Goal: Transaction & Acquisition: Purchase product/service

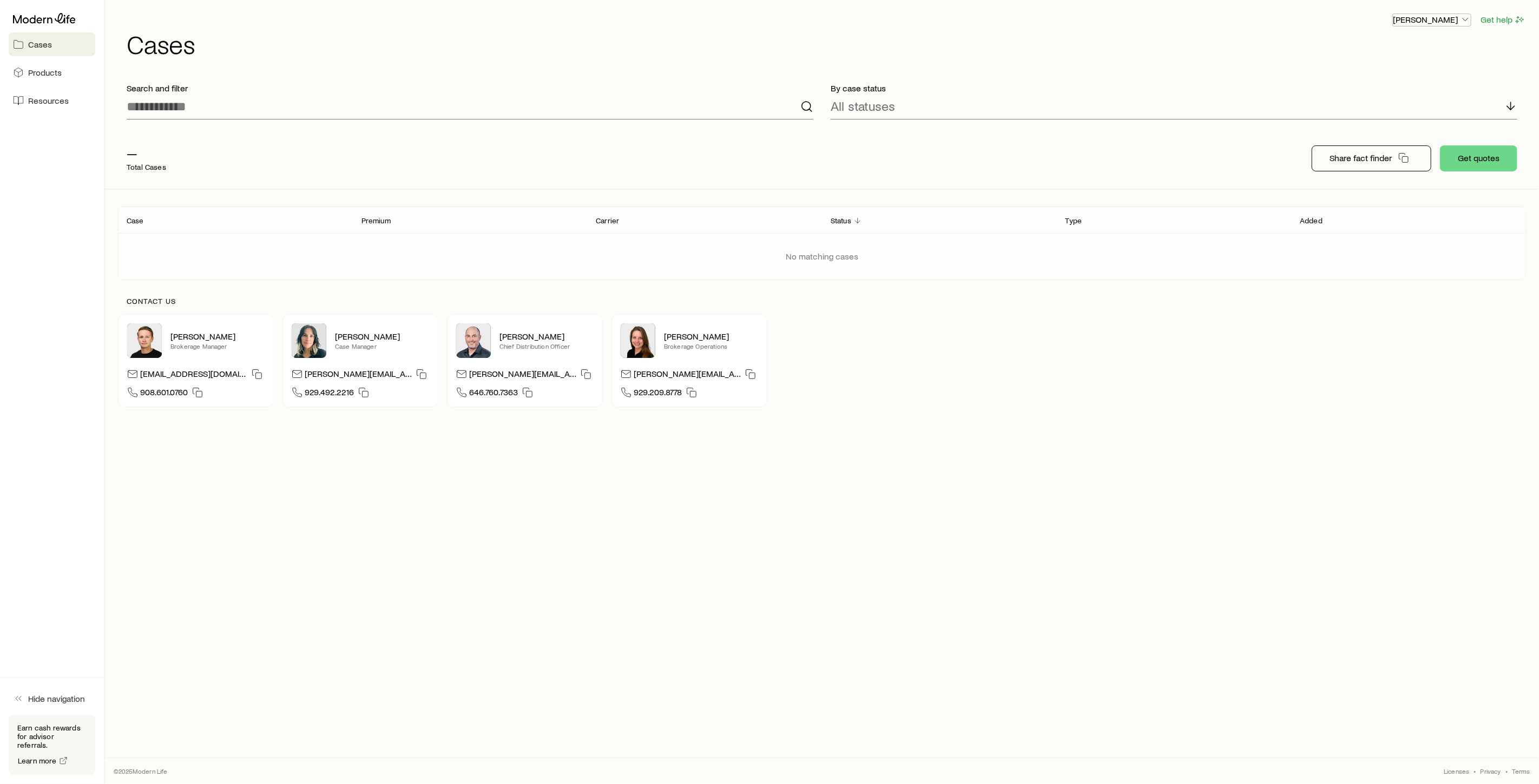
click at [1467, 17] on icon "button" at bounding box center [1466, 20] width 11 height 11
click at [1397, 100] on button "Sign out" at bounding box center [1407, 102] width 121 height 20
click at [44, 43] on span "Cases" at bounding box center [40, 44] width 24 height 11
click at [42, 79] on link "Products" at bounding box center [51, 72] width 87 height 24
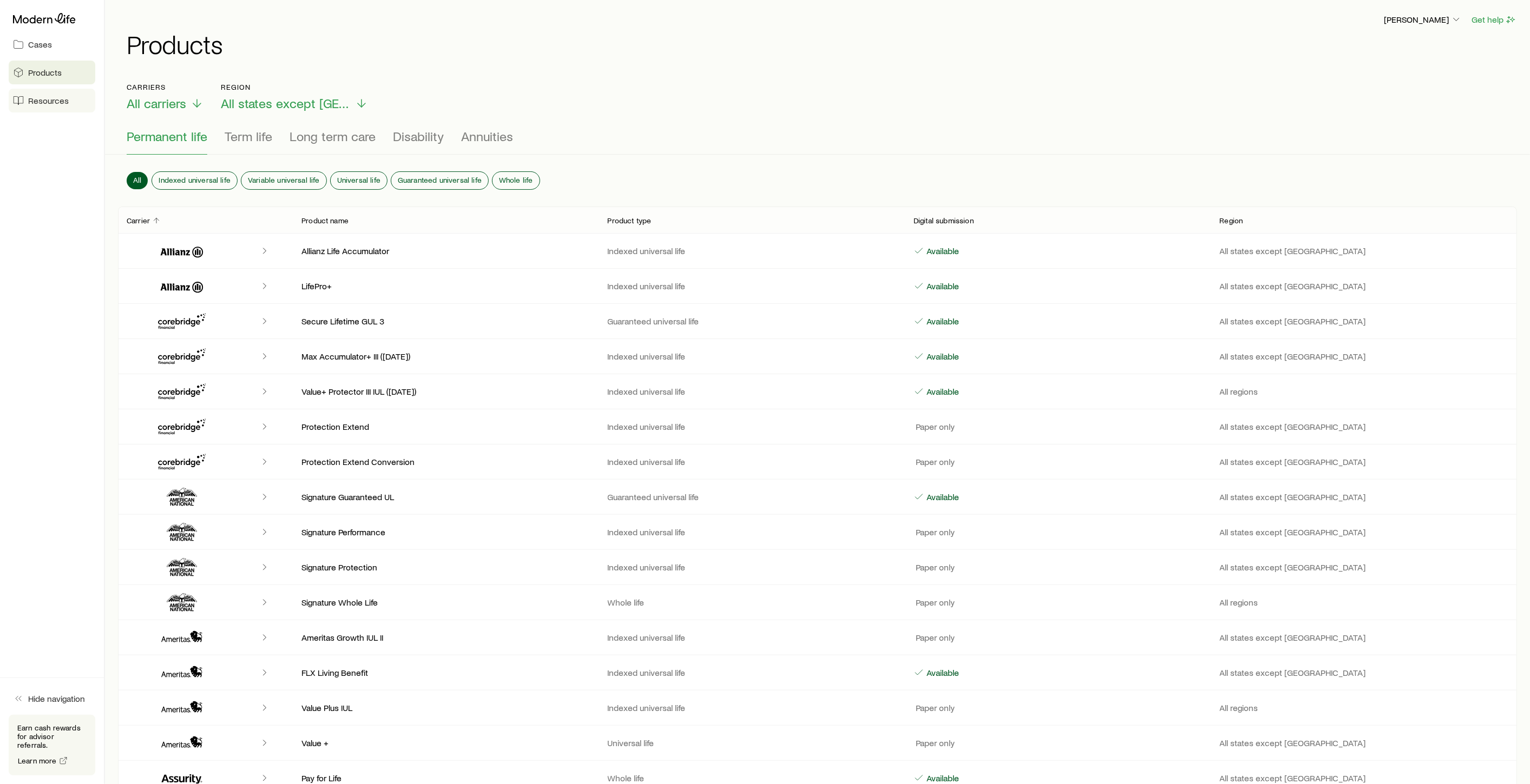
click at [45, 107] on link "Resources" at bounding box center [51, 101] width 87 height 24
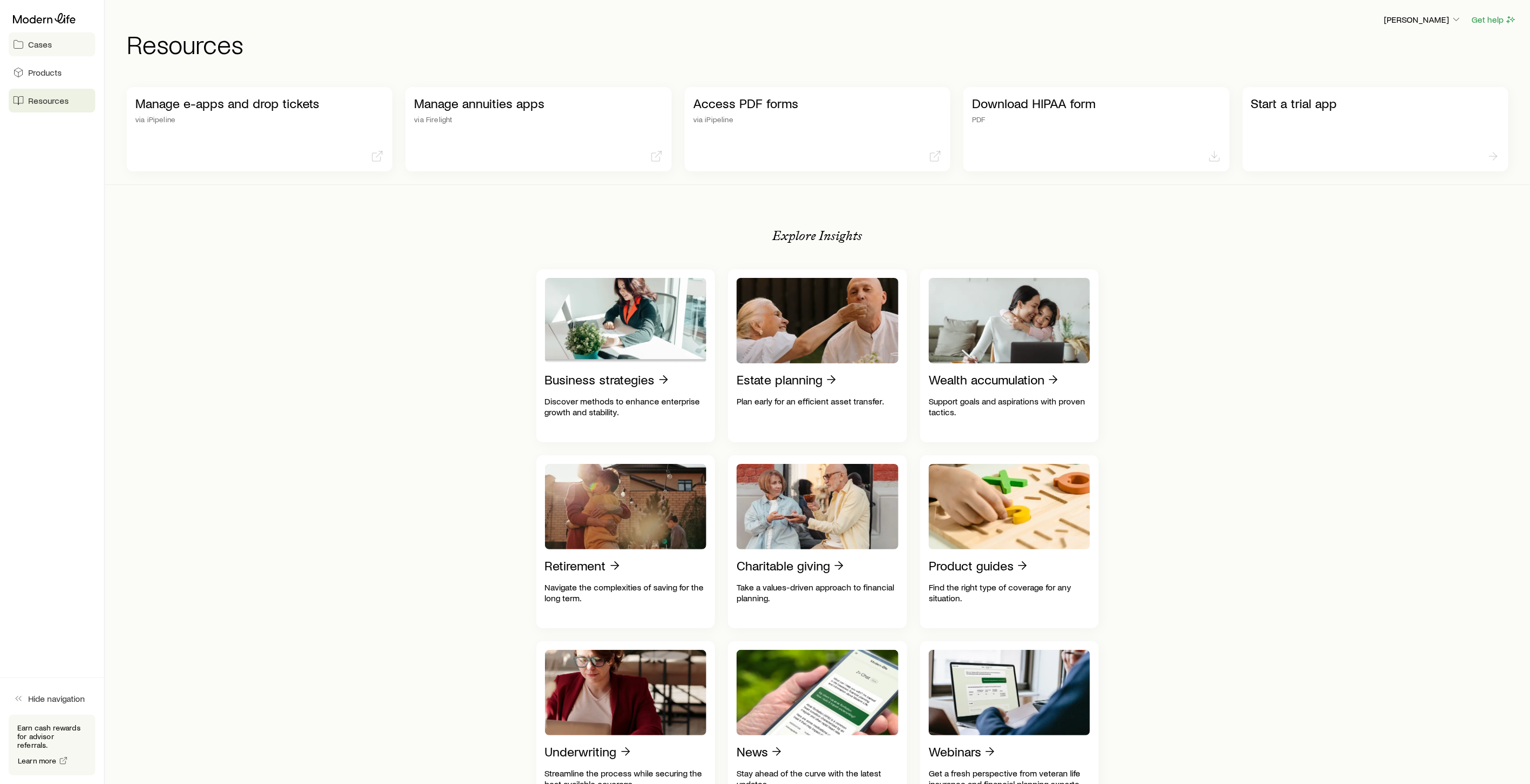
click at [49, 45] on span "Cases" at bounding box center [40, 44] width 24 height 11
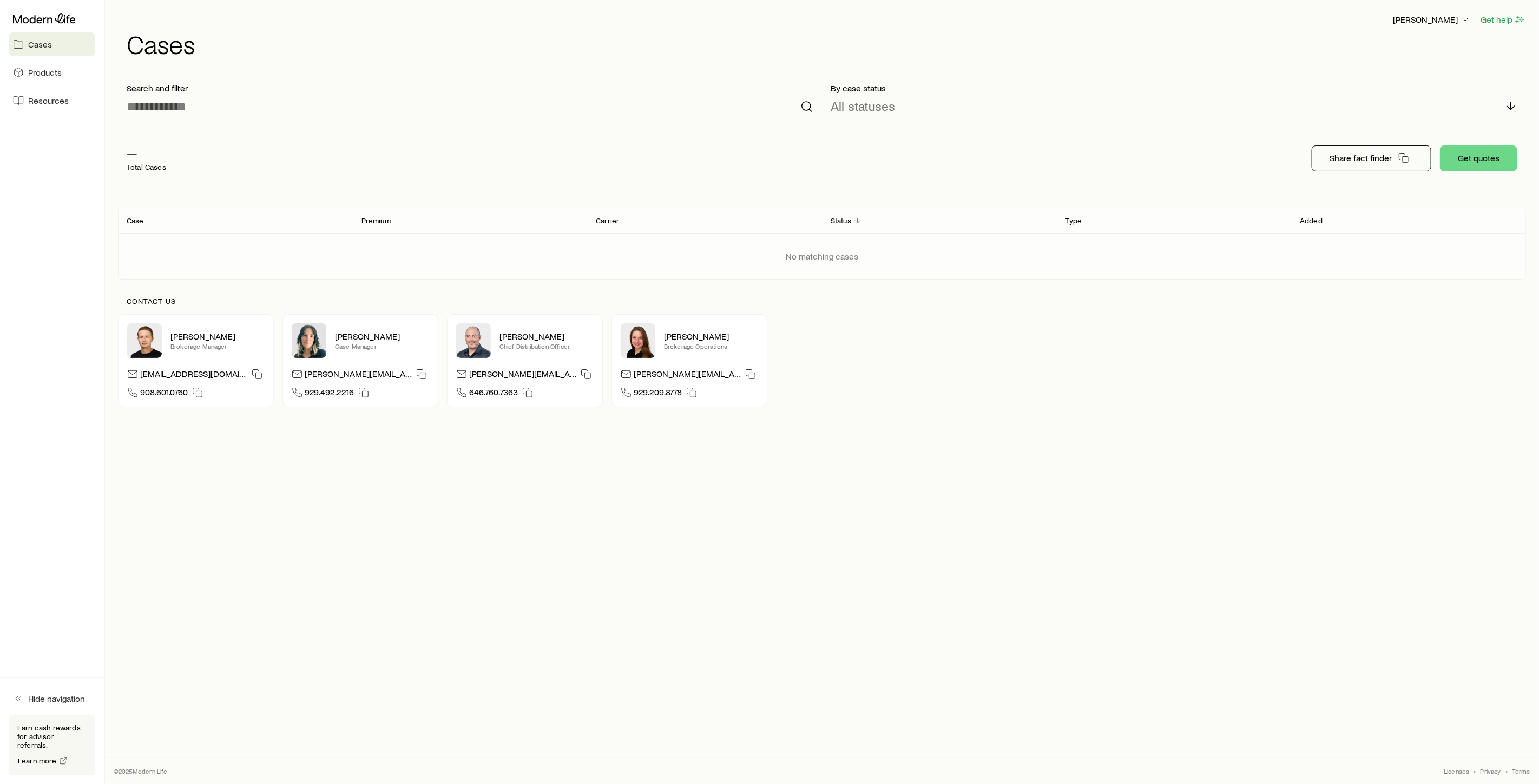
click at [137, 221] on p "Case" at bounding box center [135, 220] width 17 height 8
click at [544, 118] on input at bounding box center [470, 106] width 686 height 26
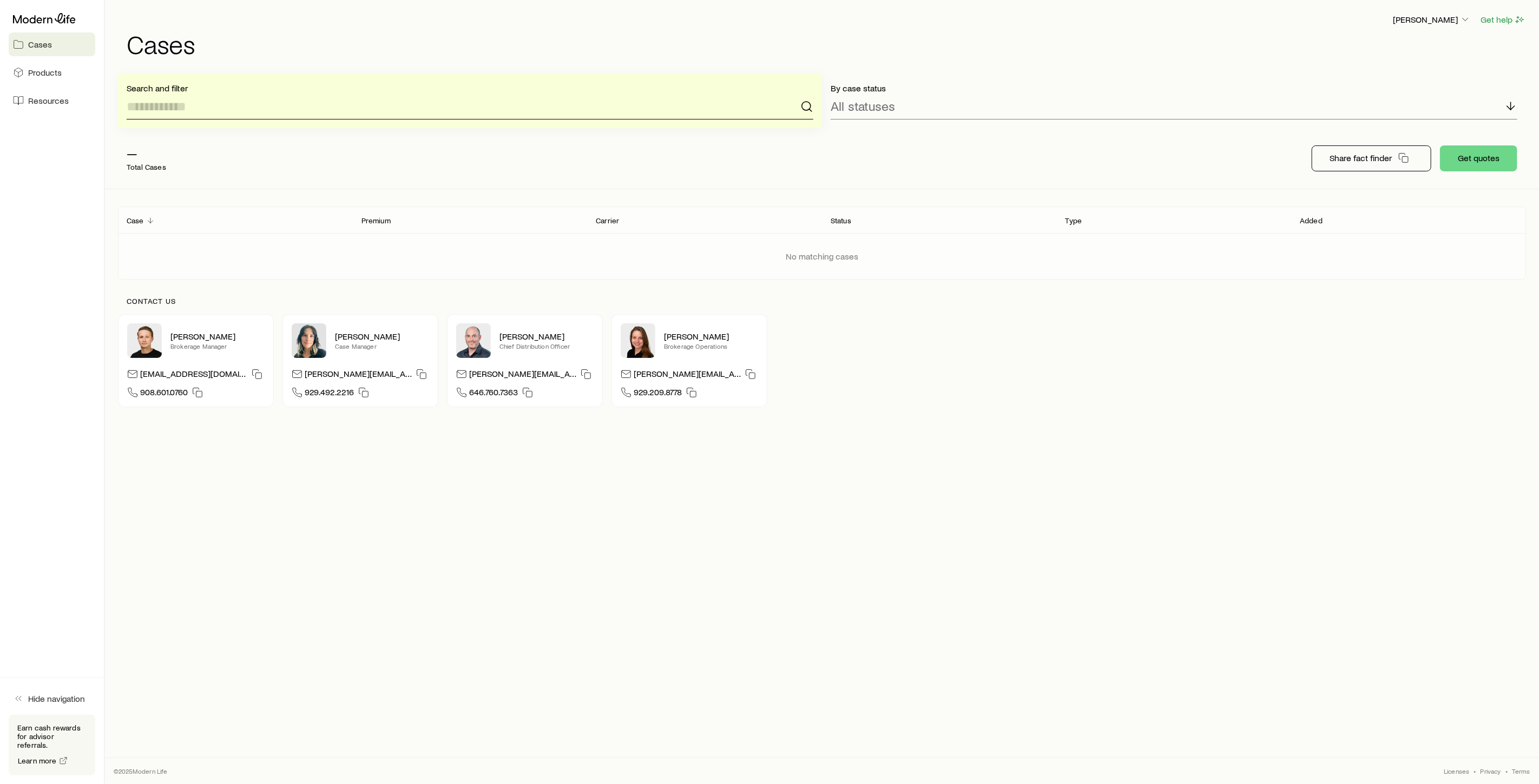
click at [807, 114] on input at bounding box center [470, 106] width 686 height 26
click at [884, 136] on div "— Total Cases Share fact finder Get quotes" at bounding box center [821, 158] width 1408 height 60
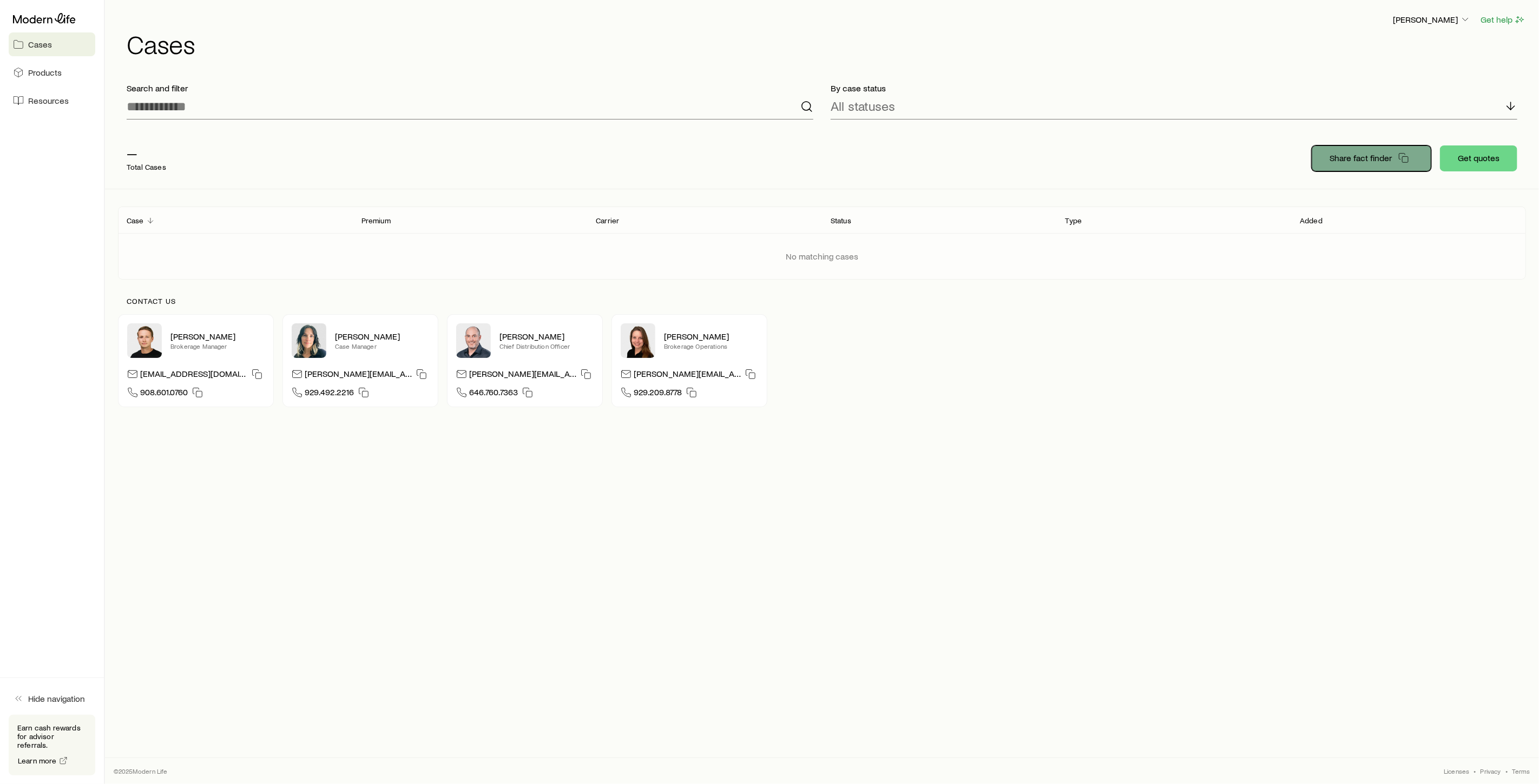
click at [1354, 162] on p "Share fact finder" at bounding box center [1360, 158] width 62 height 11
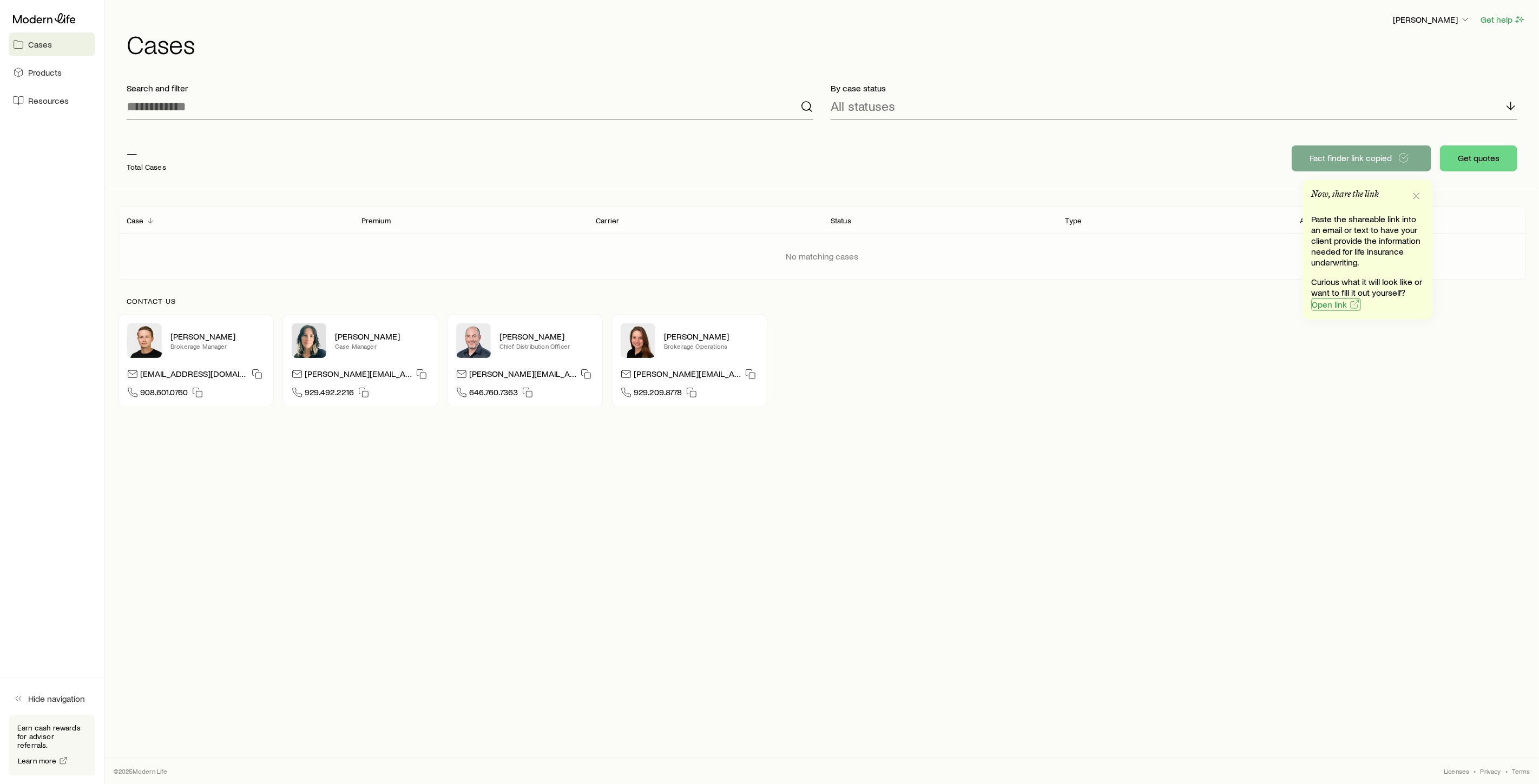
click at [1337, 306] on span "Open link" at bounding box center [1329, 305] width 35 height 8
click at [1479, 161] on button "Get quotes" at bounding box center [1479, 158] width 78 height 26
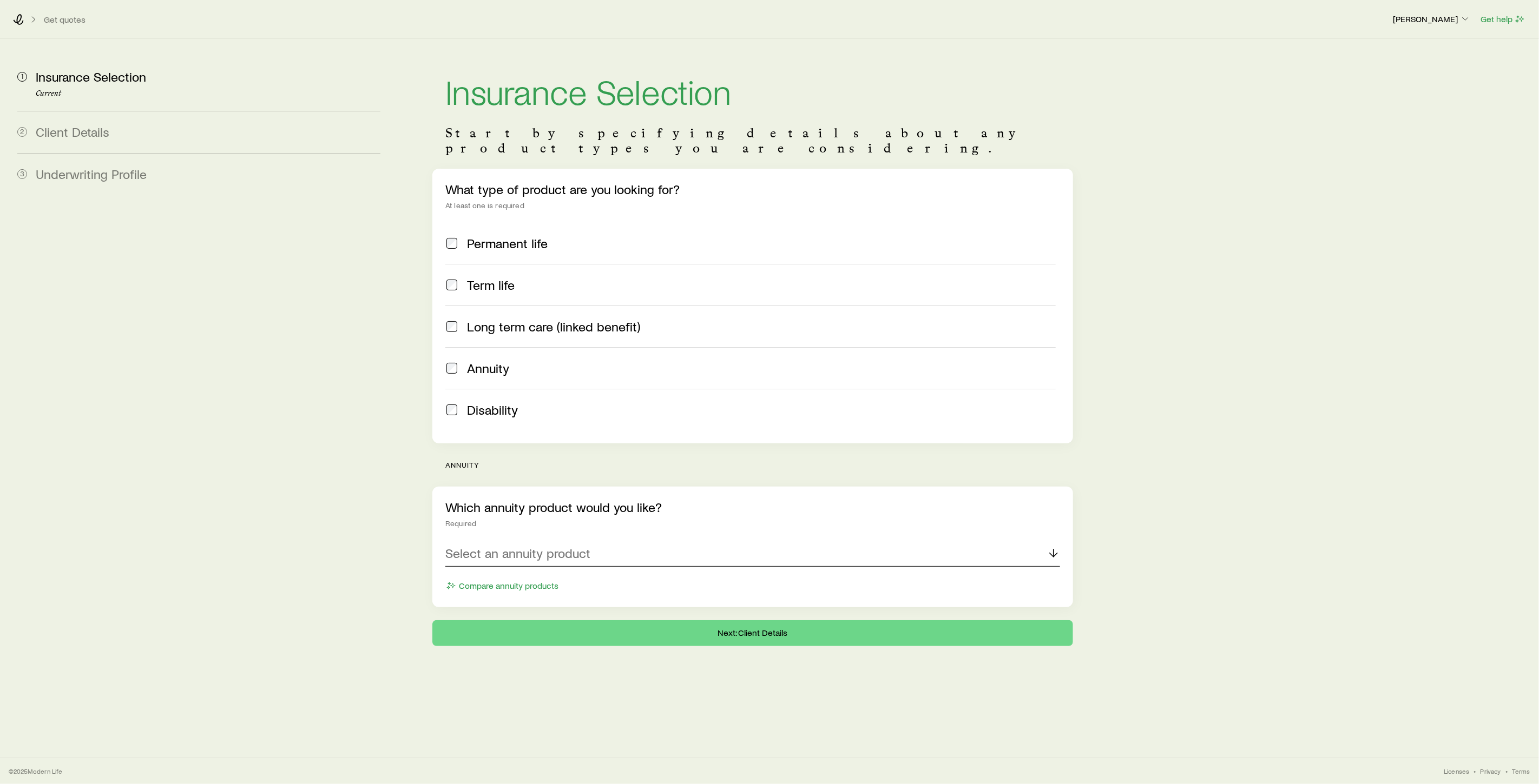
click at [536, 541] on div "Select an annuity product" at bounding box center [752, 554] width 615 height 26
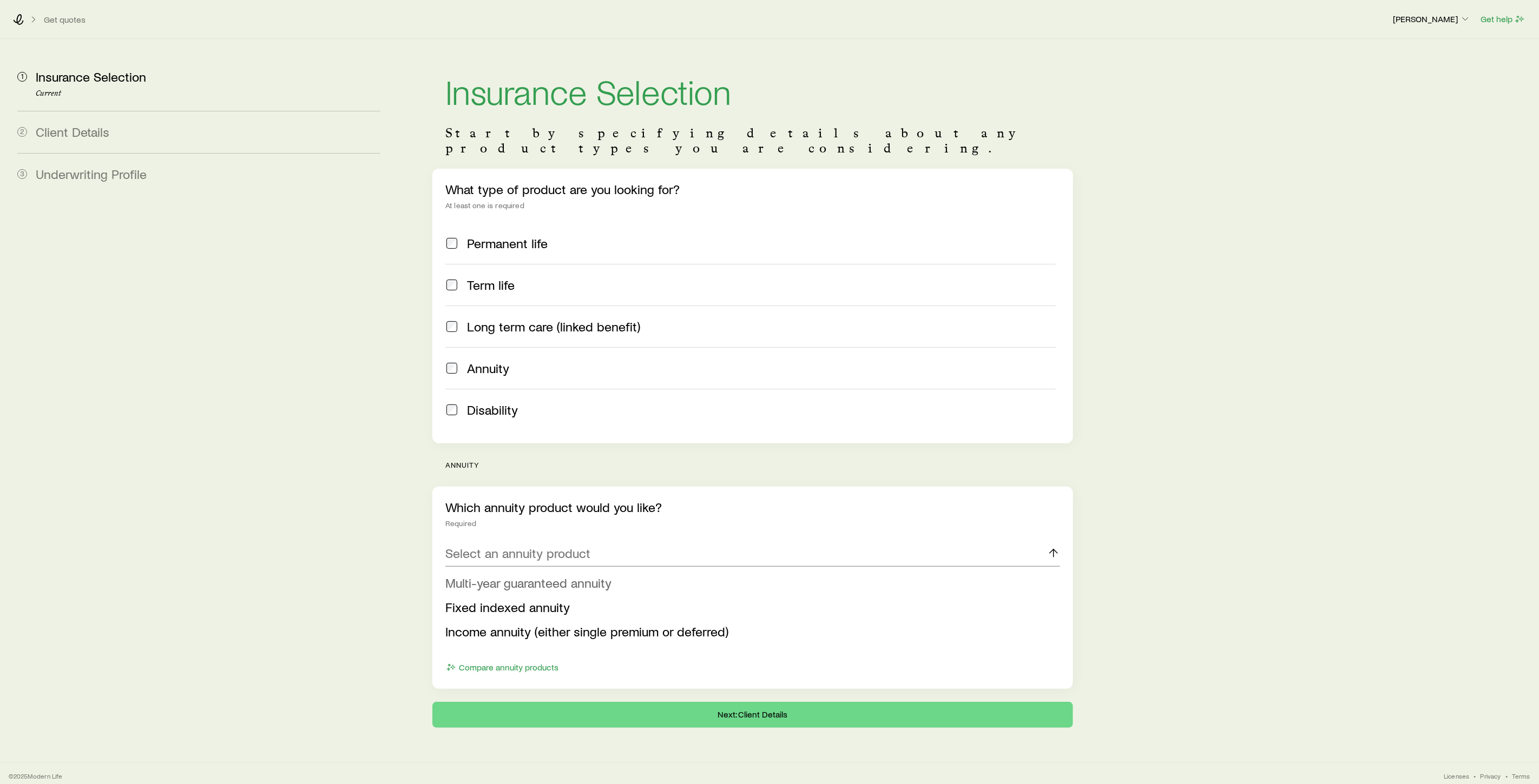
click at [530, 575] on span "Multi-year guaranteed annuity" at bounding box center [528, 583] width 166 height 16
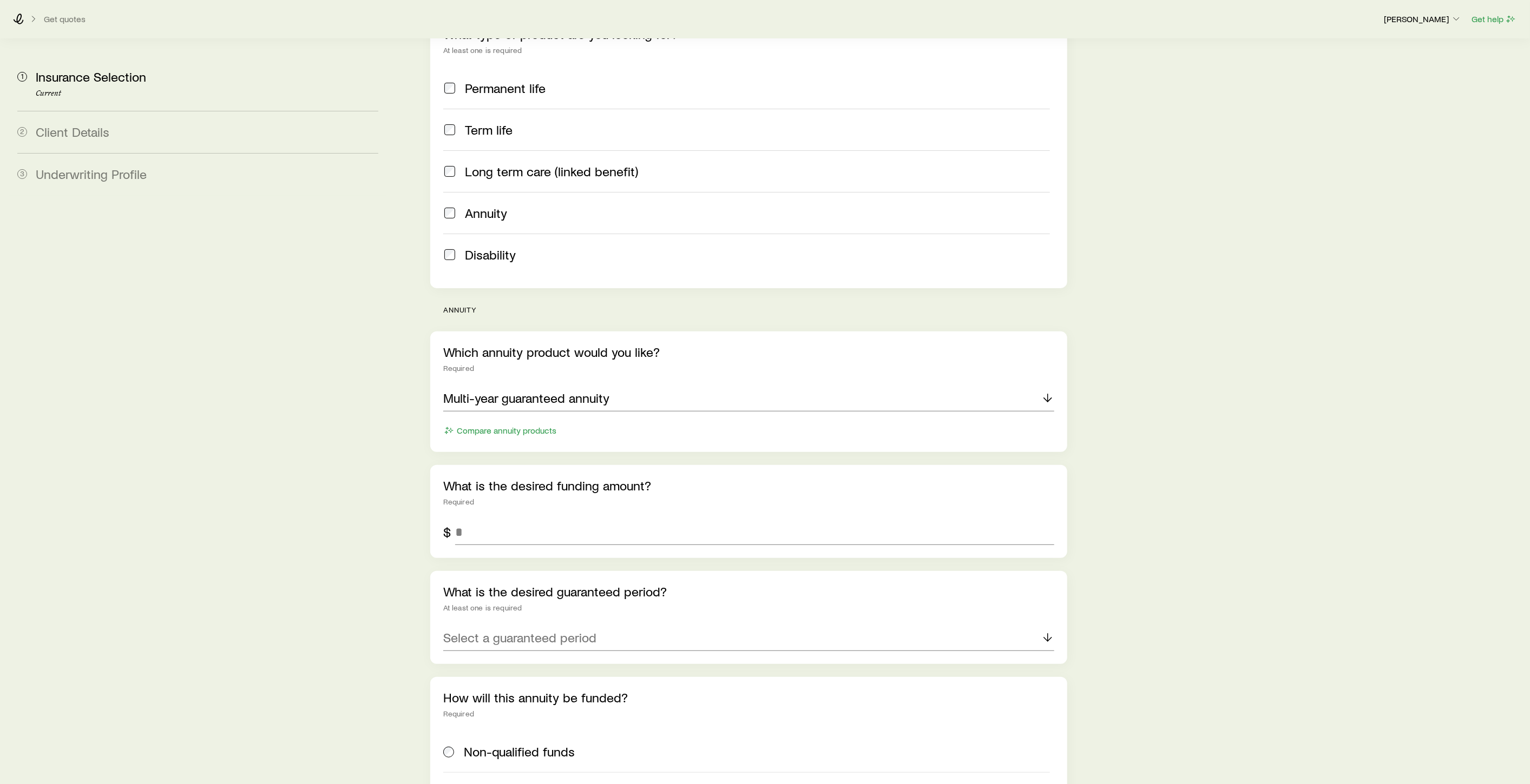
scroll to position [180, 0]
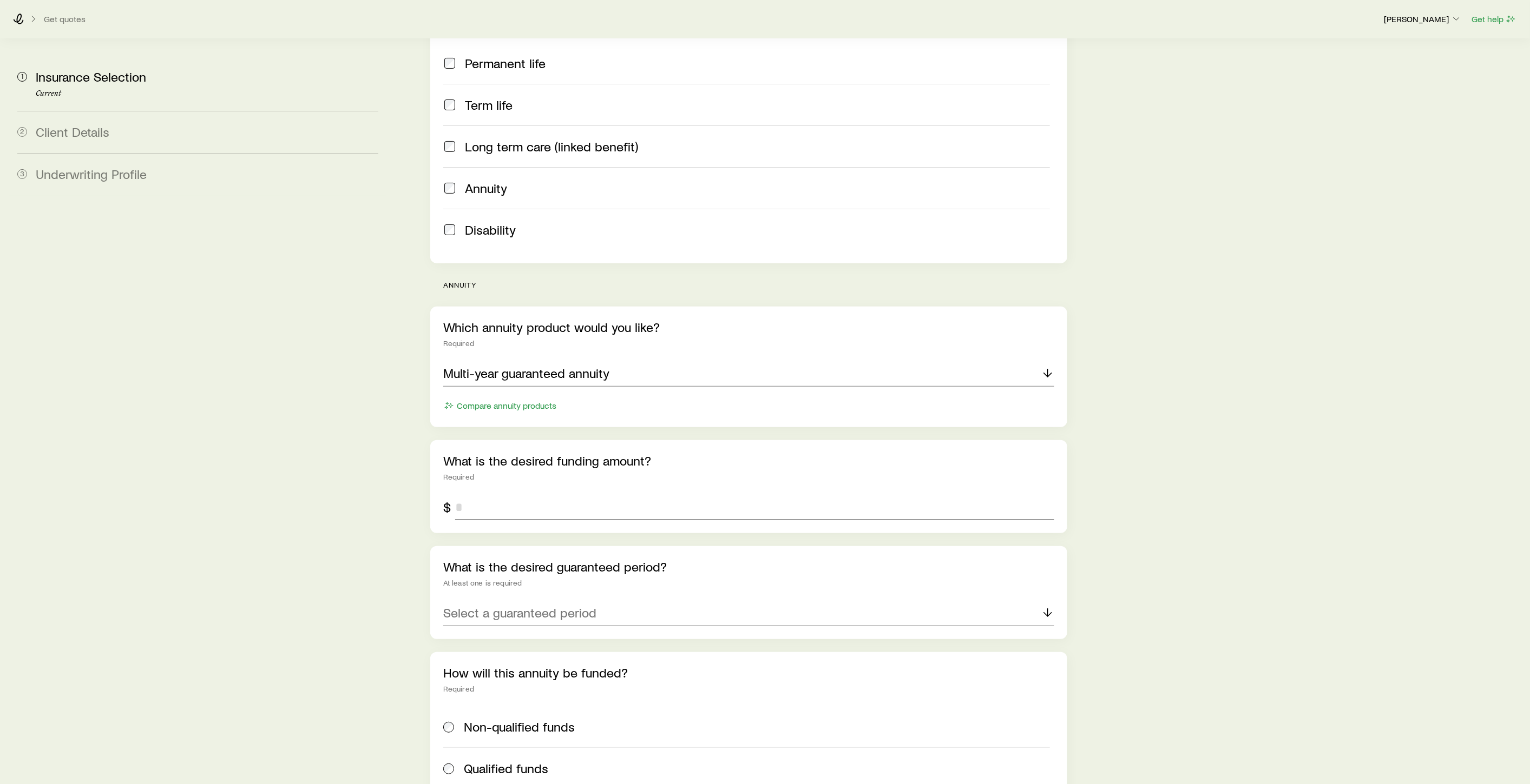
click at [534, 494] on input "tel" at bounding box center [755, 507] width 599 height 26
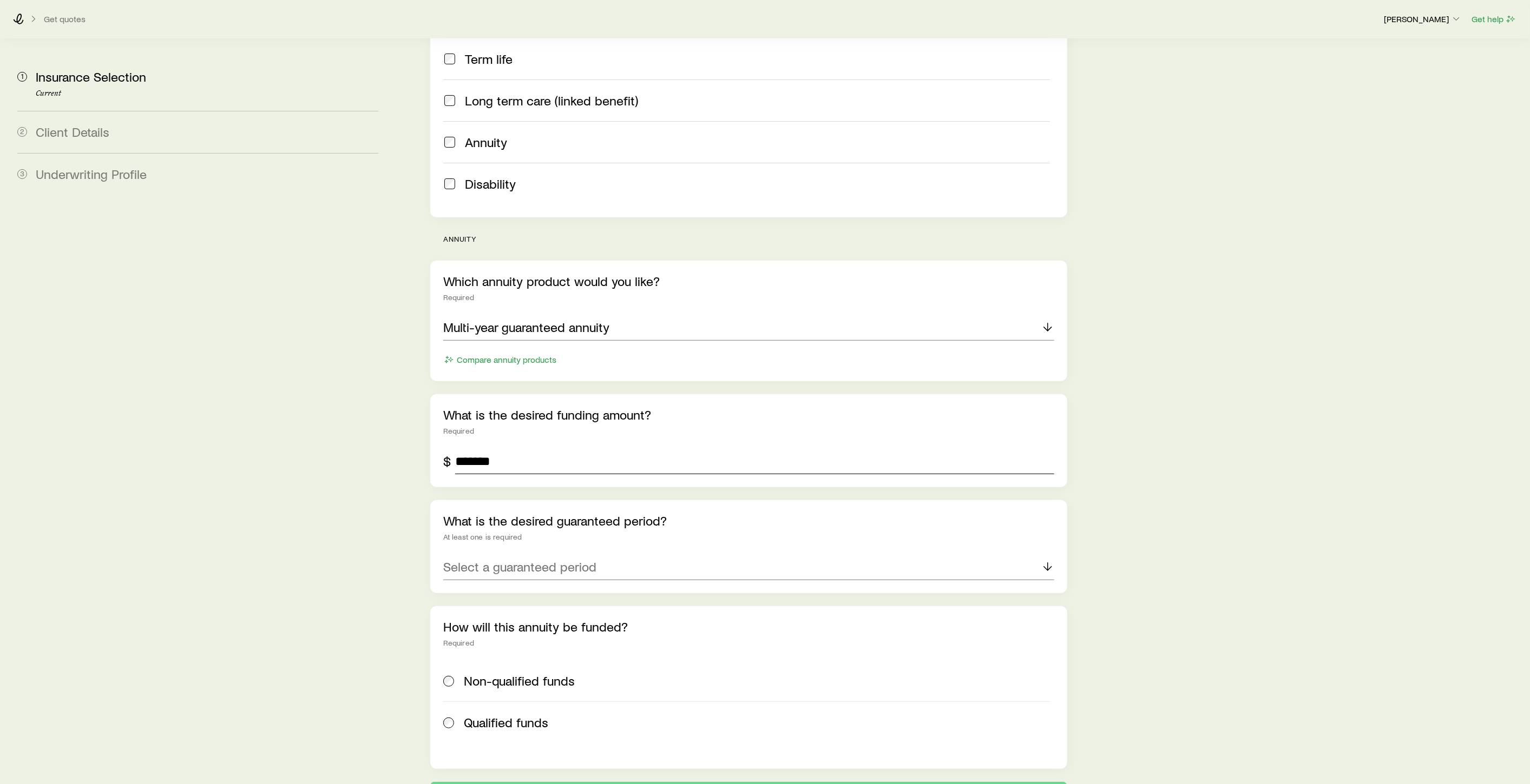
scroll to position [294, 0]
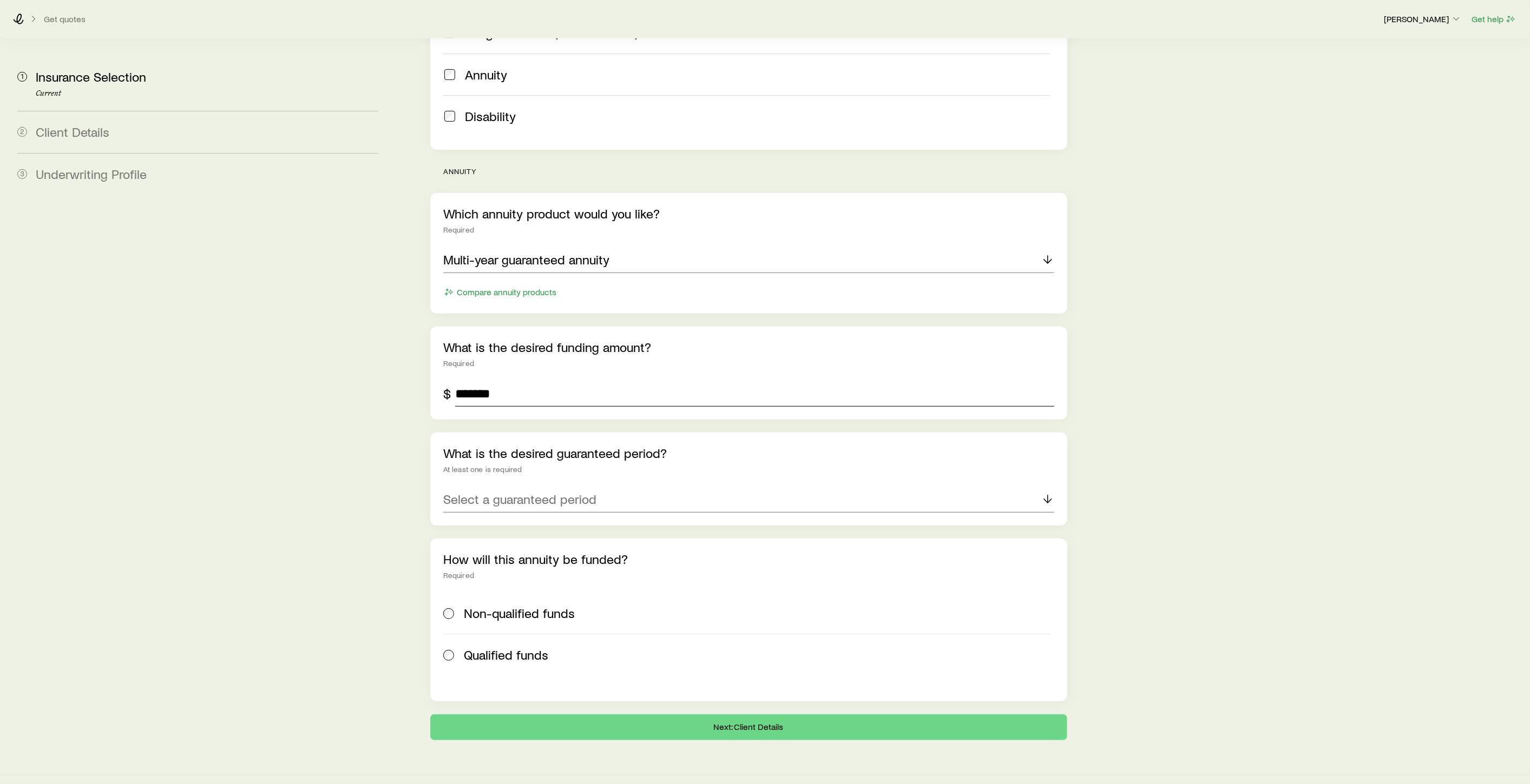
type input "*******"
click at [553, 491] on p "Select a guaranteed period" at bounding box center [520, 499] width 153 height 15
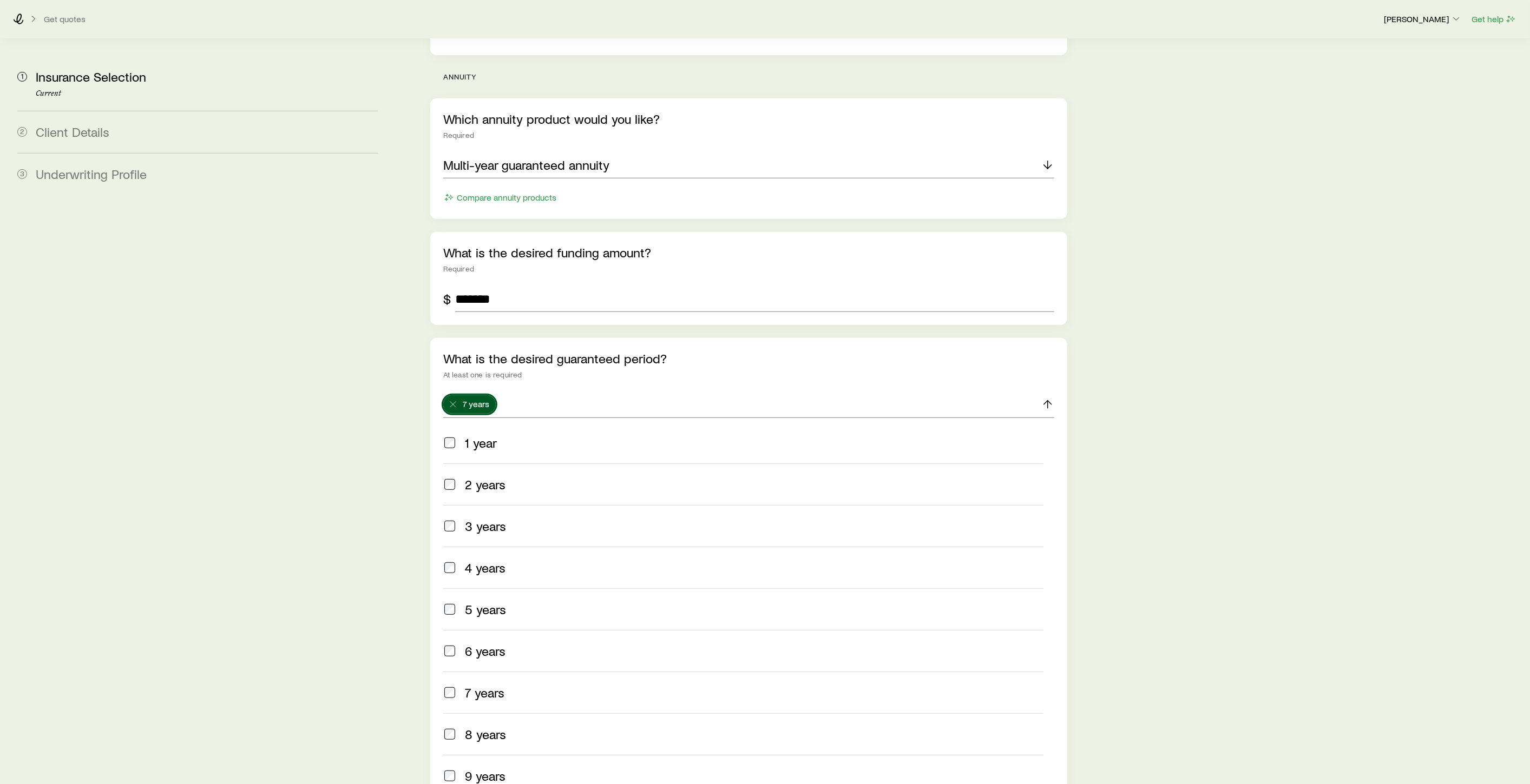
scroll to position [474, 0]
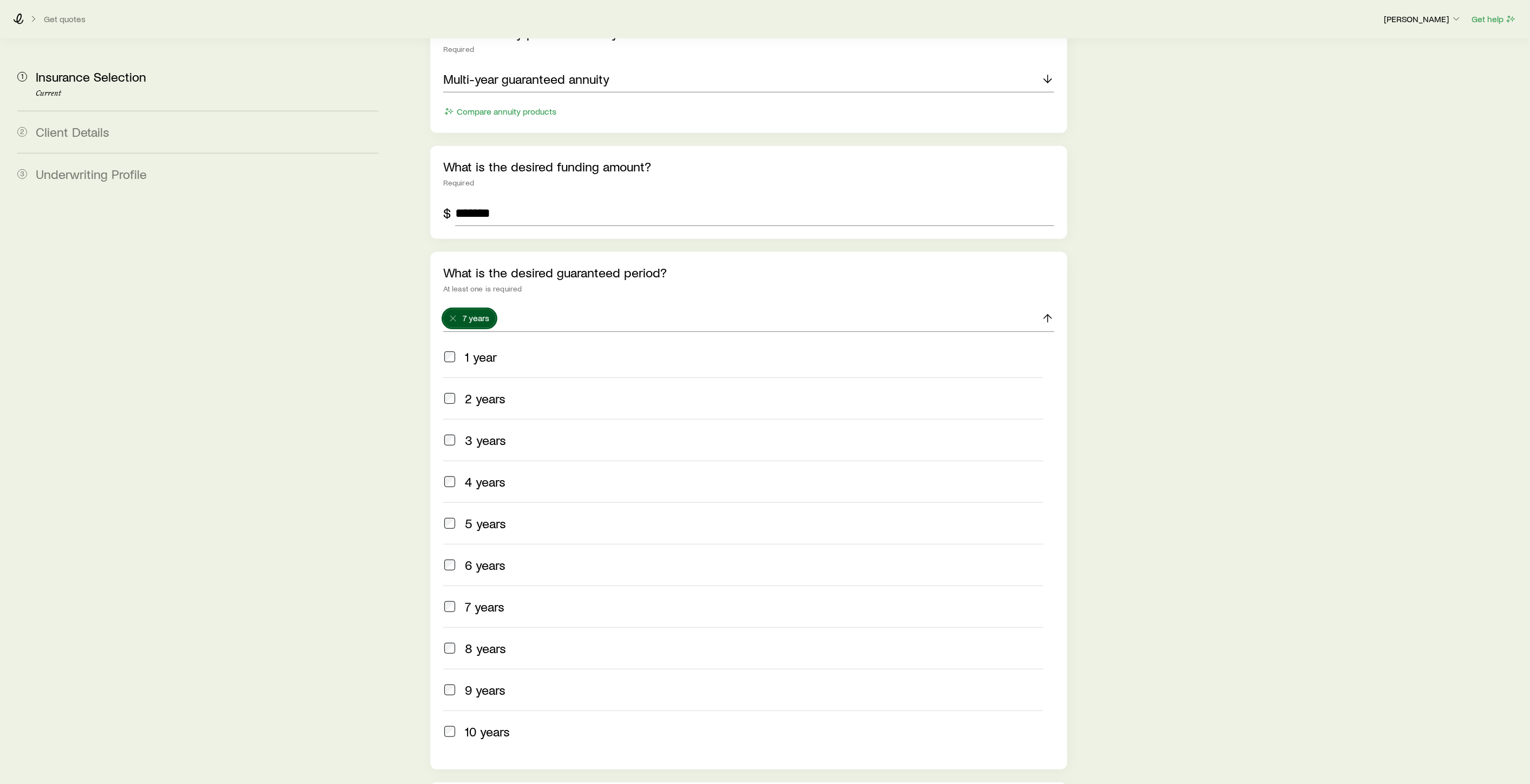
click at [456, 516] on span at bounding box center [450, 523] width 13 height 15
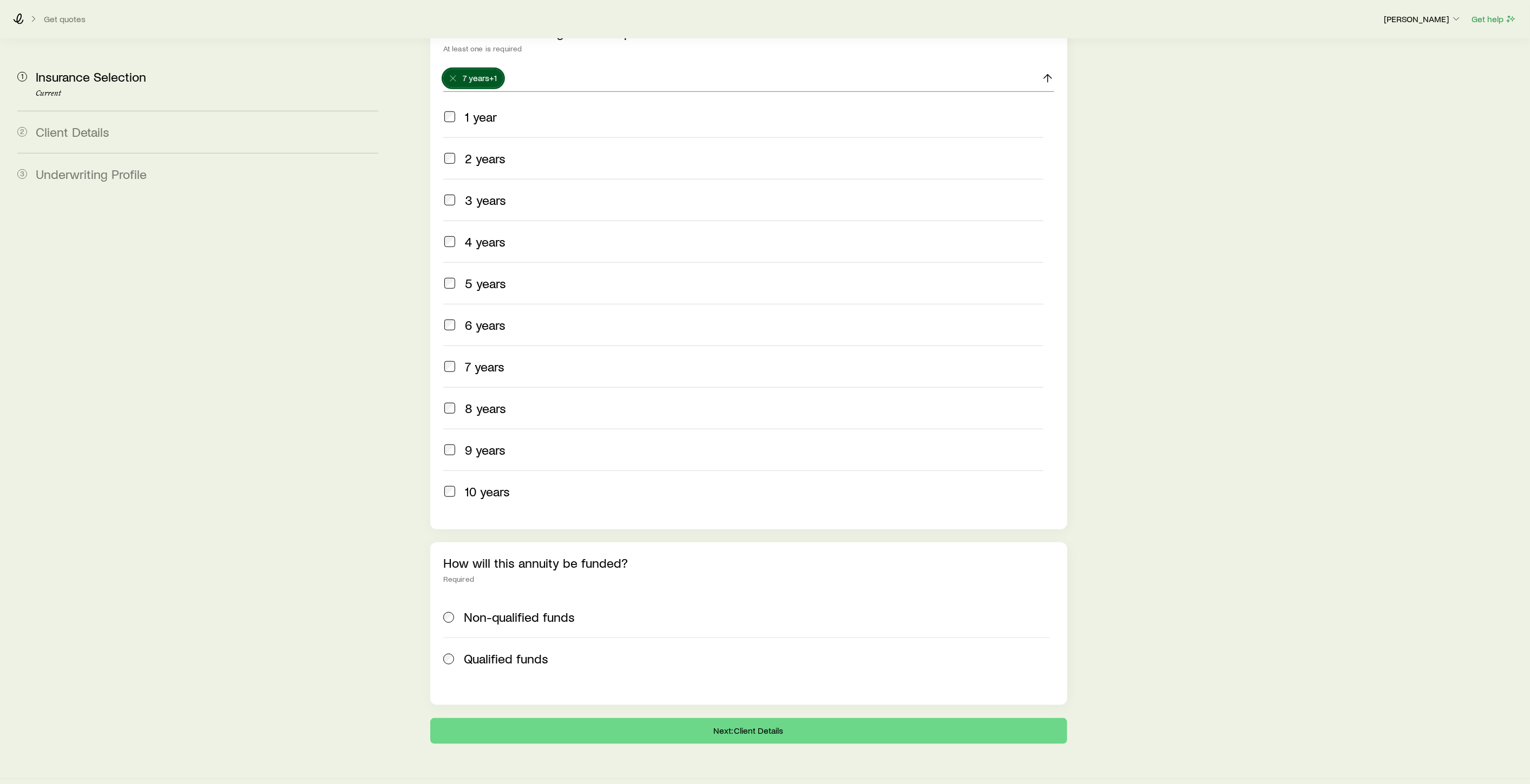
scroll to position [294, 0]
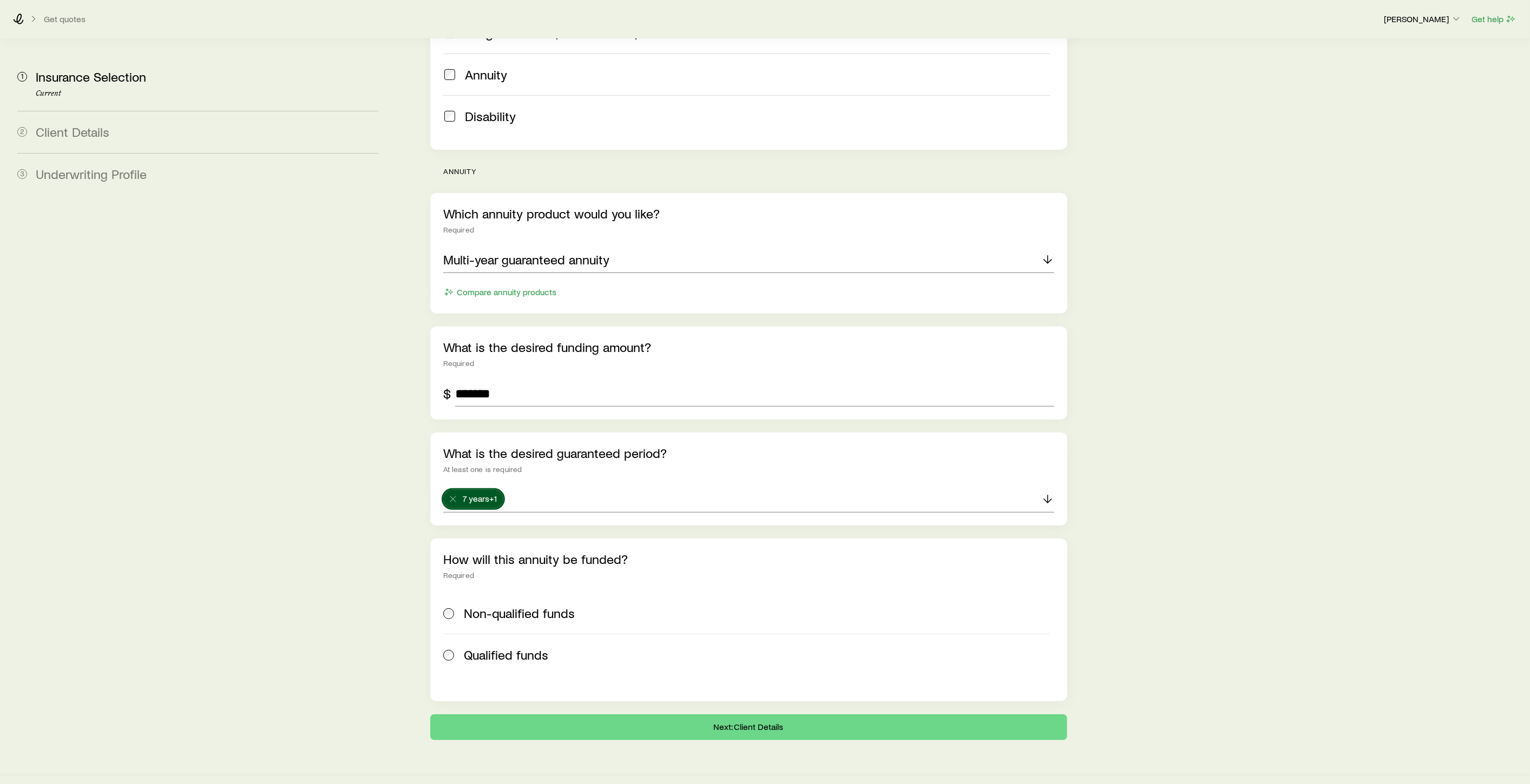
click at [451, 608] on label "Non-qualified funds" at bounding box center [746, 613] width 606 height 41
click at [751, 715] on button "Next: Client Details" at bounding box center [749, 727] width 637 height 26
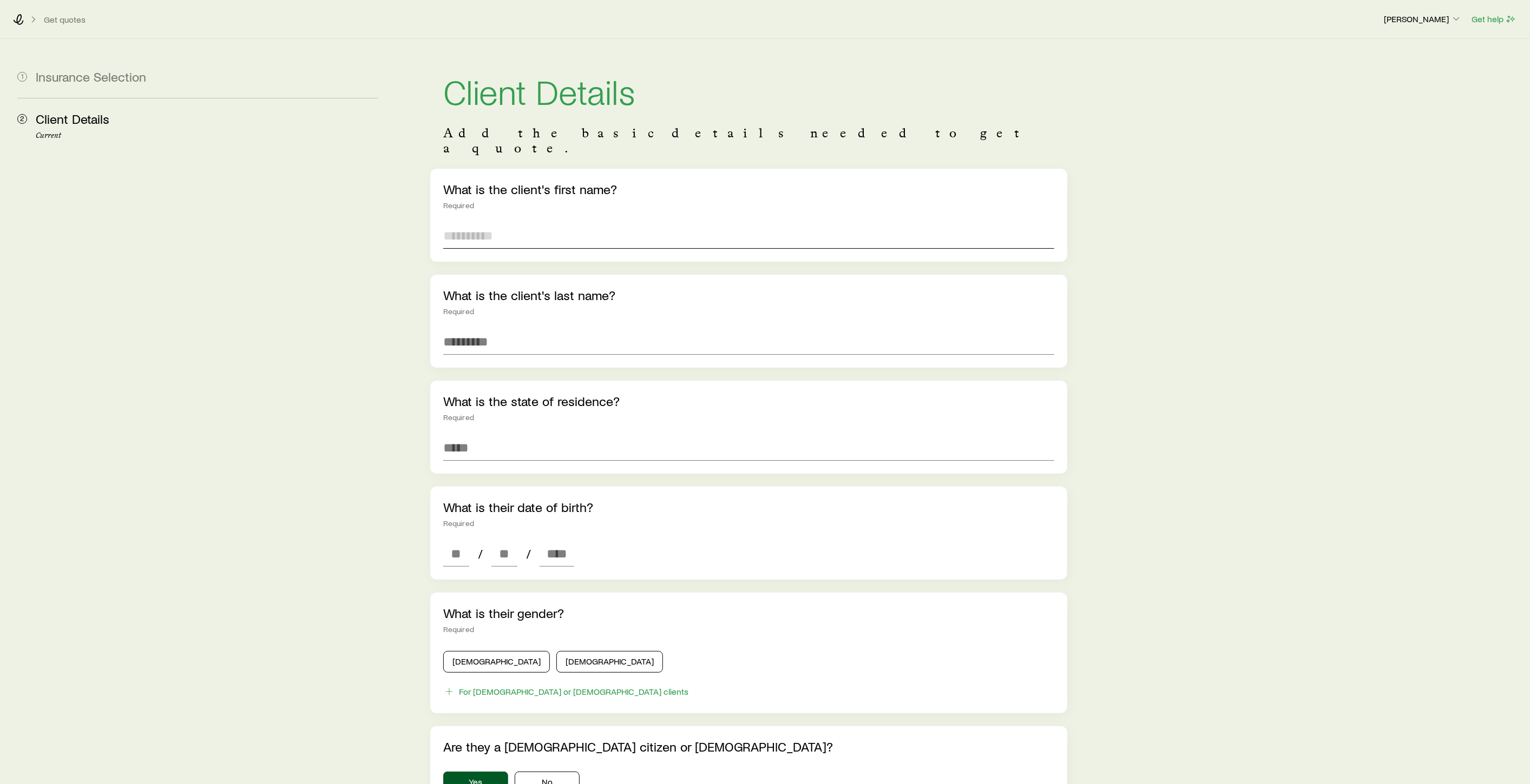
click at [547, 225] on input "text" at bounding box center [749, 235] width 611 height 26
type input "******"
click at [483, 329] on input "text" at bounding box center [749, 342] width 611 height 26
type input "******"
click at [469, 435] on input at bounding box center [749, 447] width 611 height 26
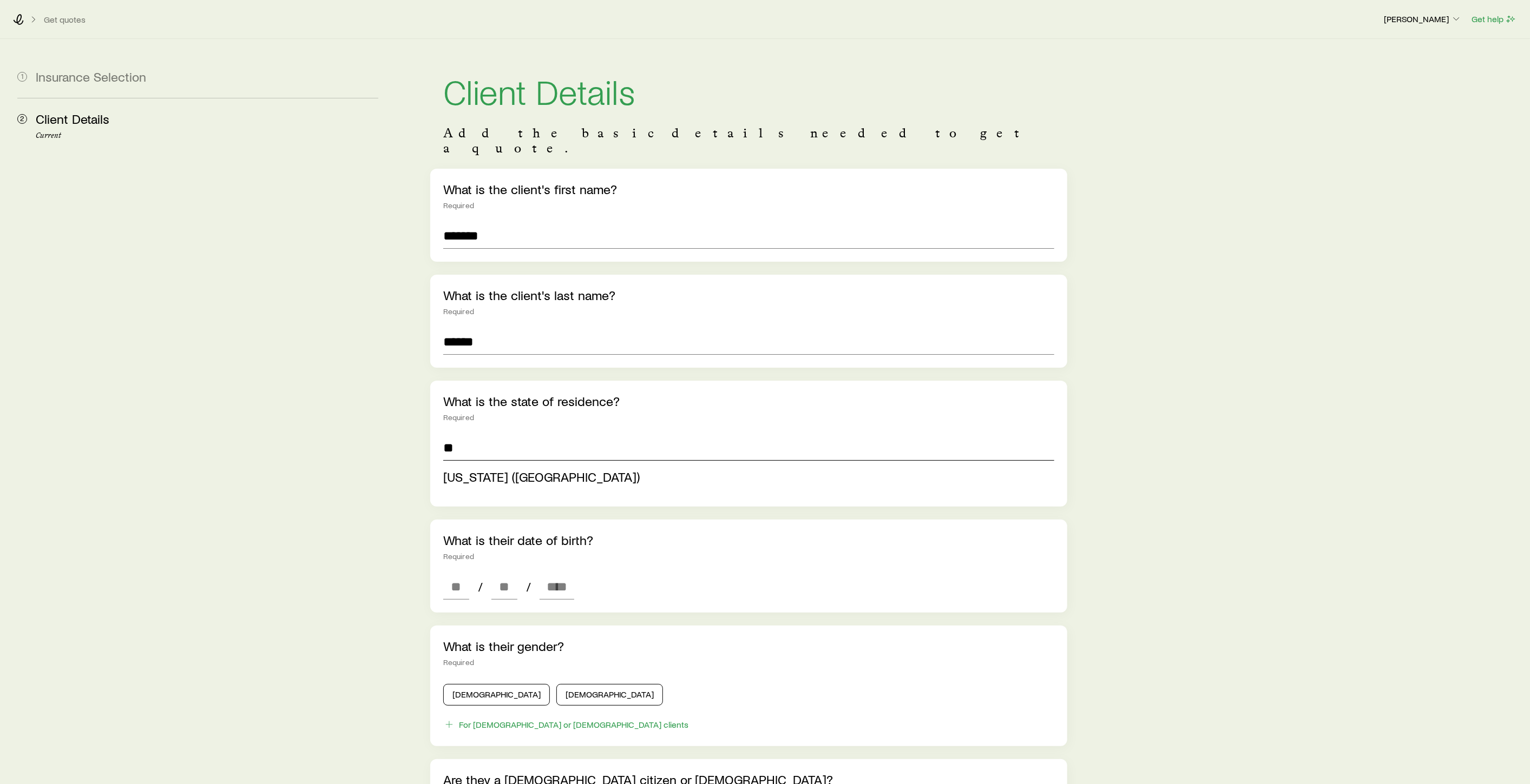
drag, startPoint x: 476, startPoint y: 435, endPoint x: 485, endPoint y: 447, distance: 15.0
click at [485, 447] on div "** Minnesota (MN)" at bounding box center [749, 464] width 611 height 59
click at [487, 469] on span "Minnesota (MN)" at bounding box center [541, 476] width 197 height 16
type input "**********"
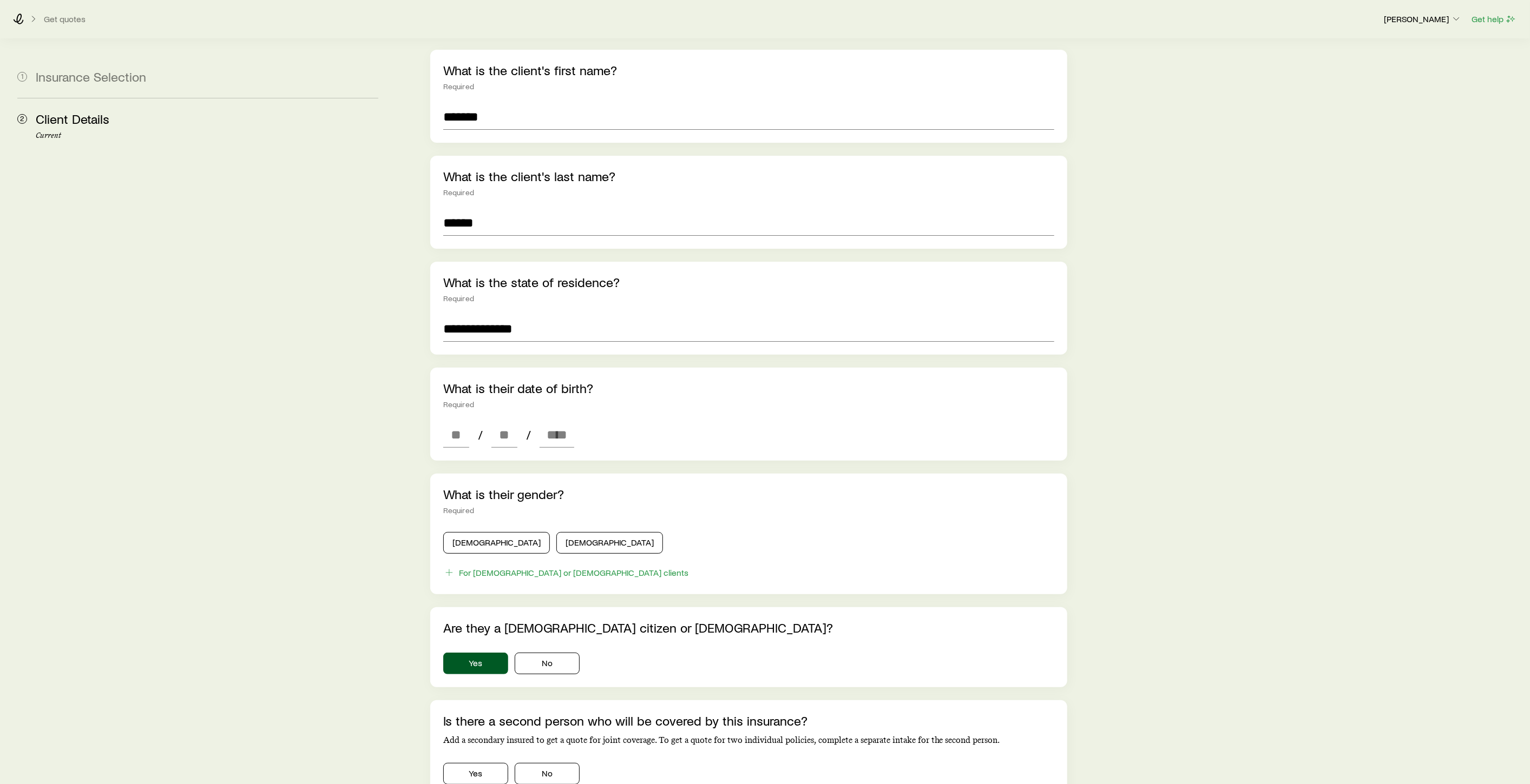
scroll to position [120, 0]
click at [465, 421] on input at bounding box center [456, 433] width 26 height 26
type input "**"
click at [495, 421] on input at bounding box center [504, 433] width 26 height 26
type input "**"
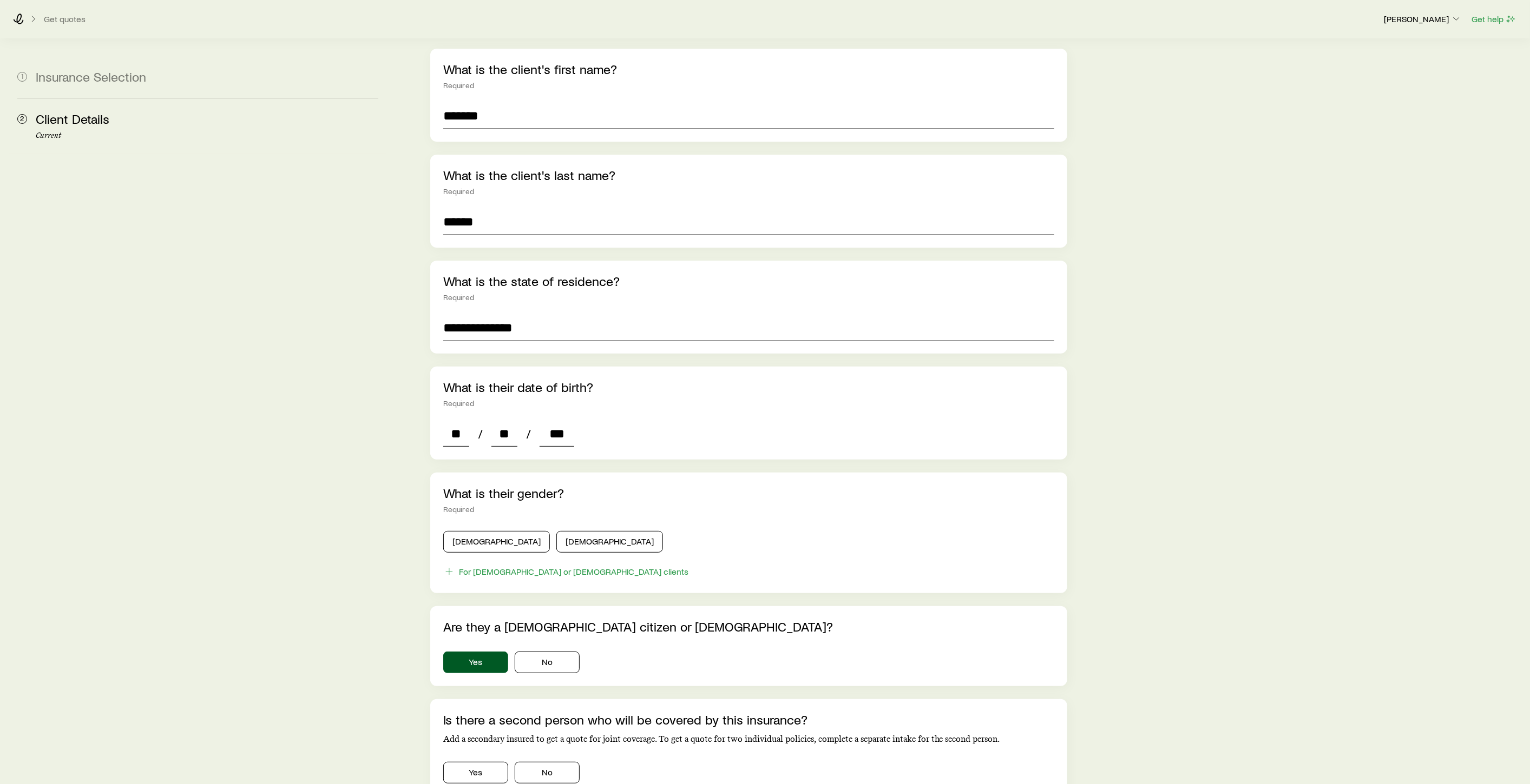
type input "****"
type input "*"
type input "****"
click at [493, 531] on button "Male" at bounding box center [496, 542] width 106 height 21
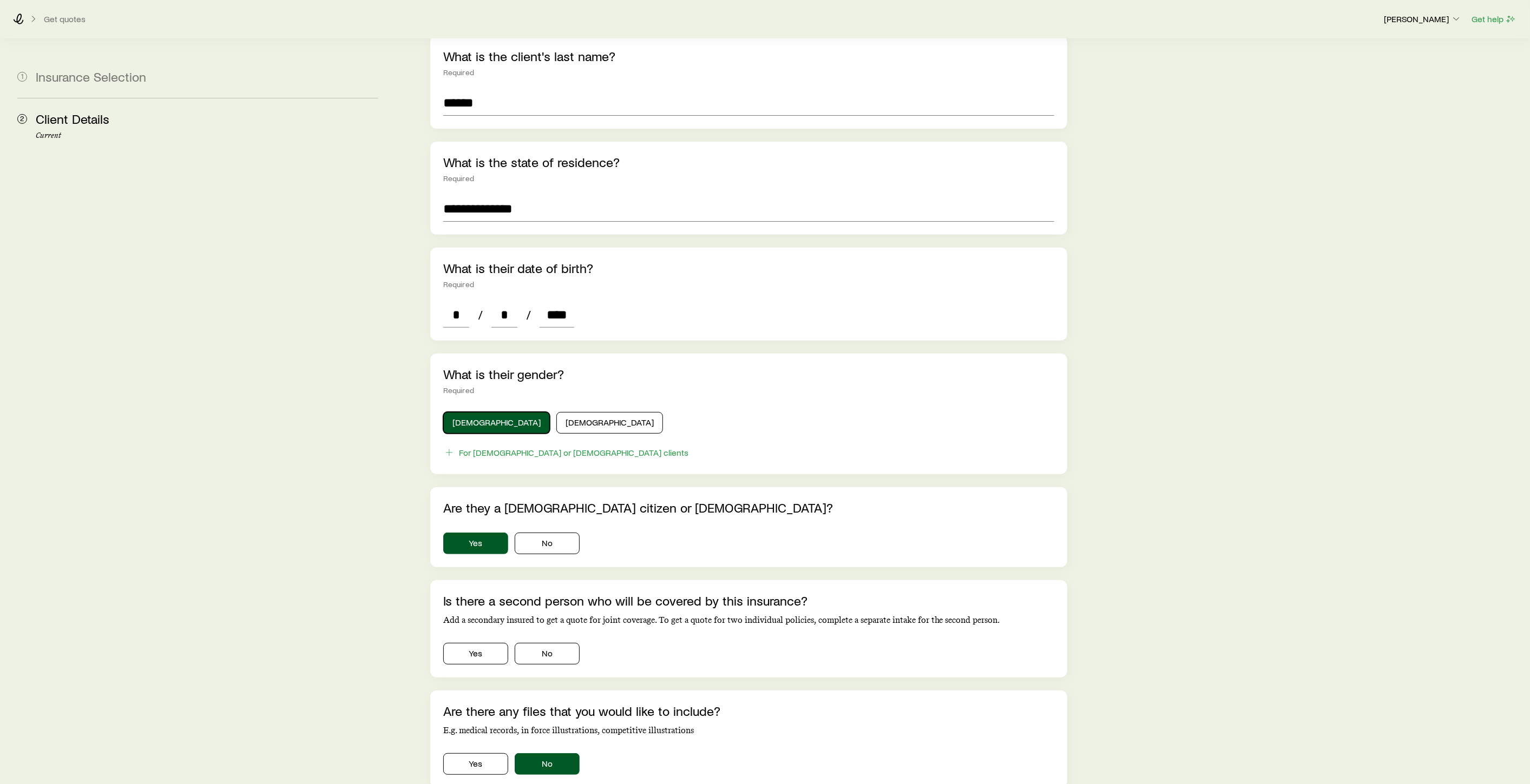
scroll to position [240, 0]
click at [482, 531] on button "Yes" at bounding box center [476, 542] width 65 height 21
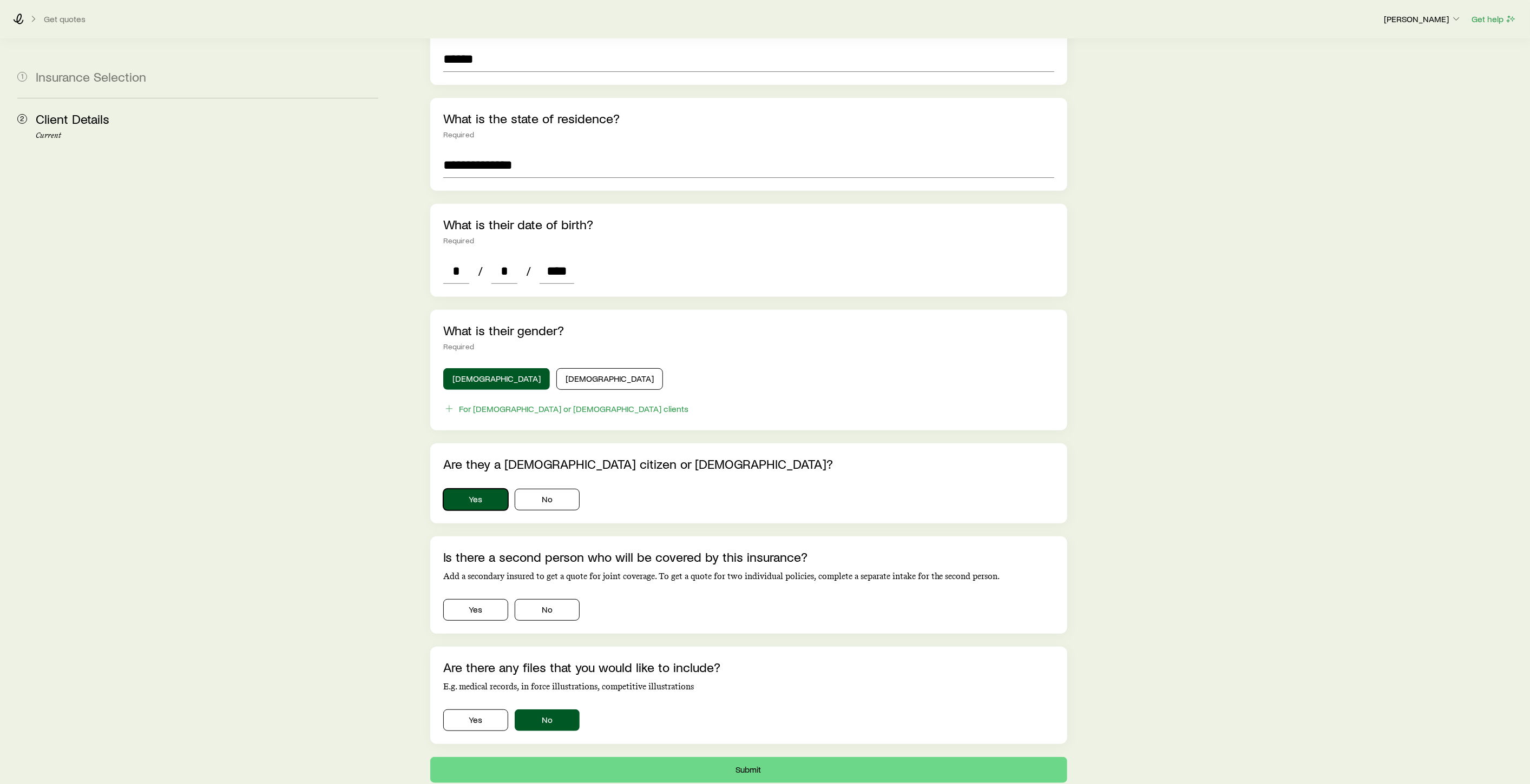
scroll to position [327, 0]
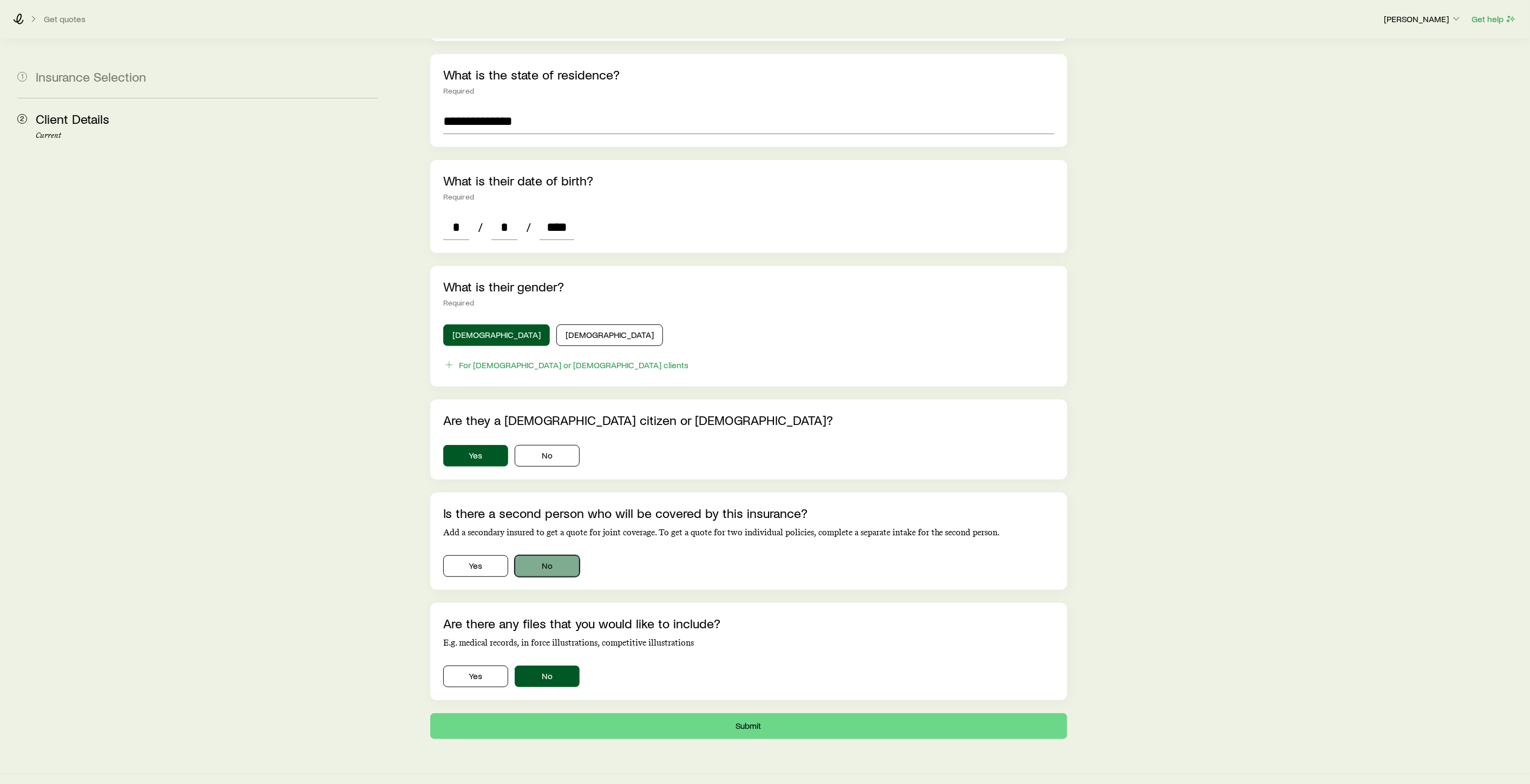
click at [563, 555] on button "No" at bounding box center [547, 566] width 65 height 21
click at [553, 666] on button "No" at bounding box center [547, 677] width 65 height 21
click at [749, 714] on button "Submit" at bounding box center [749, 726] width 637 height 26
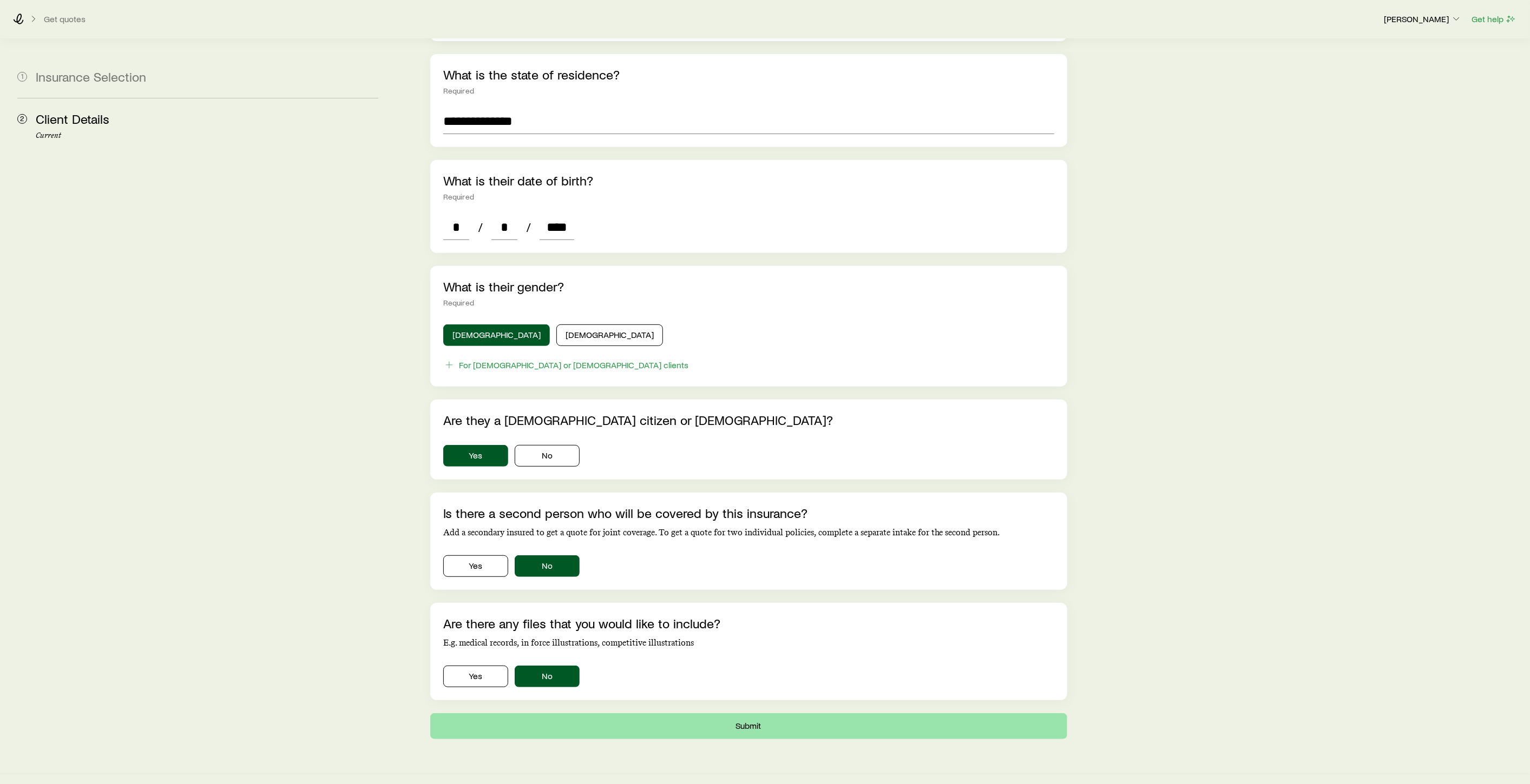
scroll to position [0, 0]
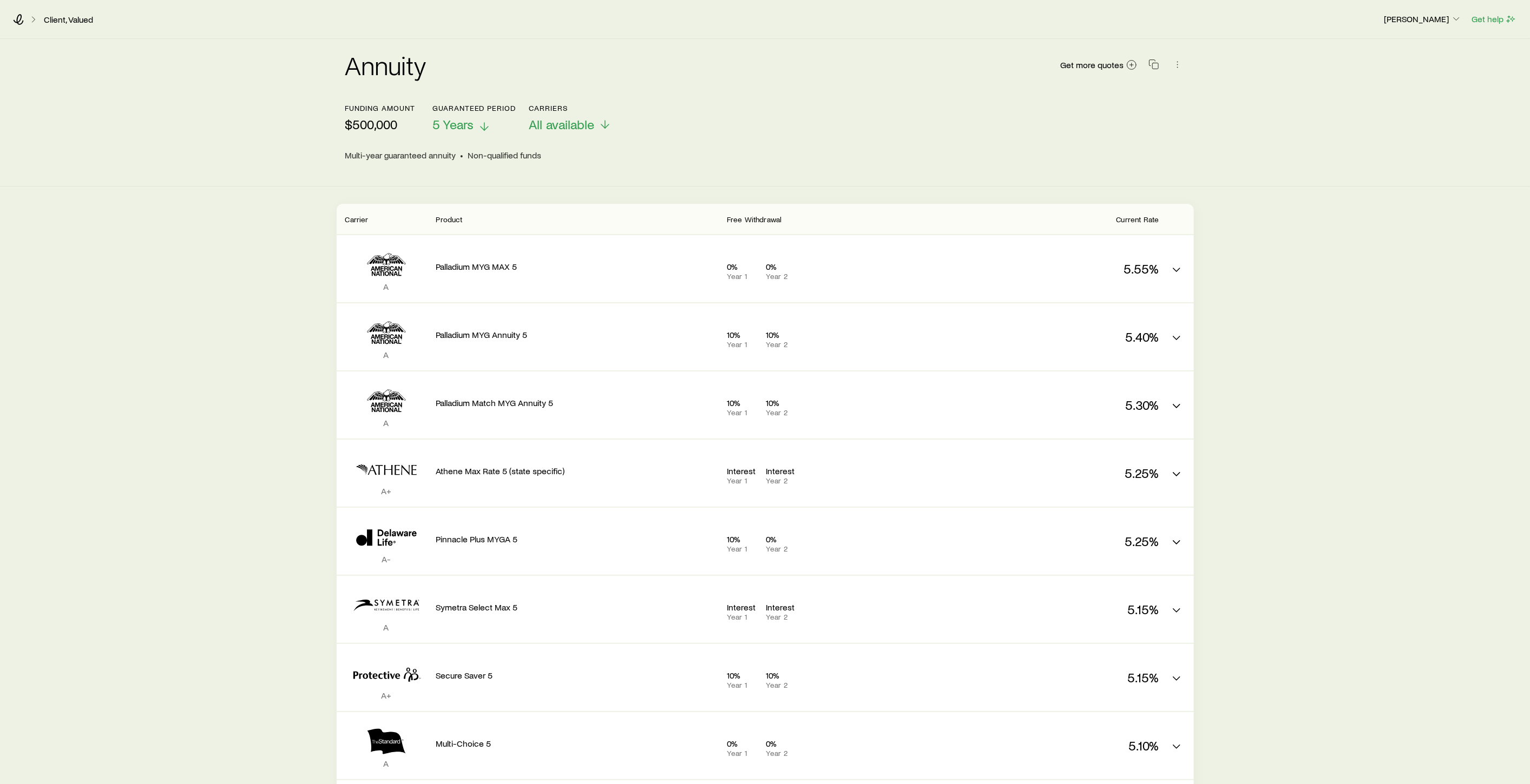
click at [481, 130] on icon at bounding box center [485, 127] width 13 height 13
click at [749, 126] on div "Funding amount $500,000 Guaranteed period 7 Years Carriers All available" at bounding box center [765, 118] width 840 height 29
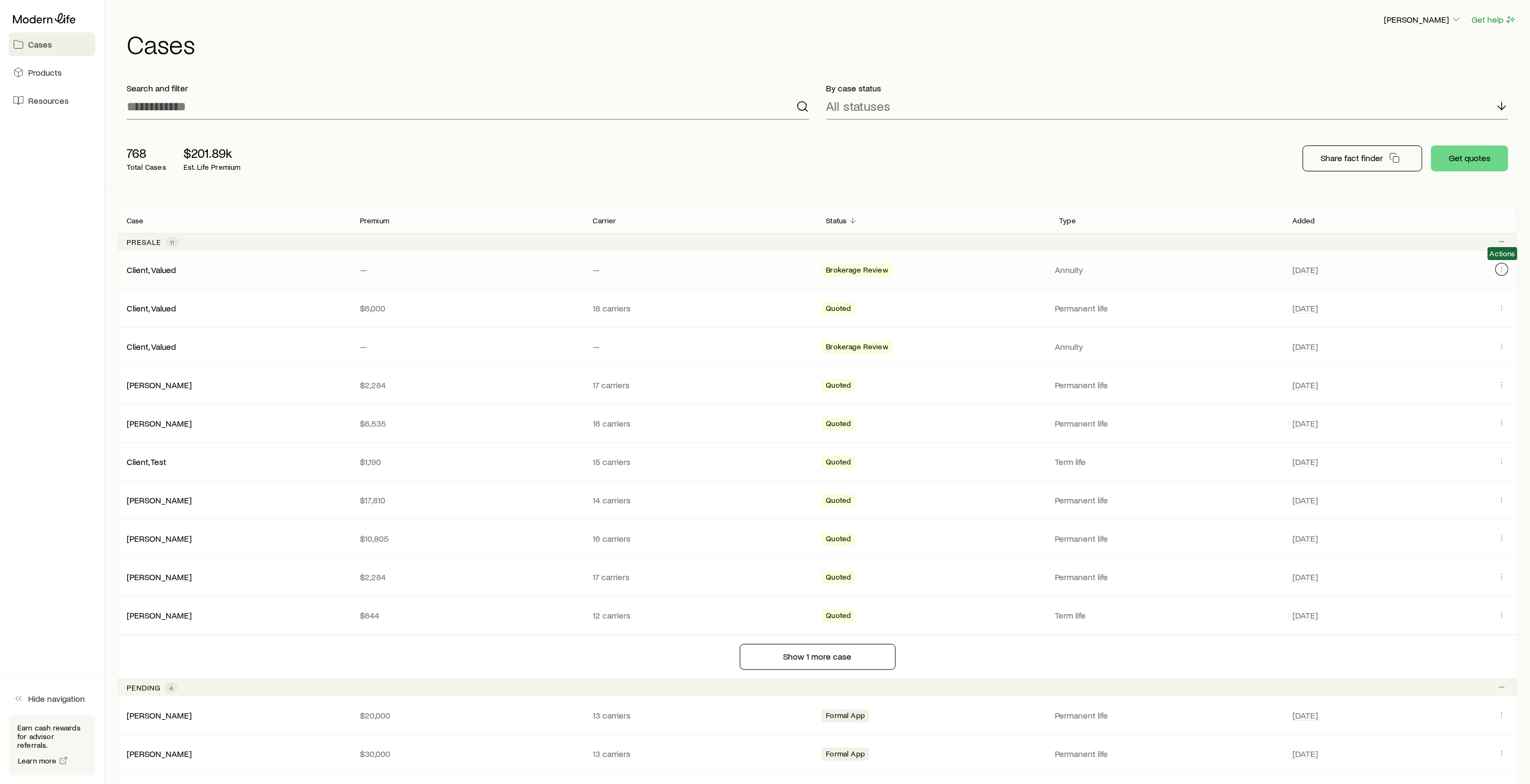
click at [1501, 273] on button "Client cases" at bounding box center [1502, 269] width 13 height 13
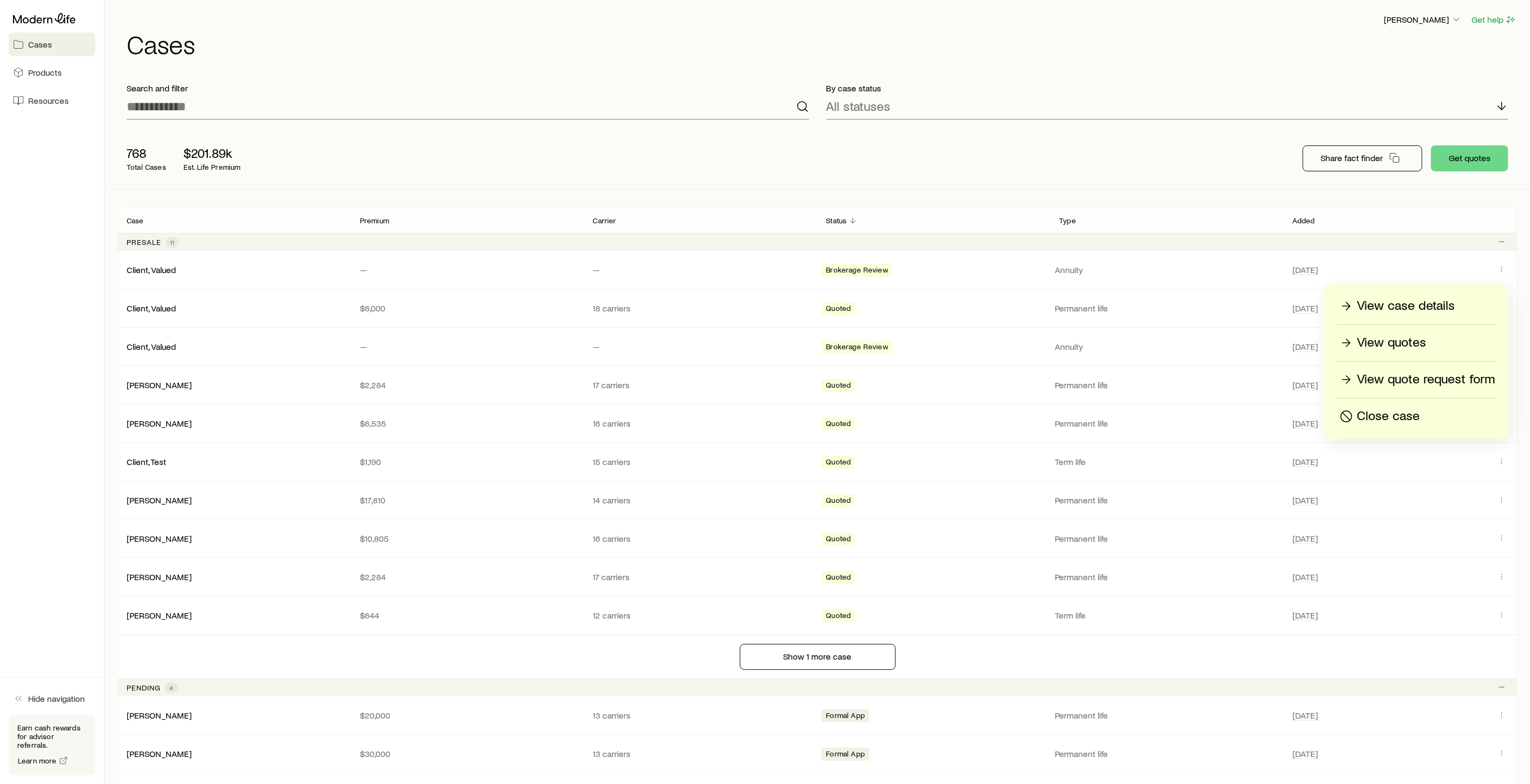
click at [1399, 410] on p "Close case" at bounding box center [1388, 416] width 63 height 17
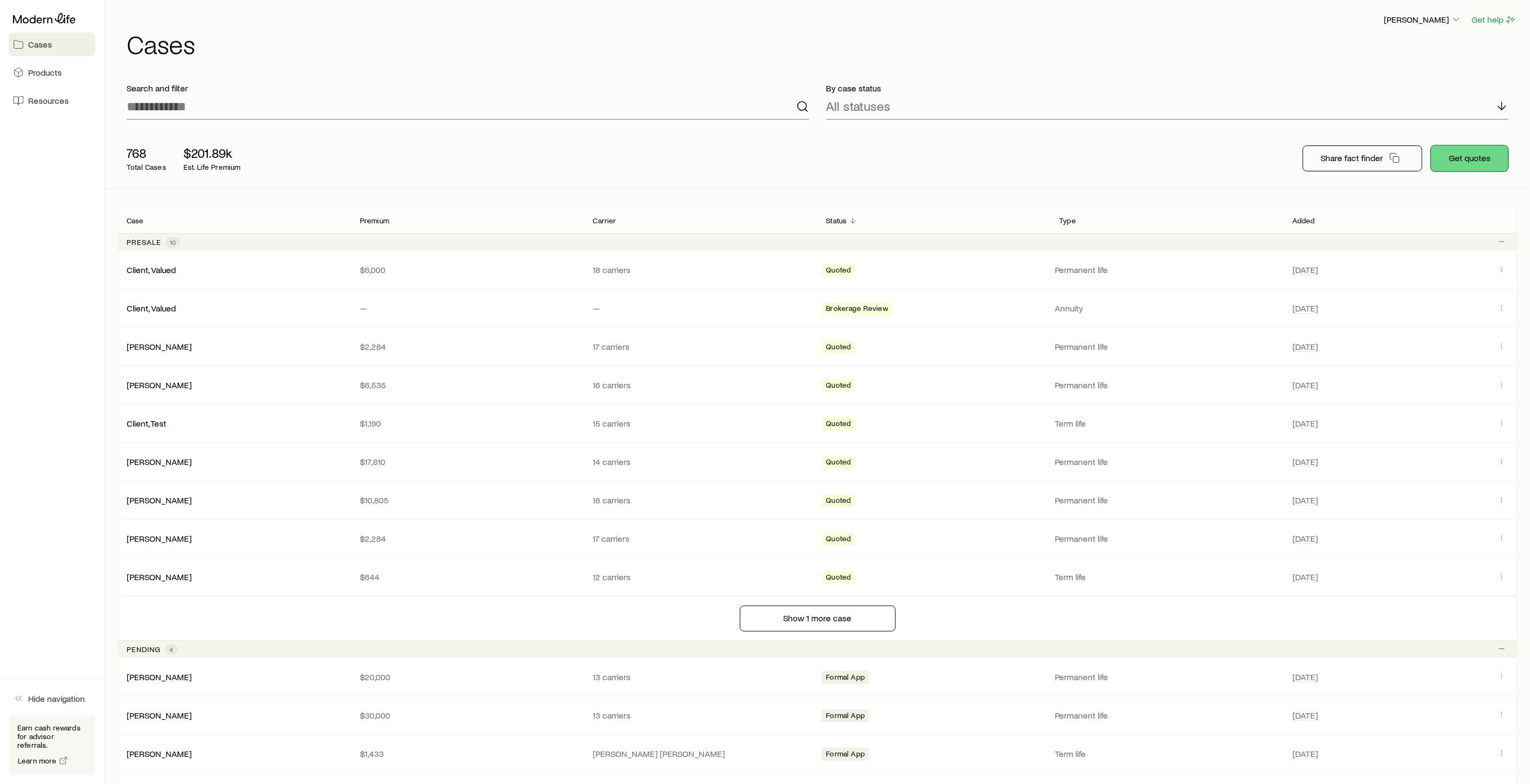
click at [1485, 163] on button "Get quotes" at bounding box center [1470, 158] width 78 height 26
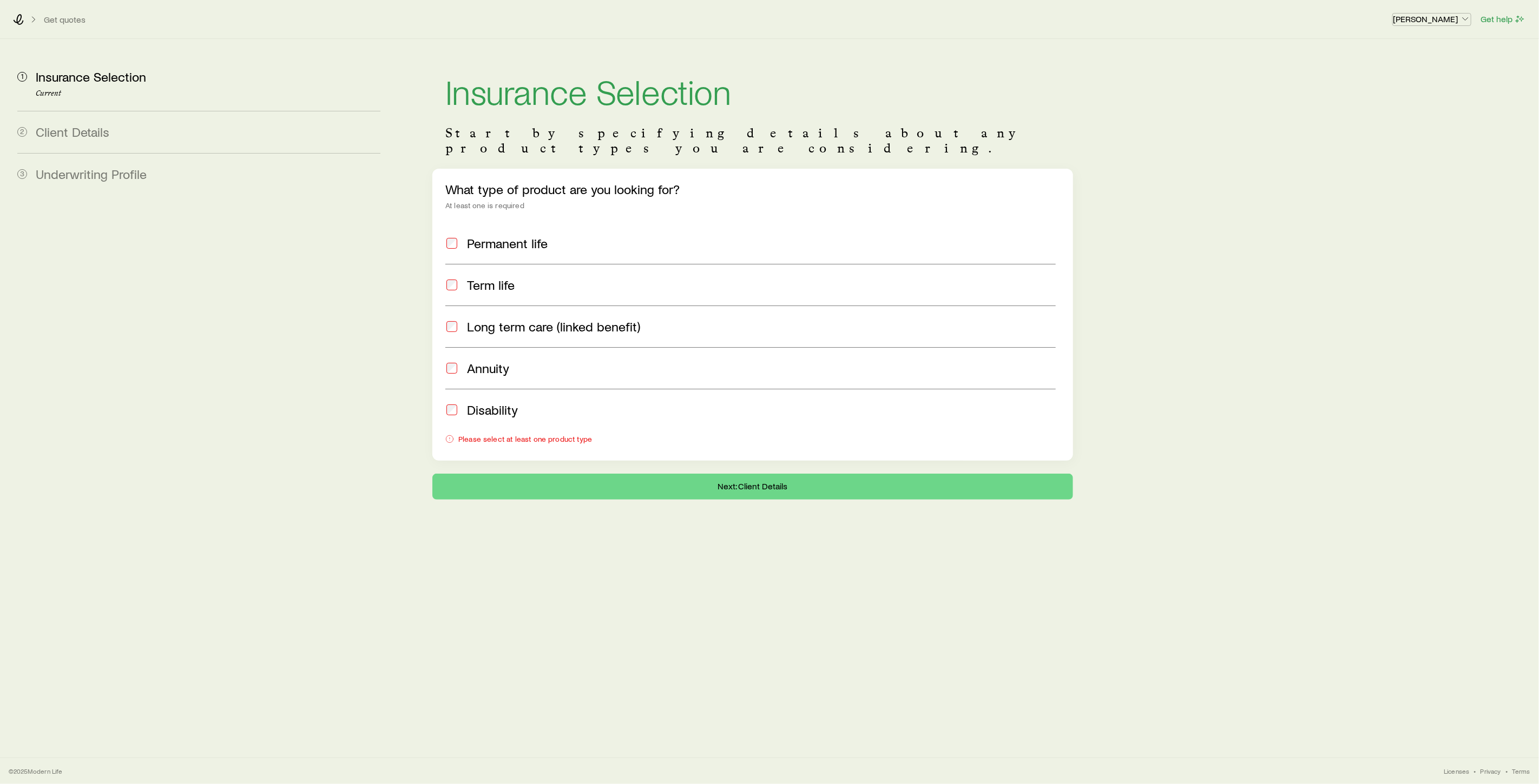
click at [1445, 20] on p "[PERSON_NAME]" at bounding box center [1431, 19] width 78 height 11
click at [18, 26] on div "Get quotes Frank Peterson Get help" at bounding box center [770, 19] width 1539 height 39
click at [19, 21] on icon at bounding box center [19, 20] width 10 height 11
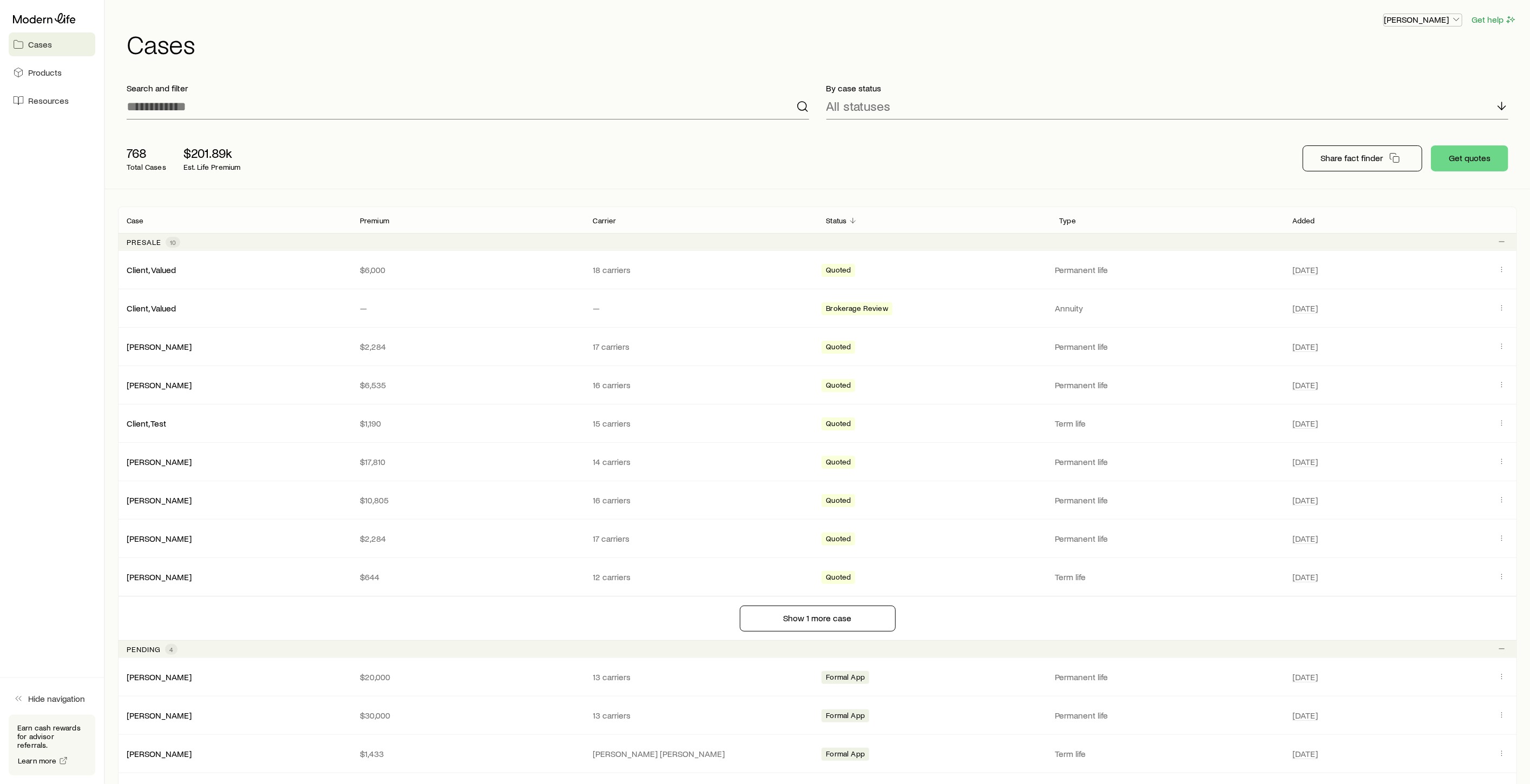
click at [1416, 17] on p "[PERSON_NAME]" at bounding box center [1422, 20] width 78 height 11
click at [1399, 54] on span "Licenses and contracts" at bounding box center [1401, 49] width 89 height 11
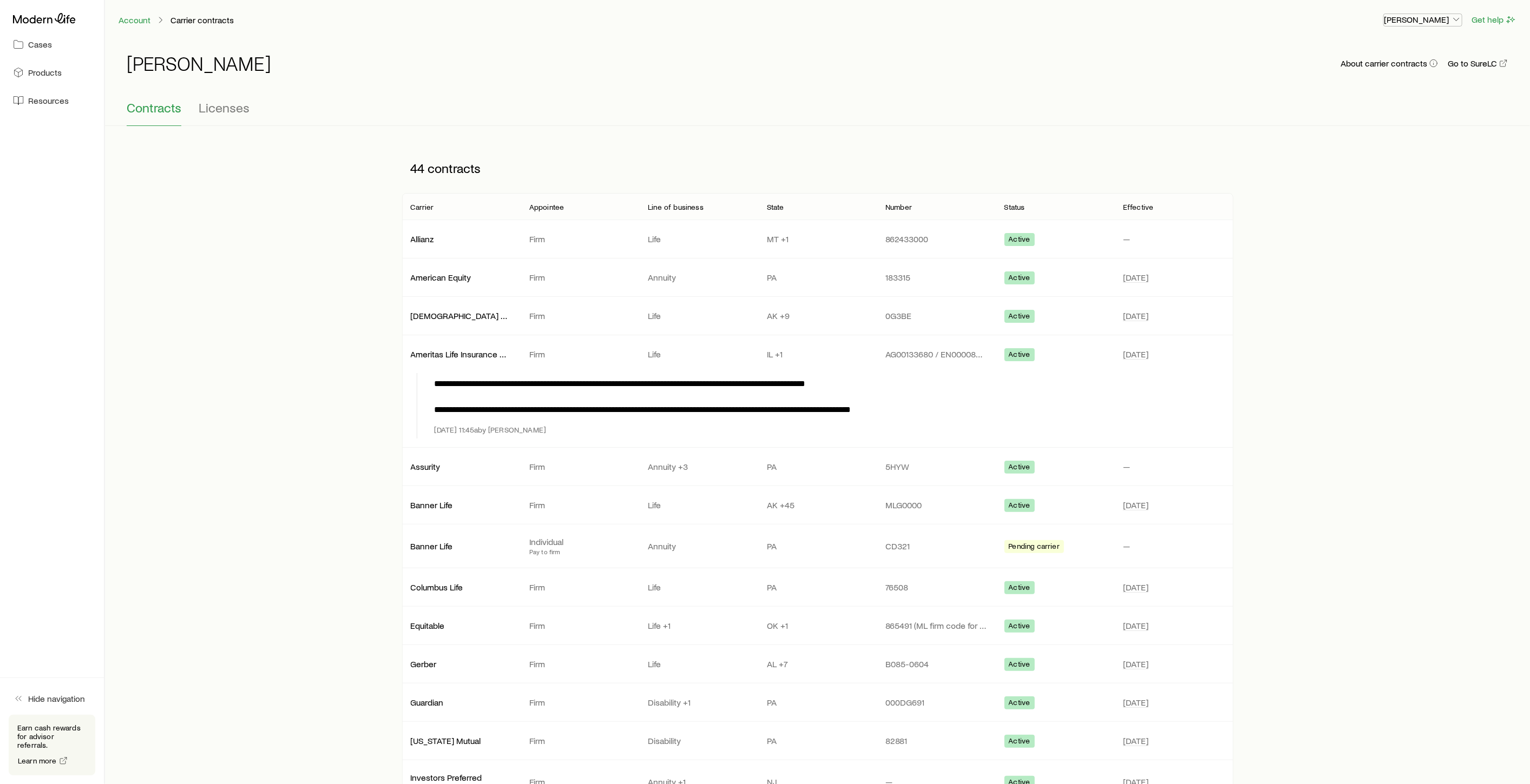
click at [1409, 18] on p "[PERSON_NAME]" at bounding box center [1422, 20] width 78 height 11
click at [1384, 78] on link "Commission schedule" at bounding box center [1397, 73] width 121 height 20
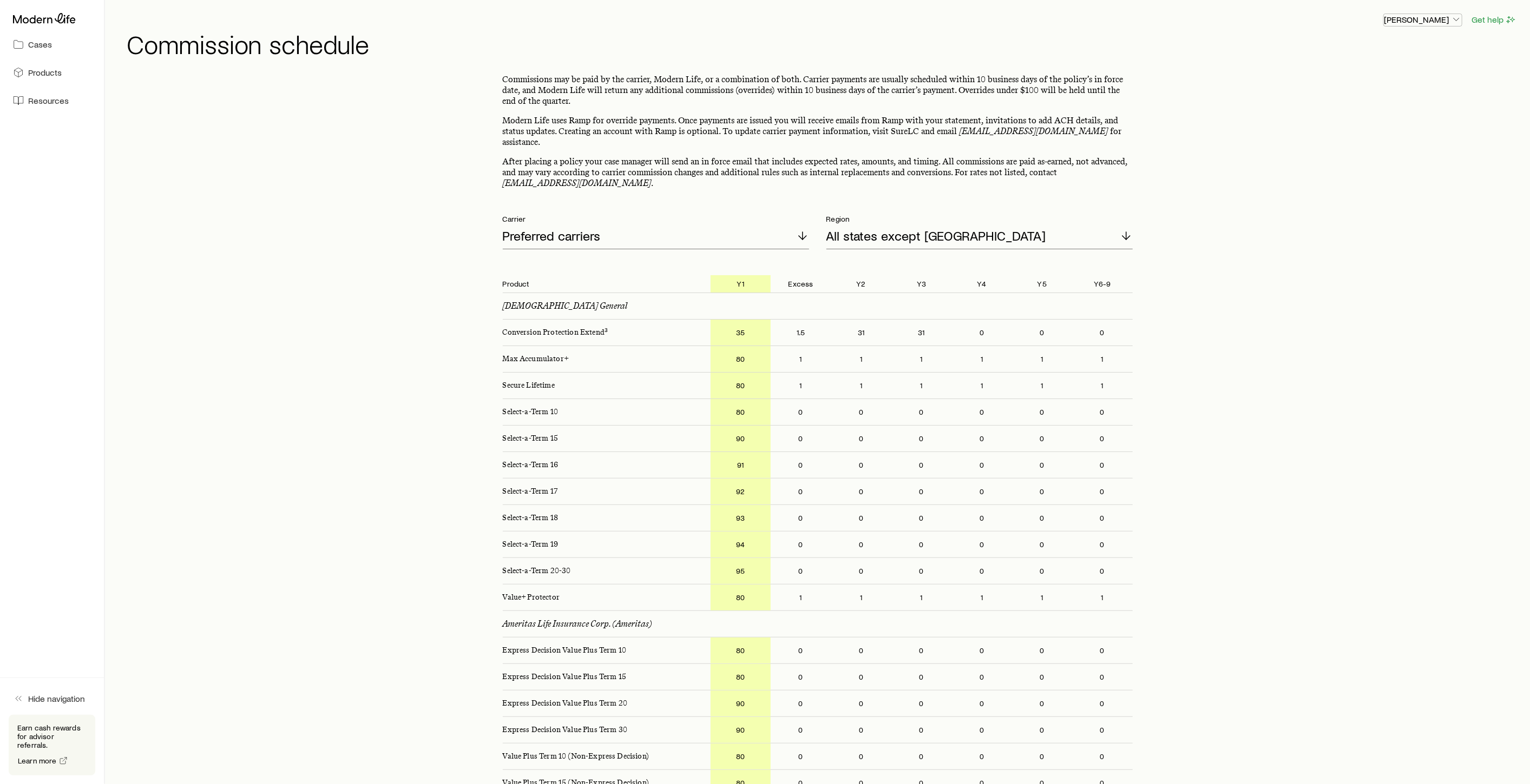
click at [1426, 20] on p "[PERSON_NAME]" at bounding box center [1422, 20] width 78 height 11
click at [1480, 50] on h1 "Commission schedule" at bounding box center [821, 44] width 1390 height 26
click at [1490, 23] on button "Get help" at bounding box center [1494, 20] width 46 height 13
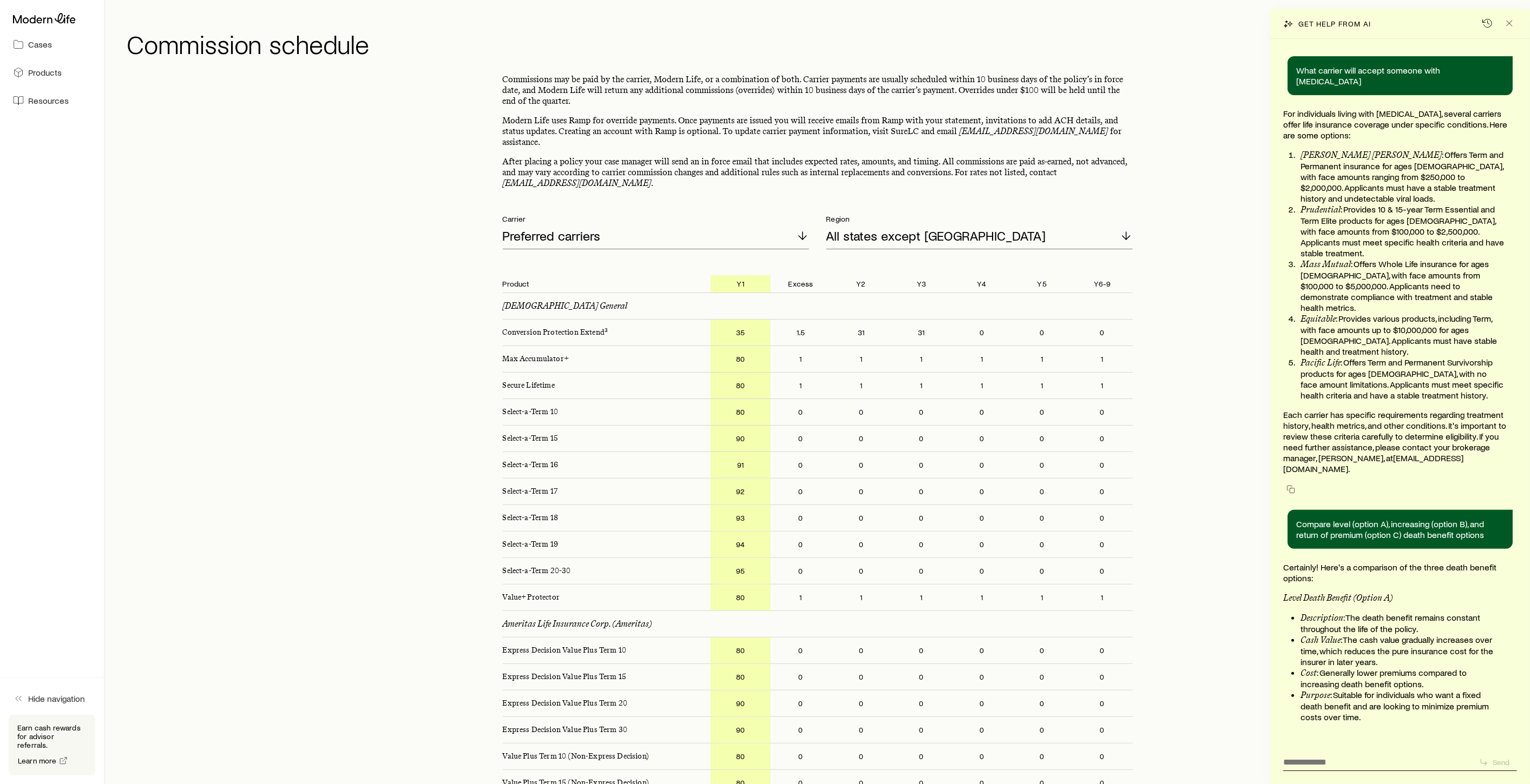
scroll to position [113035, 0]
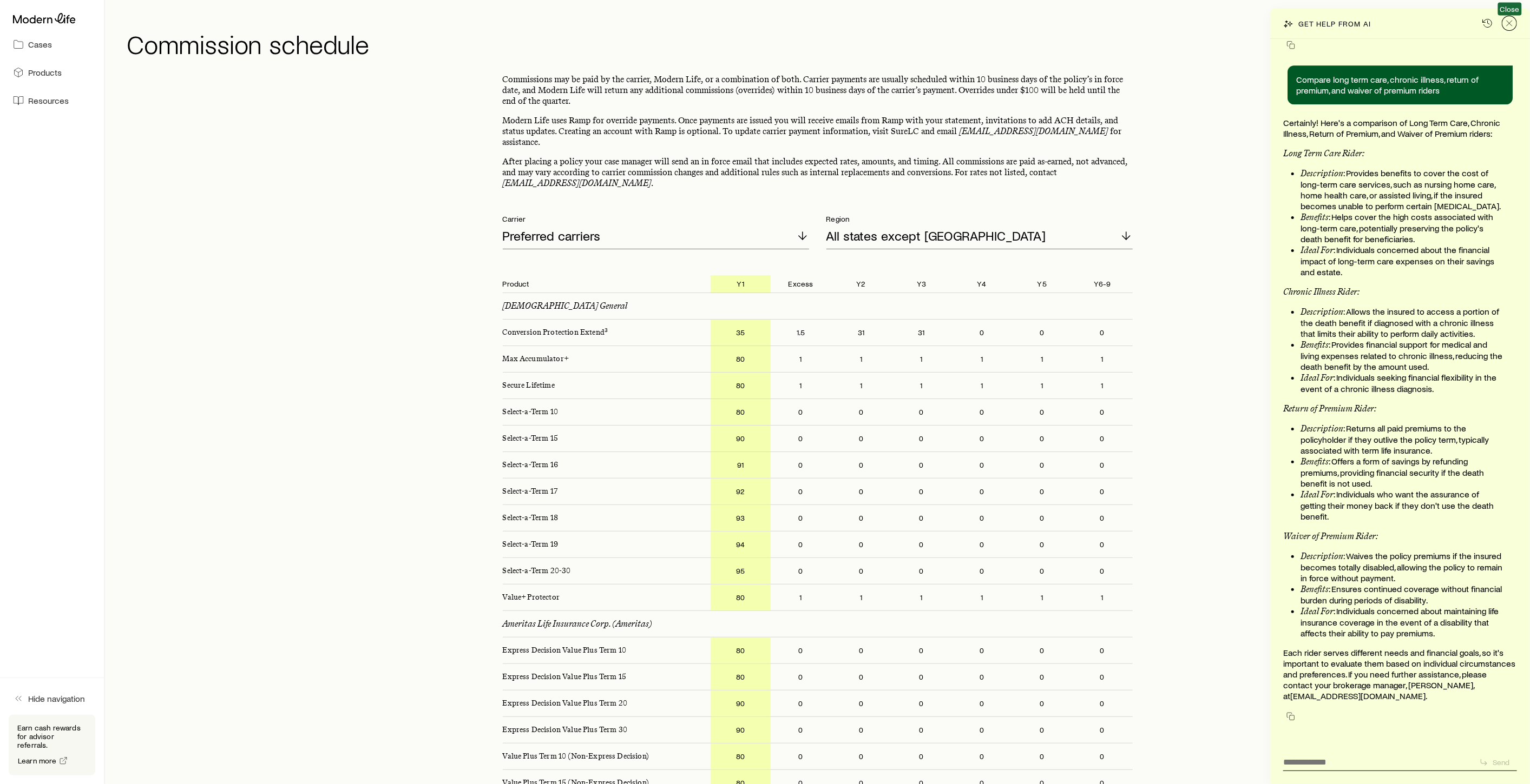
click at [1512, 24] on icon "Close" at bounding box center [1509, 23] width 11 height 11
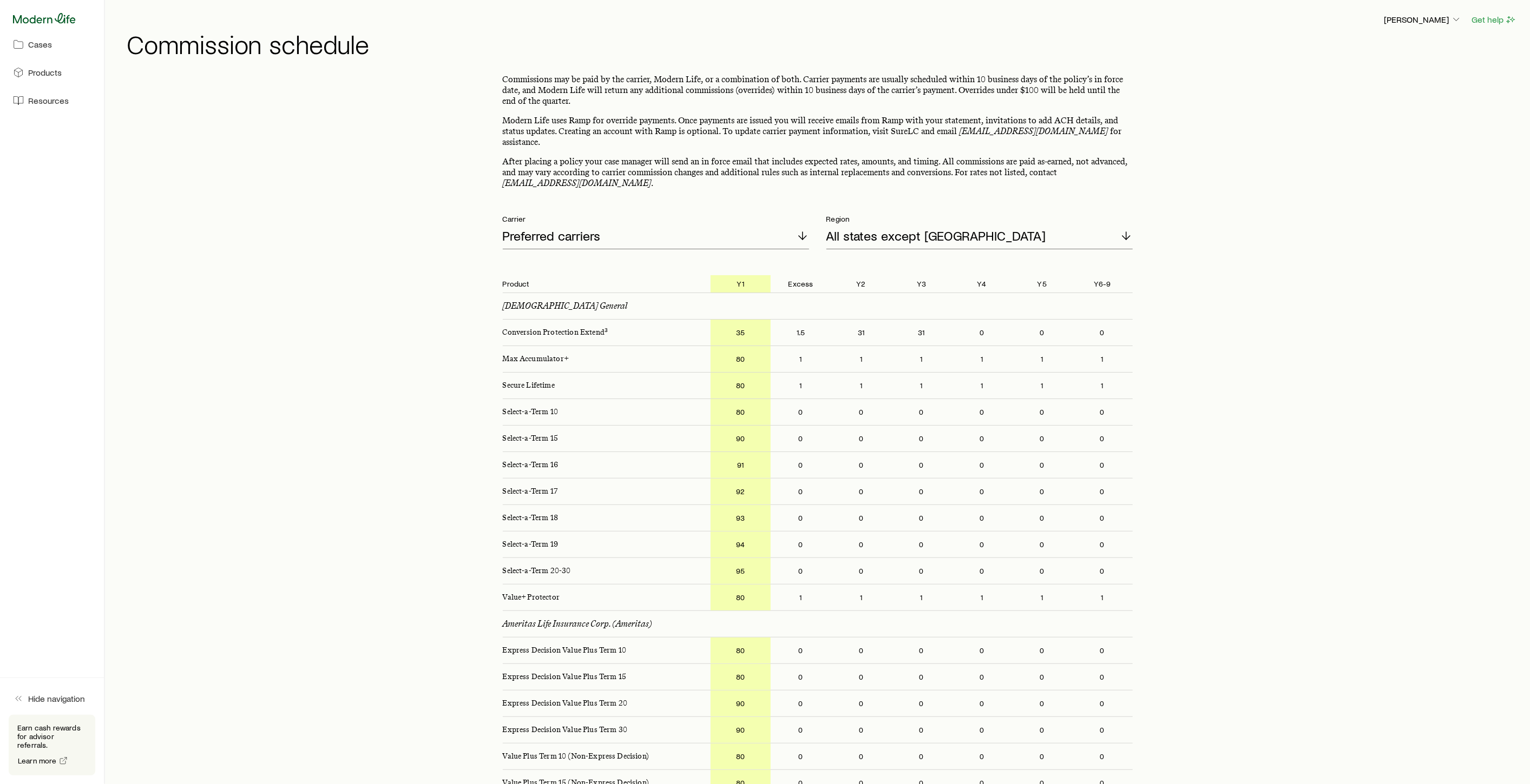
click at [37, 17] on icon at bounding box center [44, 19] width 63 height 11
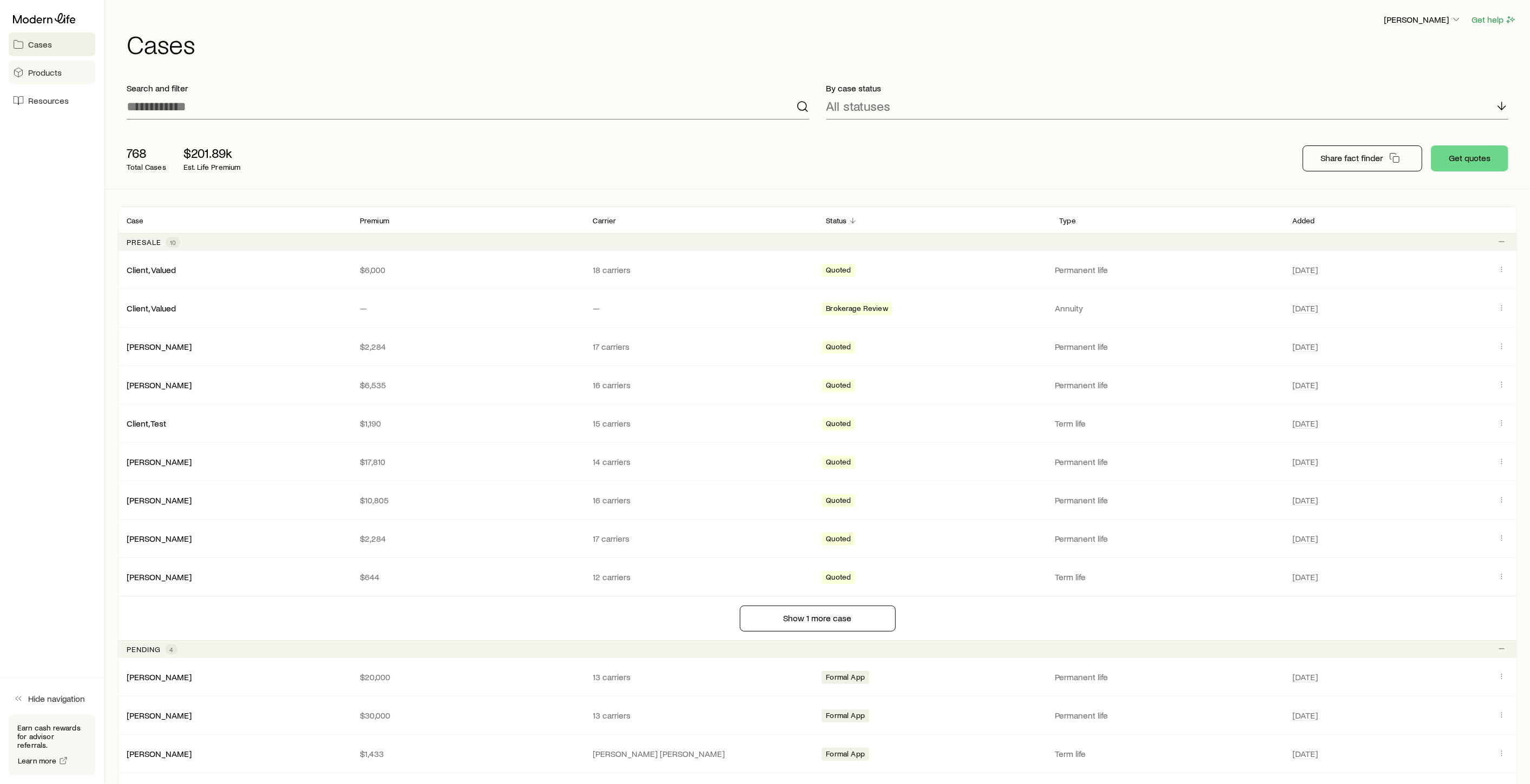
click at [37, 70] on span "Products" at bounding box center [45, 72] width 33 height 11
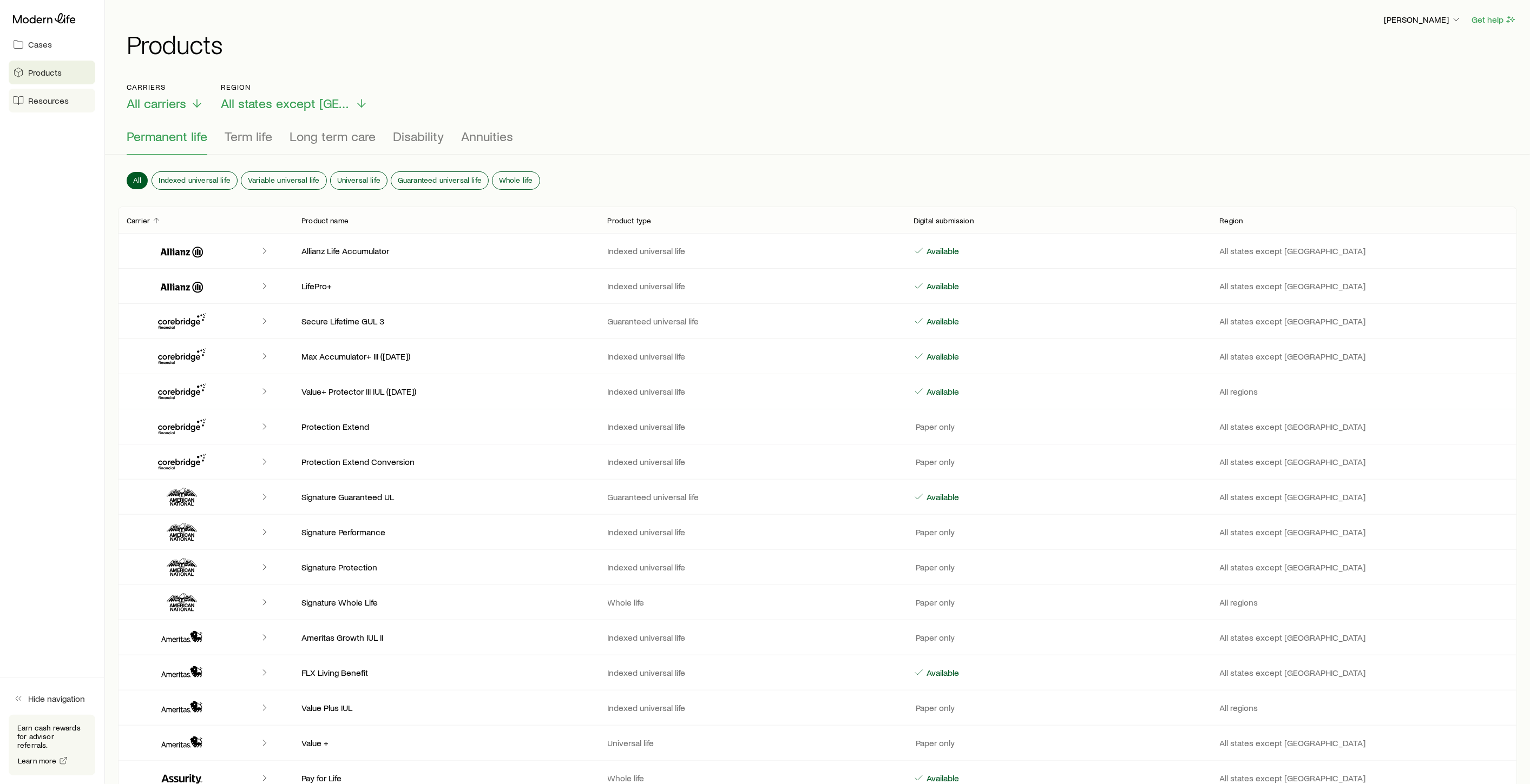
click at [46, 102] on span "Resources" at bounding box center [48, 100] width 41 height 11
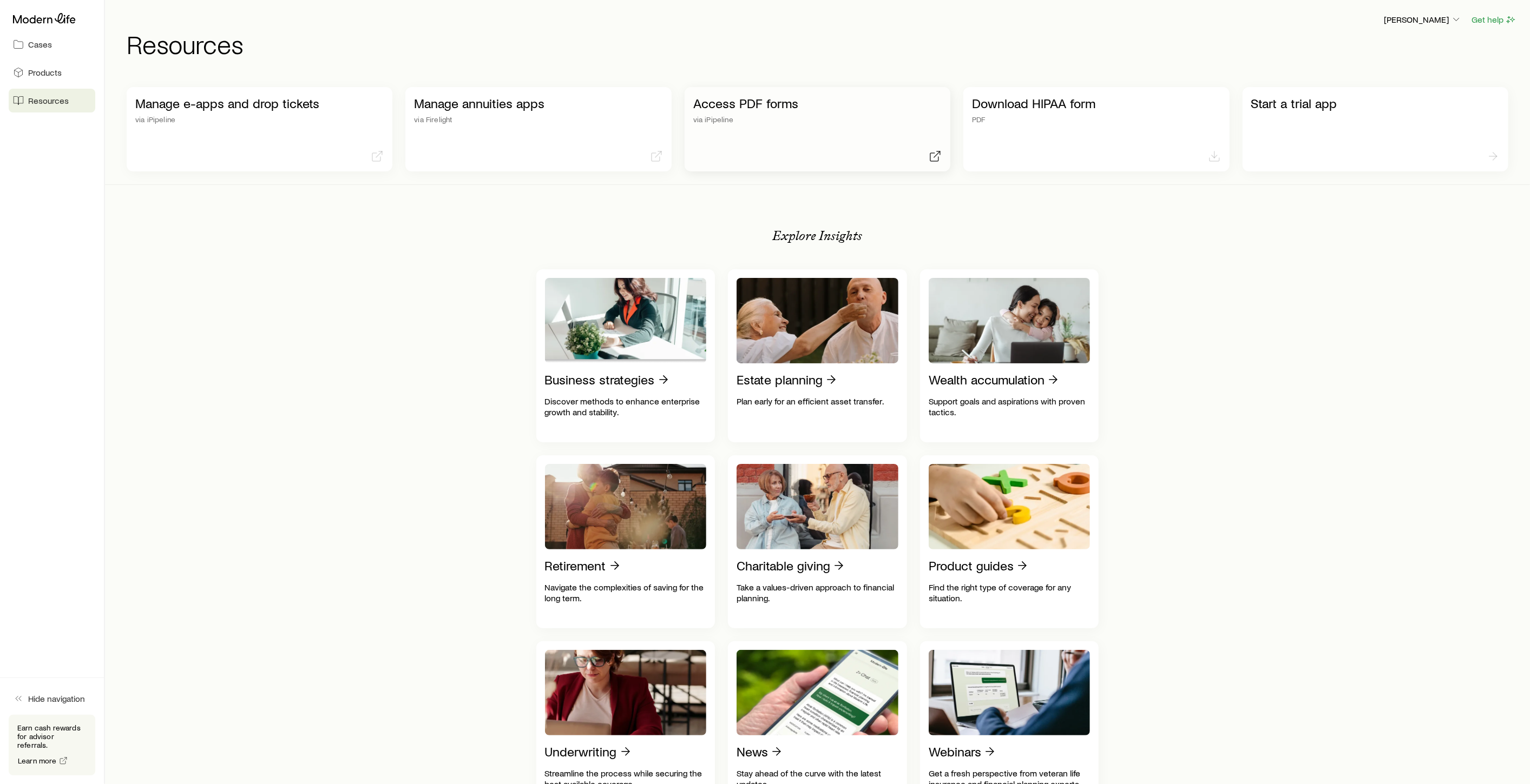
click at [740, 112] on div "Access PDF forms via iPipeline" at bounding box center [817, 109] width 249 height 28
click at [1037, 109] on p "Download HIPAA form" at bounding box center [1096, 103] width 249 height 15
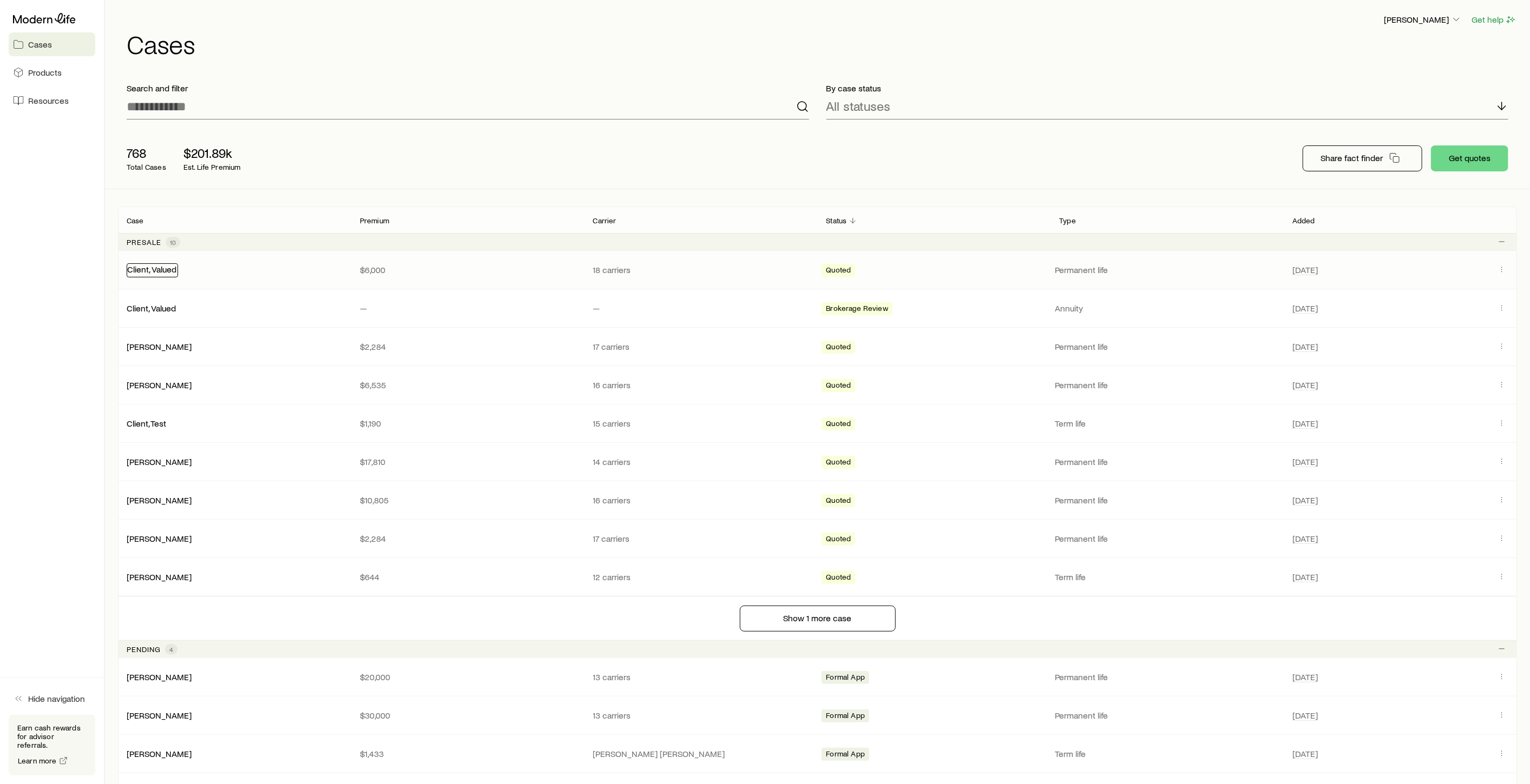
click at [156, 271] on link "Client, Valued" at bounding box center [152, 269] width 49 height 10
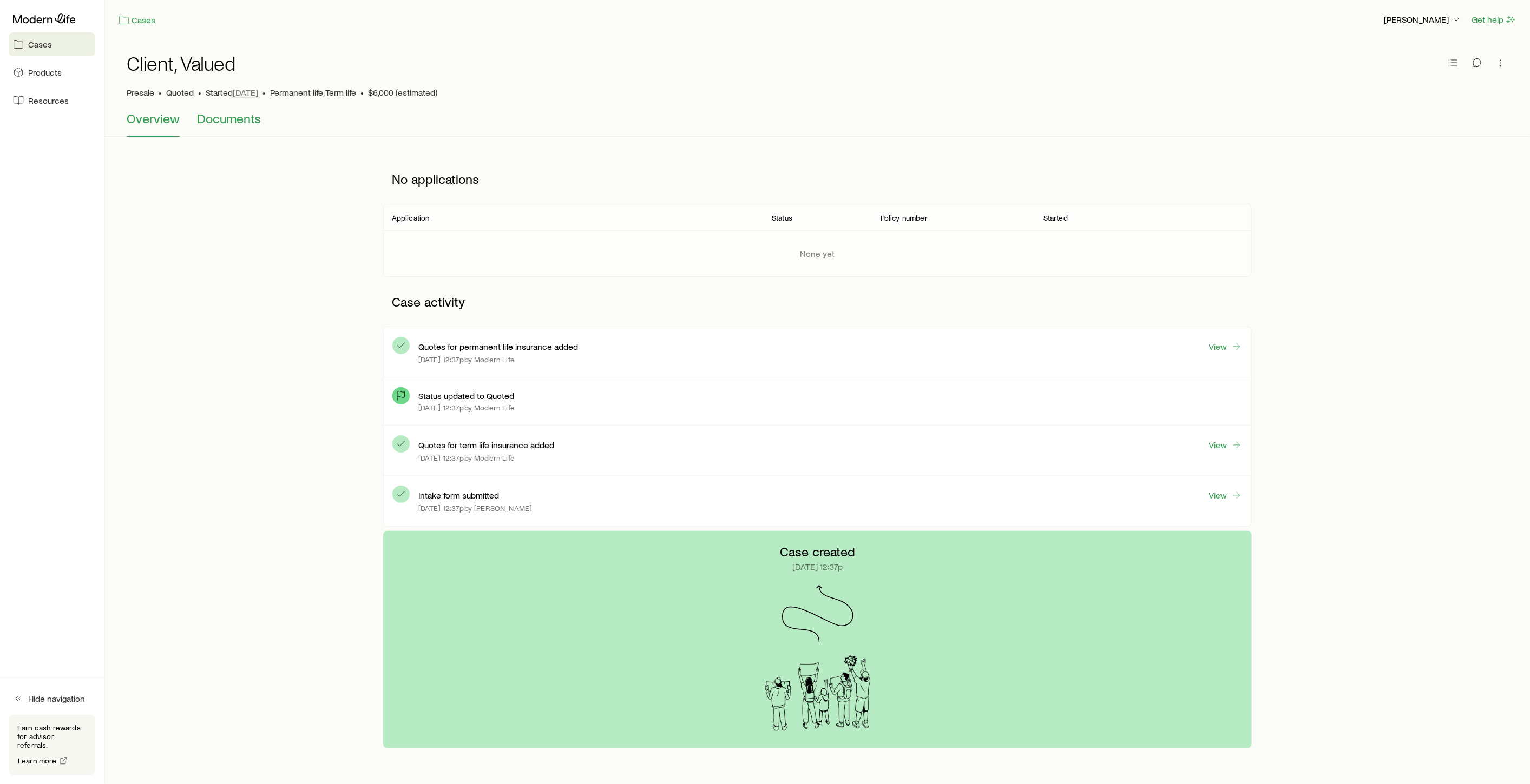
click at [228, 118] on span "Documents" at bounding box center [229, 118] width 64 height 15
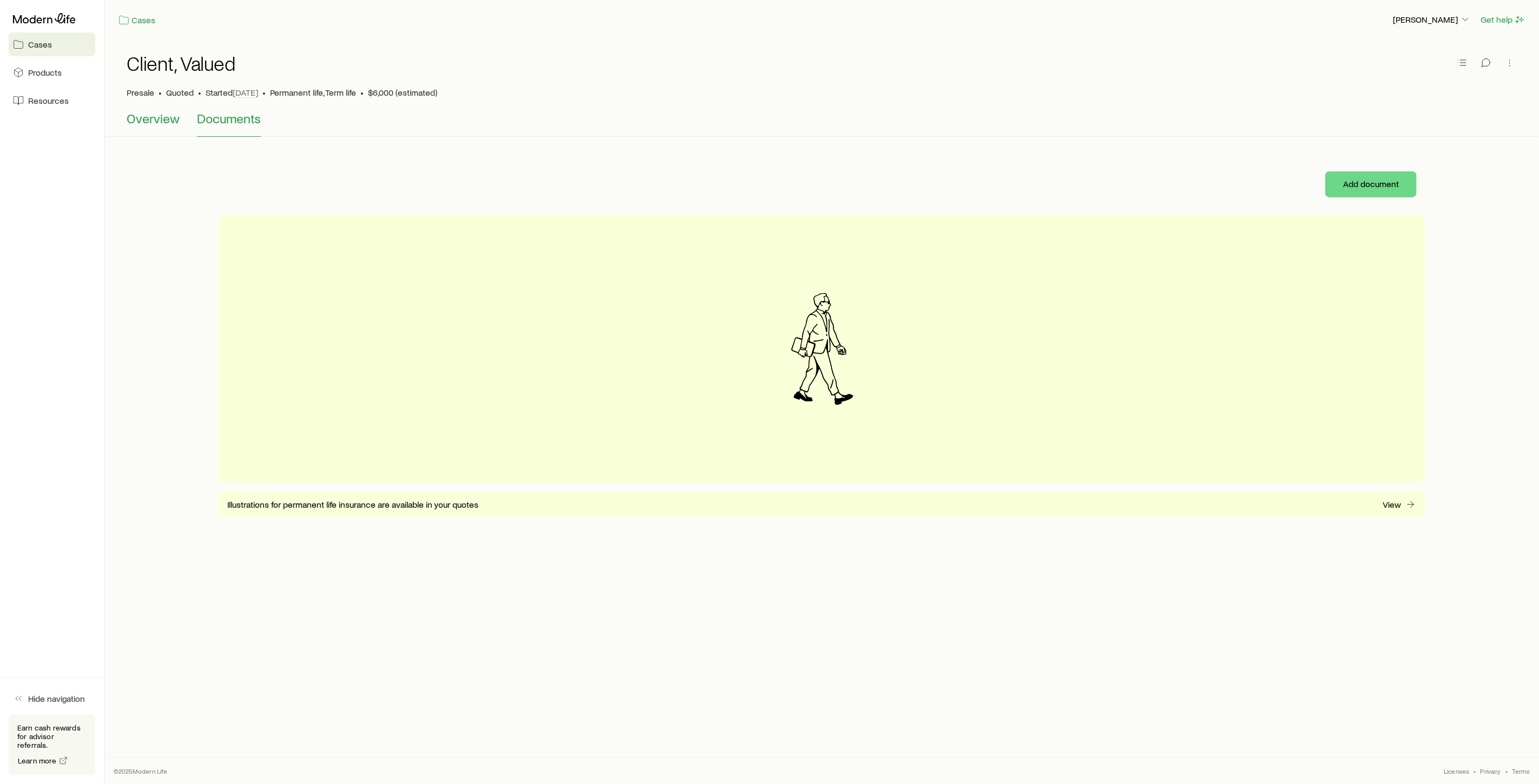
click at [164, 118] on span "Overview" at bounding box center [153, 118] width 53 height 15
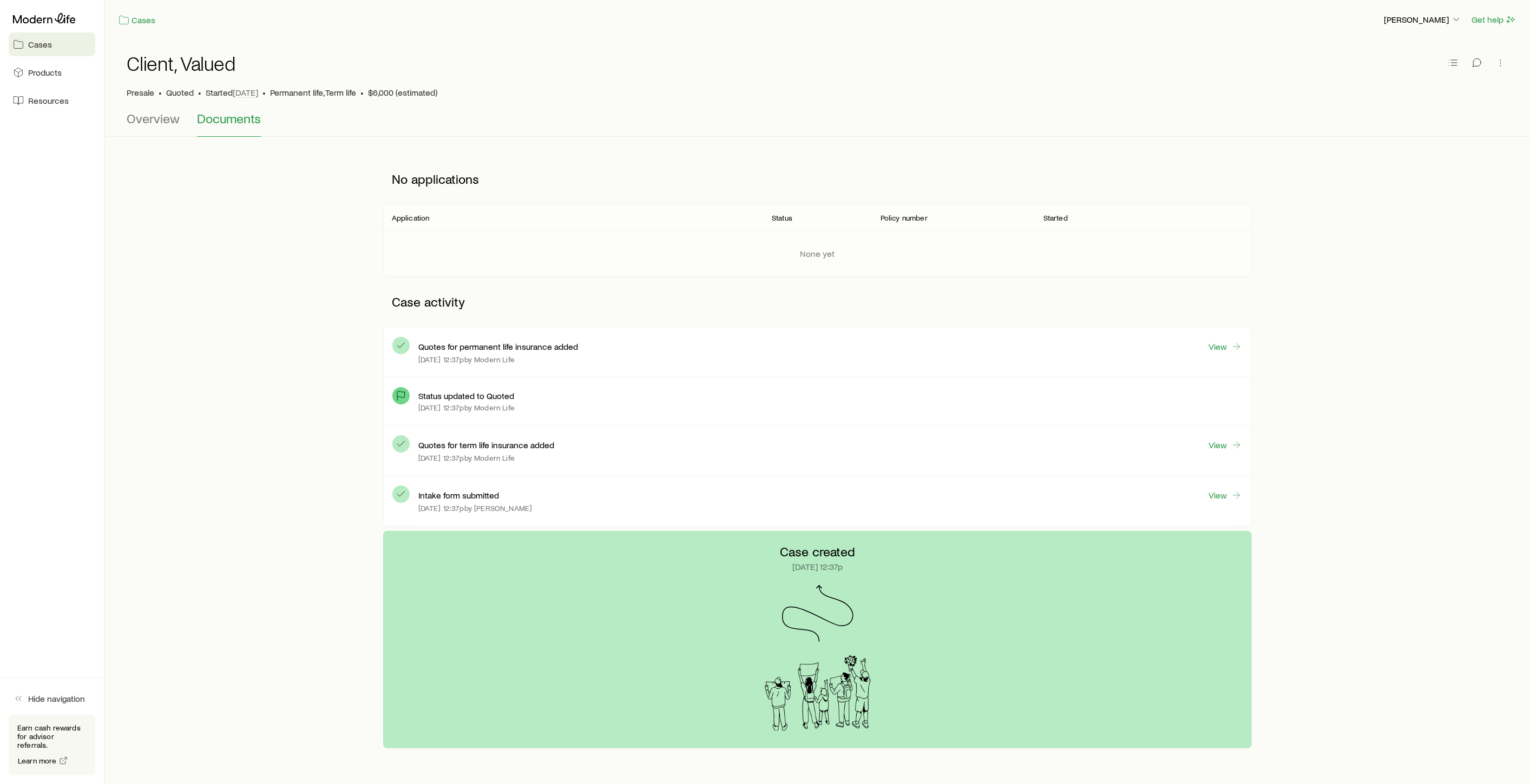
click at [34, 45] on span "Cases" at bounding box center [40, 44] width 24 height 11
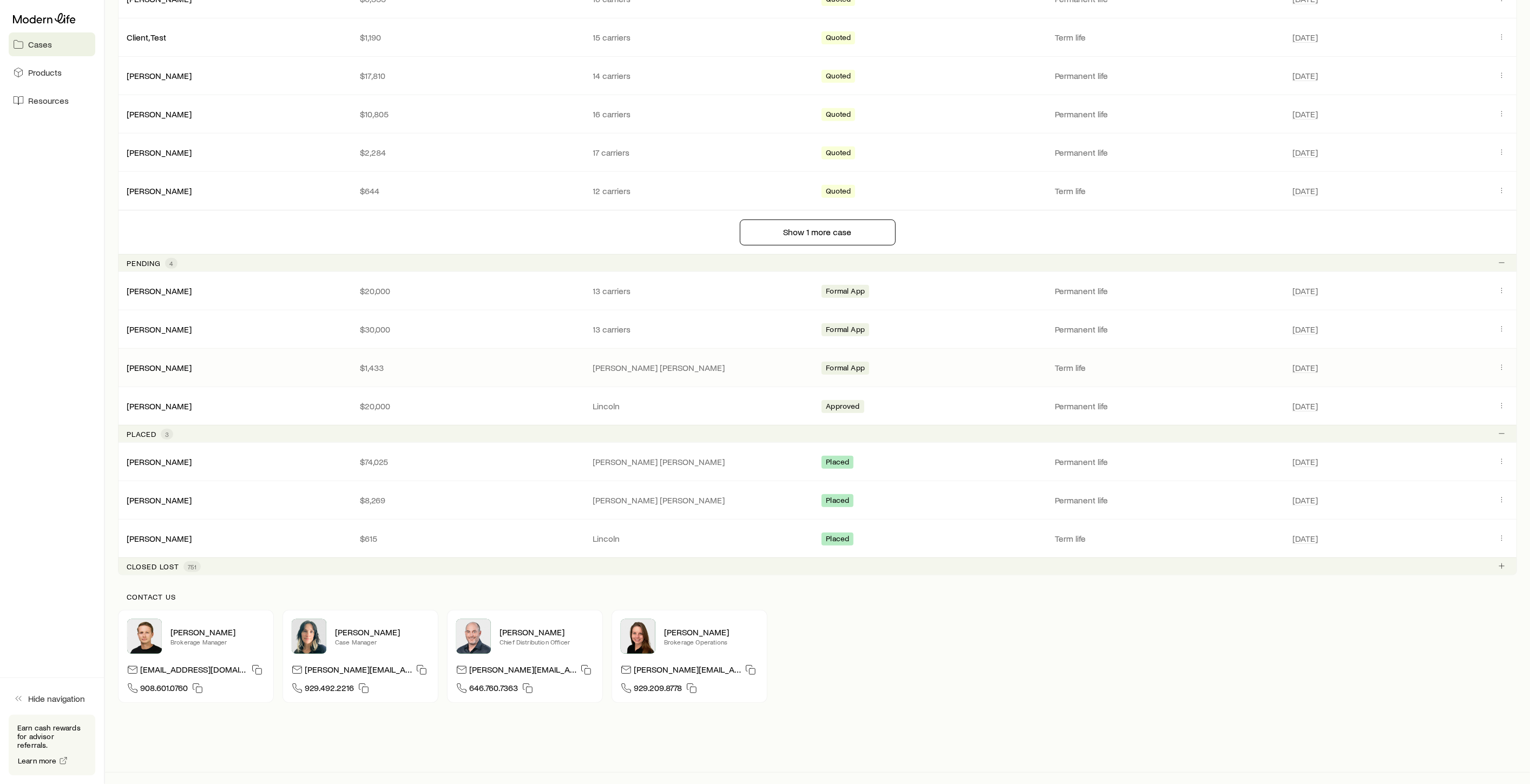
scroll to position [399, 0]
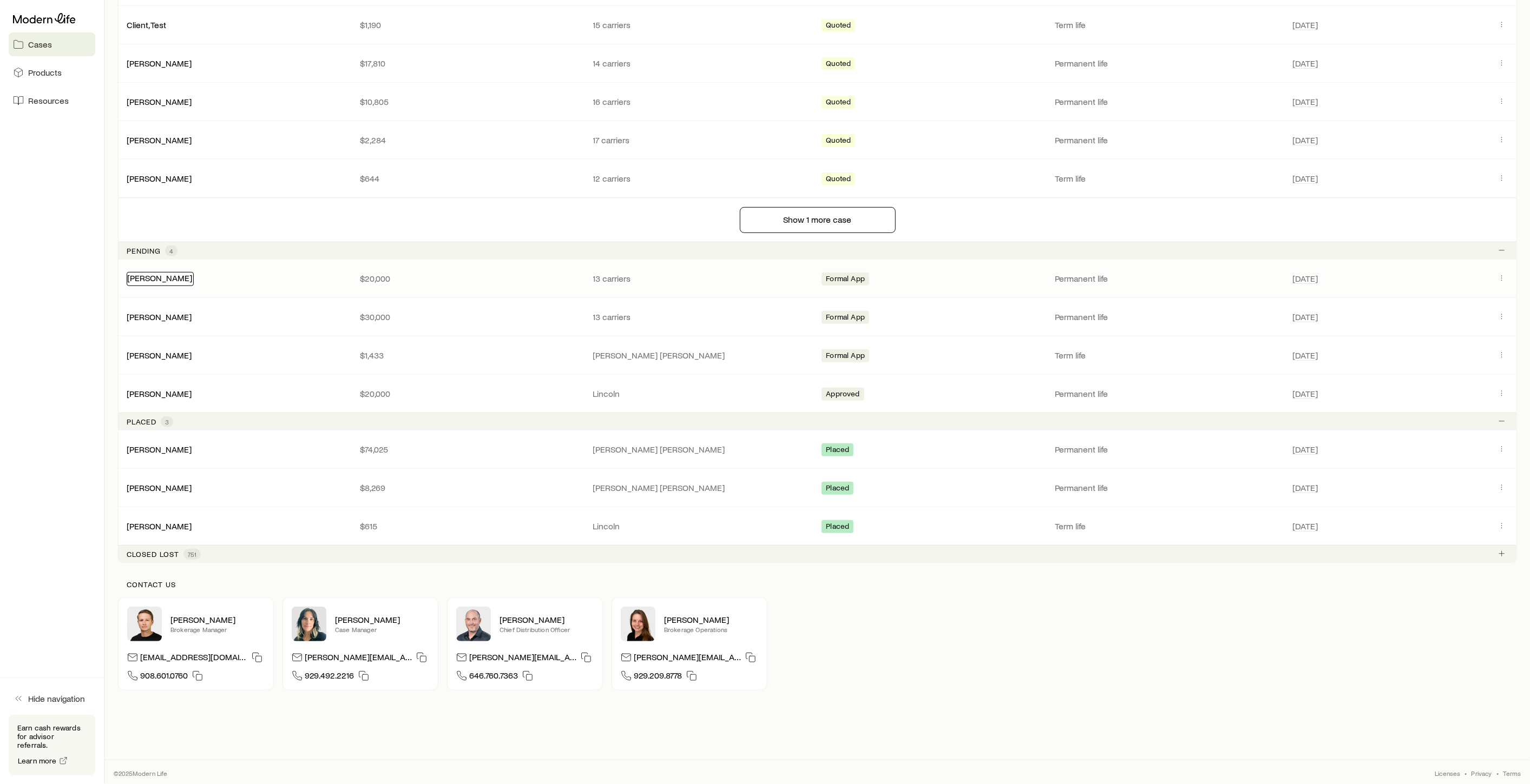
click at [133, 280] on link "[PERSON_NAME]" at bounding box center [160, 278] width 65 height 10
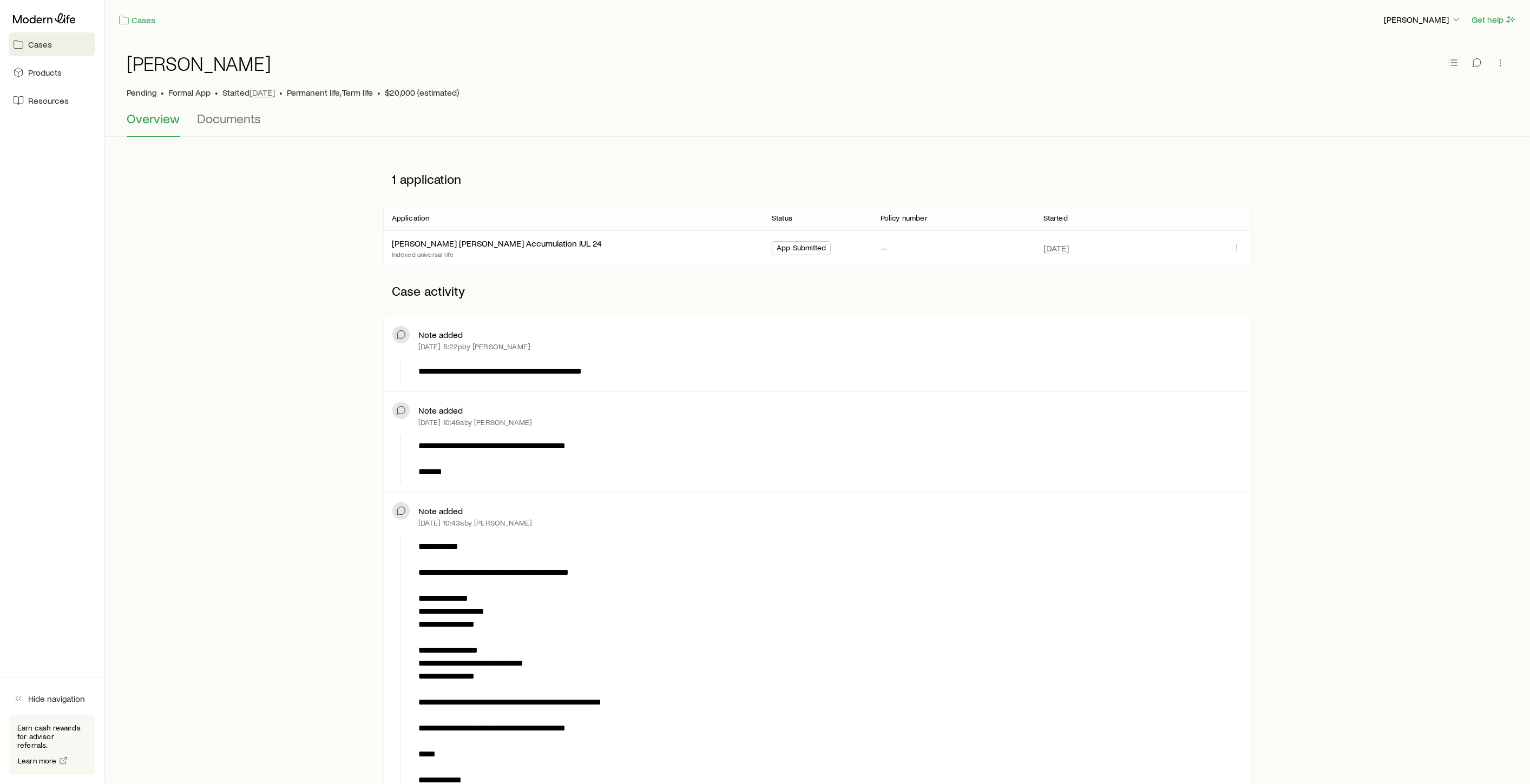
scroll to position [399, 0]
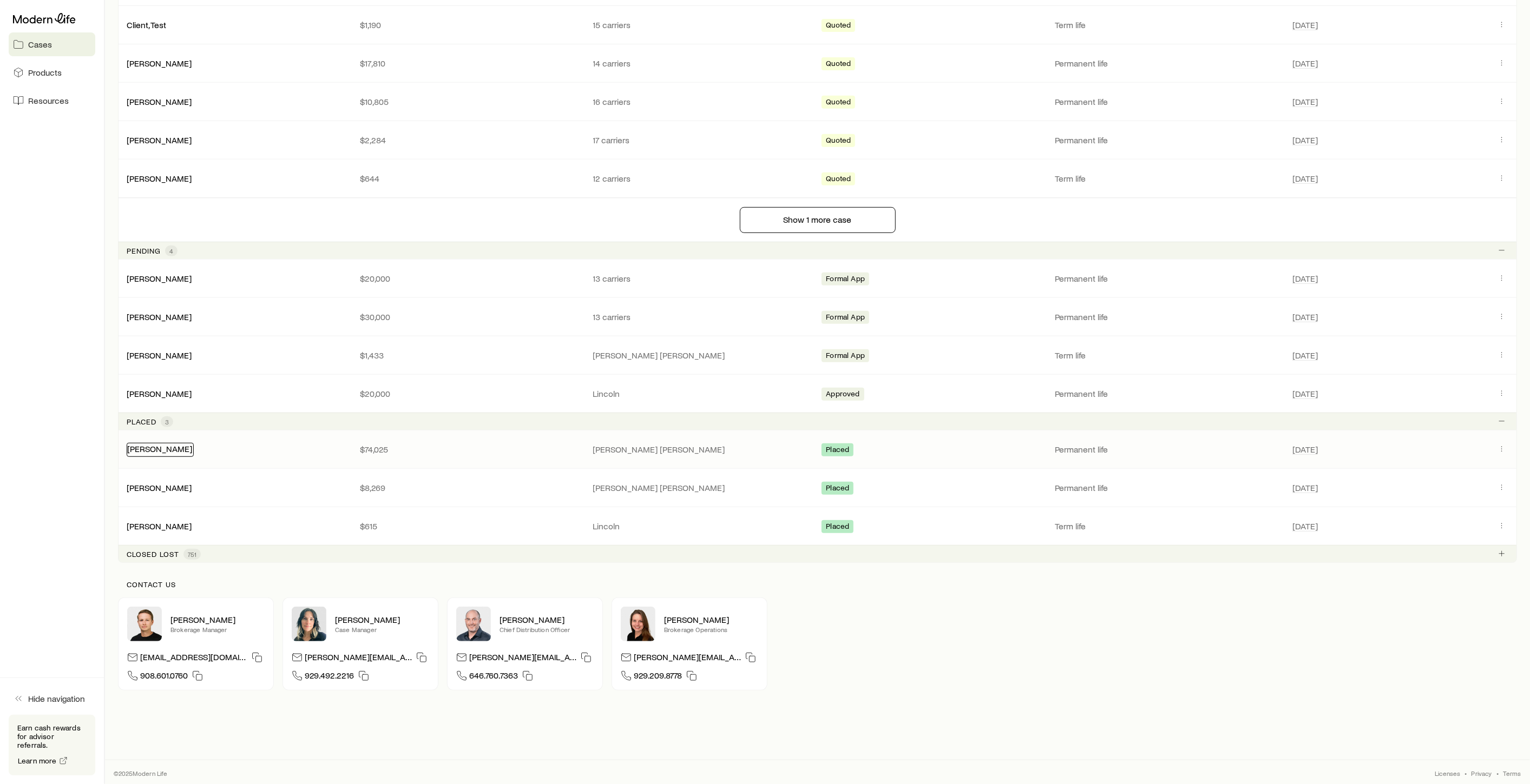
click at [169, 452] on div "[PERSON_NAME]" at bounding box center [160, 450] width 67 height 14
click at [163, 451] on link "[PERSON_NAME]" at bounding box center [160, 448] width 65 height 10
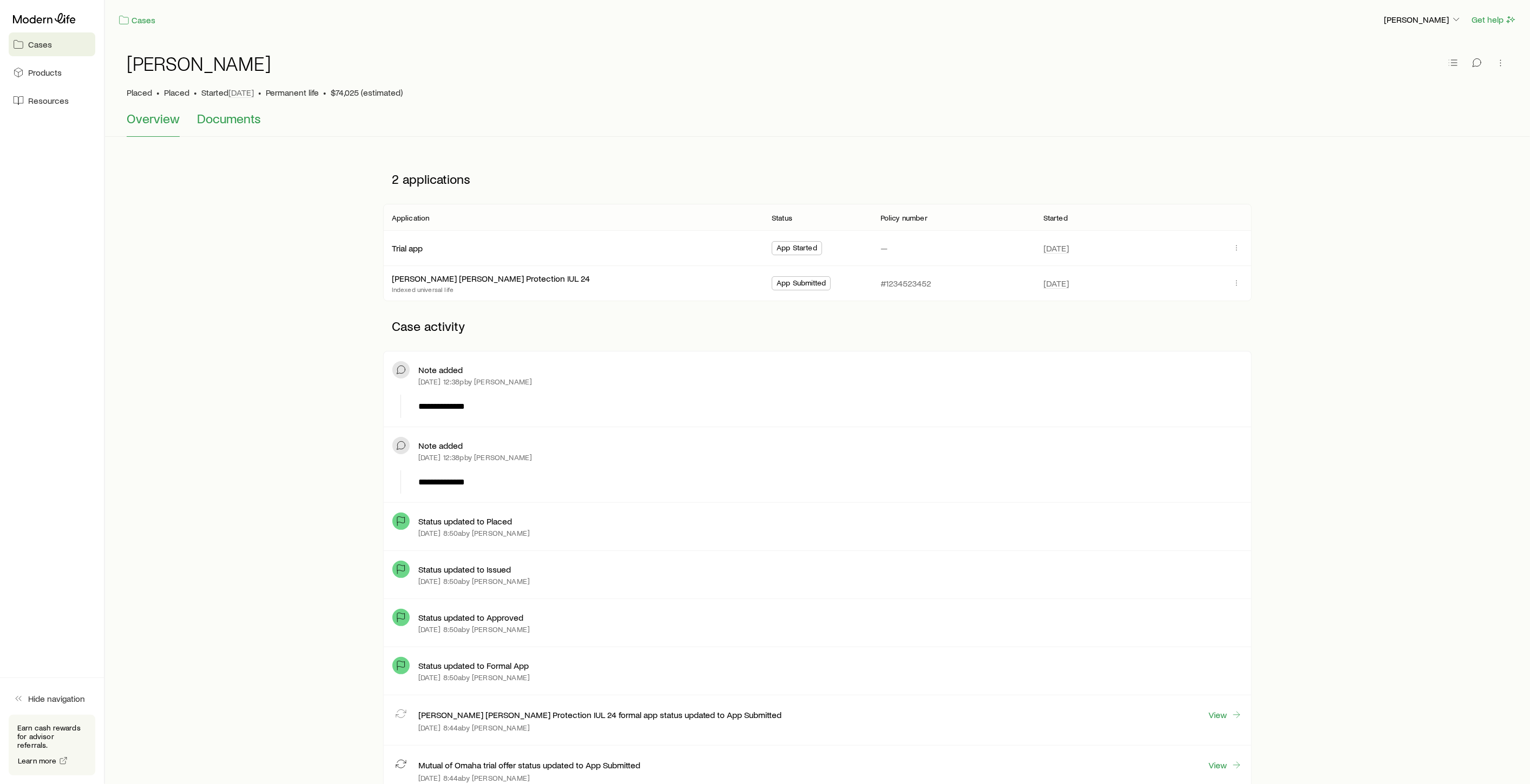
click at [231, 124] on span "Documents" at bounding box center [229, 118] width 64 height 15
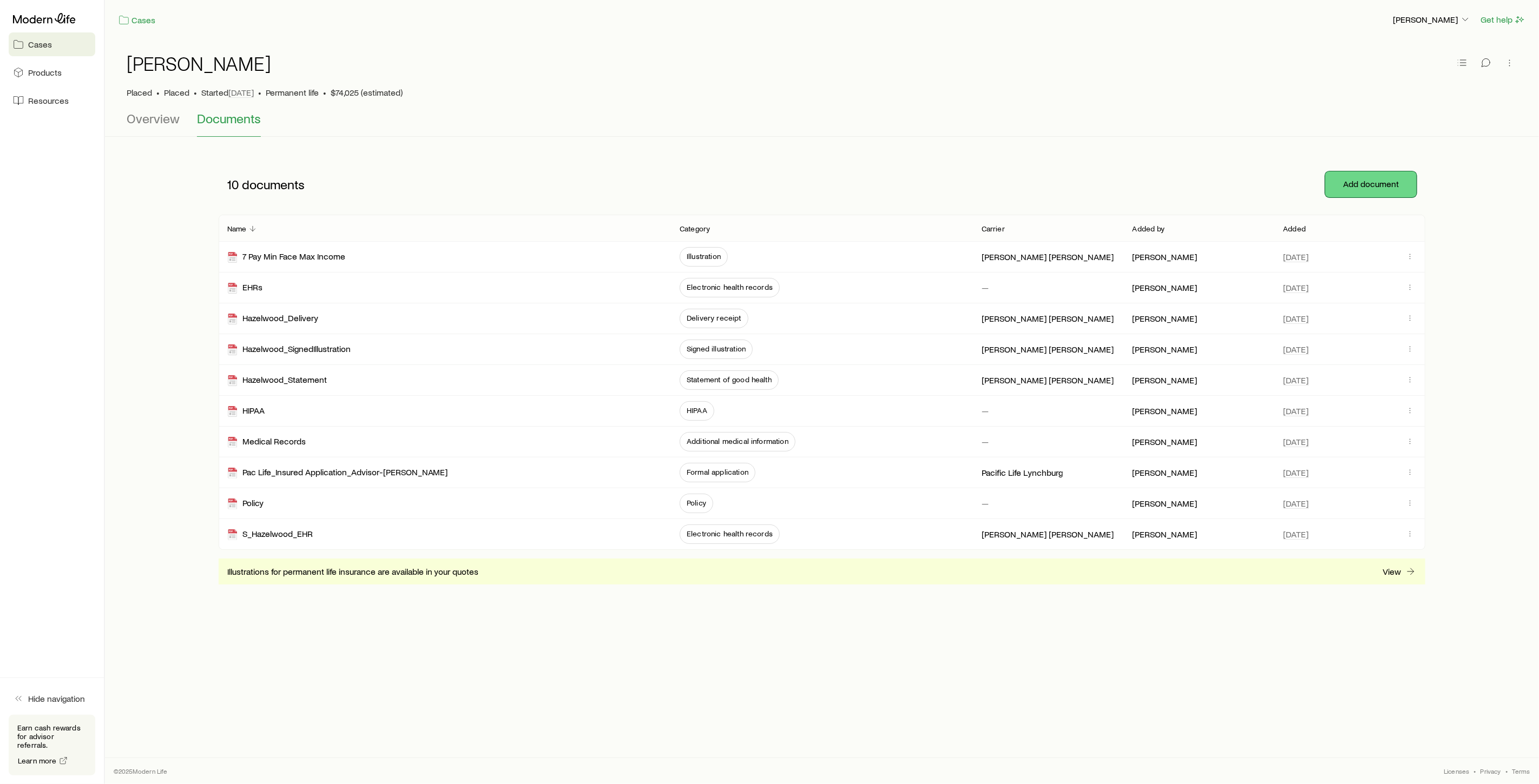
click at [1363, 190] on button "Add document" at bounding box center [1371, 184] width 91 height 26
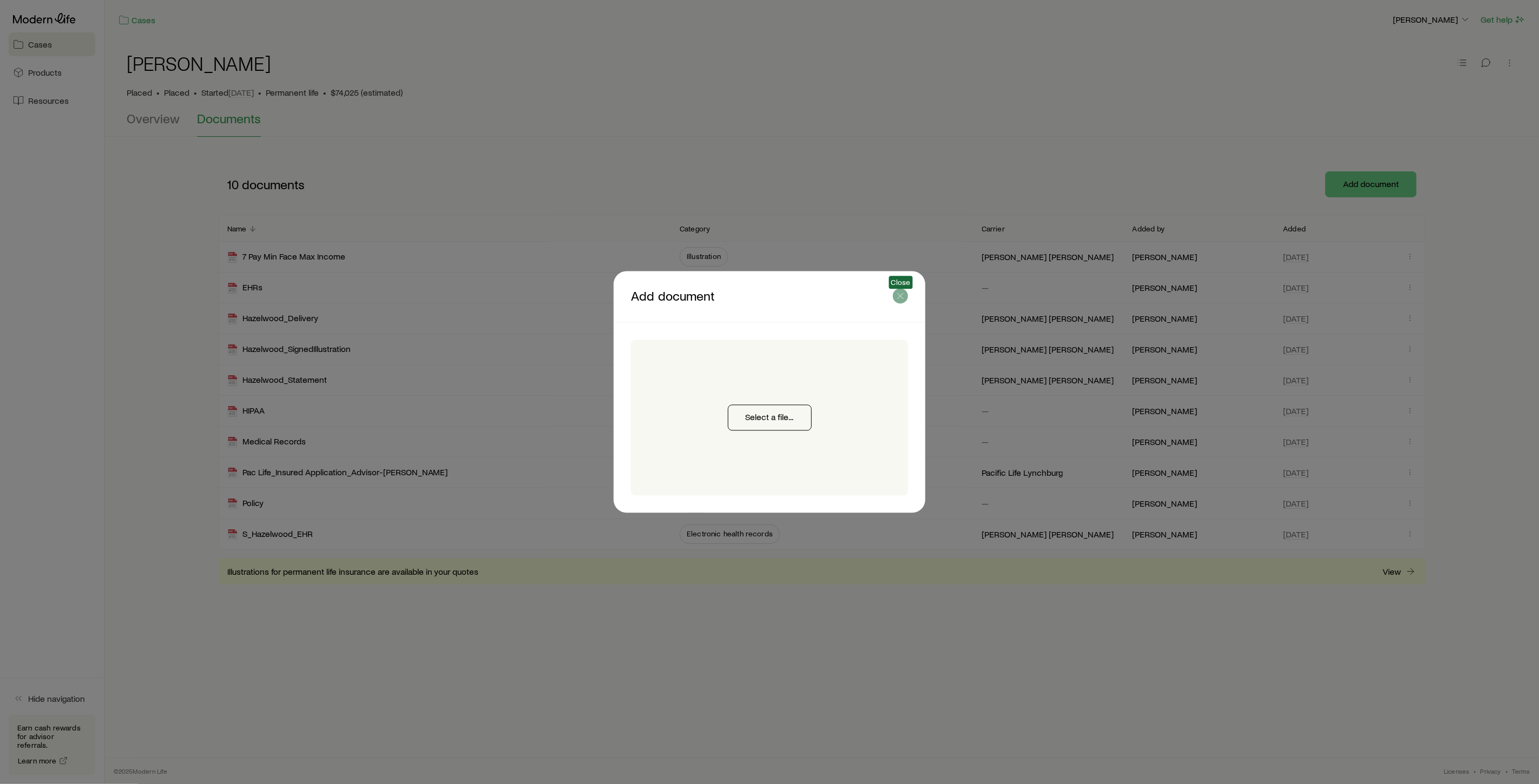
click at [895, 299] on icon "button" at bounding box center [900, 296] width 11 height 11
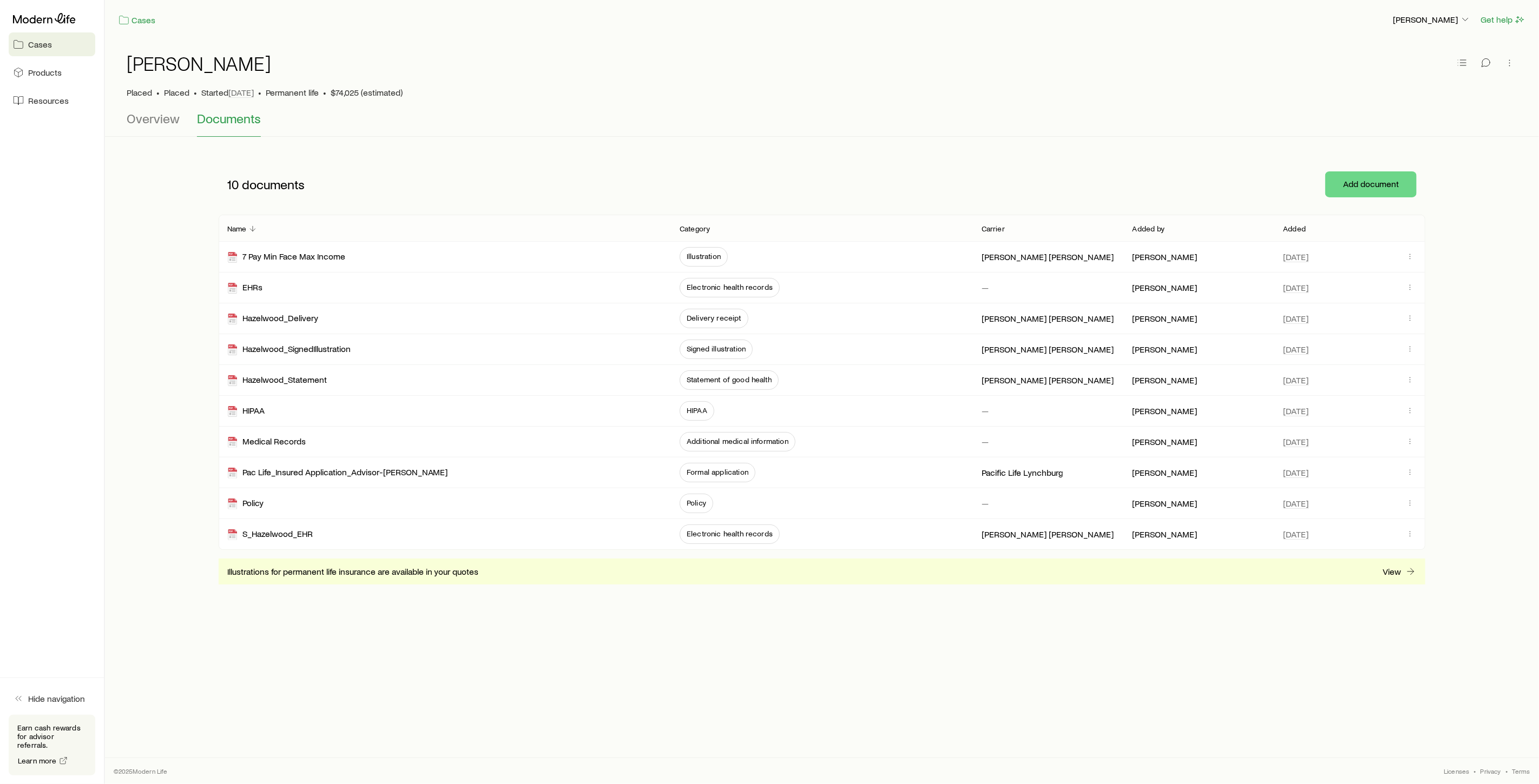
click at [36, 45] on span "Cases" at bounding box center [40, 44] width 24 height 11
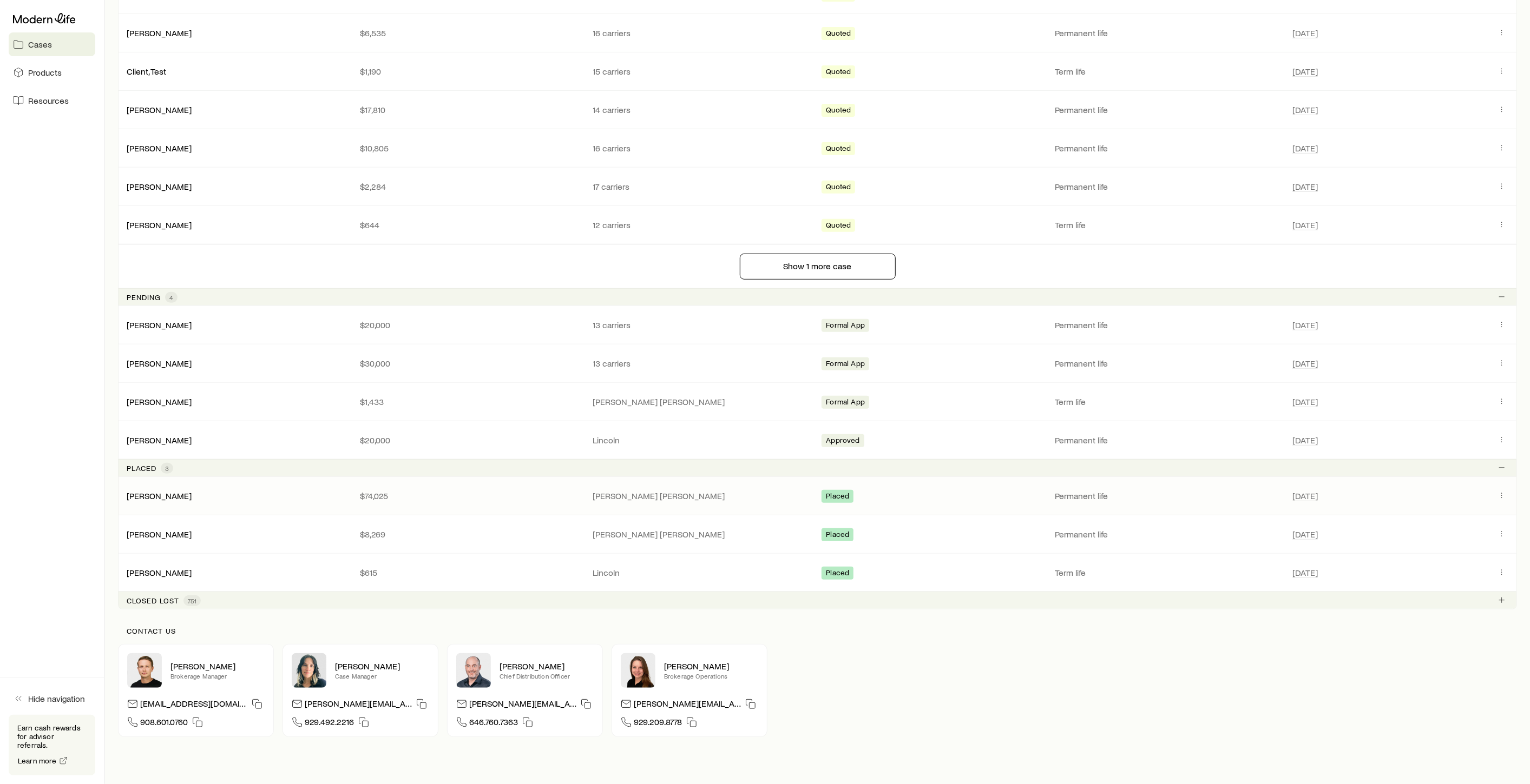
scroll to position [399, 0]
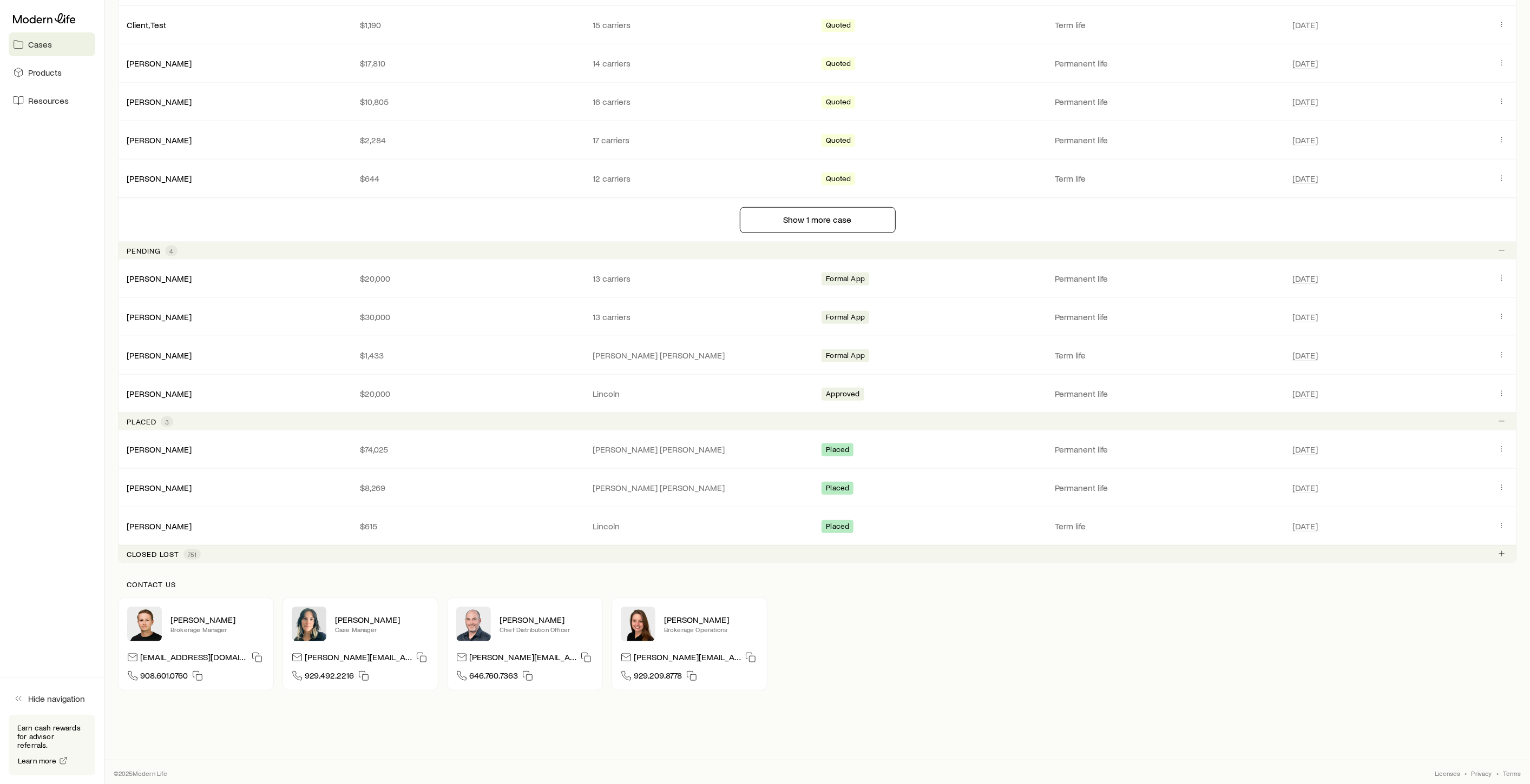
click at [163, 558] on div "Closed lost 751" at bounding box center [817, 554] width 1399 height 17
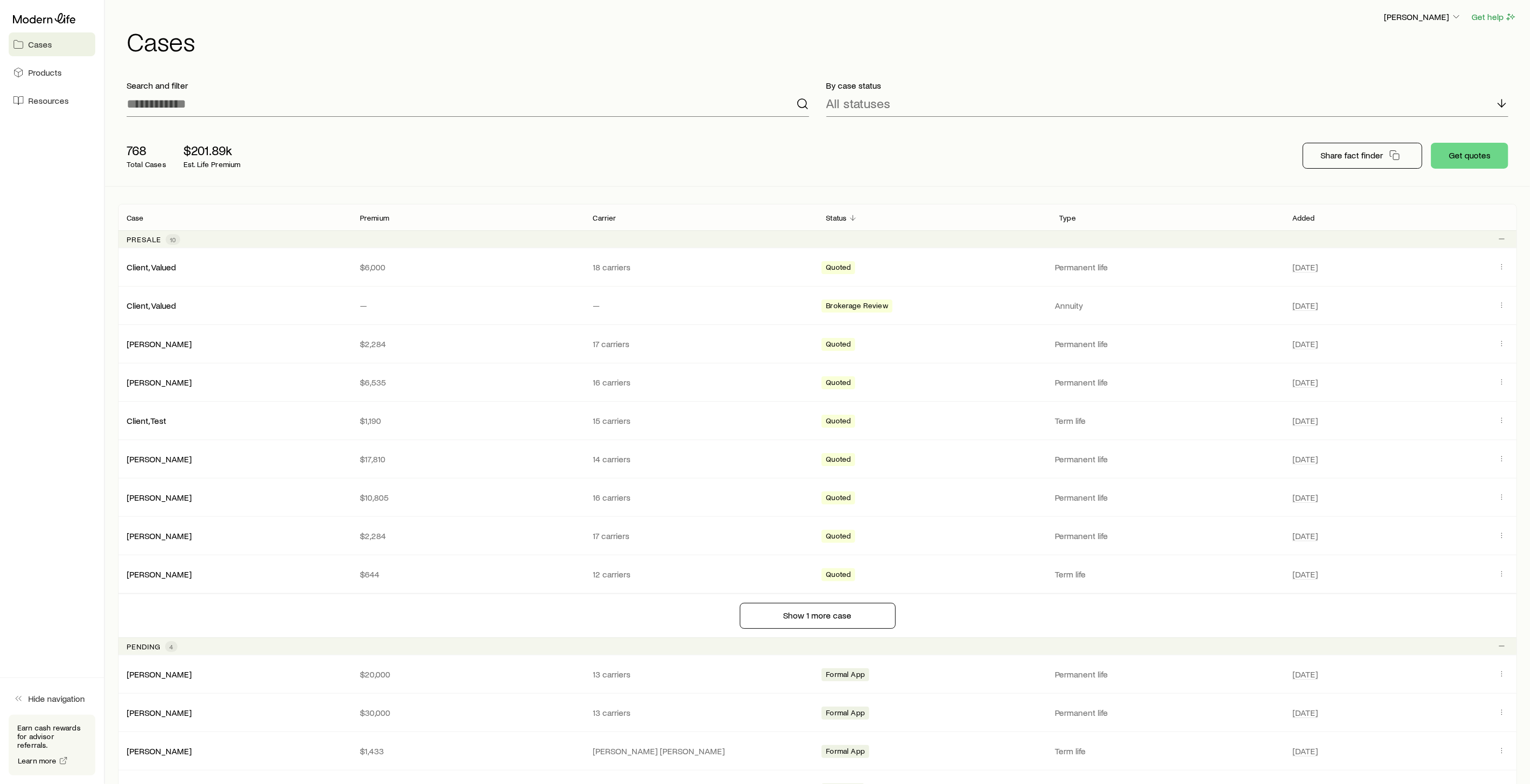
scroll to position [0, 0]
click at [47, 76] on span "Products" at bounding box center [45, 72] width 33 height 11
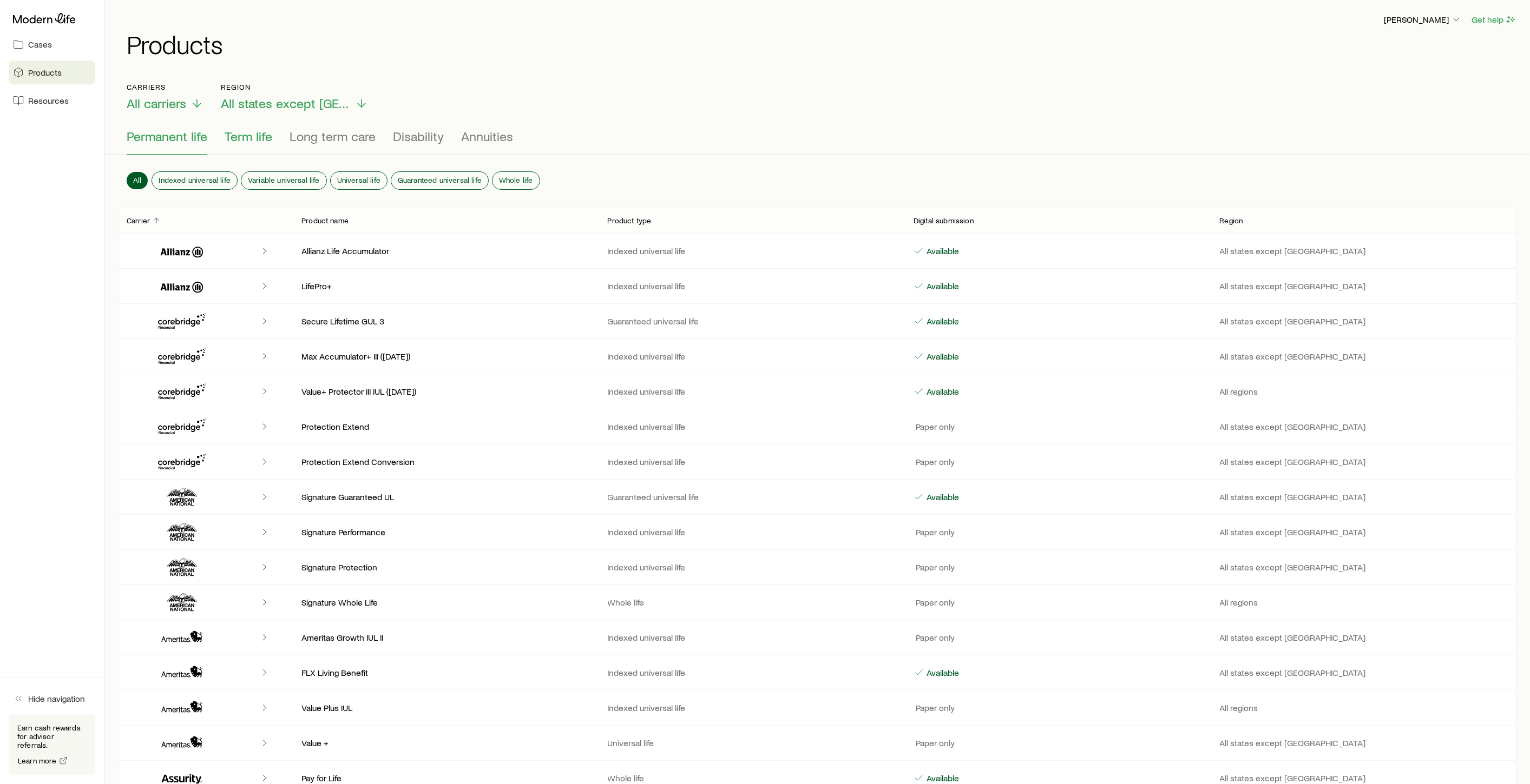
click at [255, 134] on span "Term life" at bounding box center [249, 136] width 48 height 15
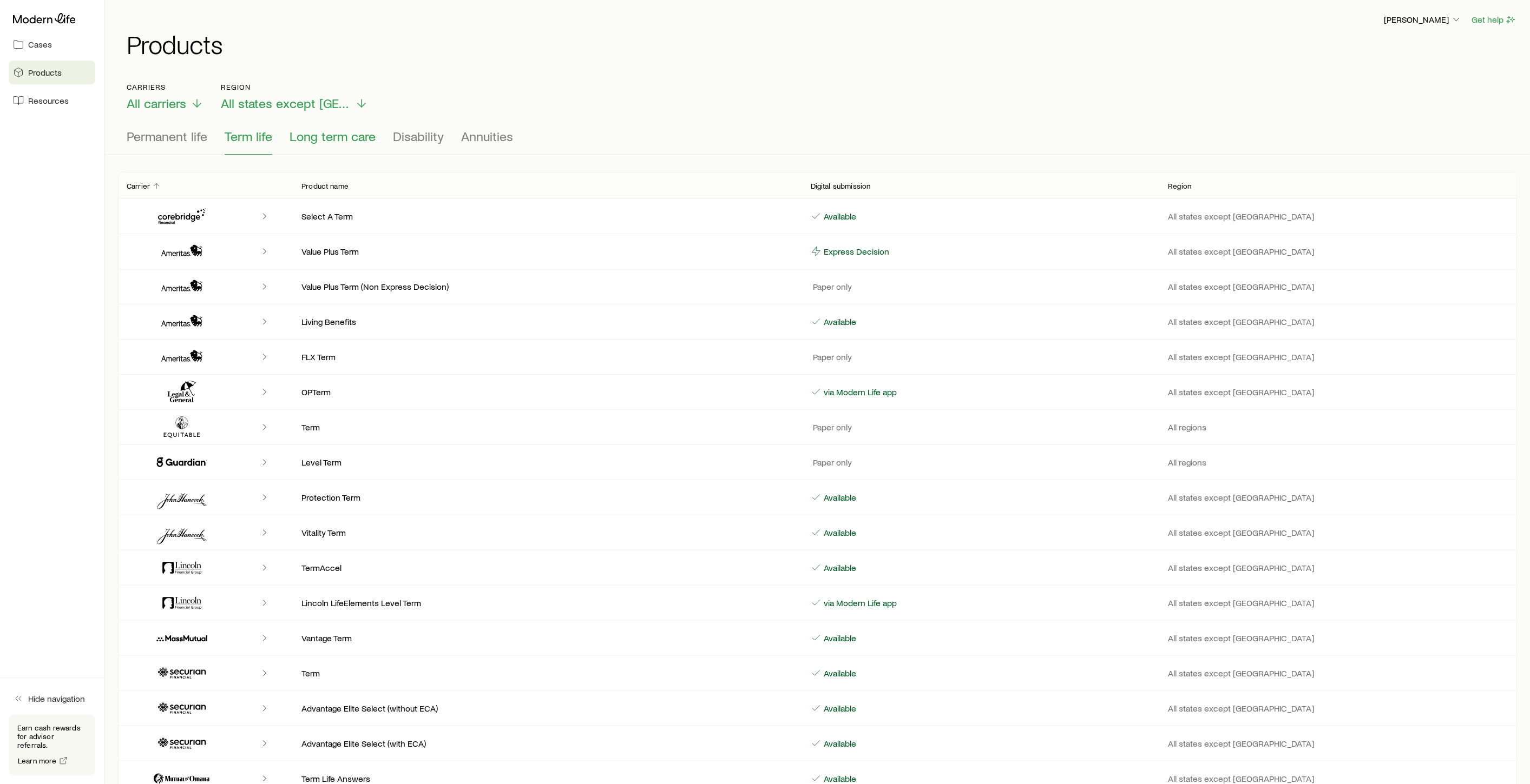
click at [321, 144] on button "Long term care" at bounding box center [333, 142] width 86 height 26
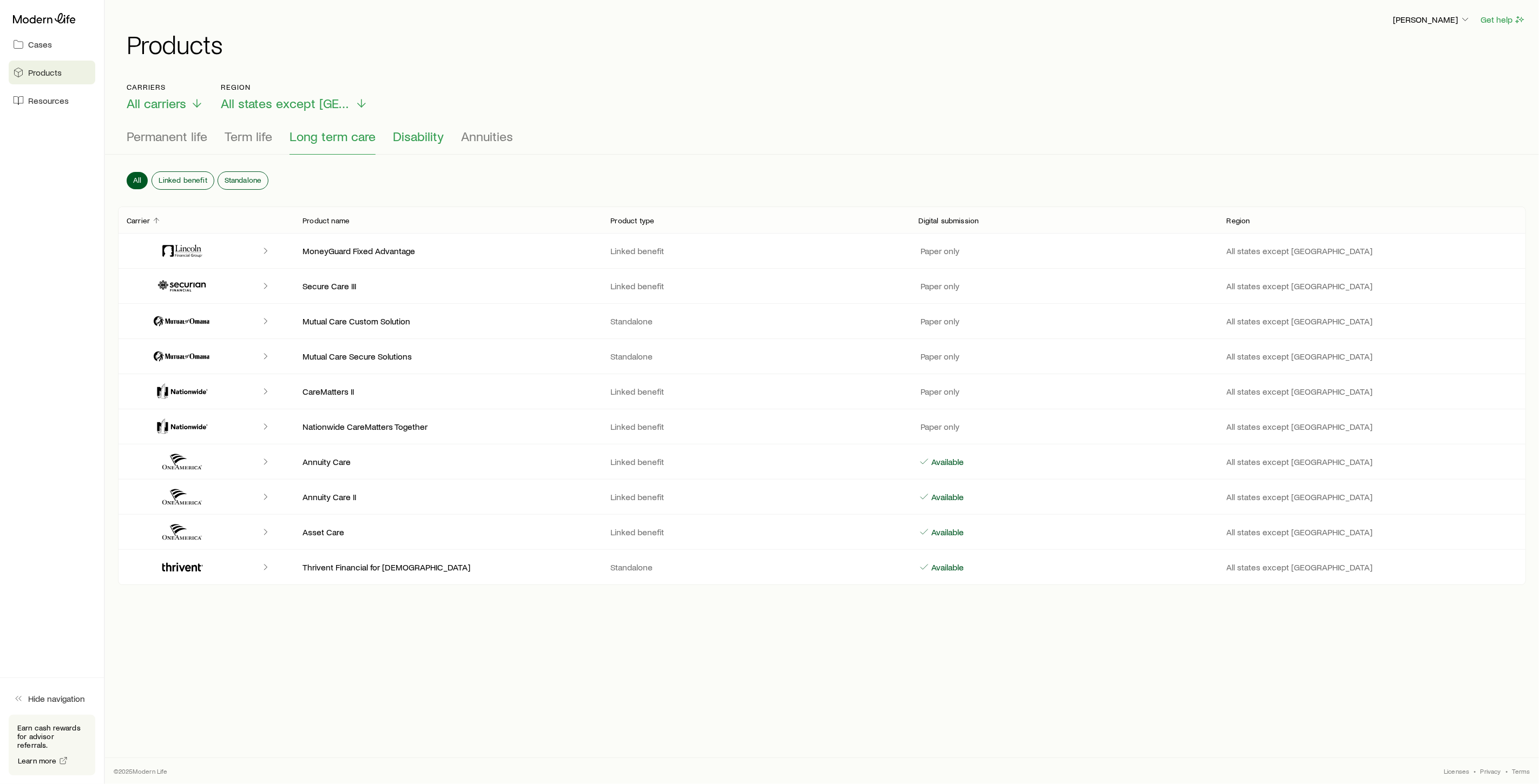
click at [406, 145] on button "Disability" at bounding box center [418, 142] width 51 height 26
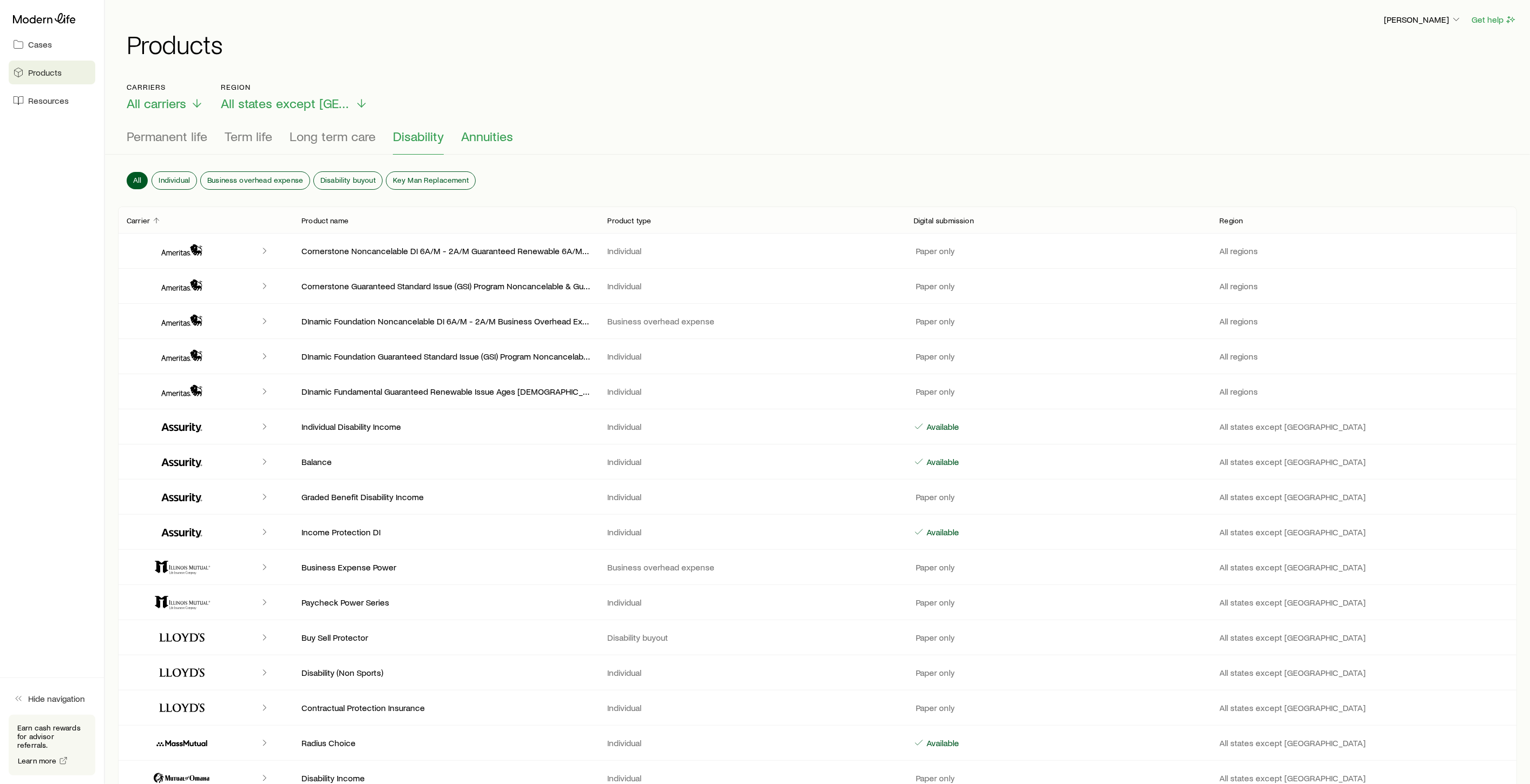
click at [487, 140] on span "Annuities" at bounding box center [487, 136] width 52 height 15
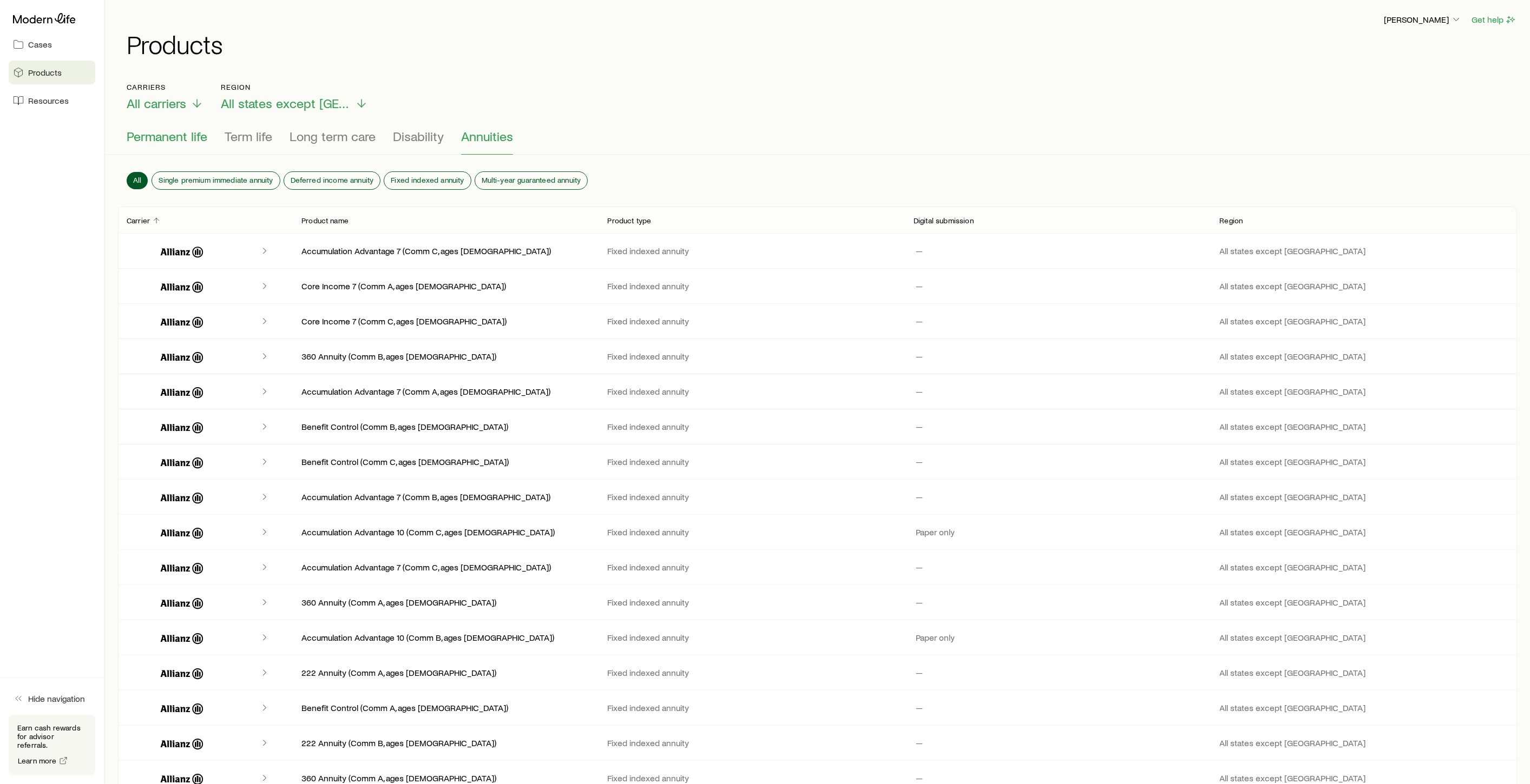
click at [148, 138] on span "Permanent life" at bounding box center [167, 136] width 81 height 15
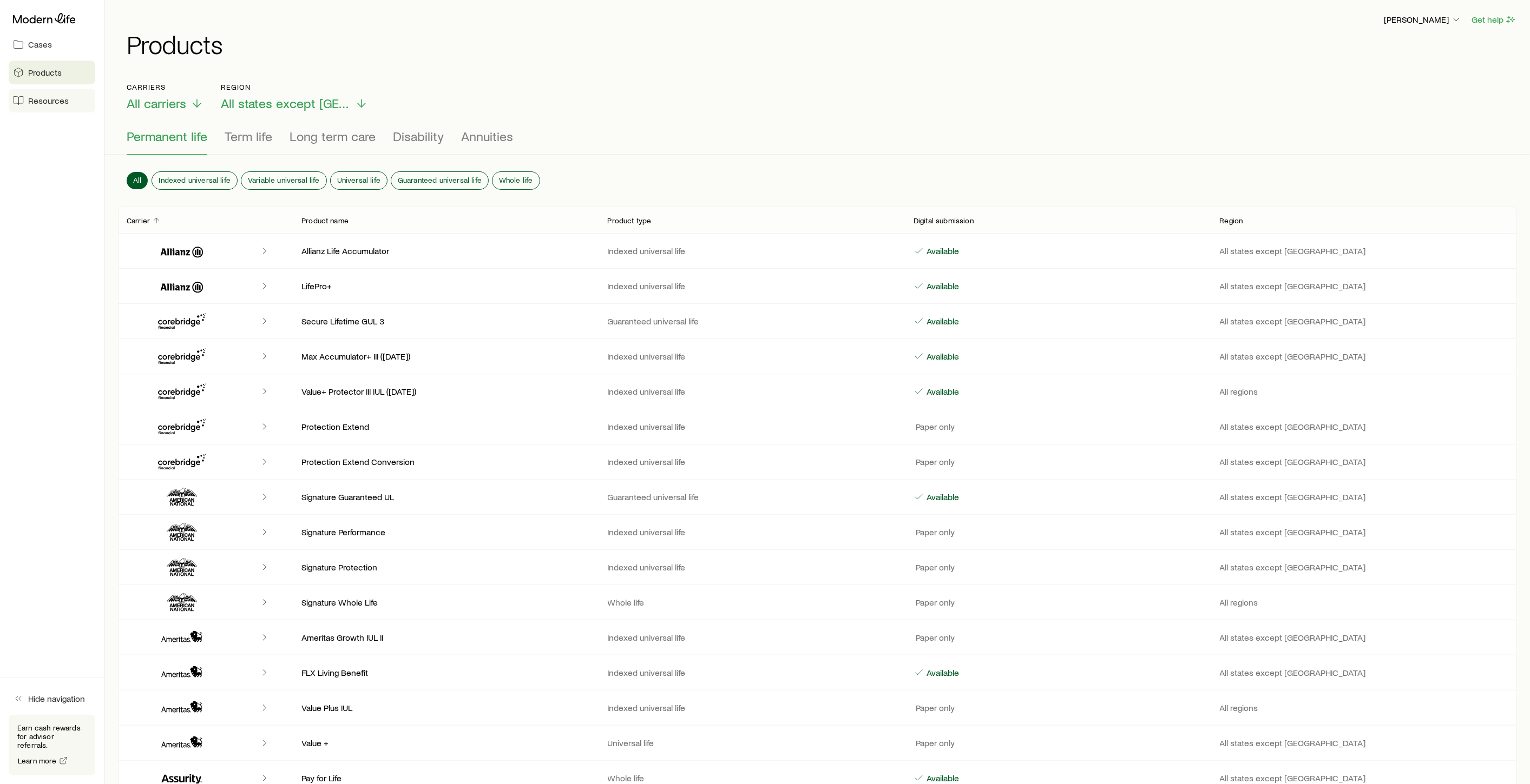
click at [32, 102] on span "Resources" at bounding box center [48, 100] width 41 height 11
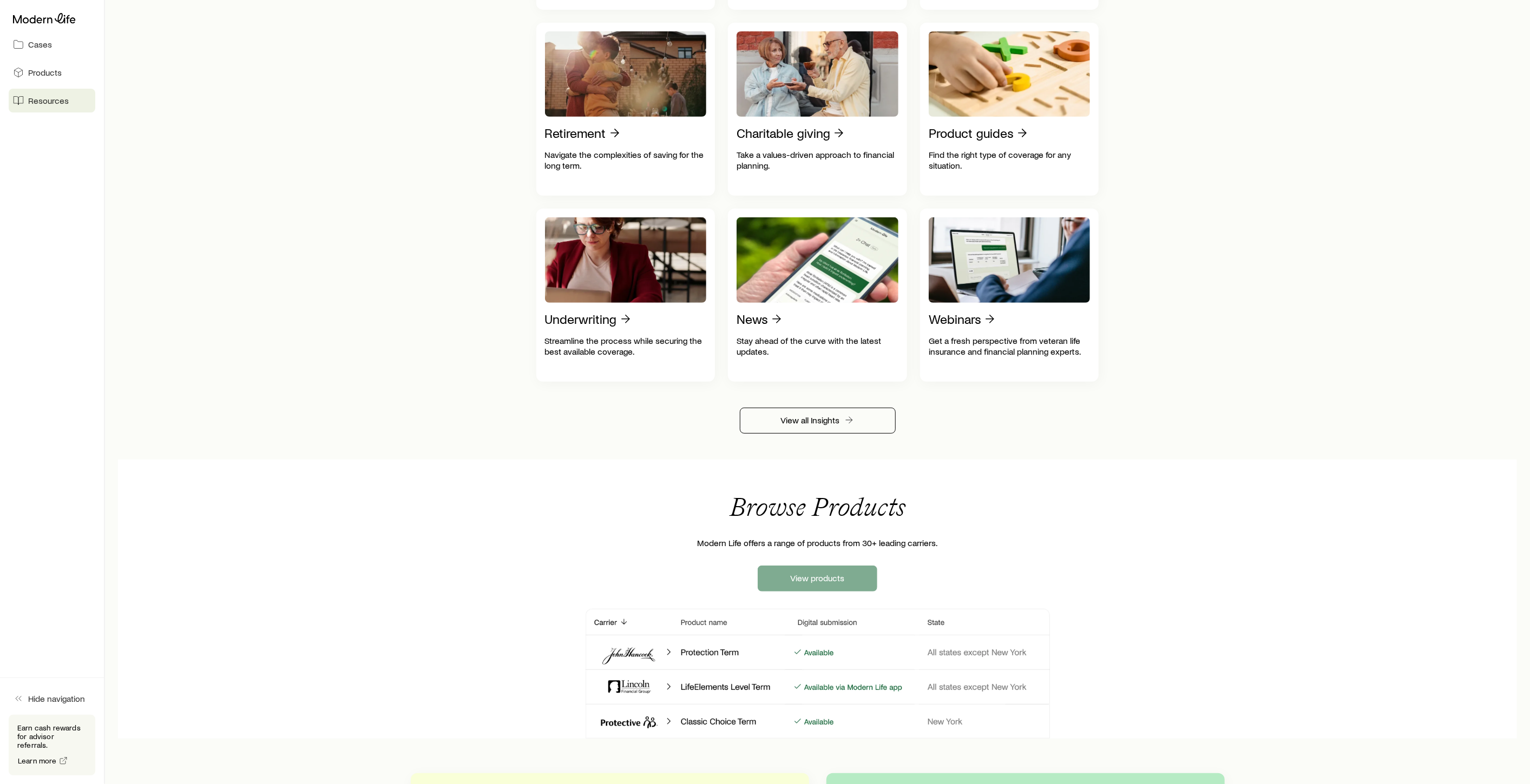
scroll to position [420, 0]
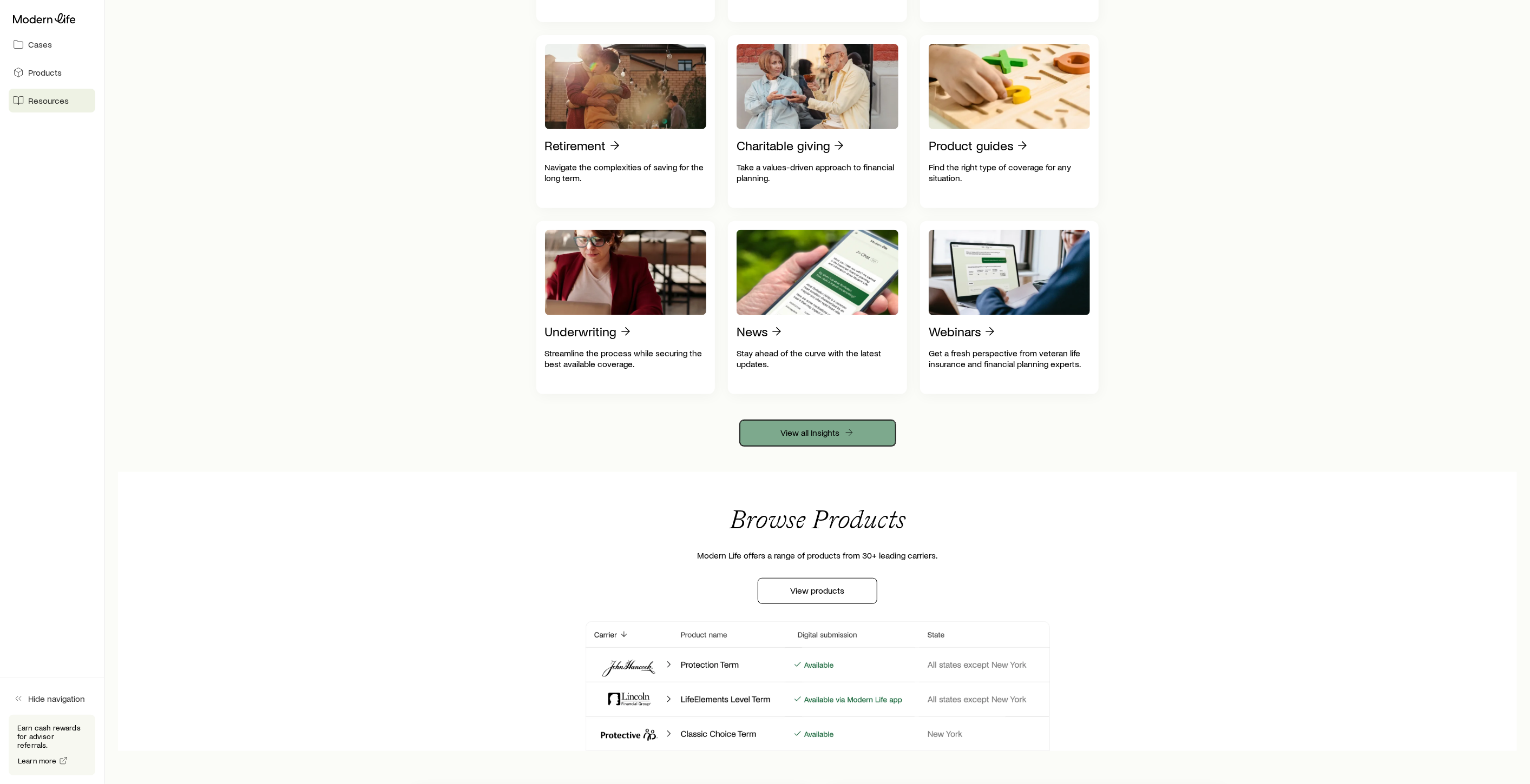
click at [817, 436] on link "View all Insights" at bounding box center [817, 433] width 156 height 26
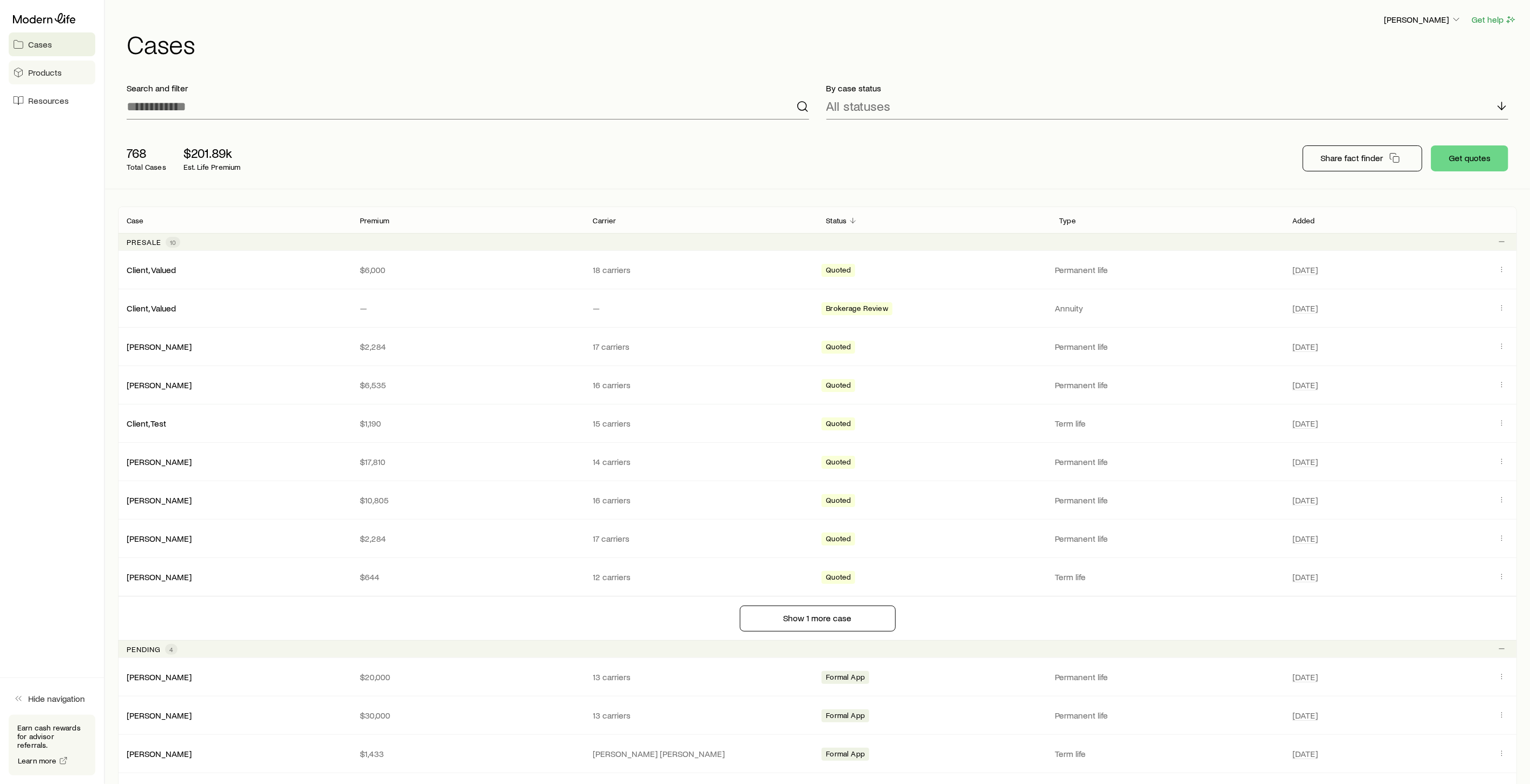
click at [46, 69] on span "Products" at bounding box center [45, 72] width 33 height 11
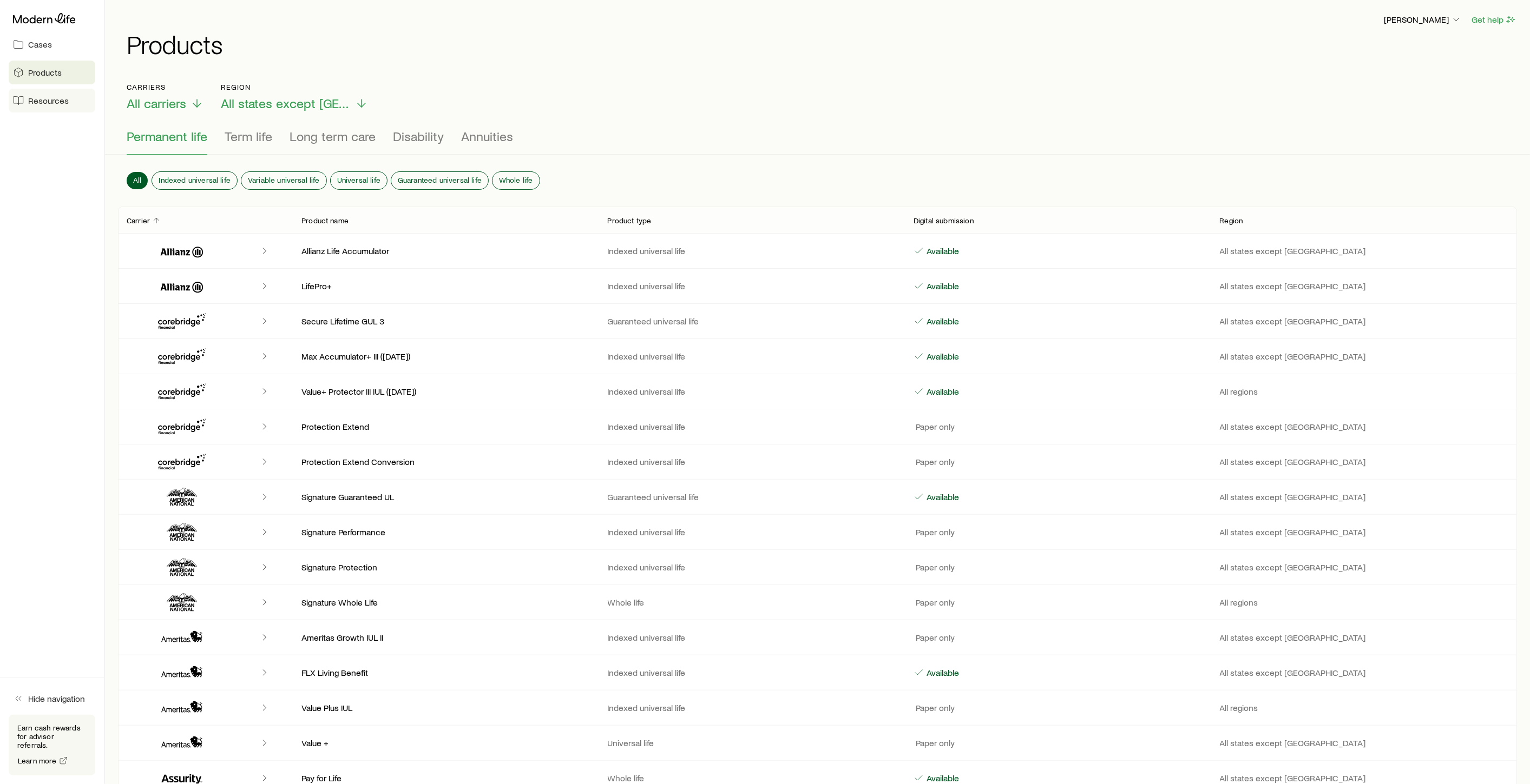
click at [44, 104] on span "Resources" at bounding box center [48, 100] width 41 height 11
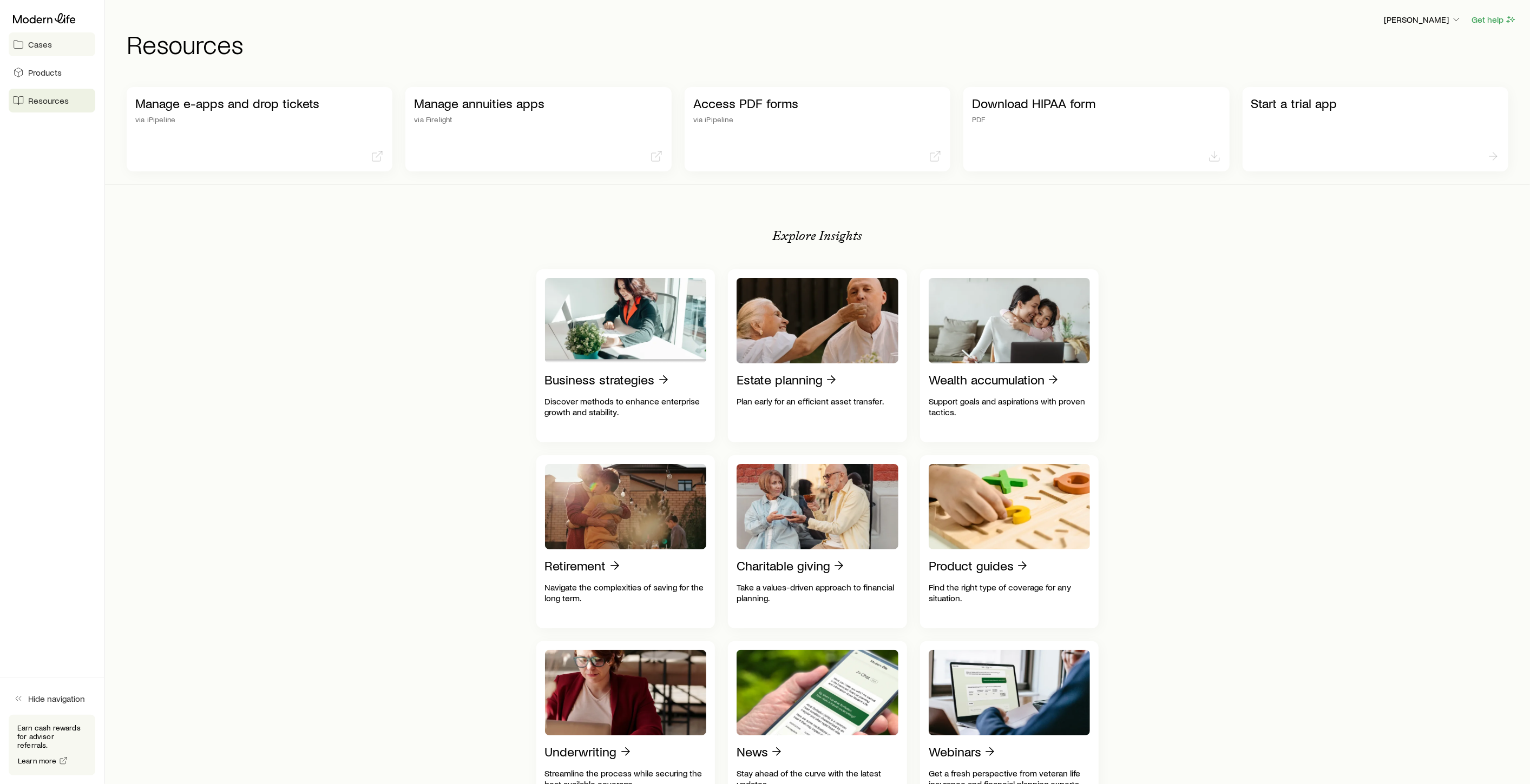
click at [46, 52] on link "Cases" at bounding box center [51, 44] width 87 height 24
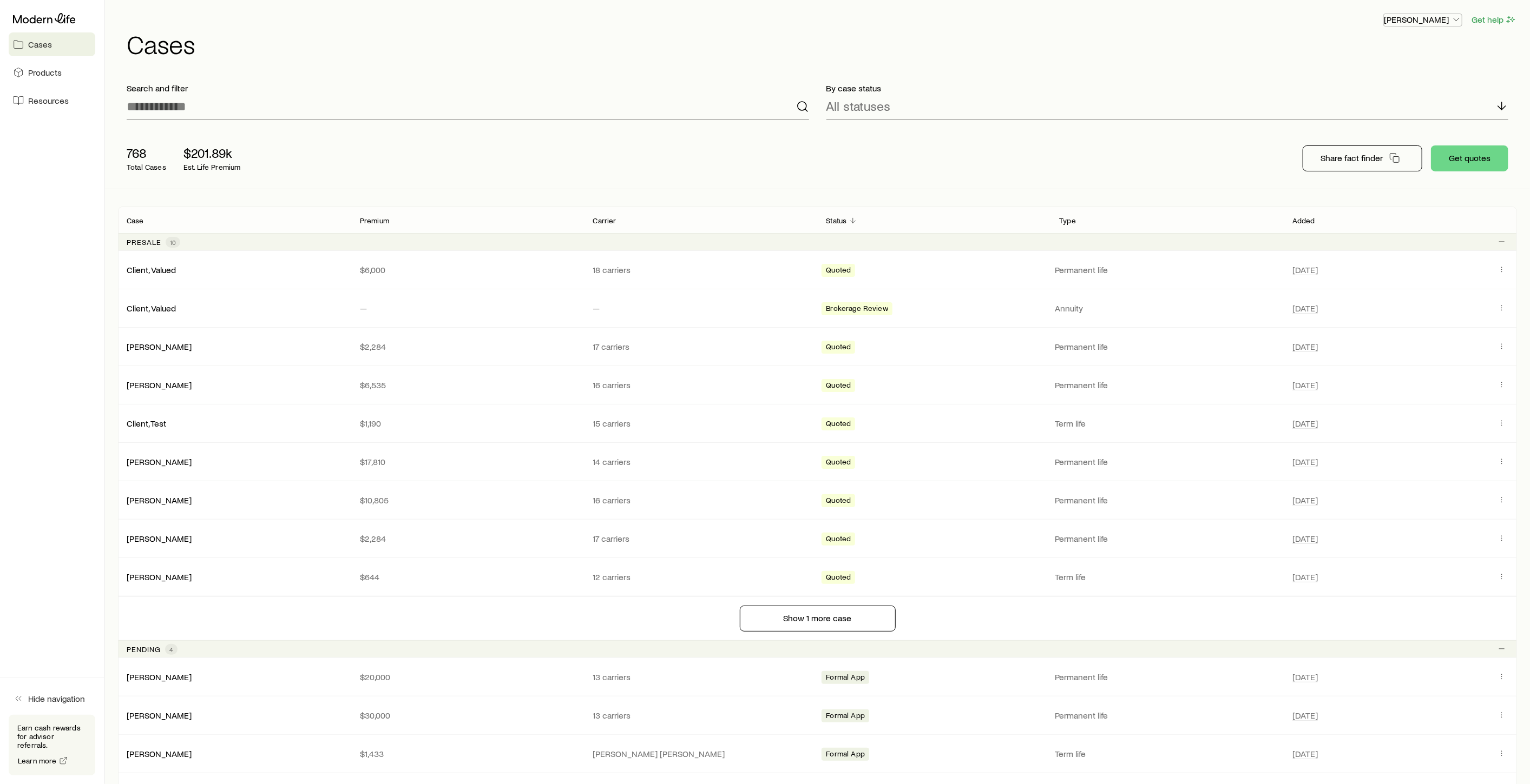
click at [1446, 21] on p "[PERSON_NAME]" at bounding box center [1422, 20] width 78 height 11
click at [1301, 44] on h1 "Cases" at bounding box center [821, 44] width 1390 height 26
click at [57, 106] on link "Resources" at bounding box center [51, 101] width 87 height 24
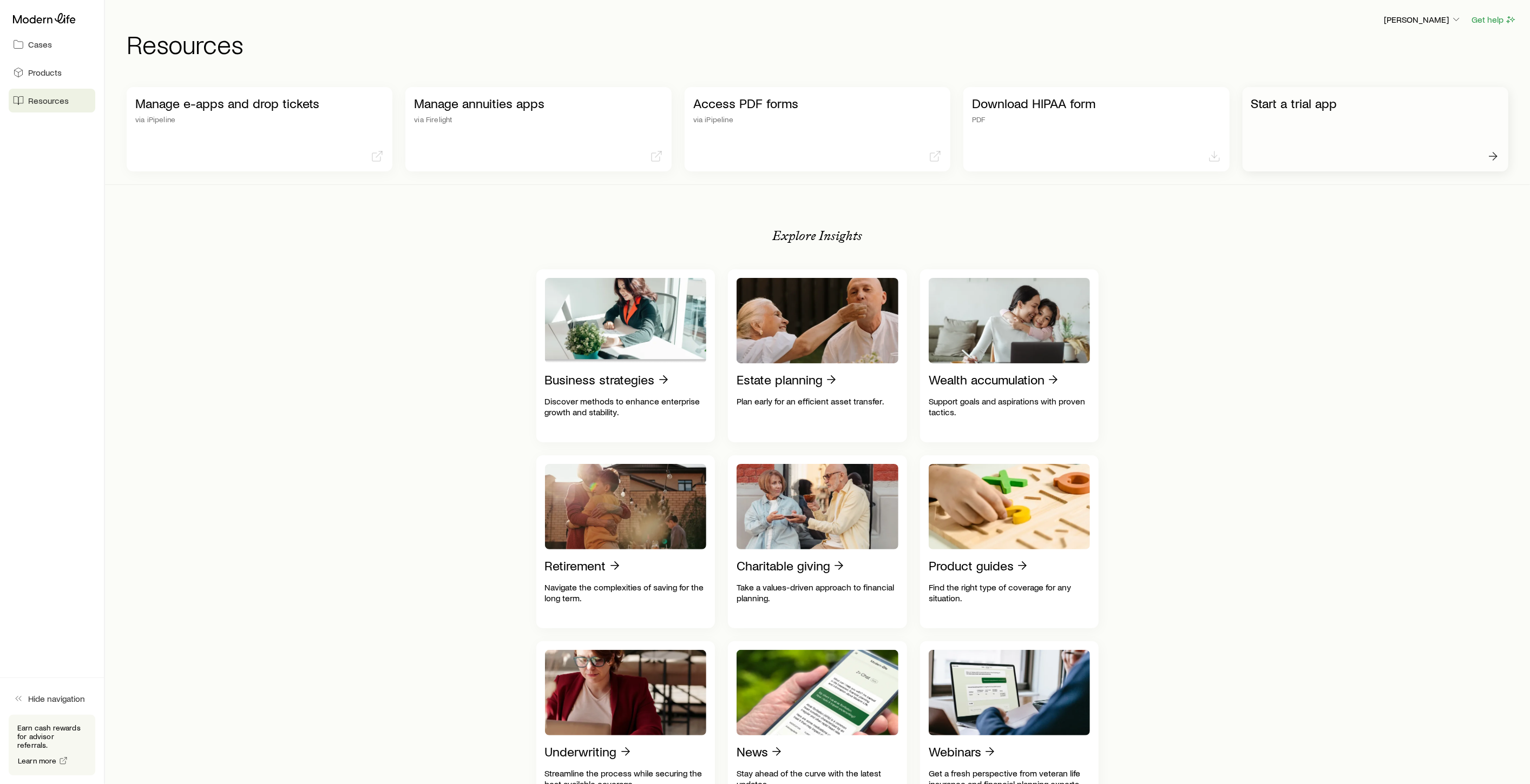
click at [1314, 106] on p "Start a trial app" at bounding box center [1375, 103] width 249 height 15
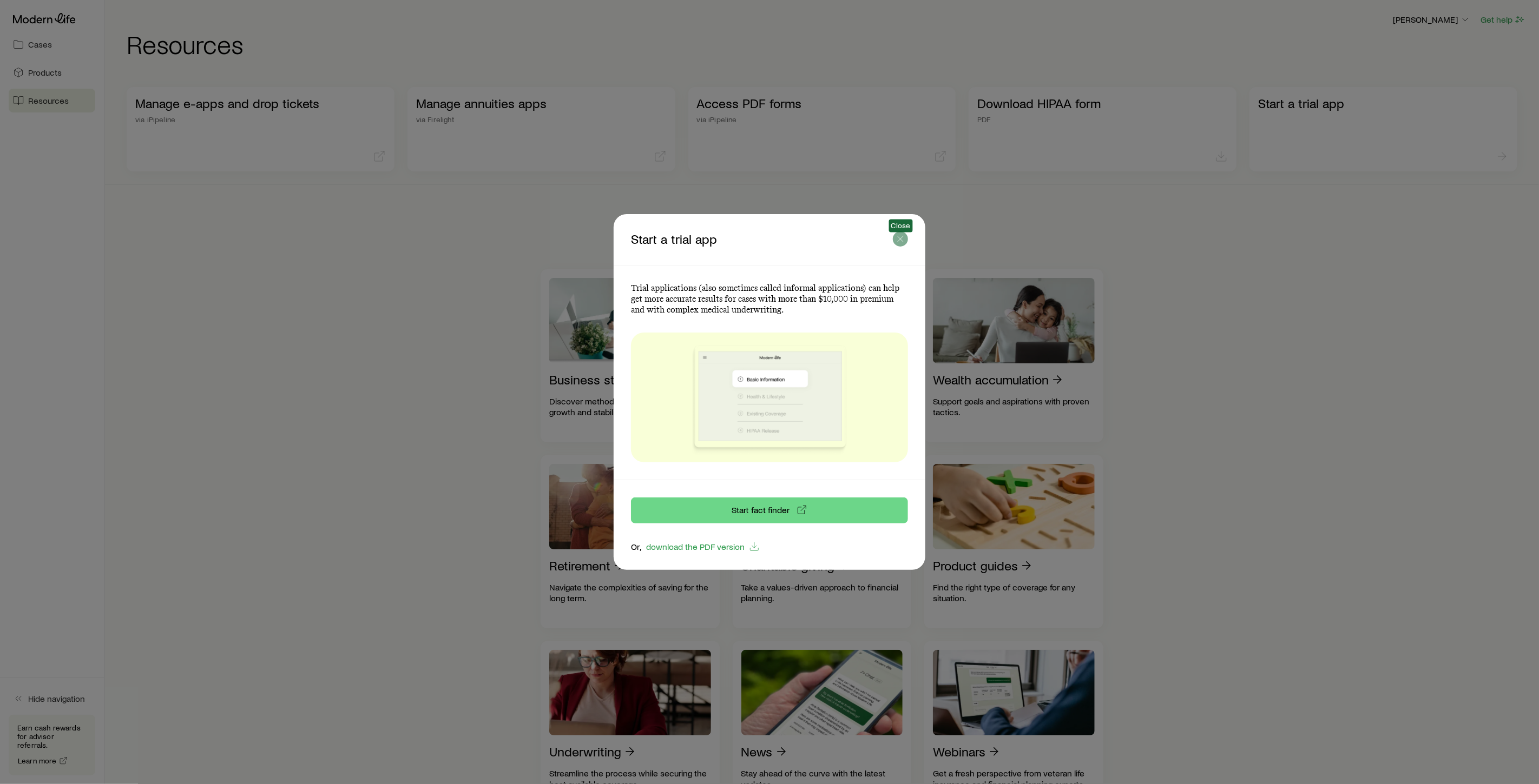
click at [900, 241] on icon "button" at bounding box center [900, 239] width 11 height 11
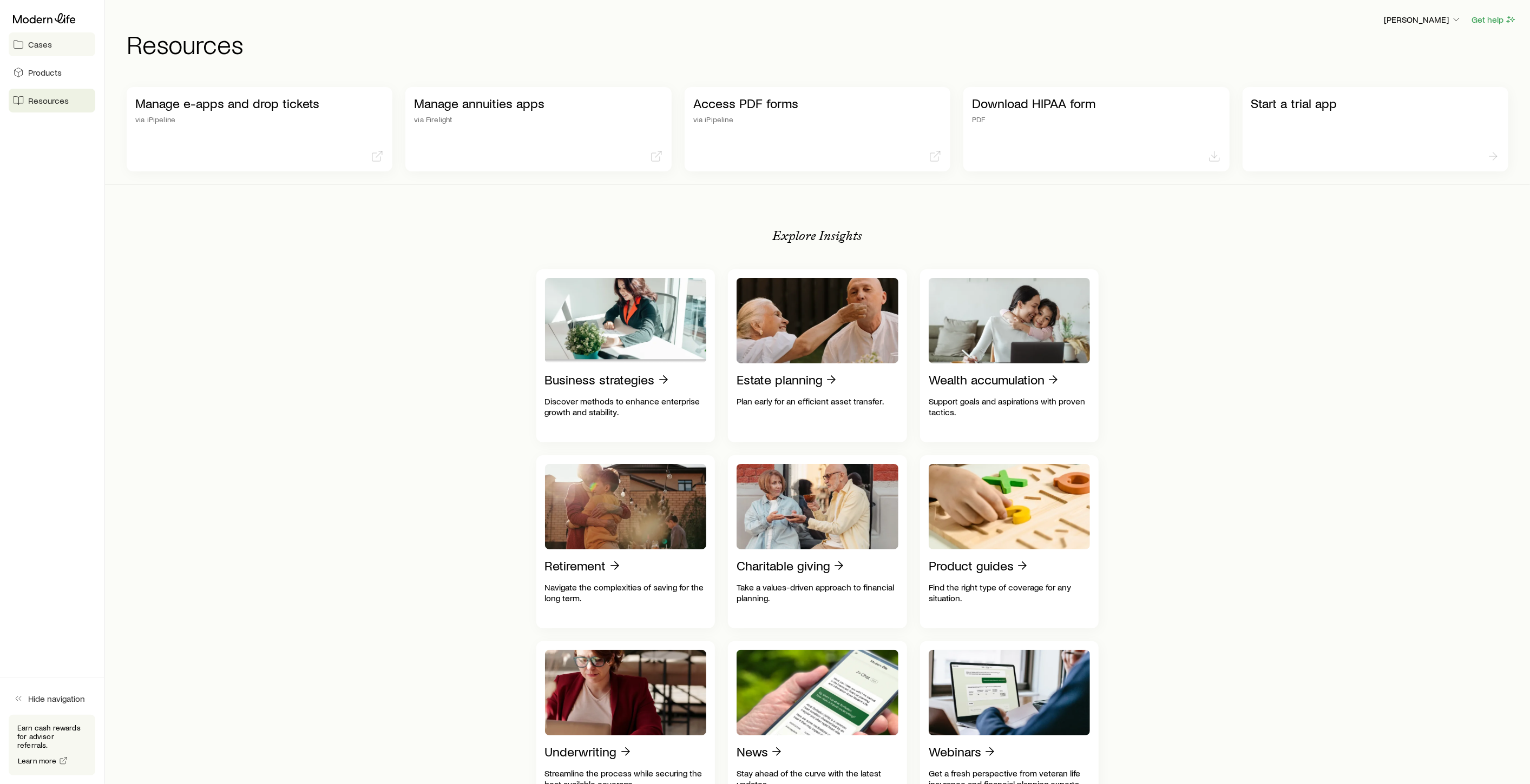
click at [51, 44] on link "Cases" at bounding box center [51, 44] width 87 height 24
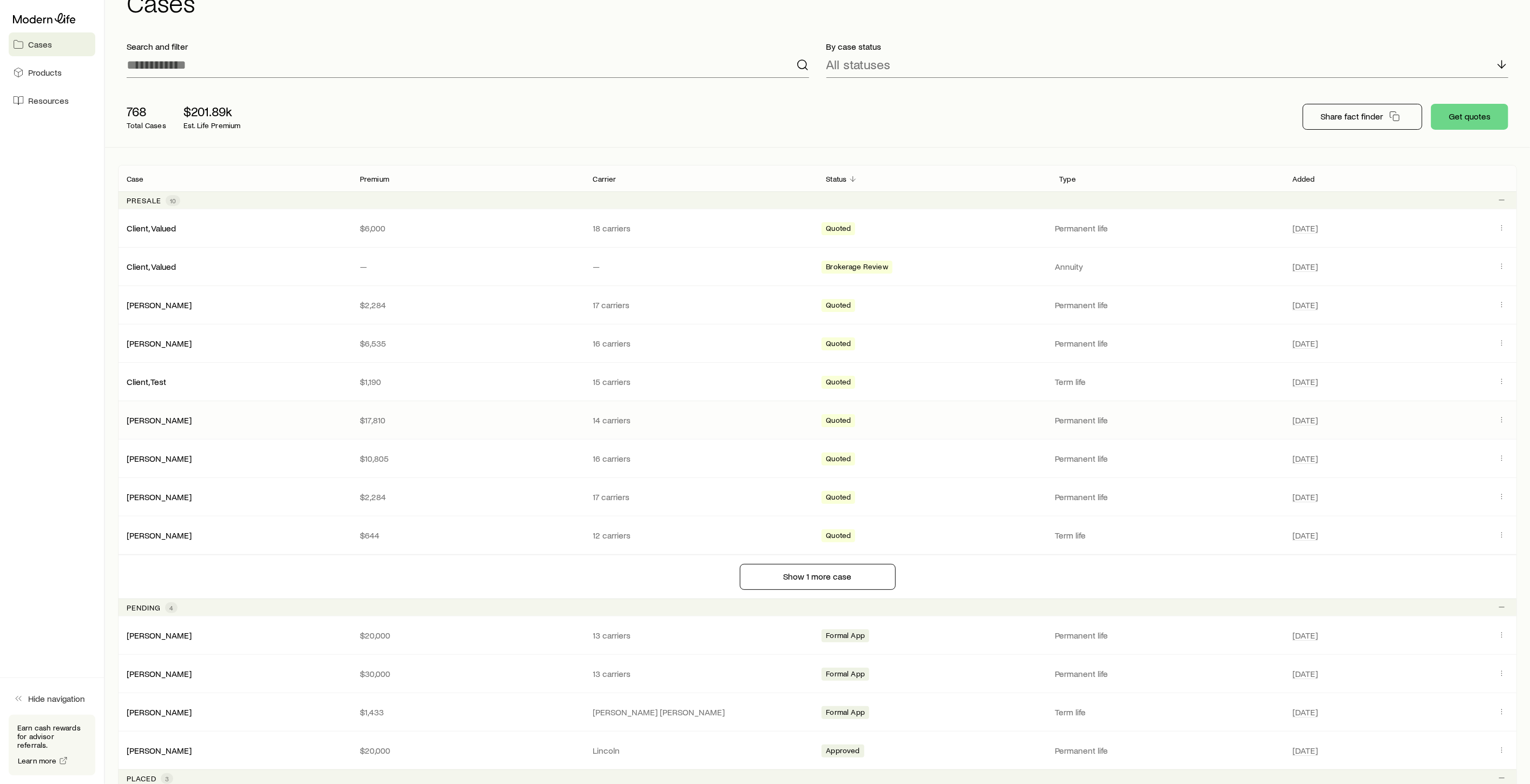
scroll to position [60, 0]
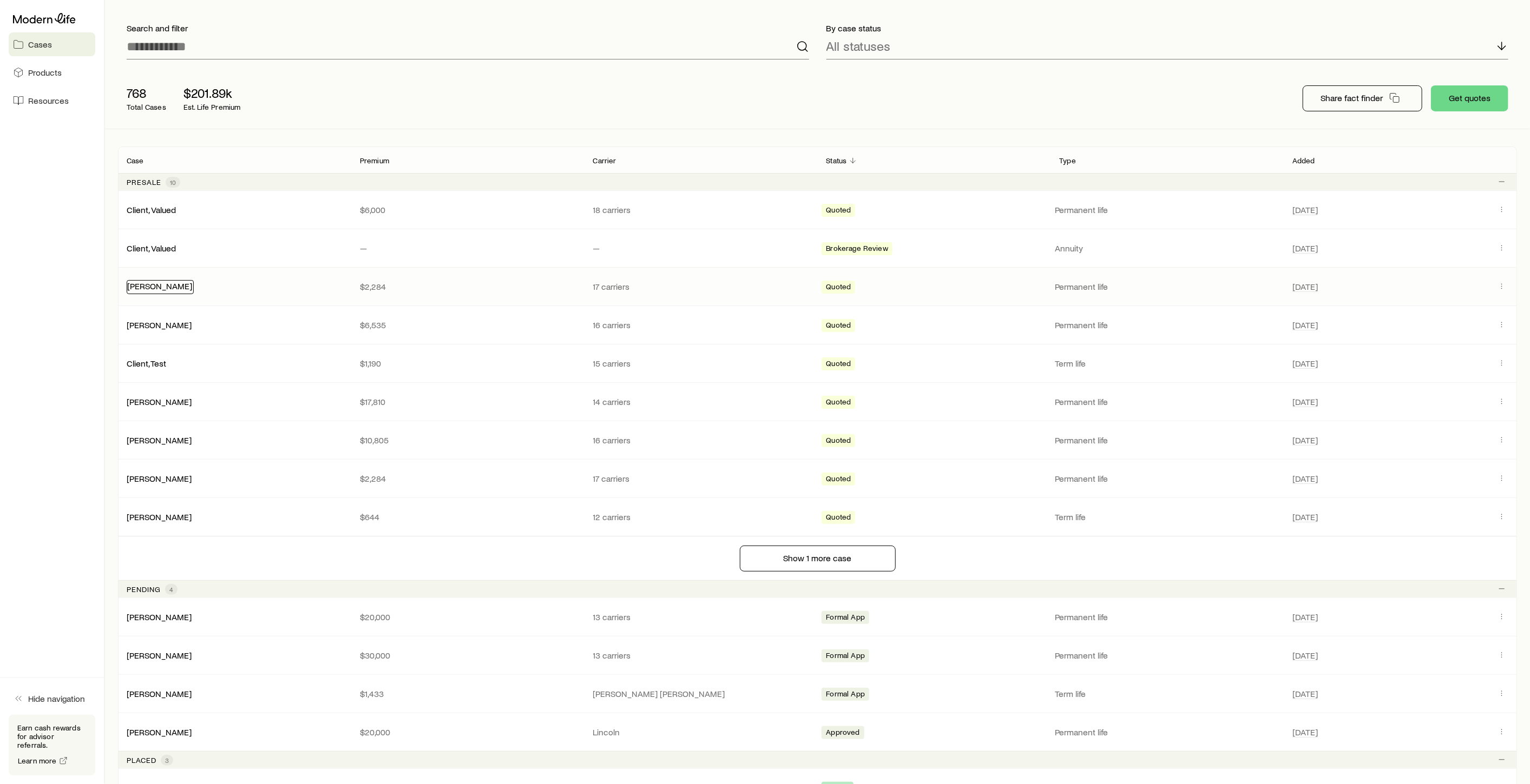
click at [145, 285] on link "[PERSON_NAME]" at bounding box center [160, 285] width 65 height 10
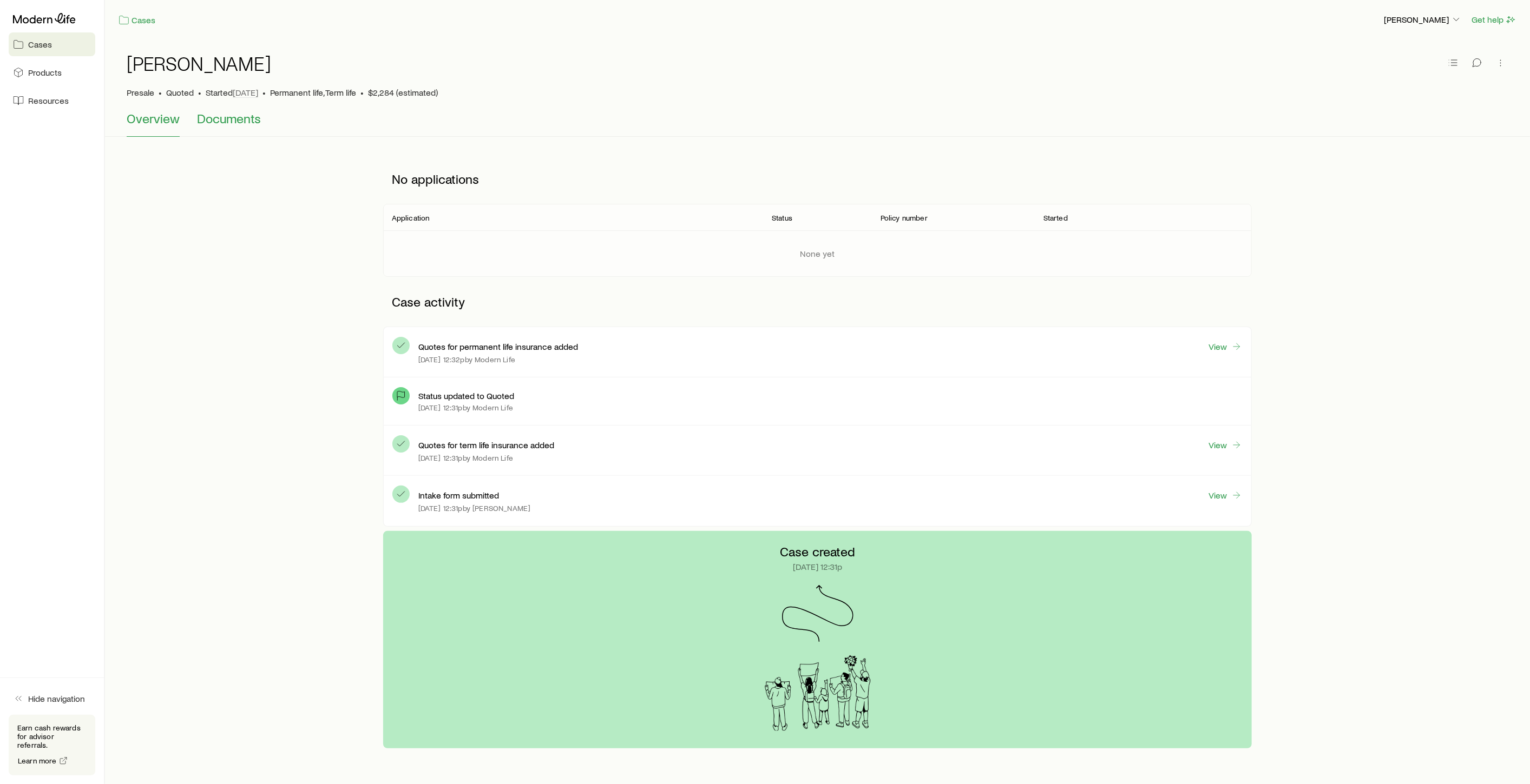
click at [227, 124] on span "Documents" at bounding box center [229, 118] width 64 height 15
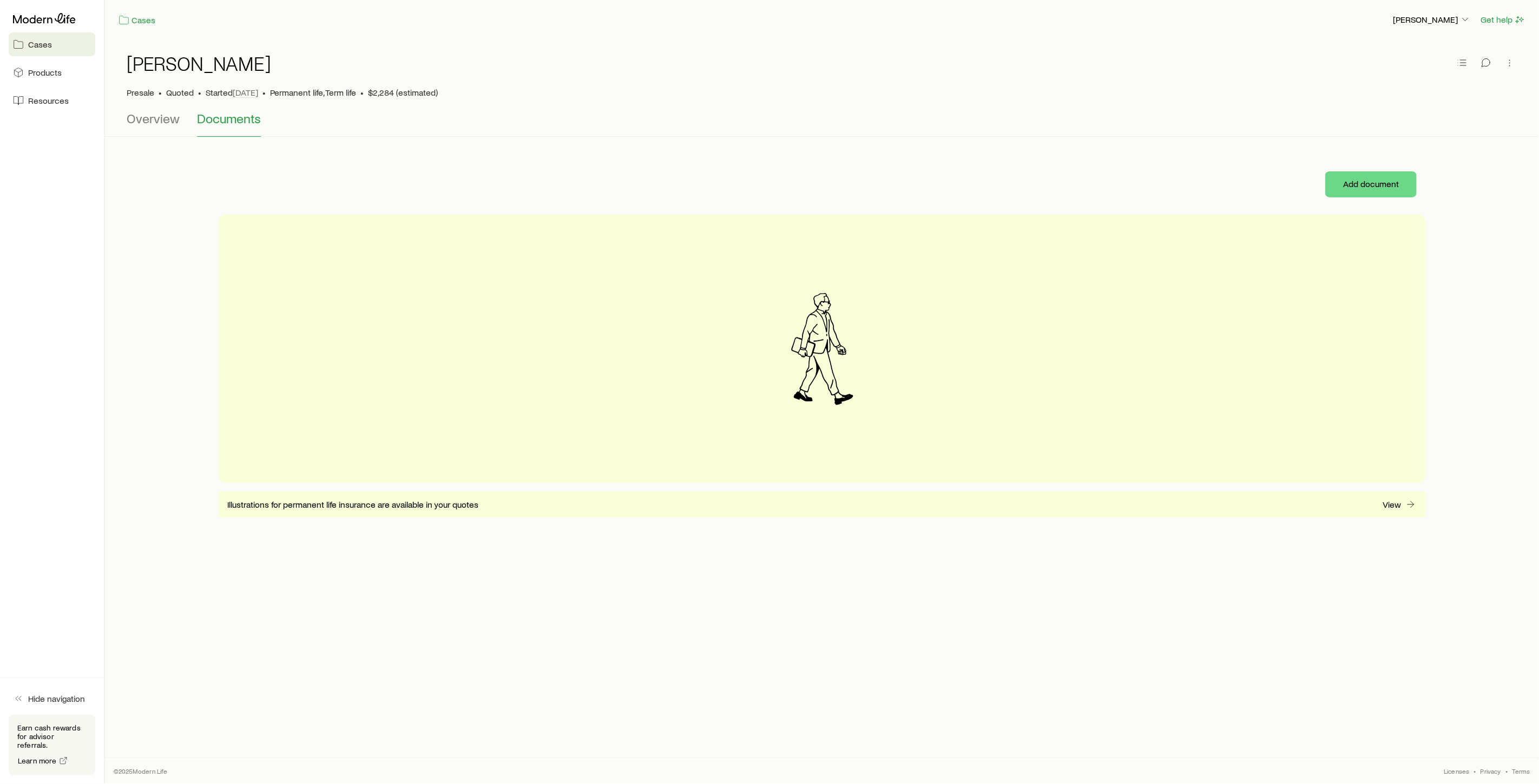
click at [37, 47] on span "Cases" at bounding box center [40, 44] width 24 height 11
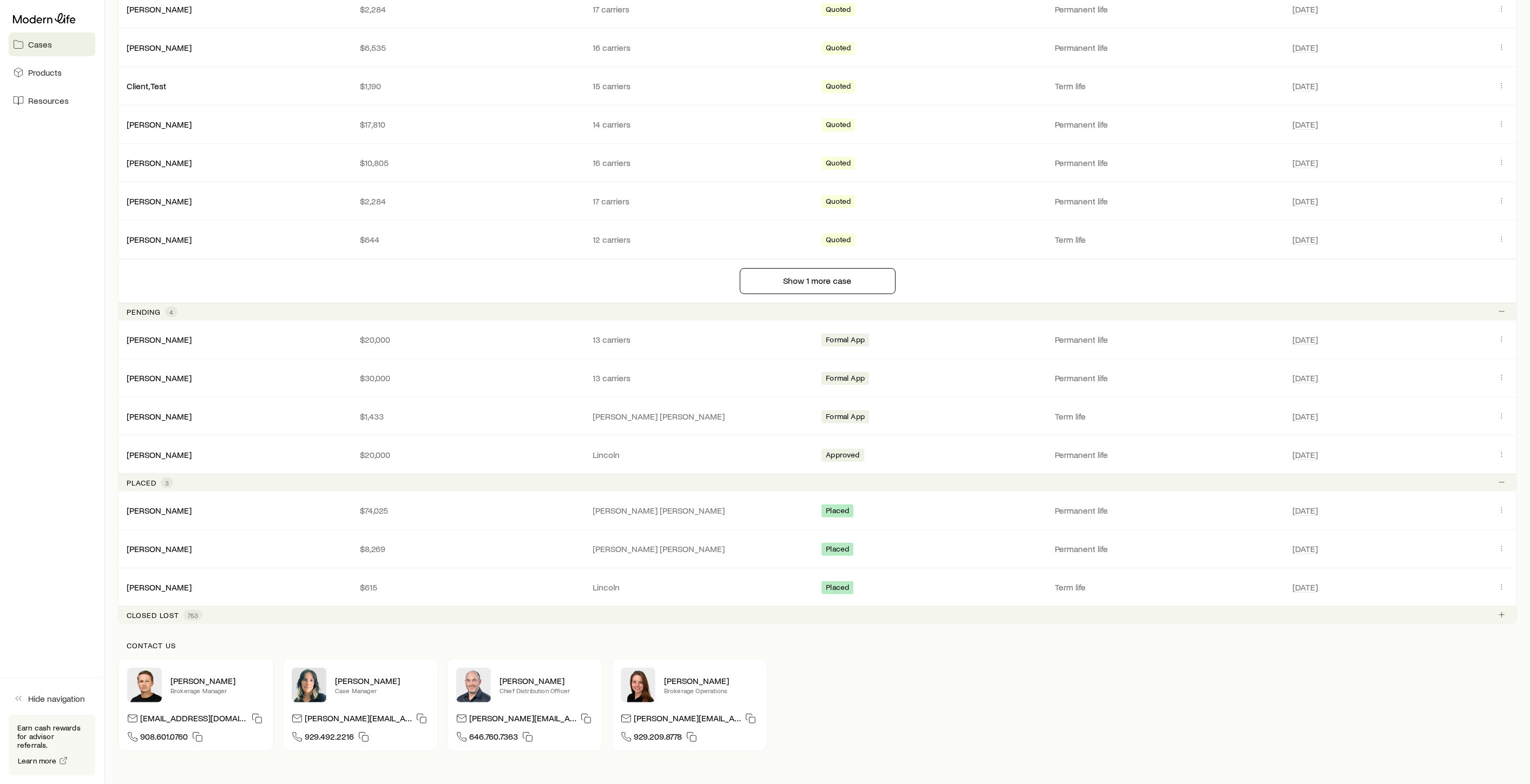
scroll to position [300, 0]
click at [143, 374] on link "[PERSON_NAME]" at bounding box center [160, 376] width 65 height 10
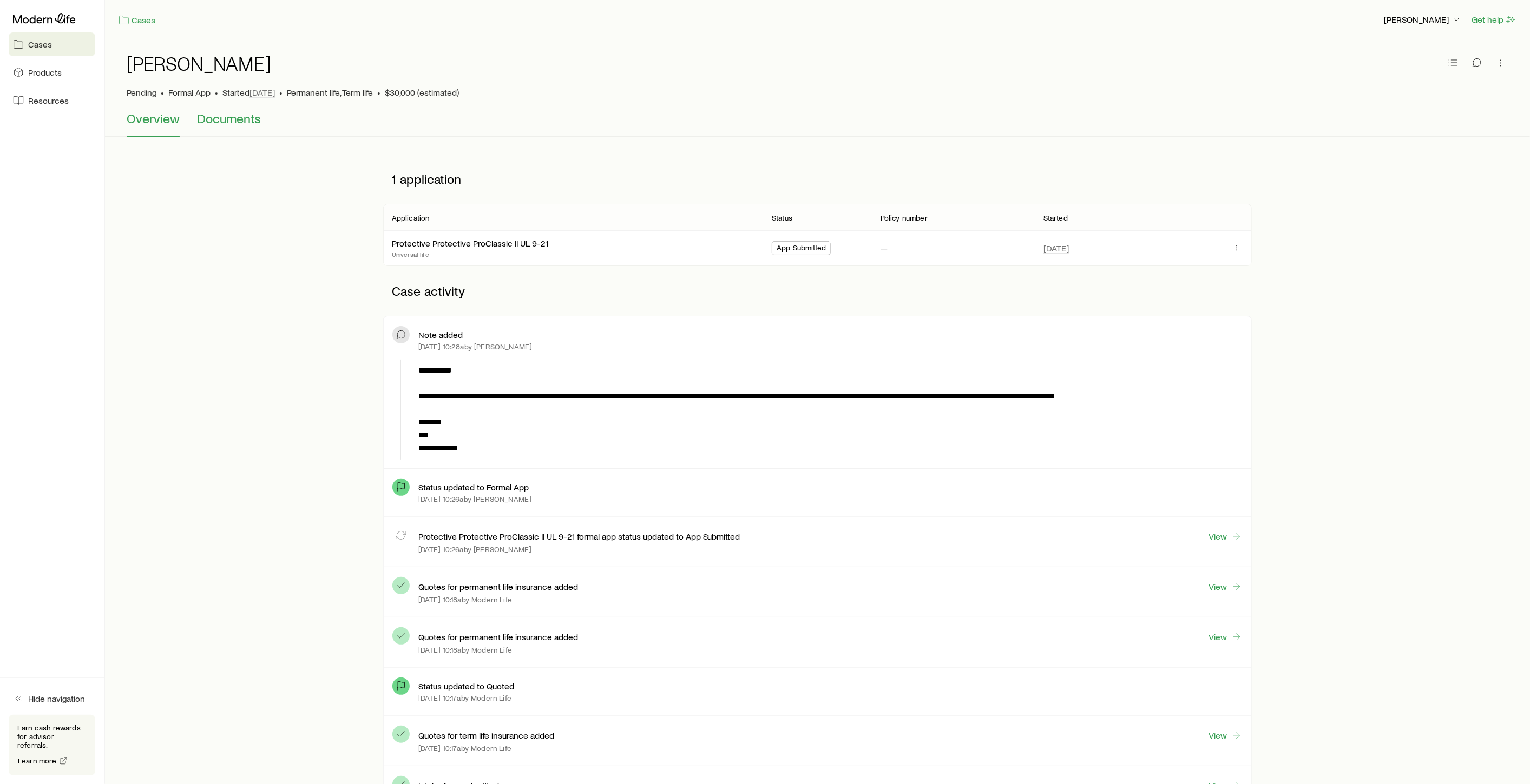
click at [216, 119] on span "Documents" at bounding box center [229, 118] width 64 height 15
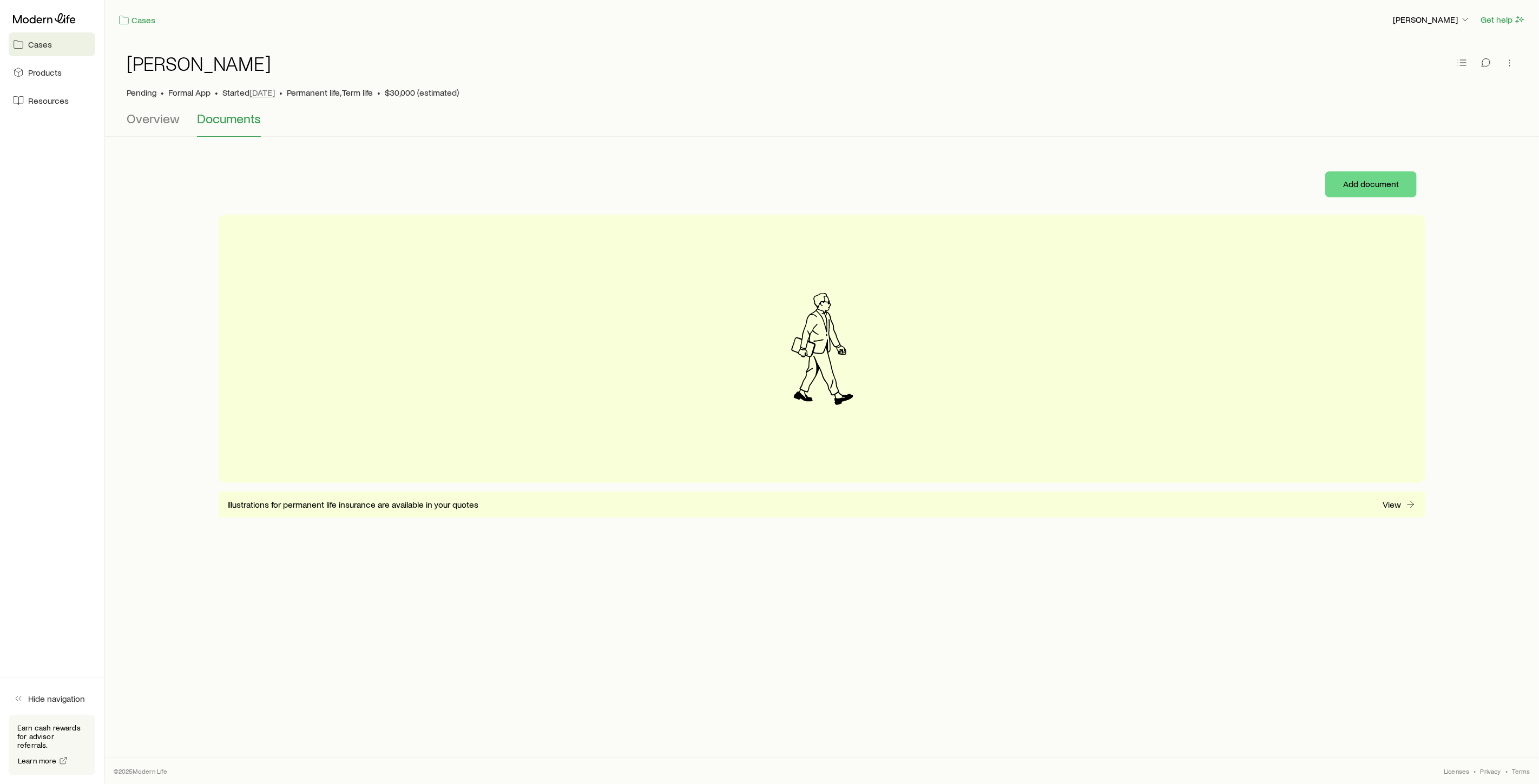
click at [31, 45] on span "Cases" at bounding box center [40, 44] width 24 height 11
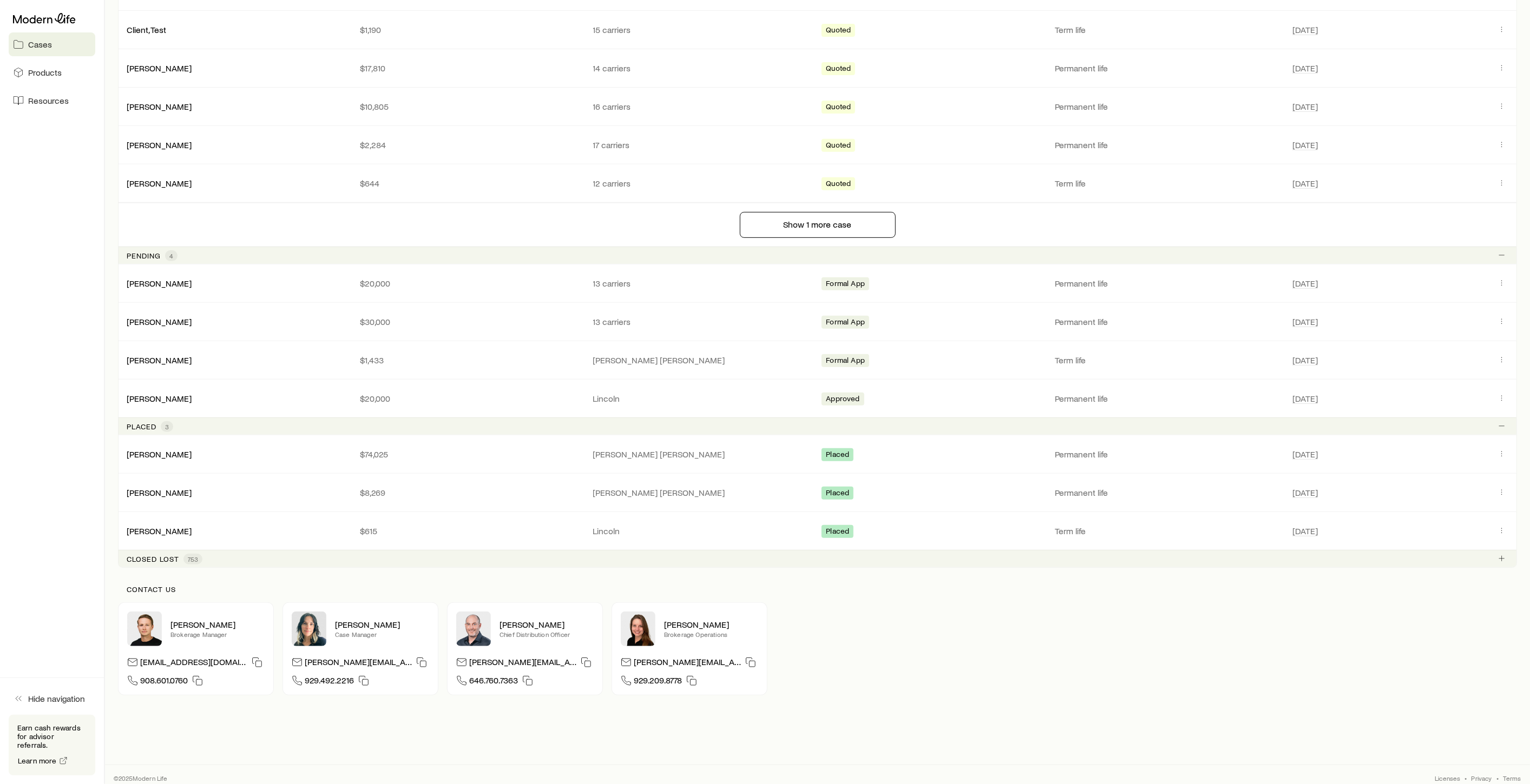
scroll to position [360, 0]
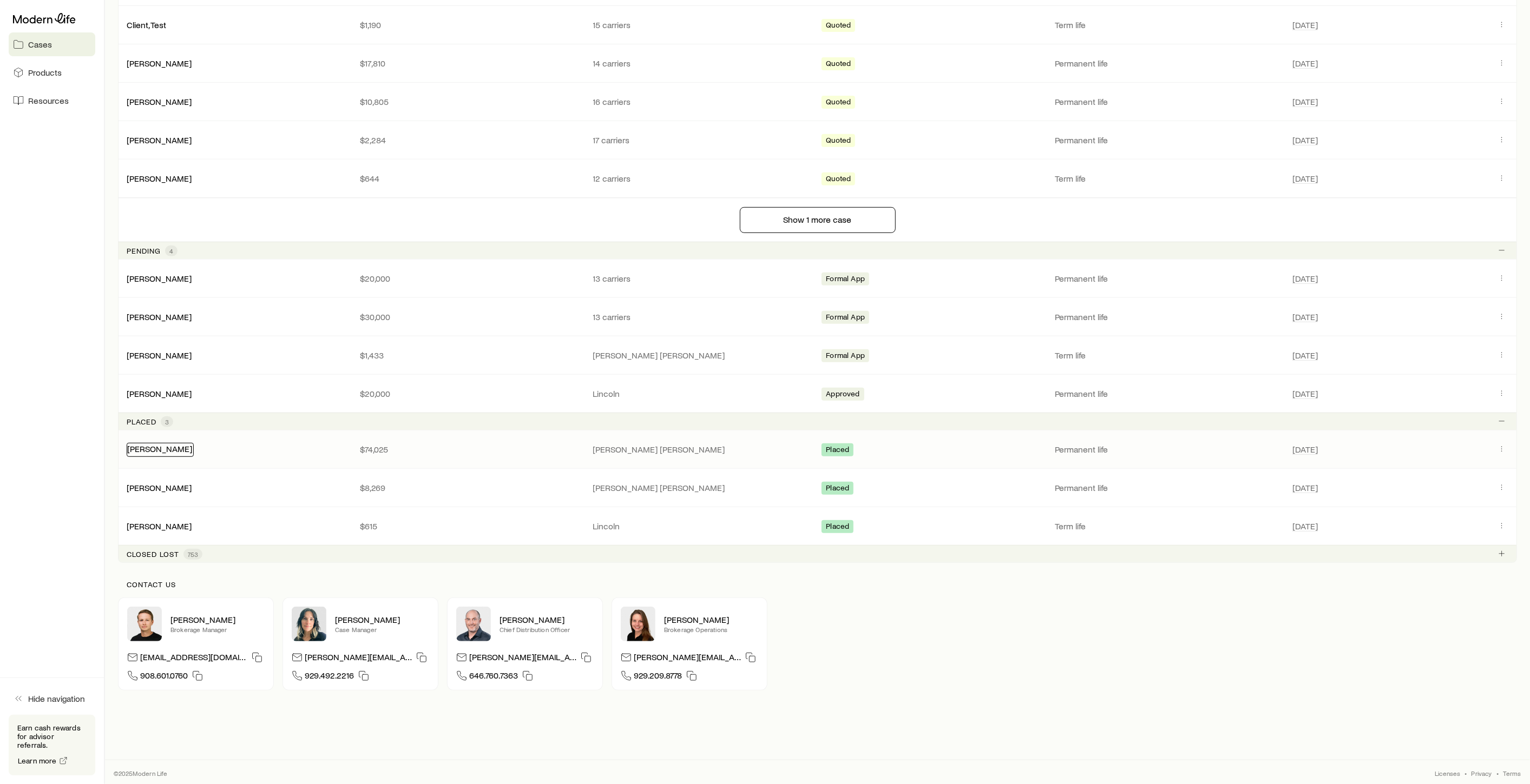
click at [163, 448] on link "[PERSON_NAME]" at bounding box center [160, 448] width 65 height 10
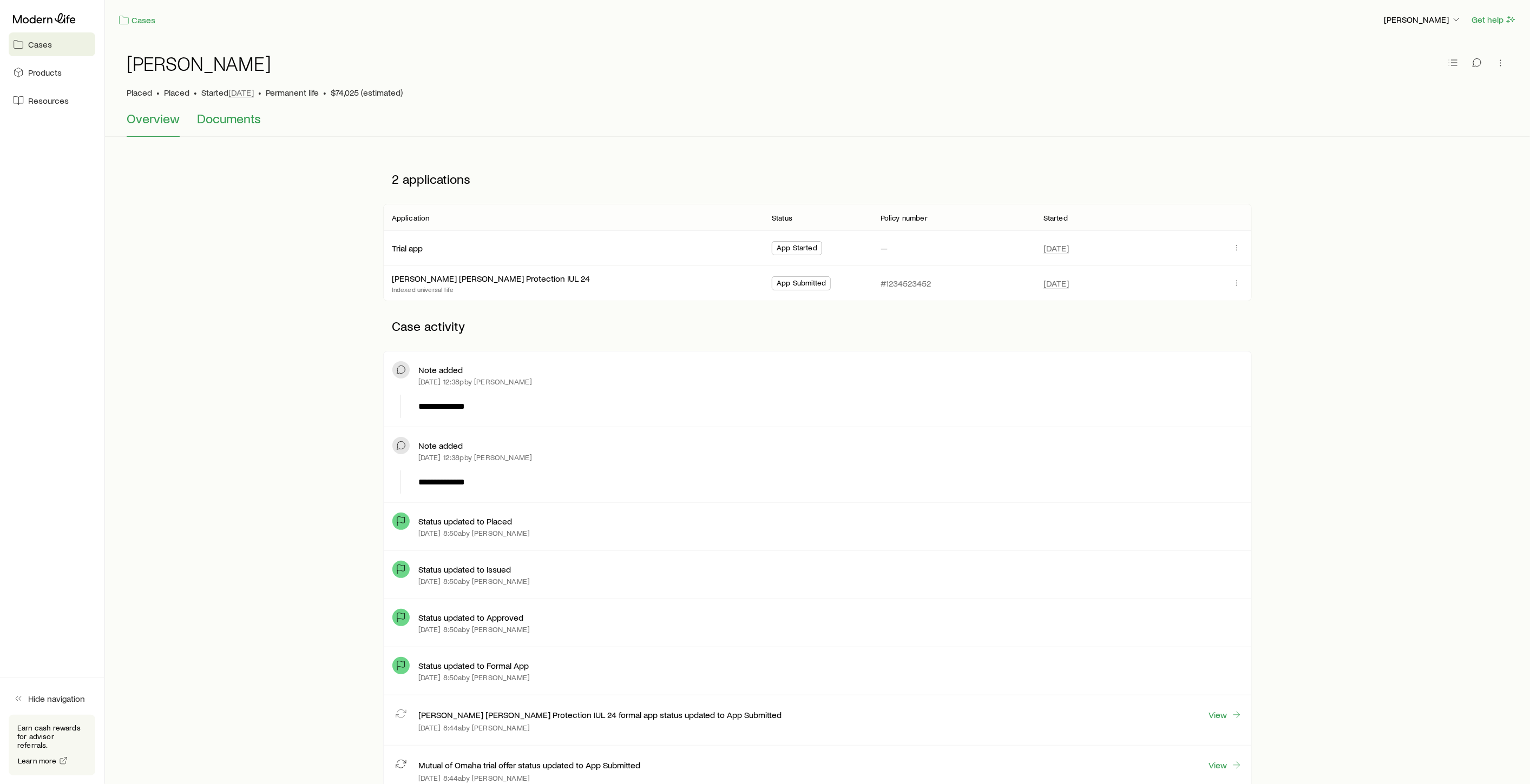
click at [220, 127] on button "Documents" at bounding box center [229, 124] width 64 height 26
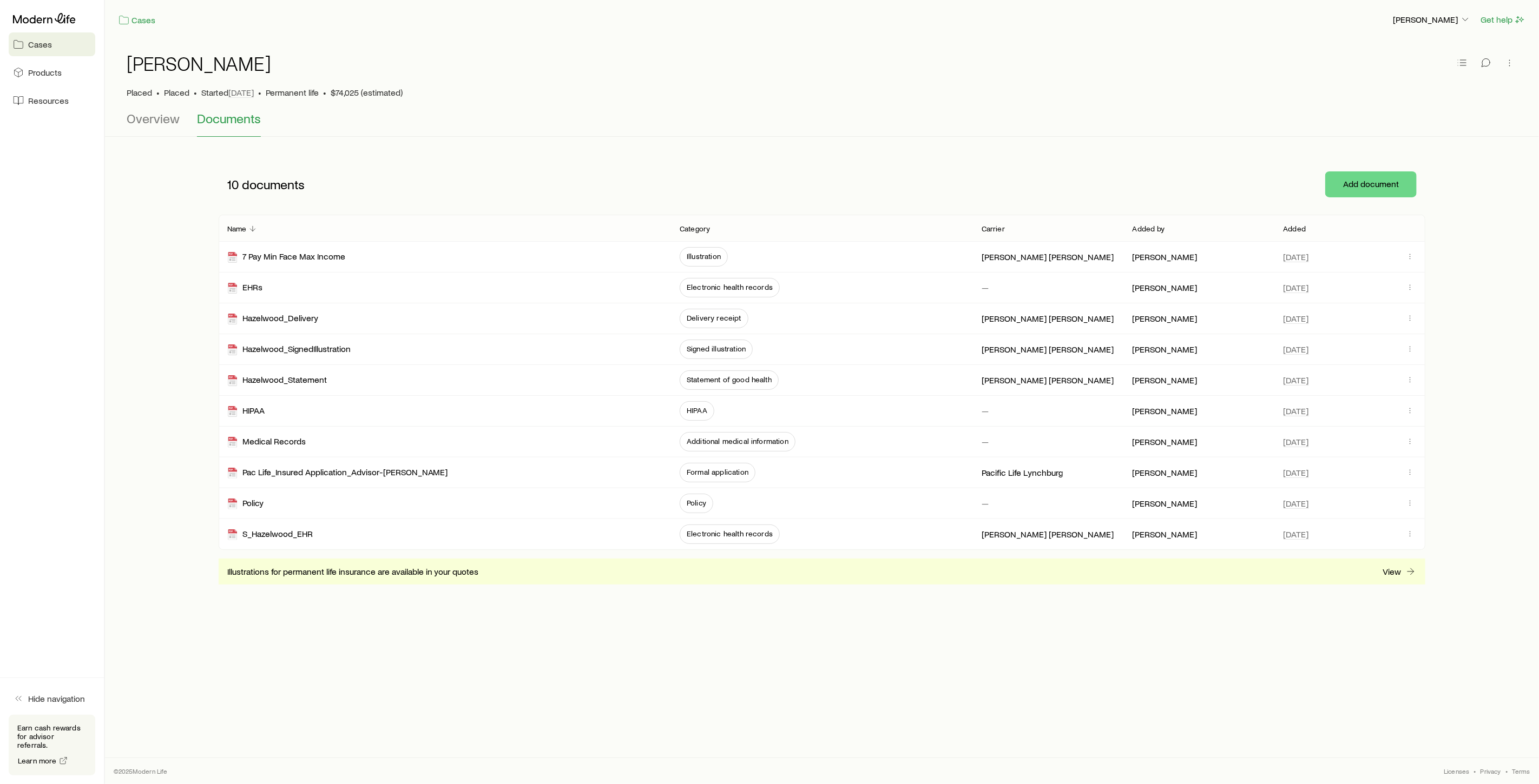
click at [44, 45] on span "Cases" at bounding box center [40, 44] width 24 height 11
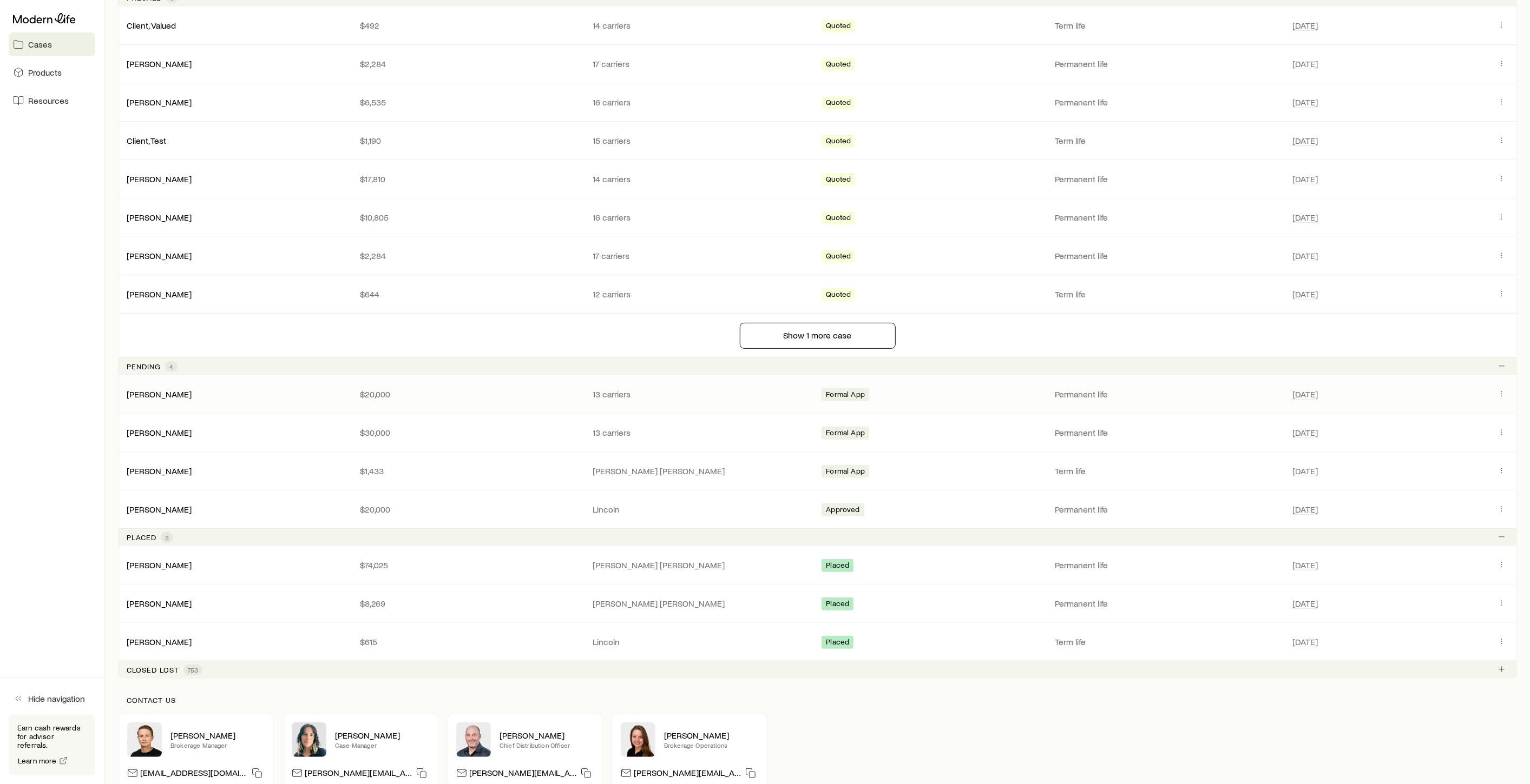
scroll to position [360, 0]
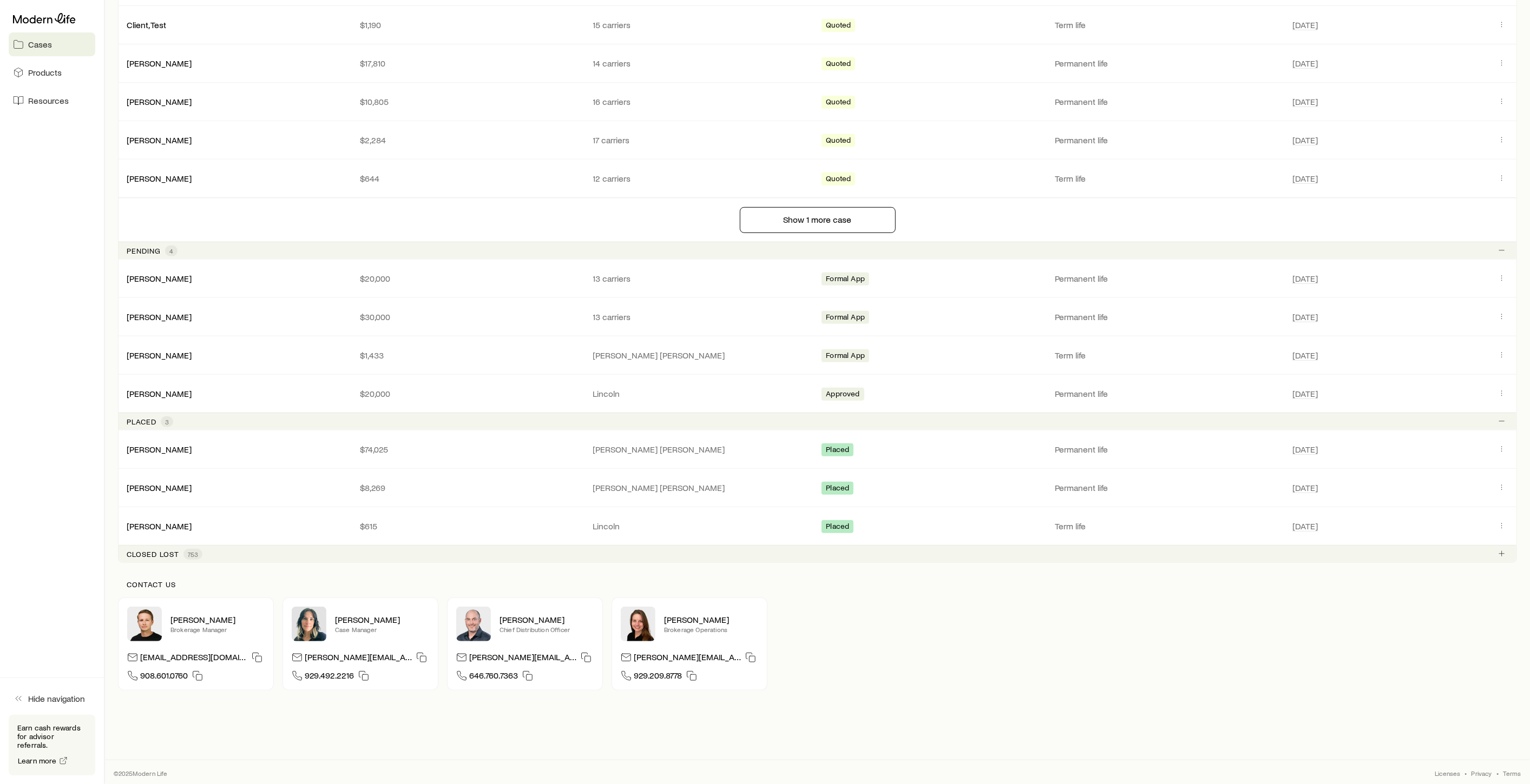
click at [171, 556] on p "Closed lost" at bounding box center [153, 554] width 53 height 8
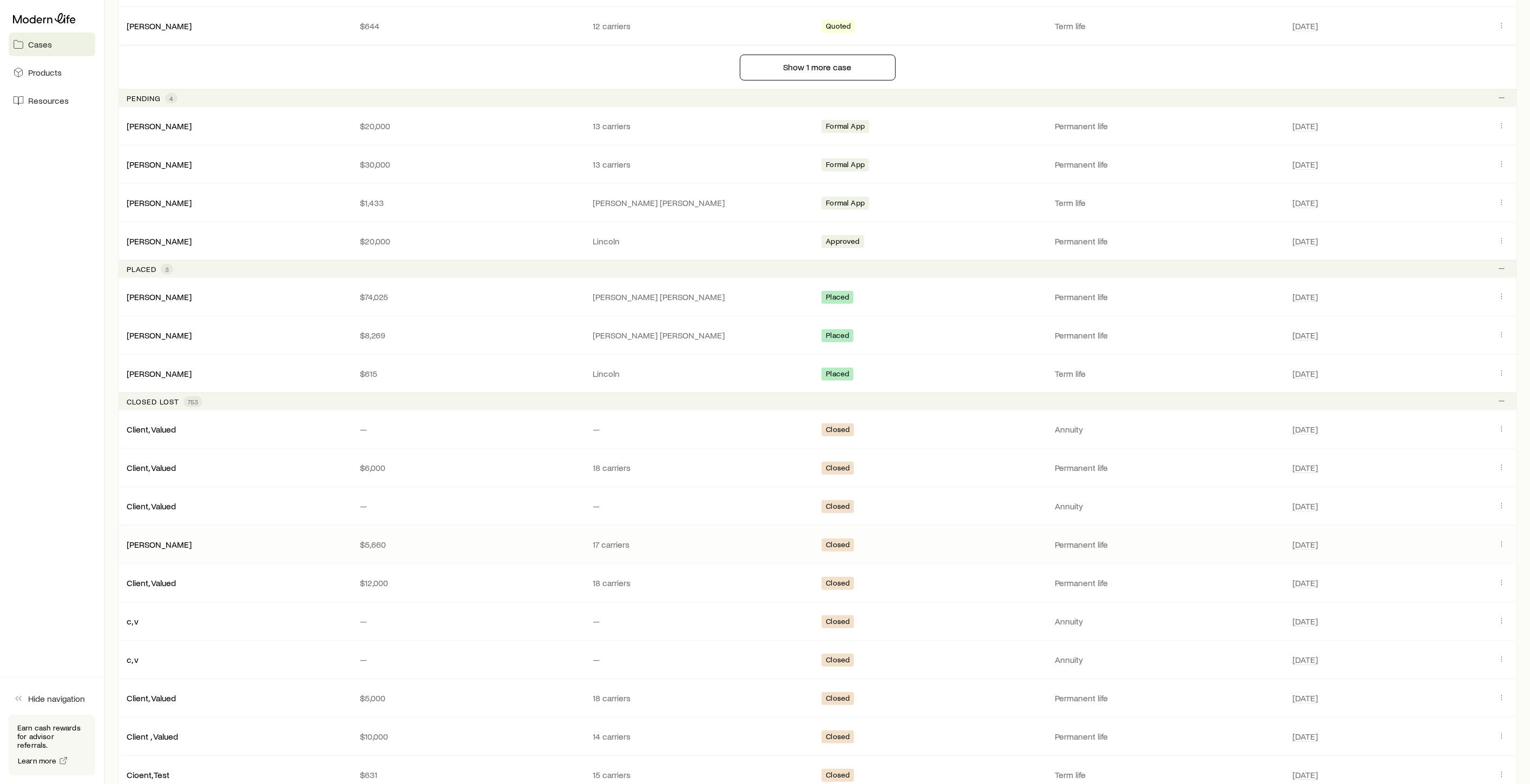
scroll to position [541, 0]
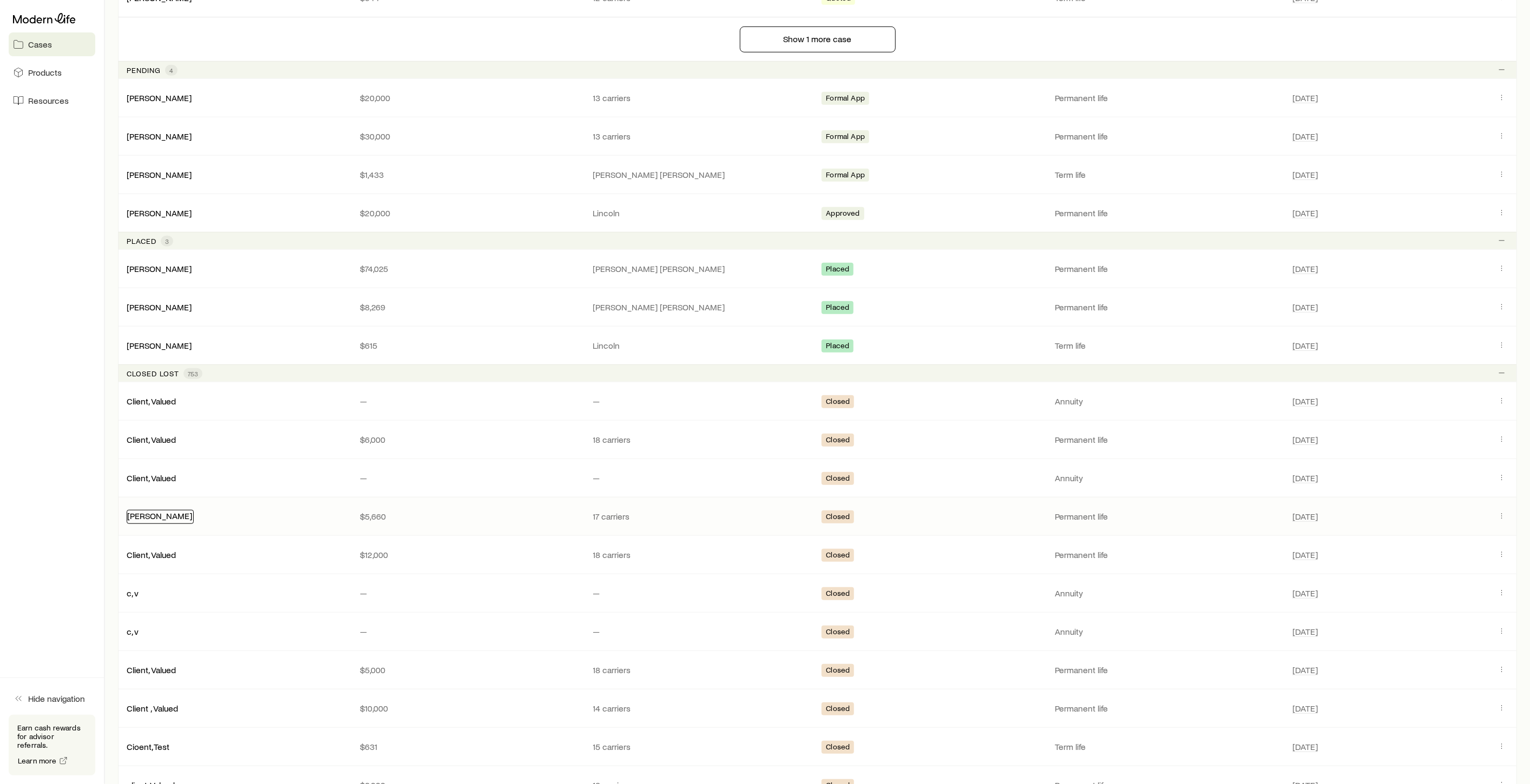
click at [153, 514] on link "[PERSON_NAME]" at bounding box center [160, 515] width 65 height 10
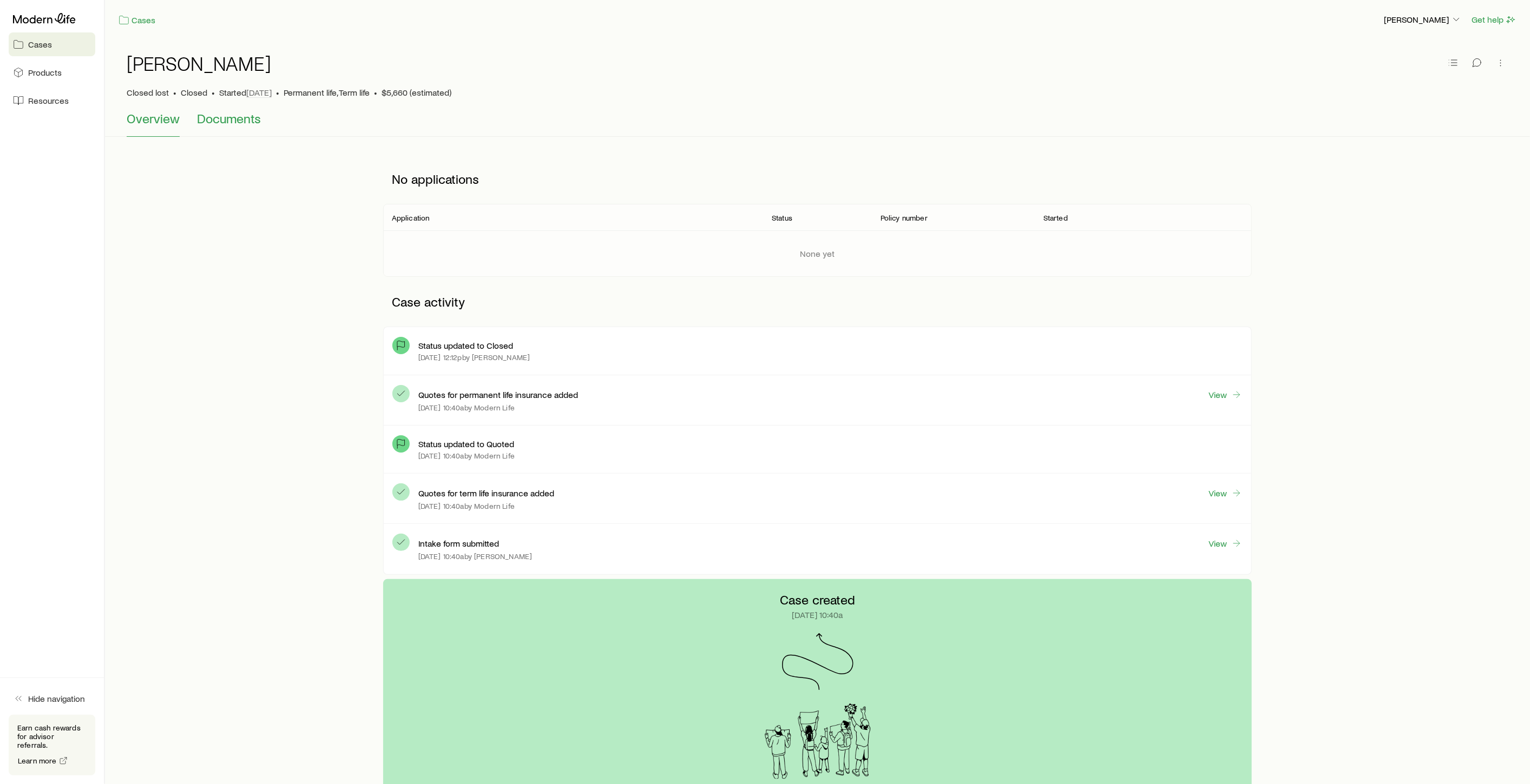
click at [228, 122] on span "Documents" at bounding box center [229, 118] width 64 height 15
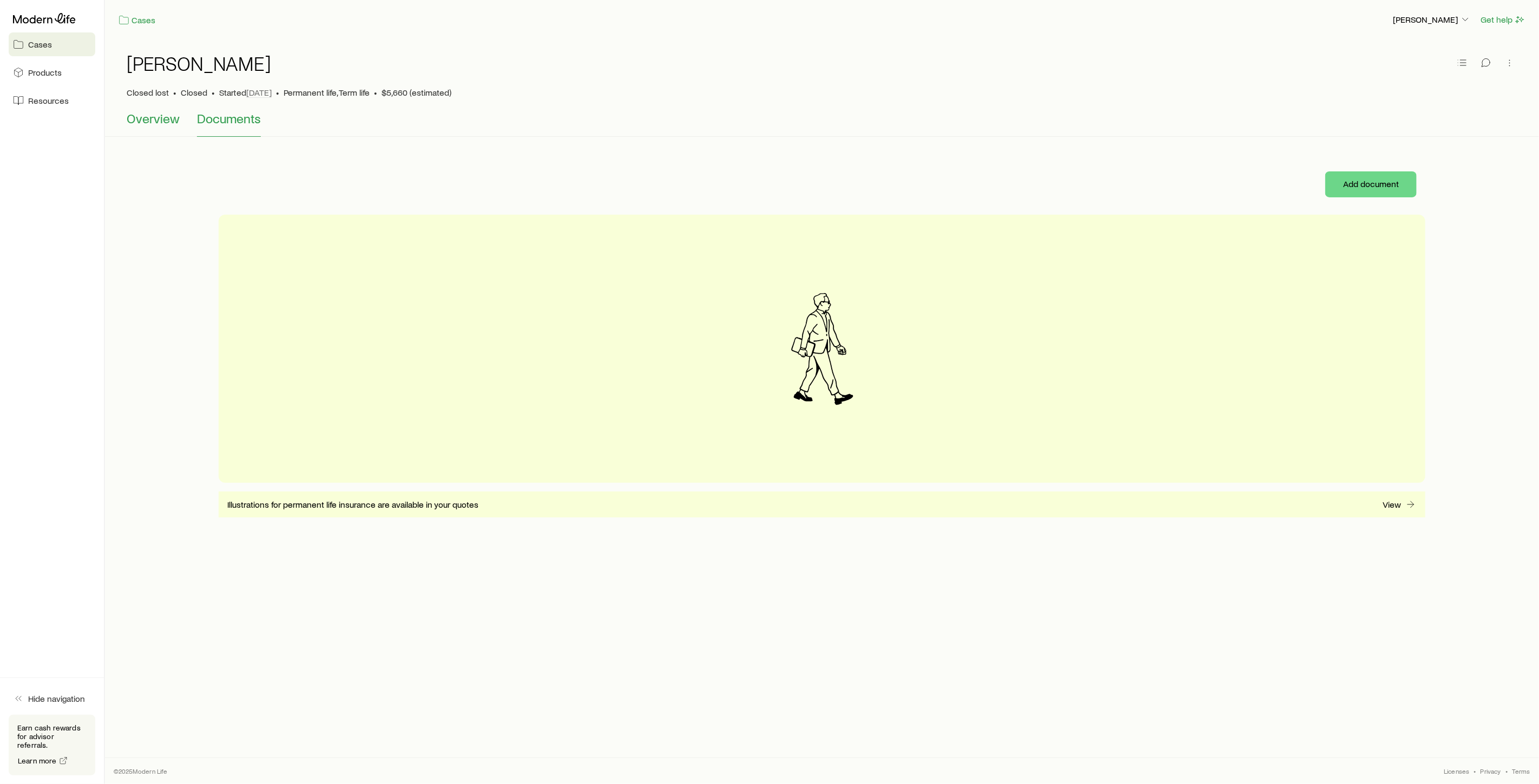
click at [154, 119] on span "Overview" at bounding box center [153, 118] width 53 height 15
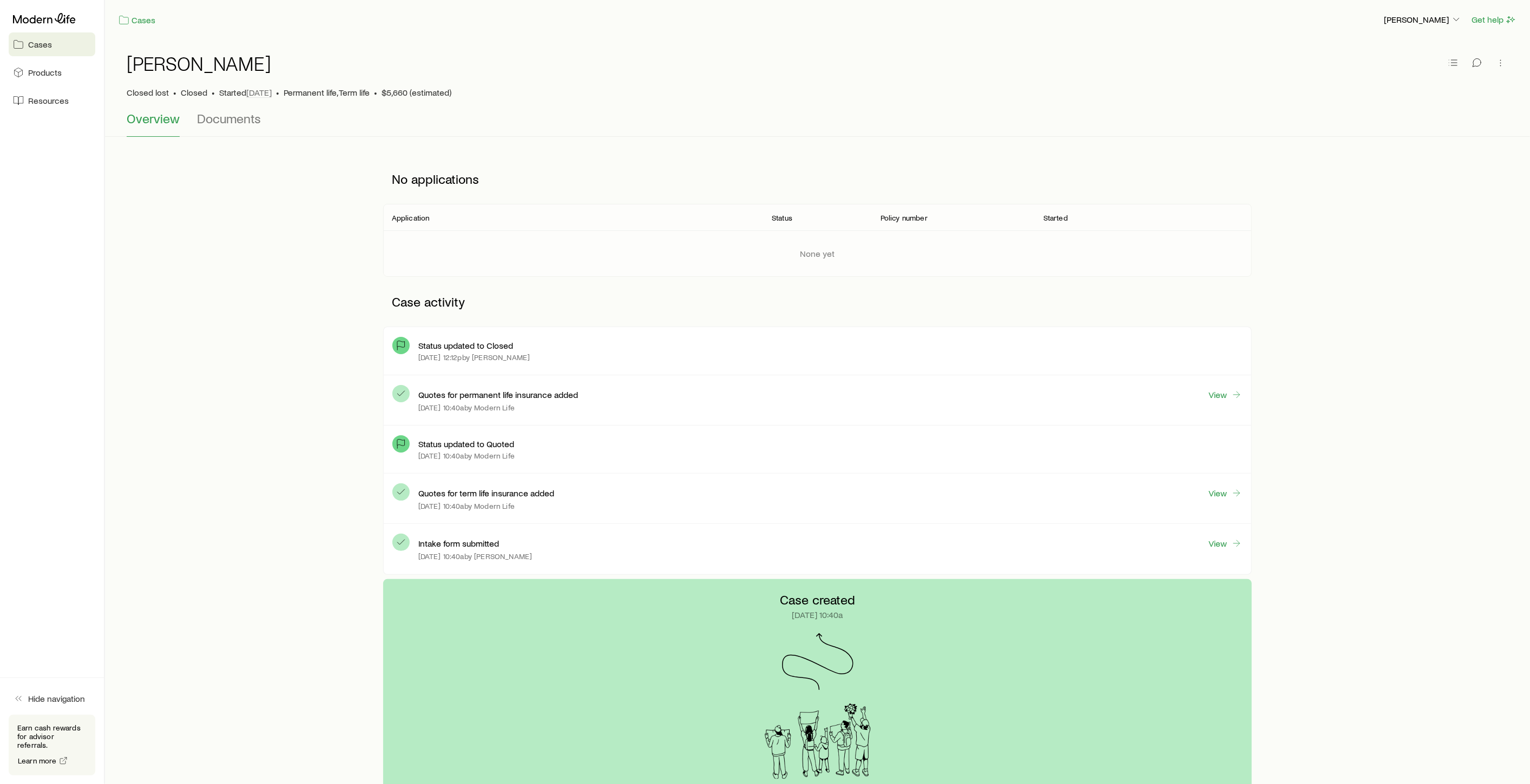
click at [41, 45] on span "Cases" at bounding box center [40, 44] width 24 height 11
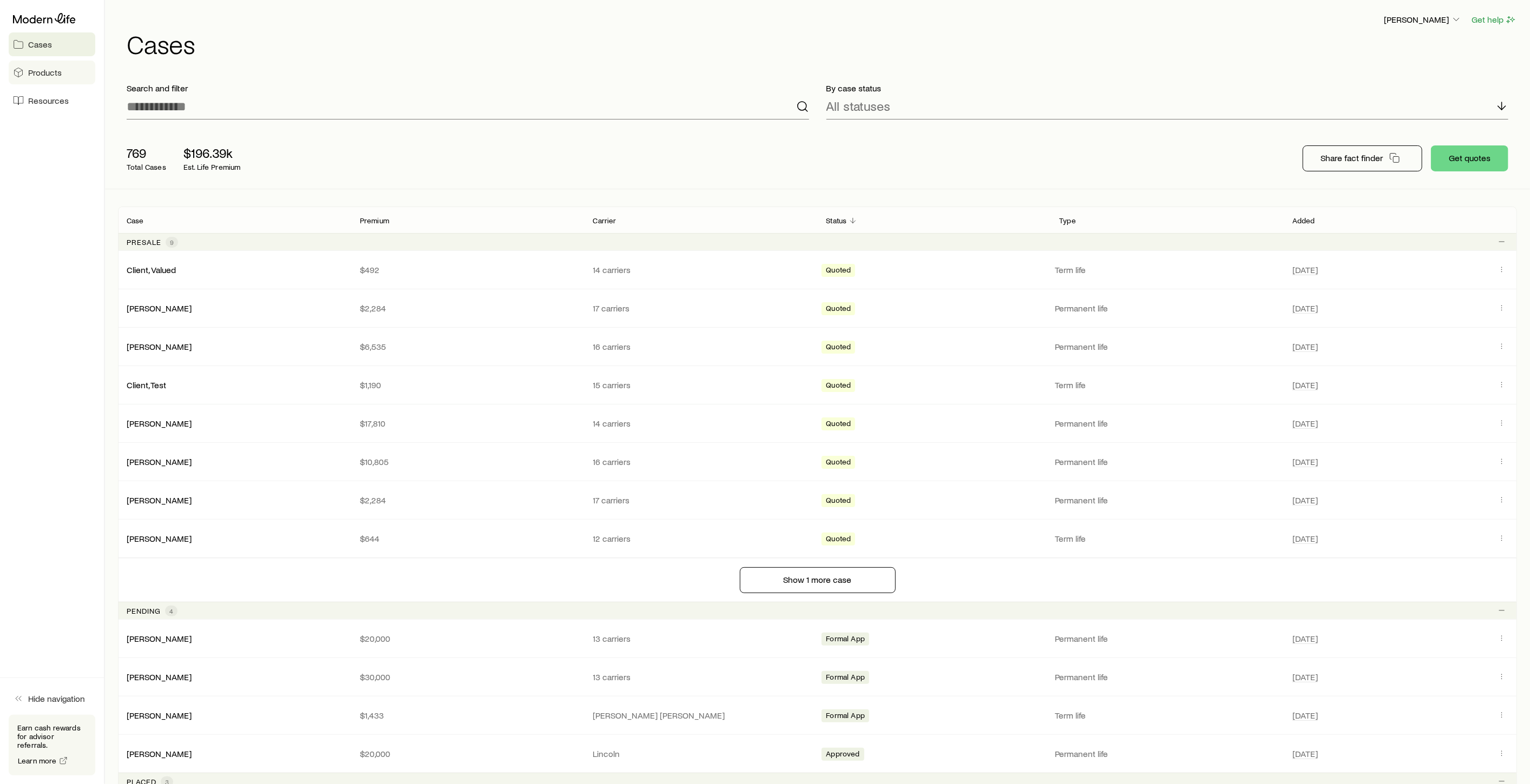
click at [42, 70] on span "Products" at bounding box center [45, 72] width 33 height 11
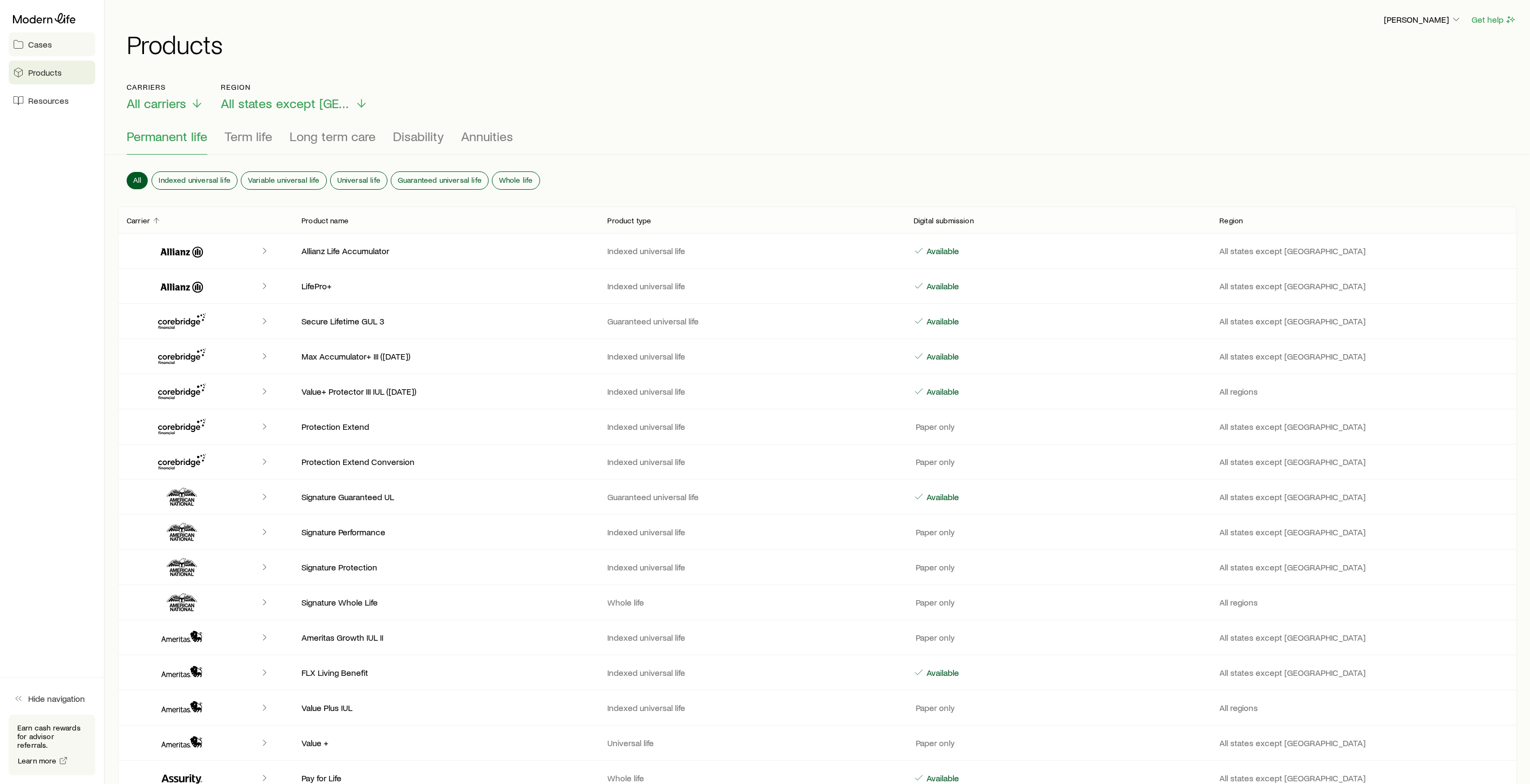
click at [33, 43] on span "Cases" at bounding box center [40, 44] width 24 height 11
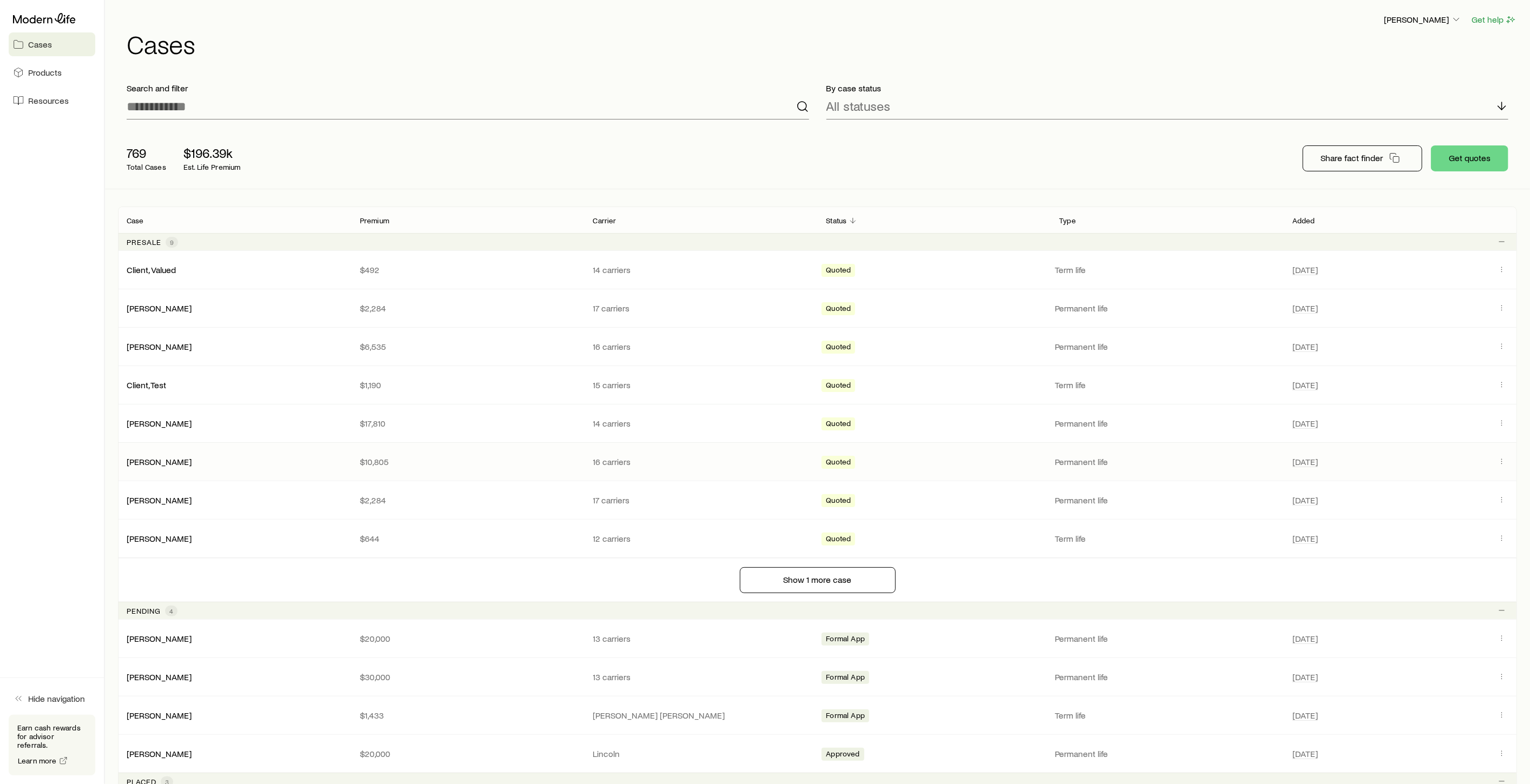
scroll to position [180, 0]
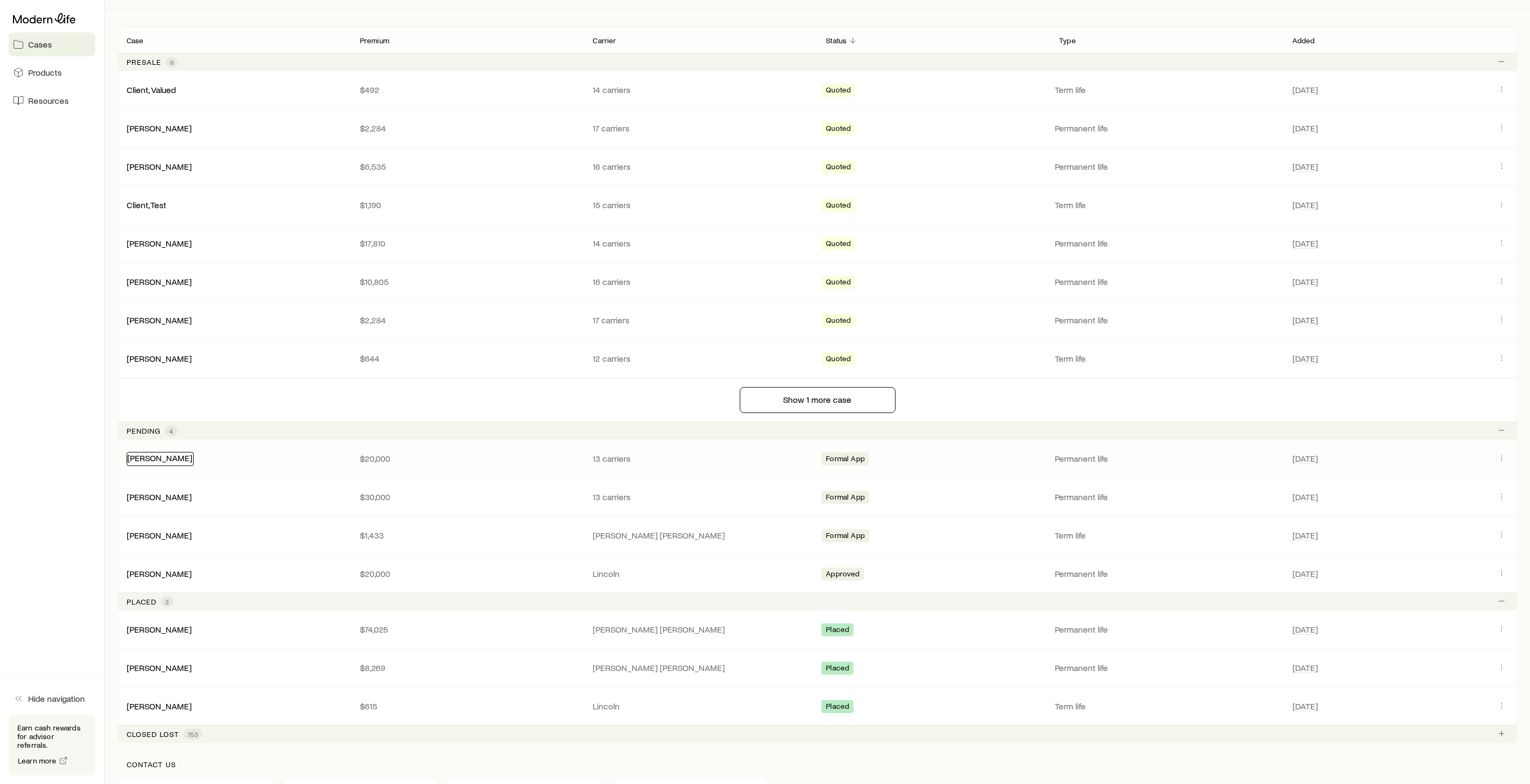
click at [141, 453] on link "[PERSON_NAME]" at bounding box center [160, 457] width 65 height 10
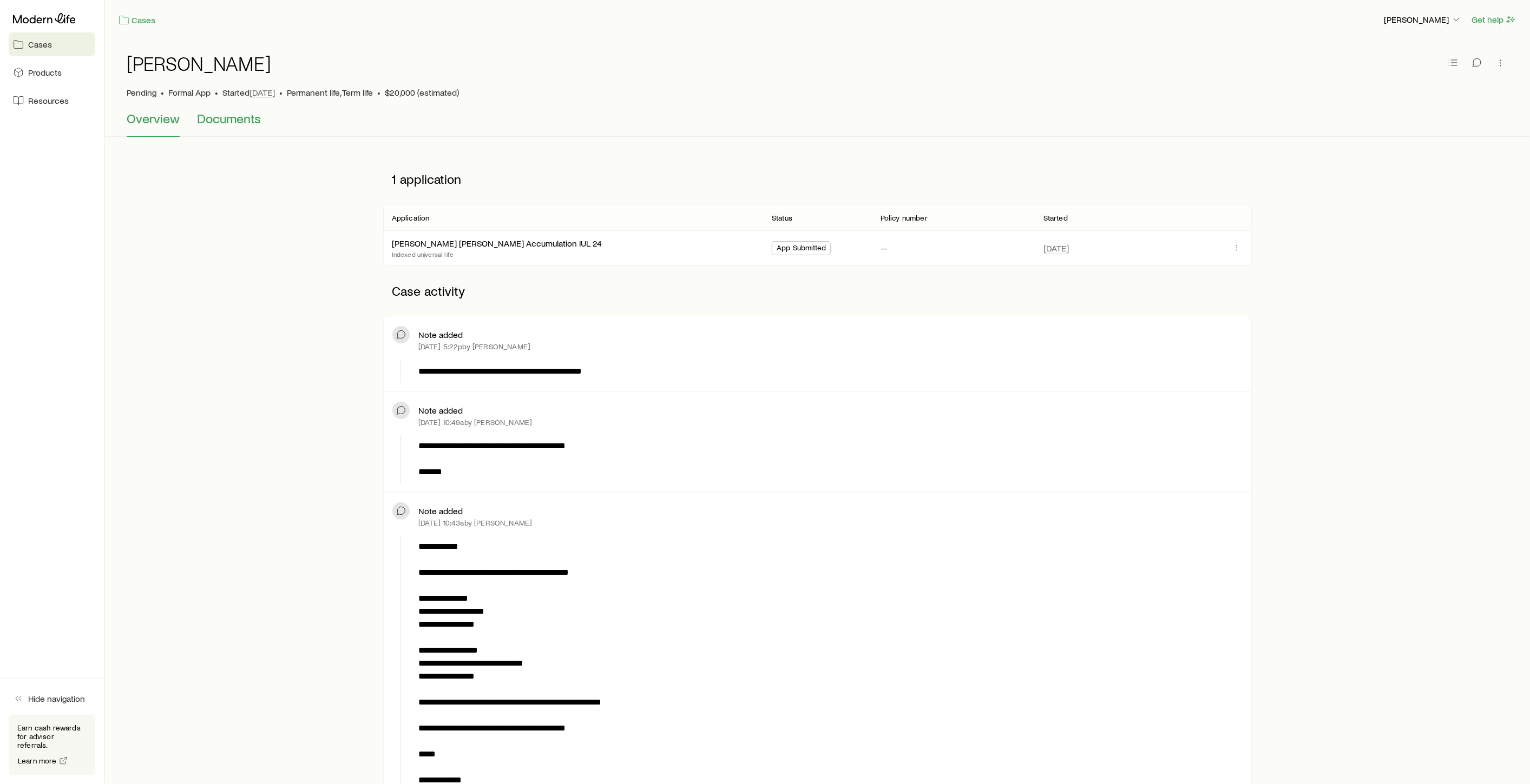
click at [244, 122] on span "Documents" at bounding box center [229, 118] width 64 height 15
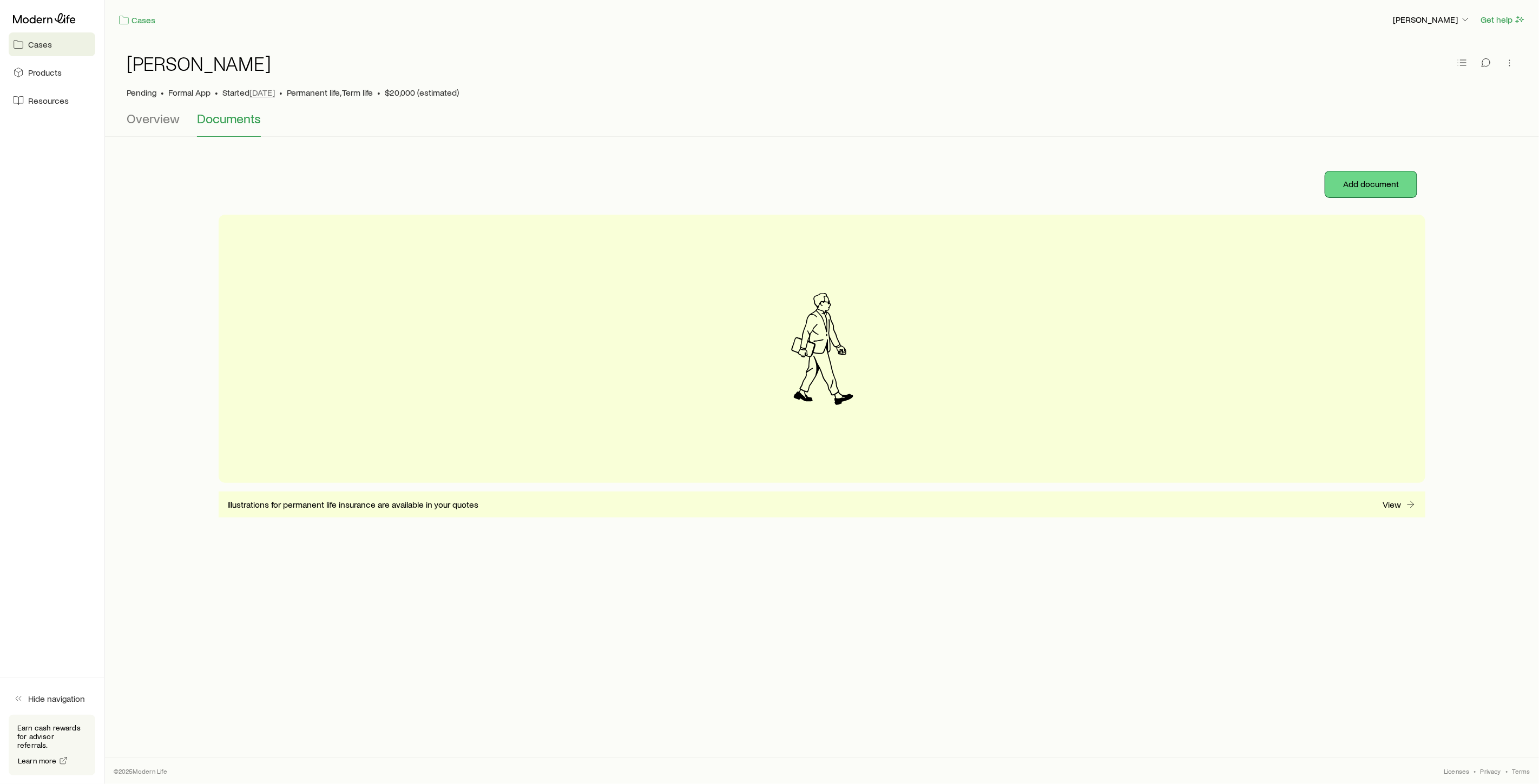
click at [1382, 186] on button "Add document" at bounding box center [1371, 184] width 91 height 26
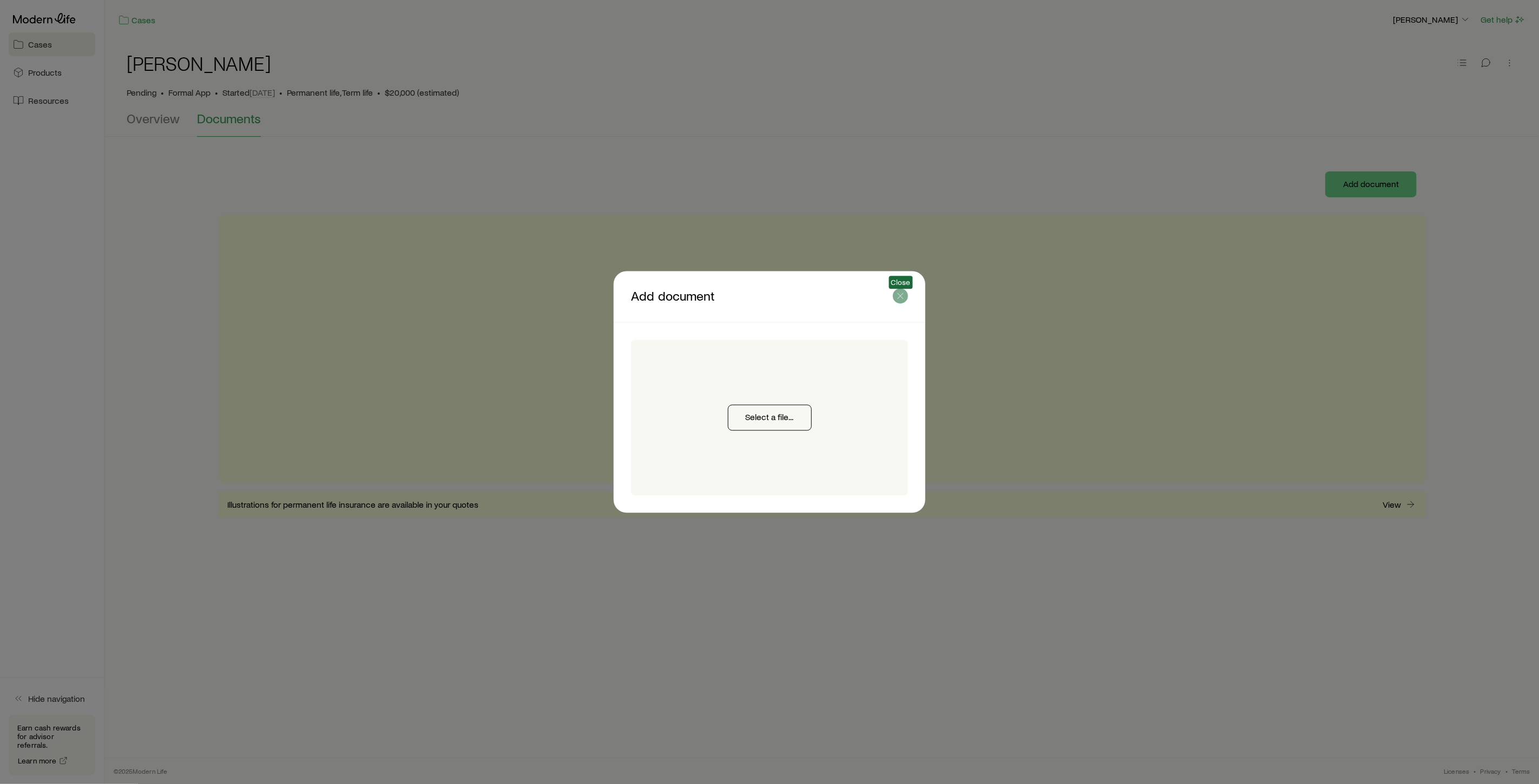
click at [902, 297] on line "button" at bounding box center [900, 296] width 5 height 5
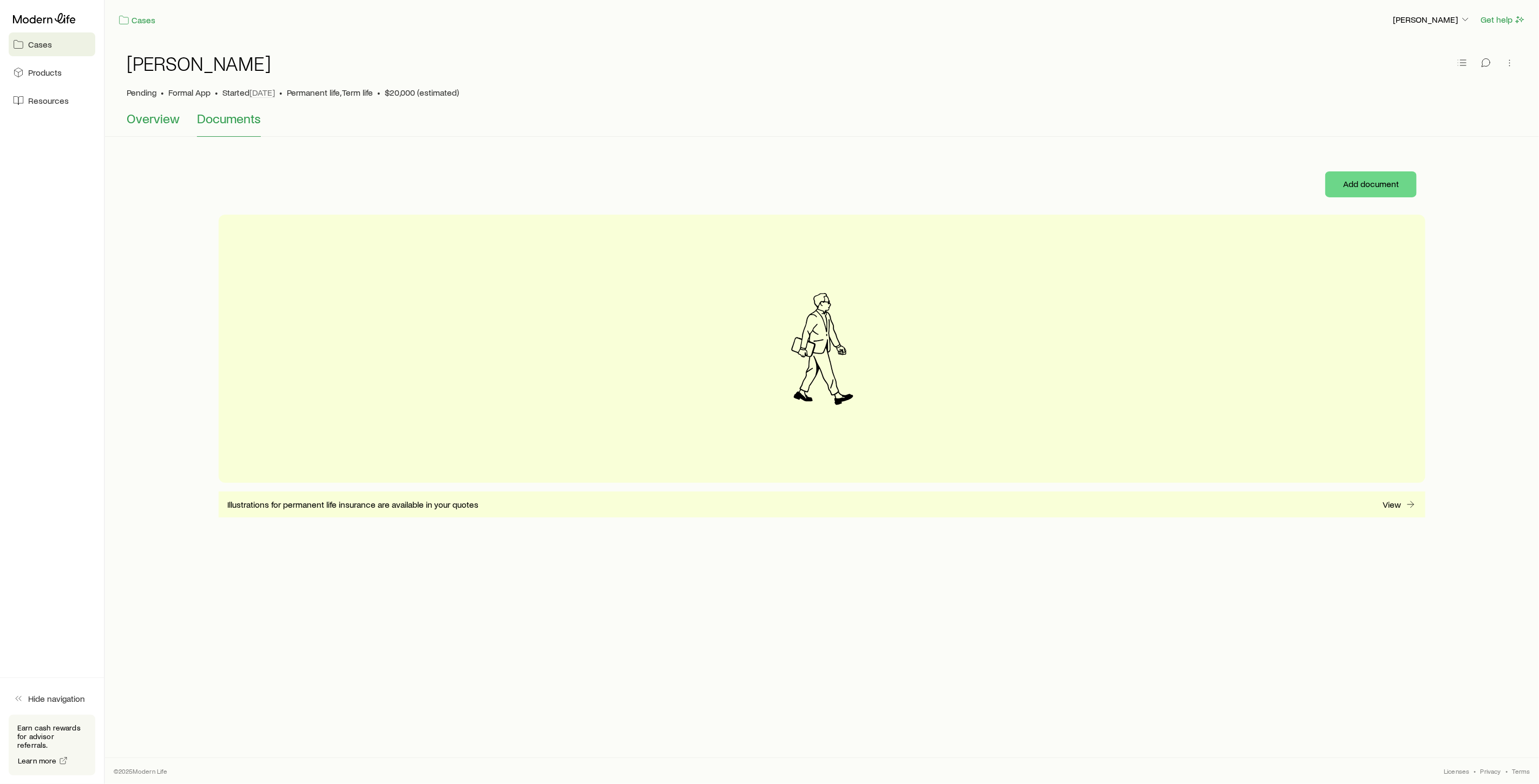
click at [154, 123] on span "Overview" at bounding box center [153, 118] width 53 height 15
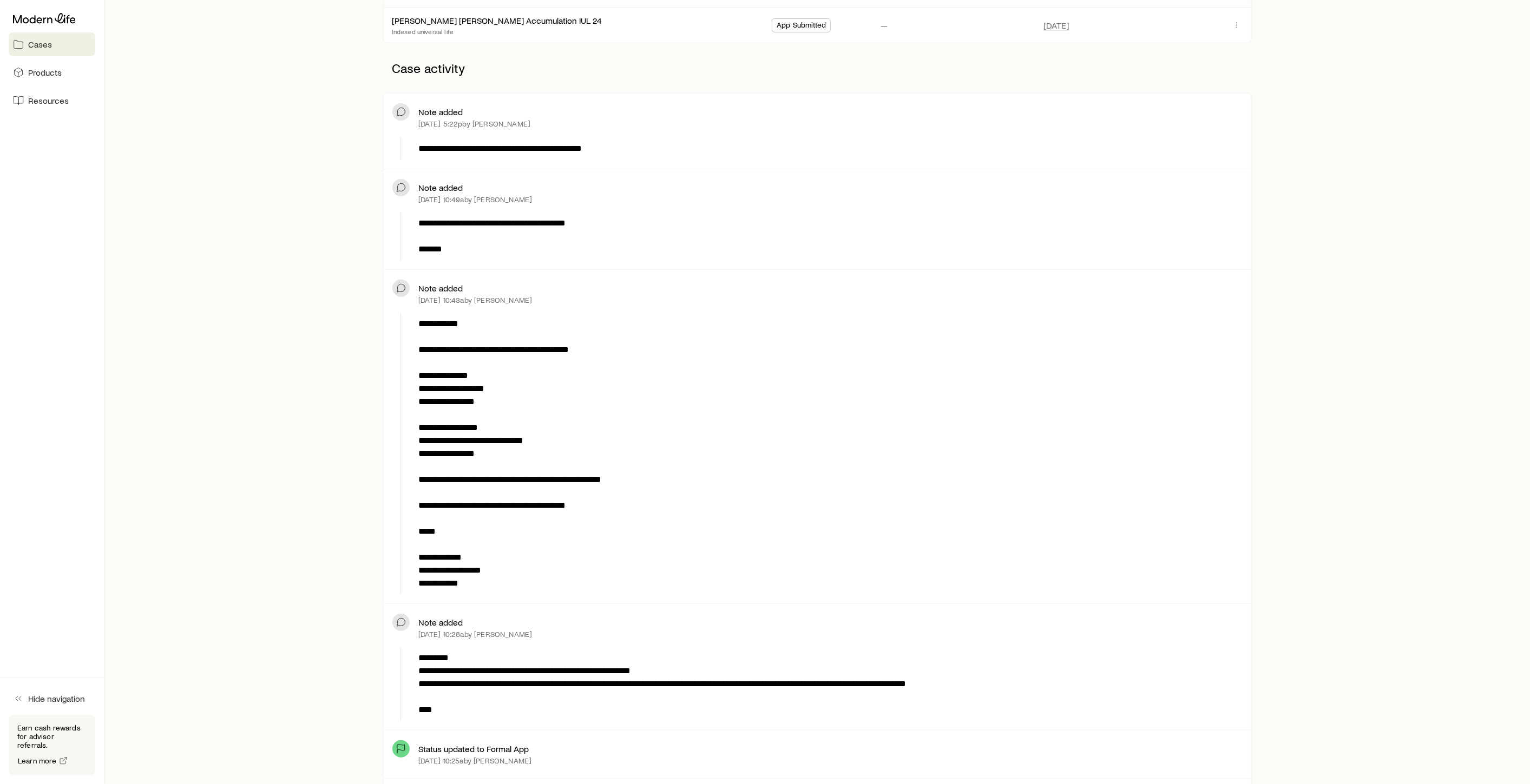
scroll to position [240, 0]
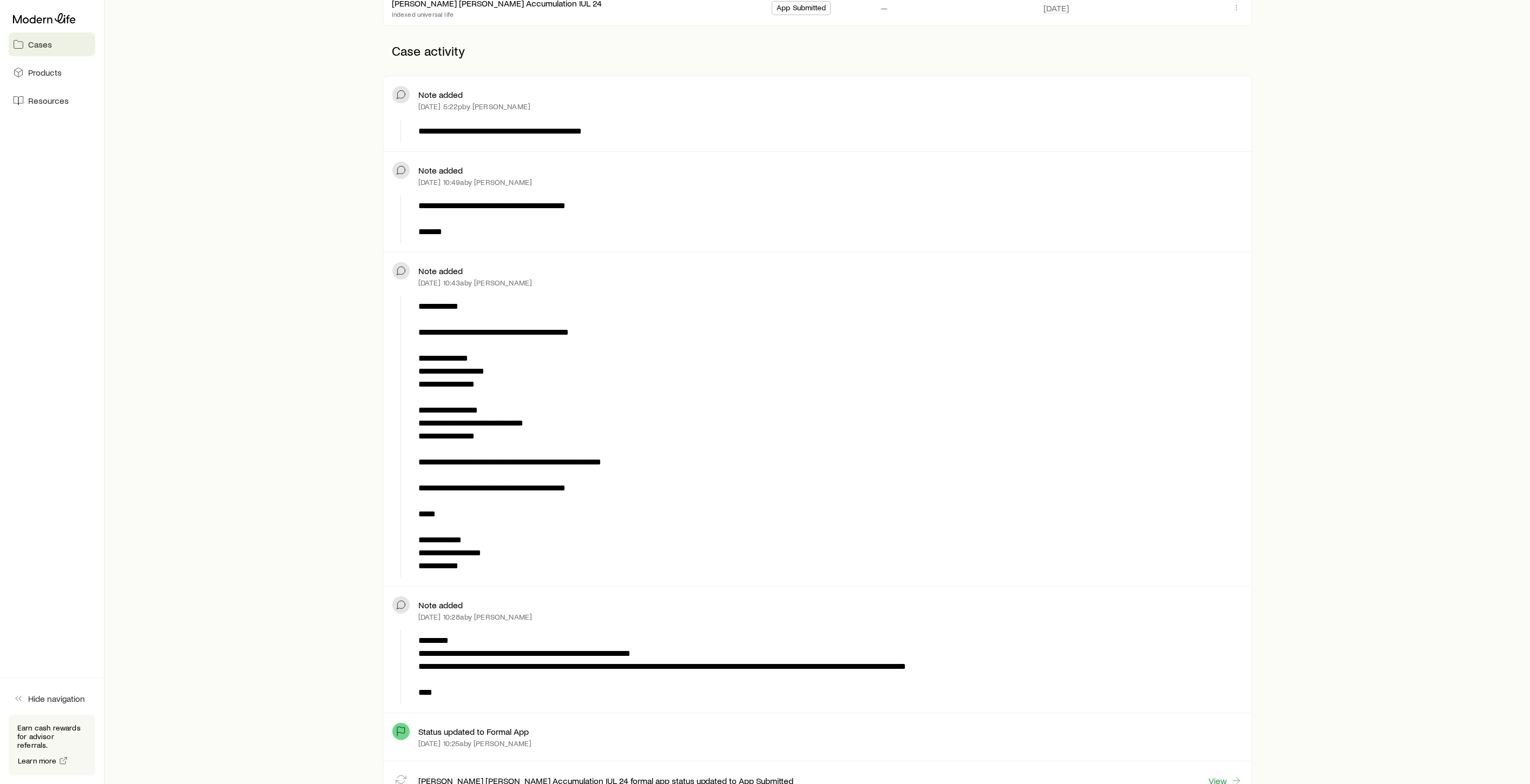
click at [40, 42] on span "Cases" at bounding box center [40, 44] width 24 height 11
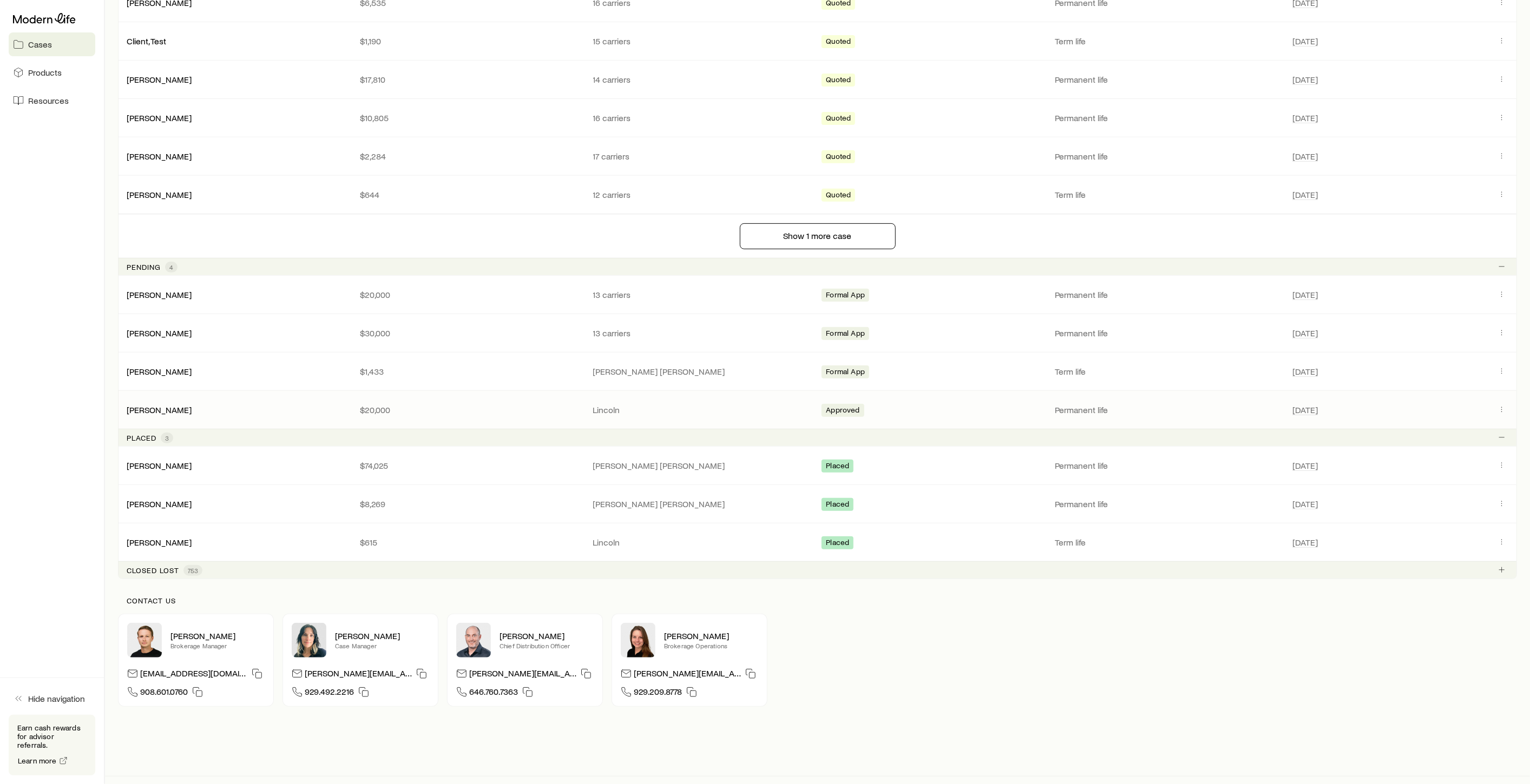
scroll to position [360, 0]
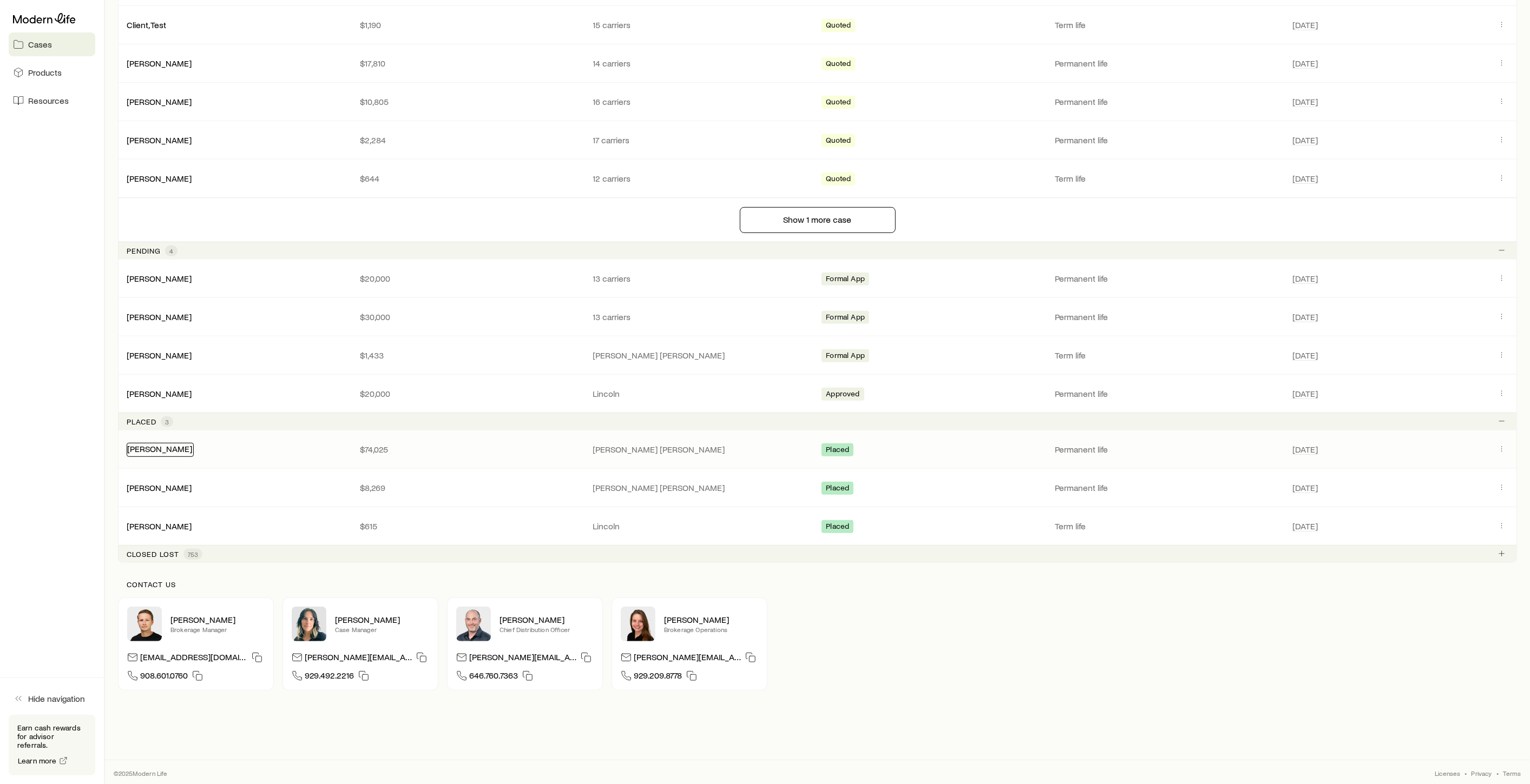
click at [159, 445] on link "[PERSON_NAME]" at bounding box center [160, 448] width 65 height 10
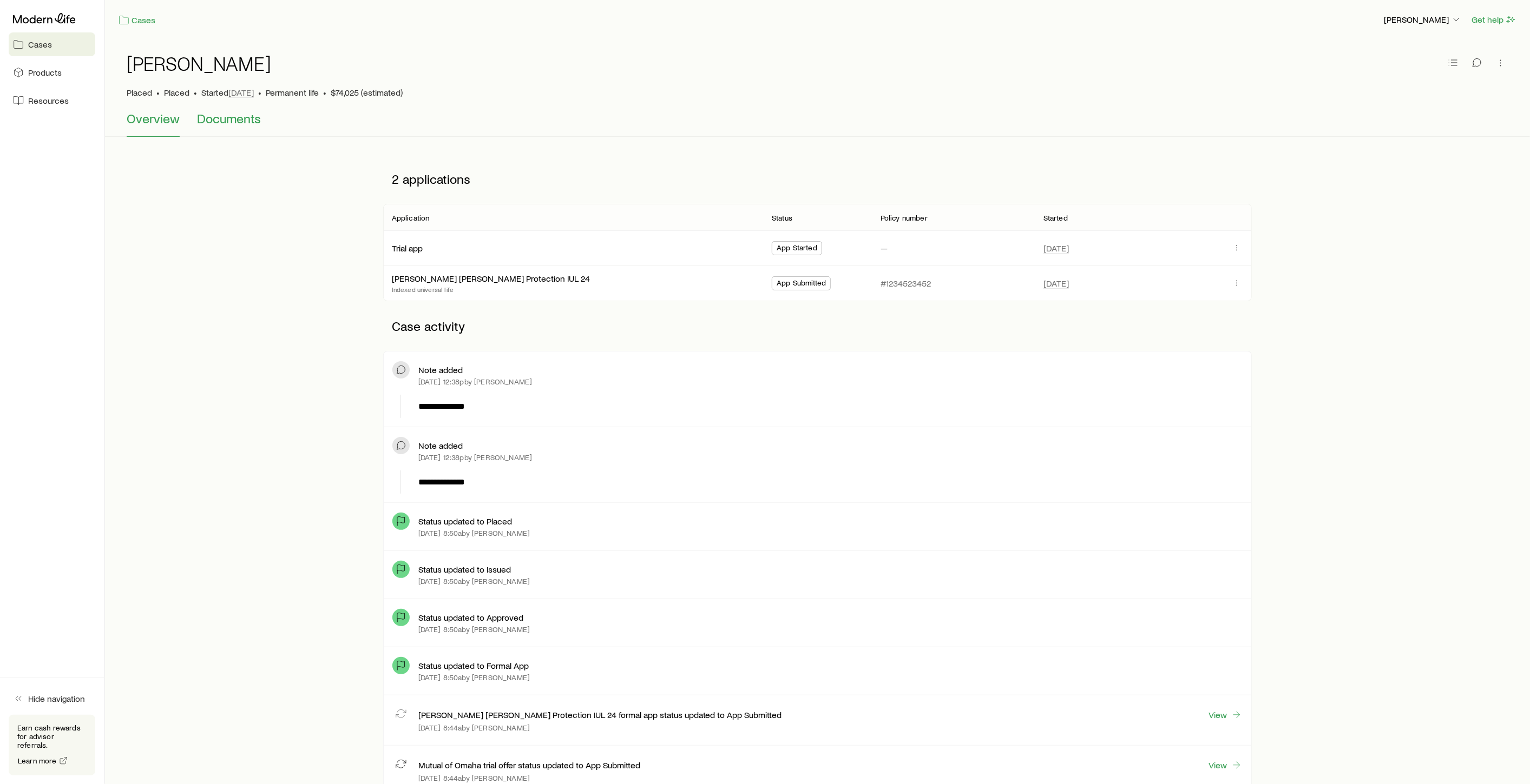
click at [244, 127] on button "Documents" at bounding box center [229, 124] width 64 height 26
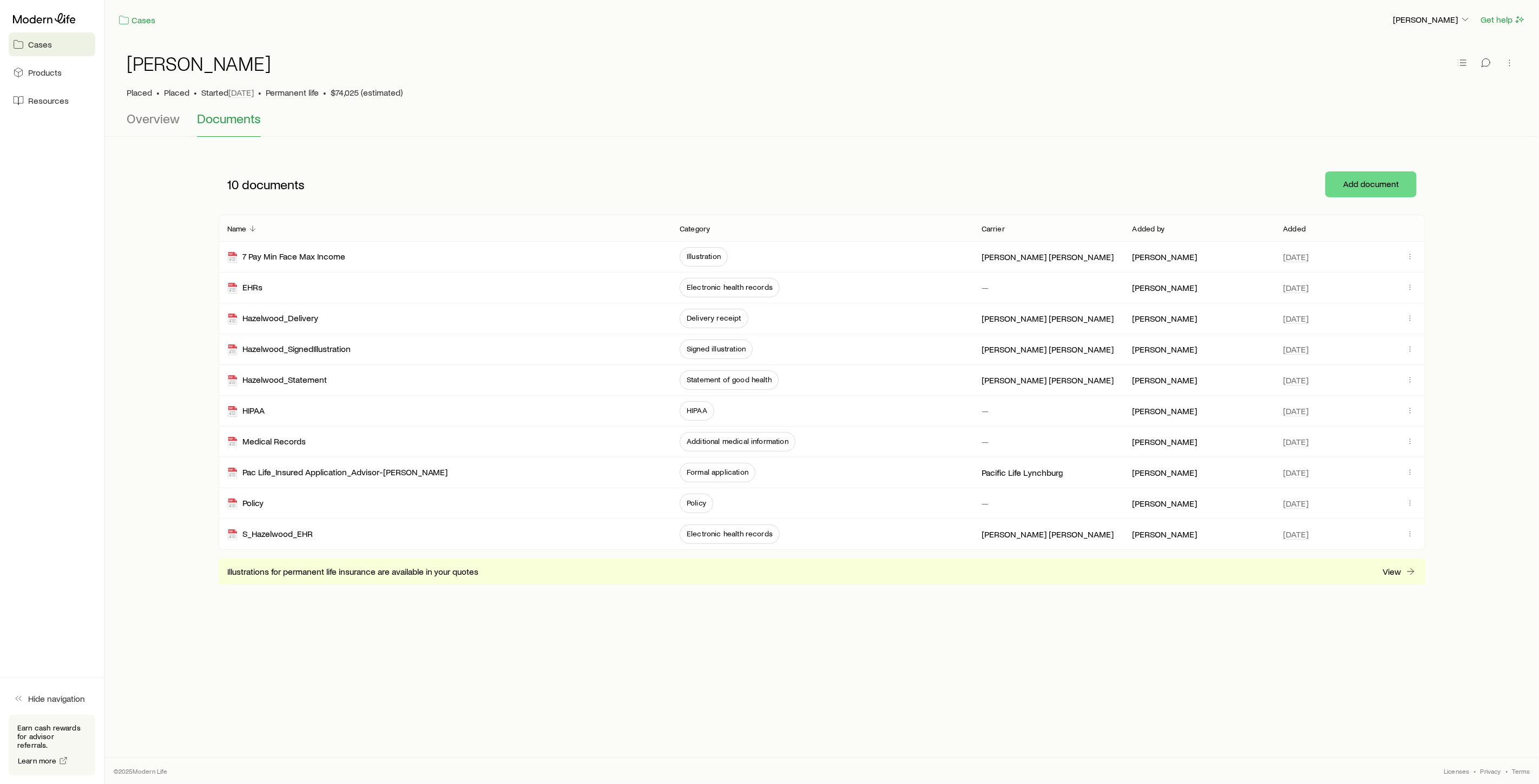
click at [35, 44] on span "Cases" at bounding box center [40, 44] width 24 height 11
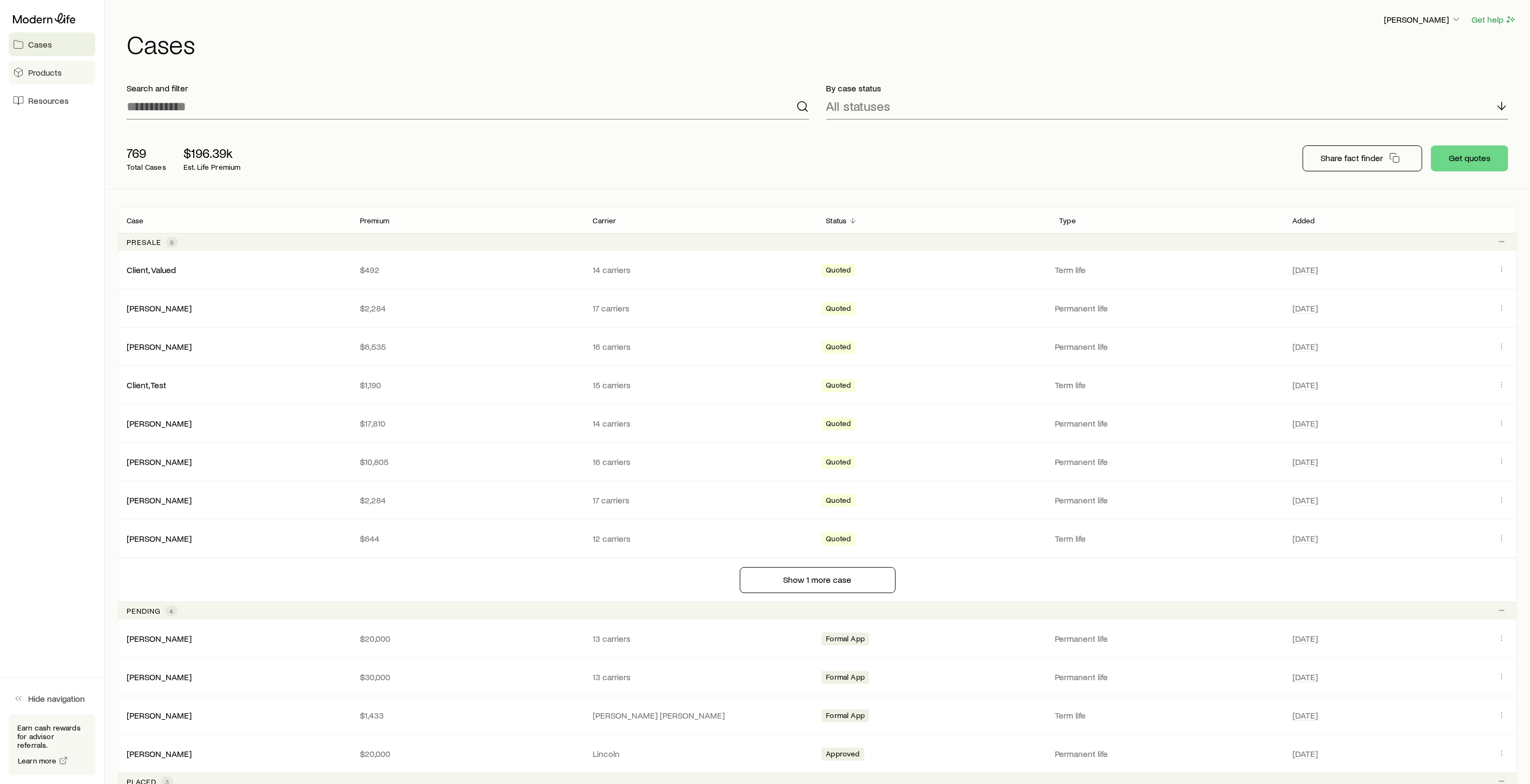
click at [35, 74] on span "Products" at bounding box center [45, 72] width 33 height 11
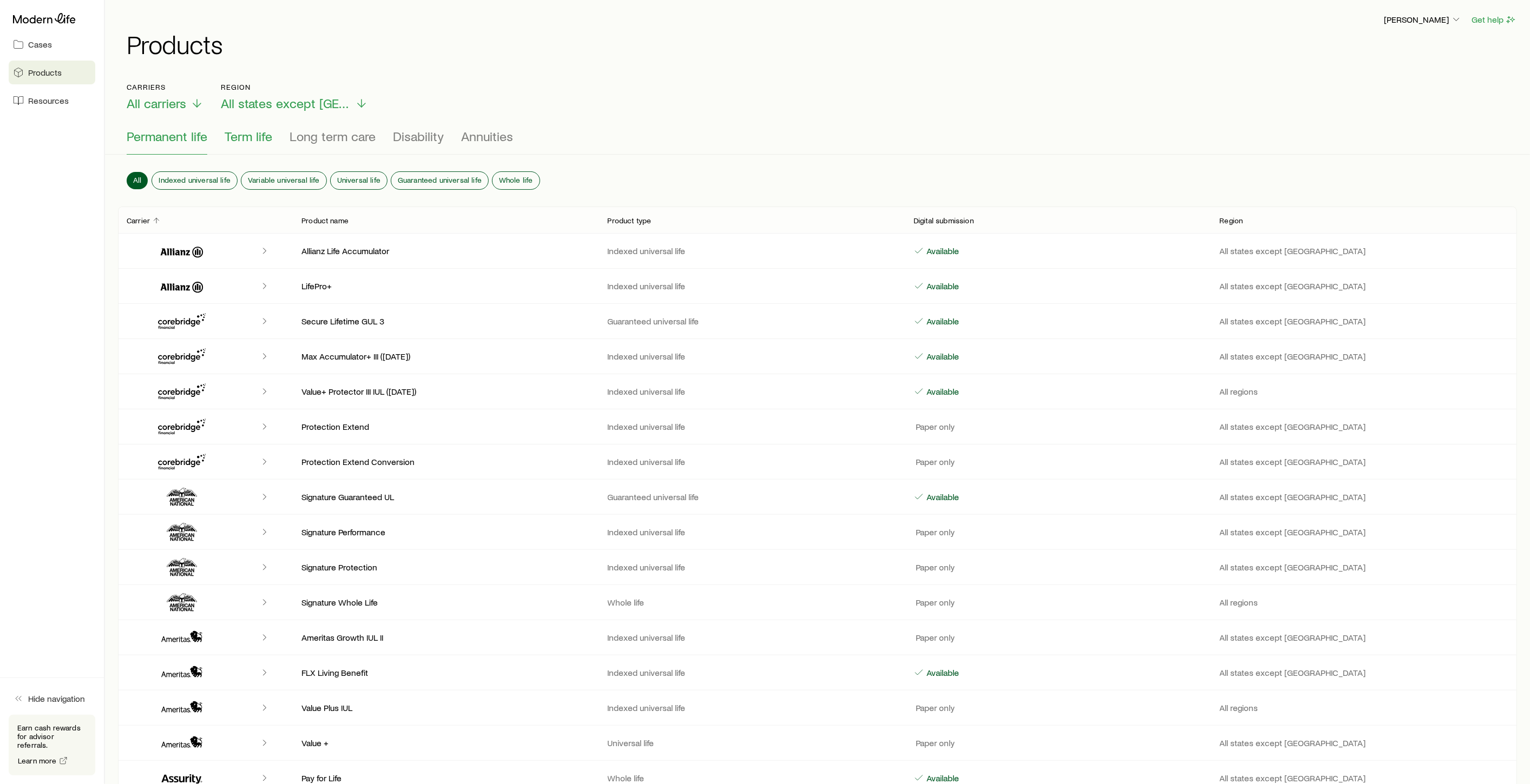
click at [253, 140] on span "Term life" at bounding box center [249, 136] width 48 height 15
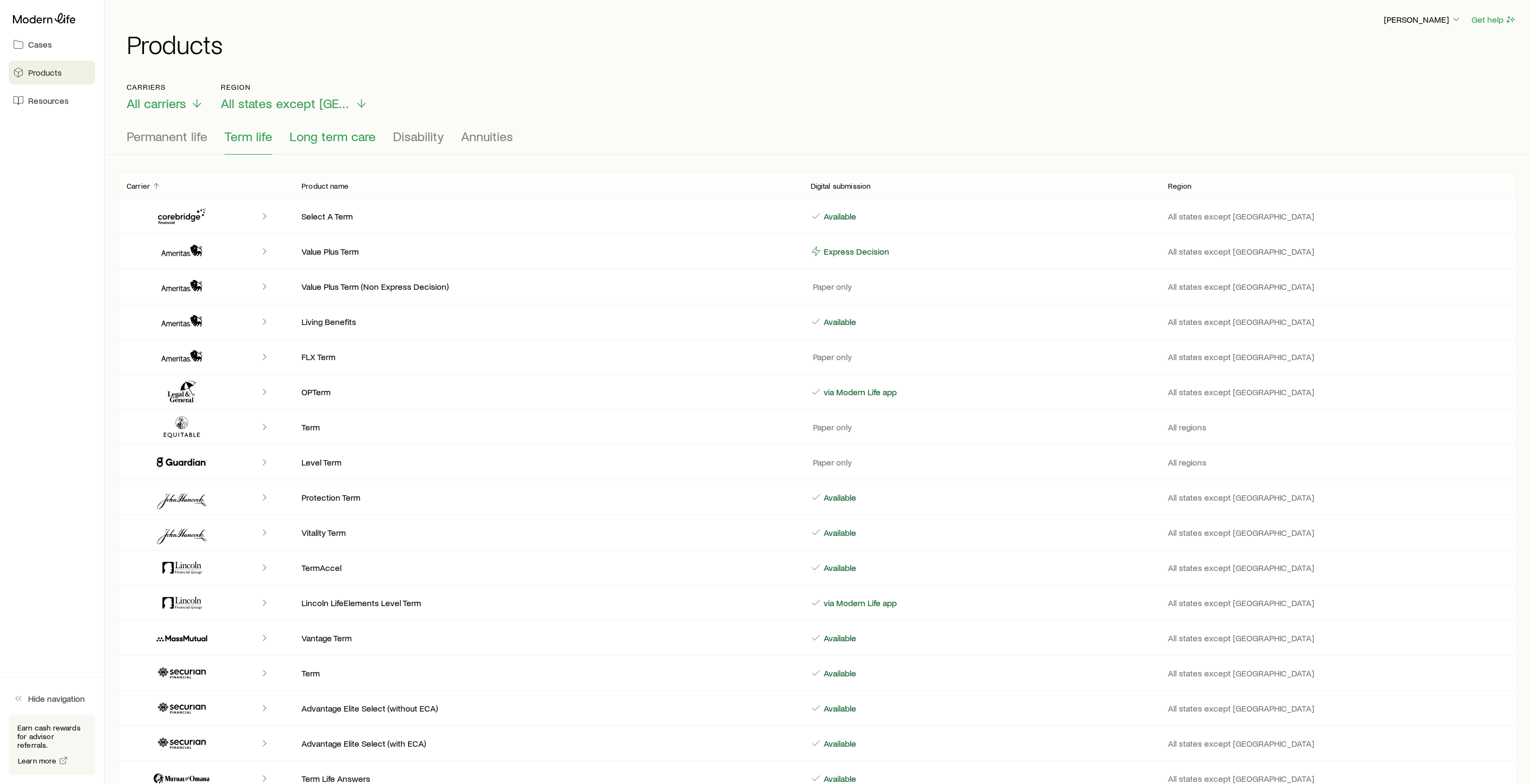
click at [322, 144] on button "Long term care" at bounding box center [333, 142] width 86 height 26
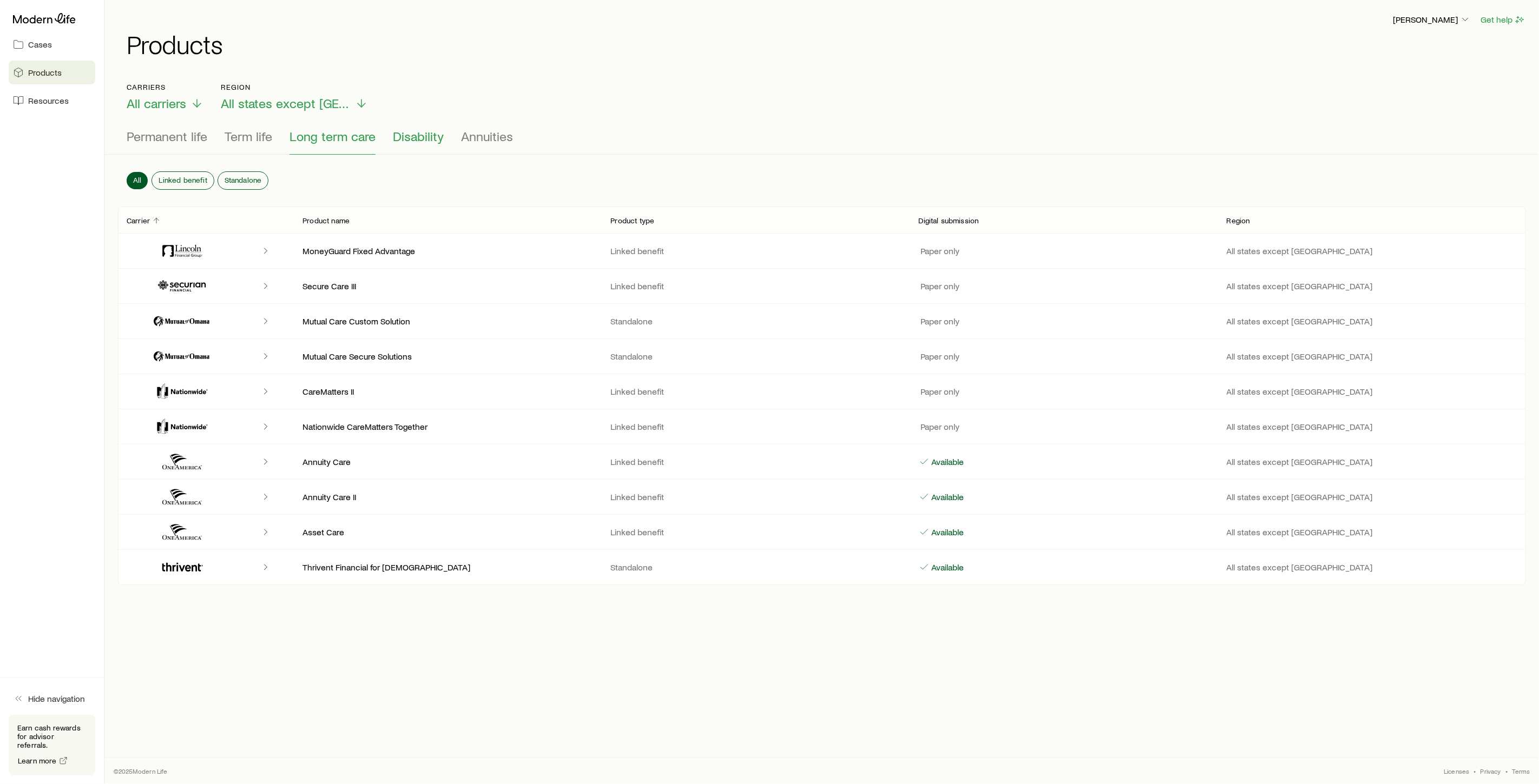
click at [415, 144] on button "Disability" at bounding box center [418, 142] width 51 height 26
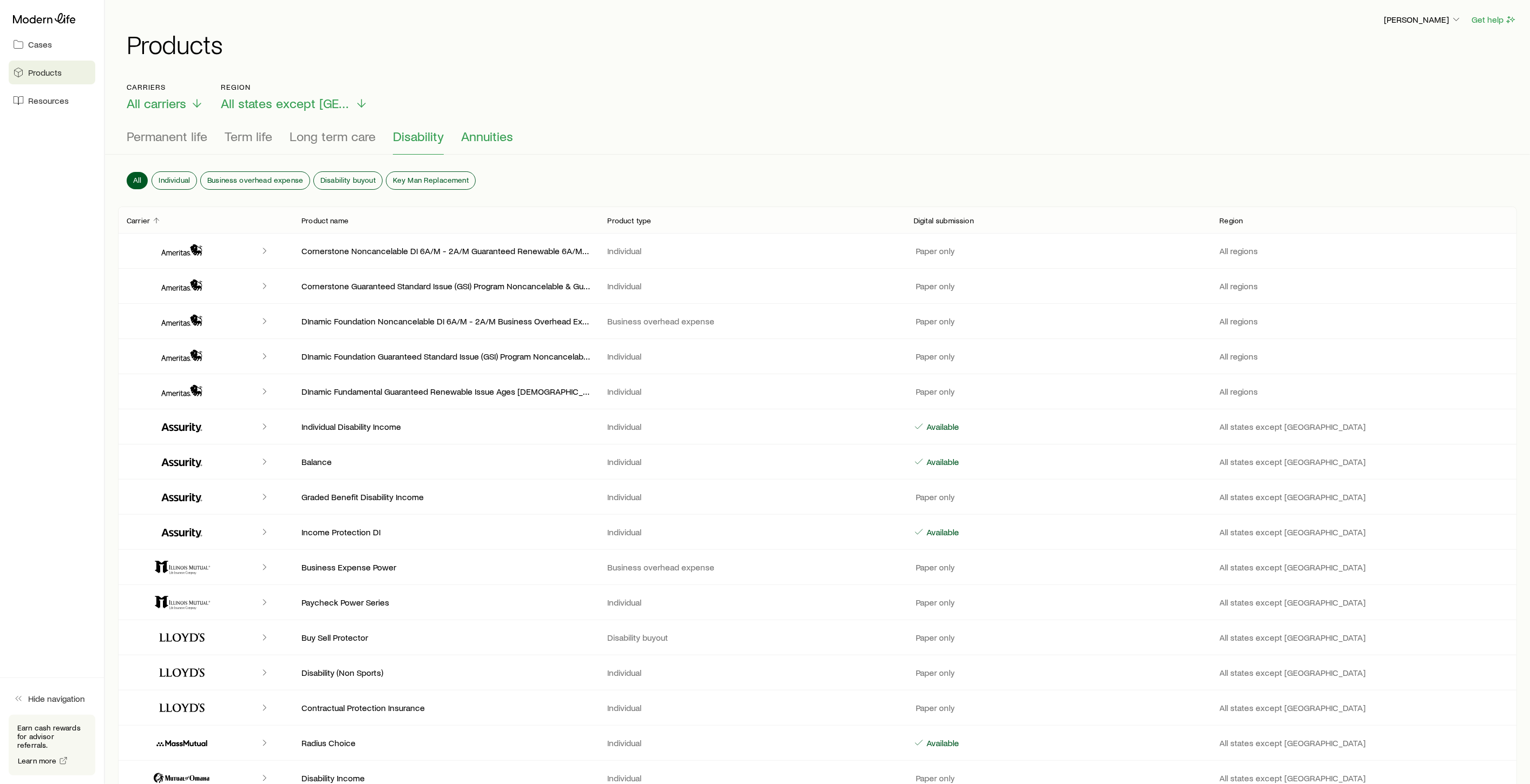
click at [483, 142] on span "Annuities" at bounding box center [487, 136] width 52 height 15
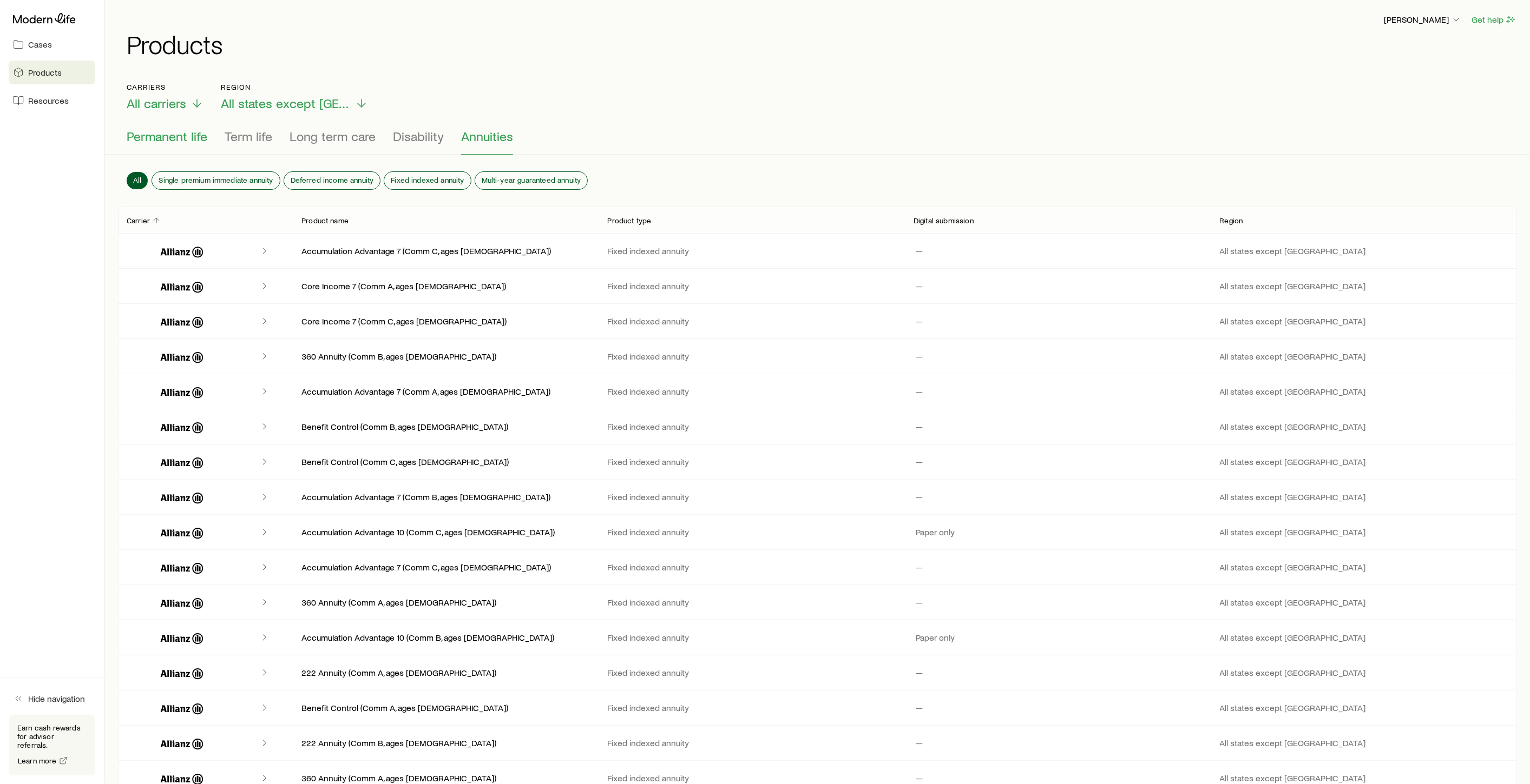
click at [173, 135] on span "Permanent life" at bounding box center [167, 136] width 81 height 15
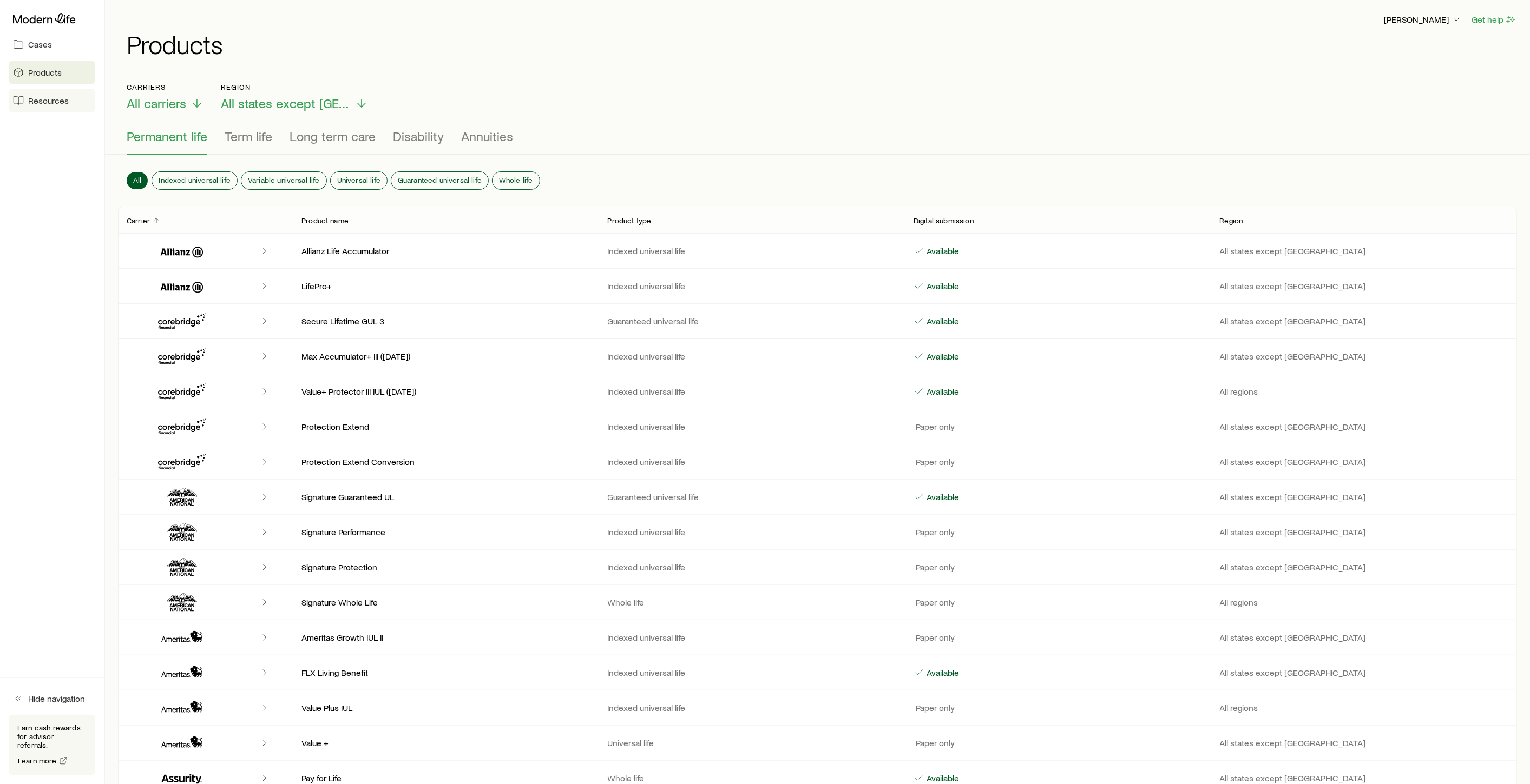
click at [42, 100] on span "Resources" at bounding box center [48, 100] width 41 height 11
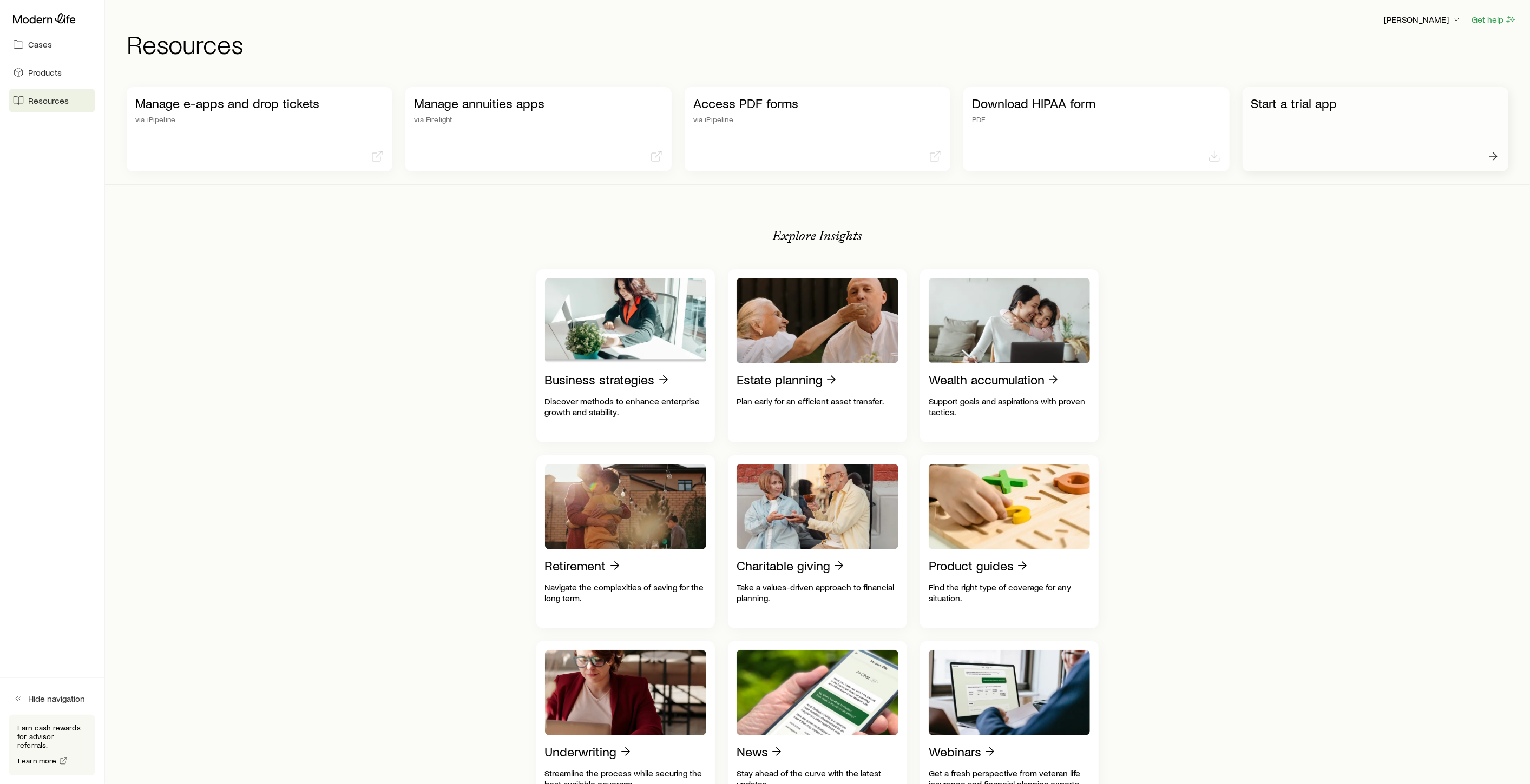
click at [1299, 110] on p "Start a trial app" at bounding box center [1375, 103] width 249 height 15
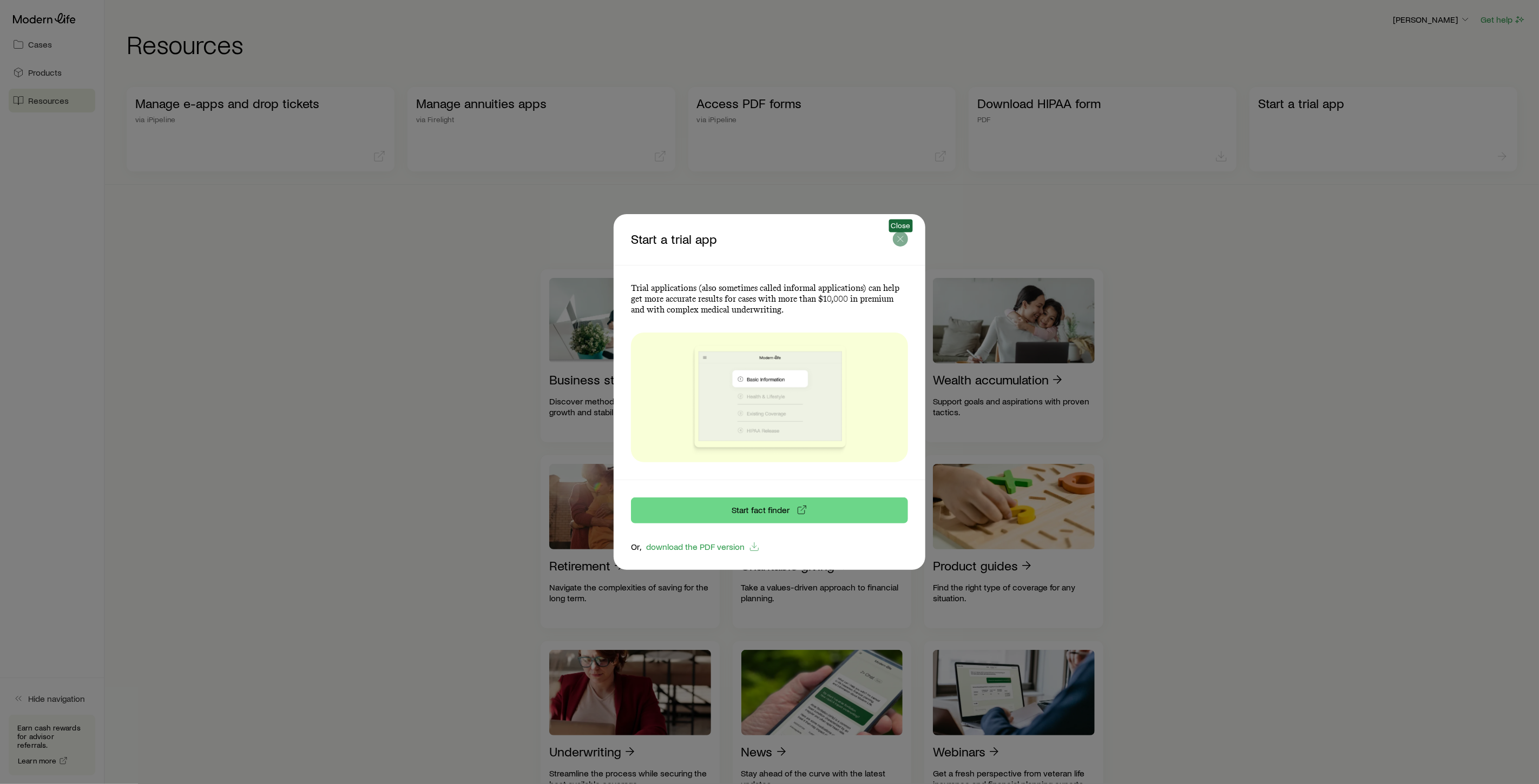
click at [902, 240] on icon "button" at bounding box center [900, 239] width 11 height 11
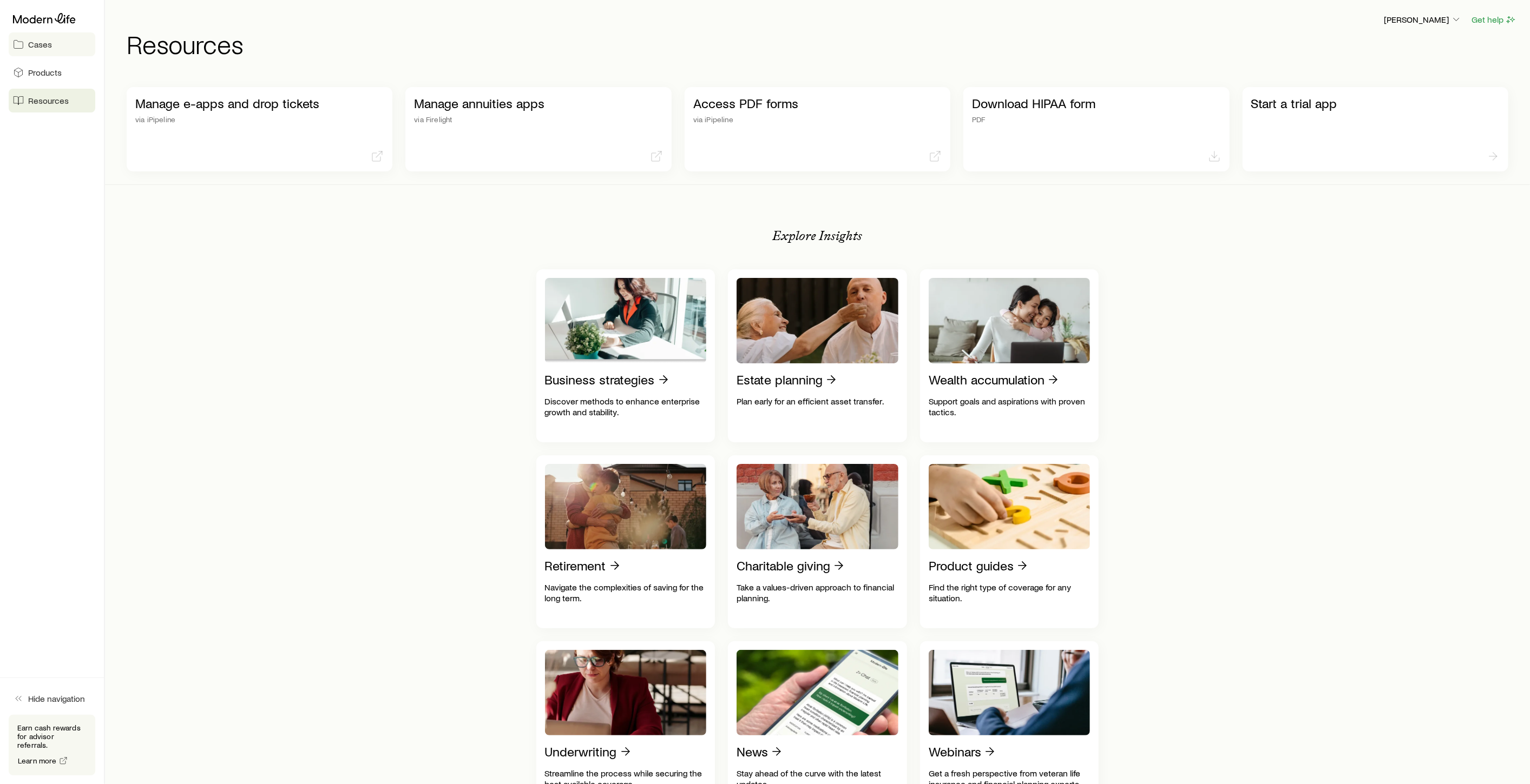
click at [36, 42] on span "Cases" at bounding box center [40, 44] width 24 height 11
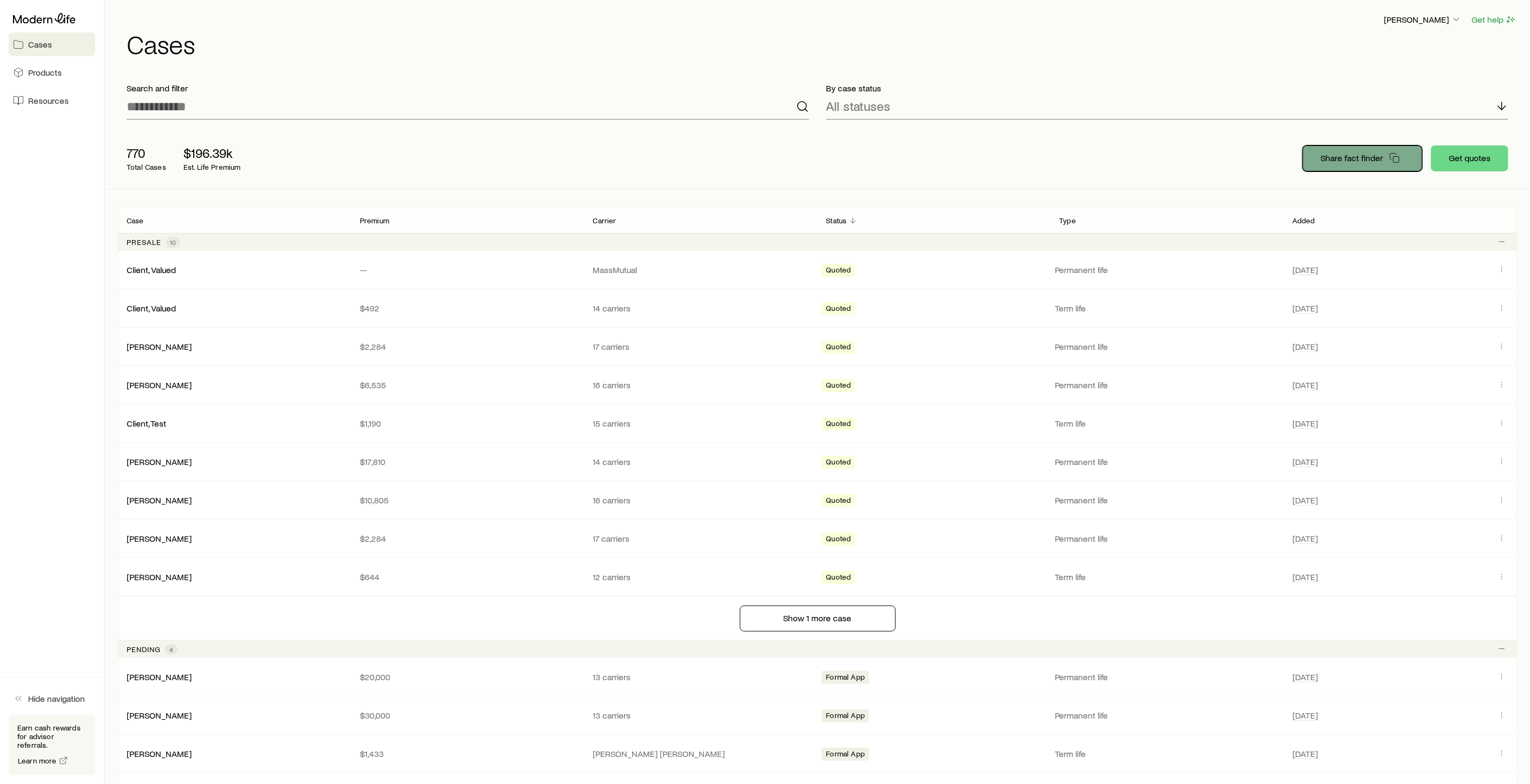
click at [1343, 162] on p "Share fact finder" at bounding box center [1351, 158] width 62 height 11
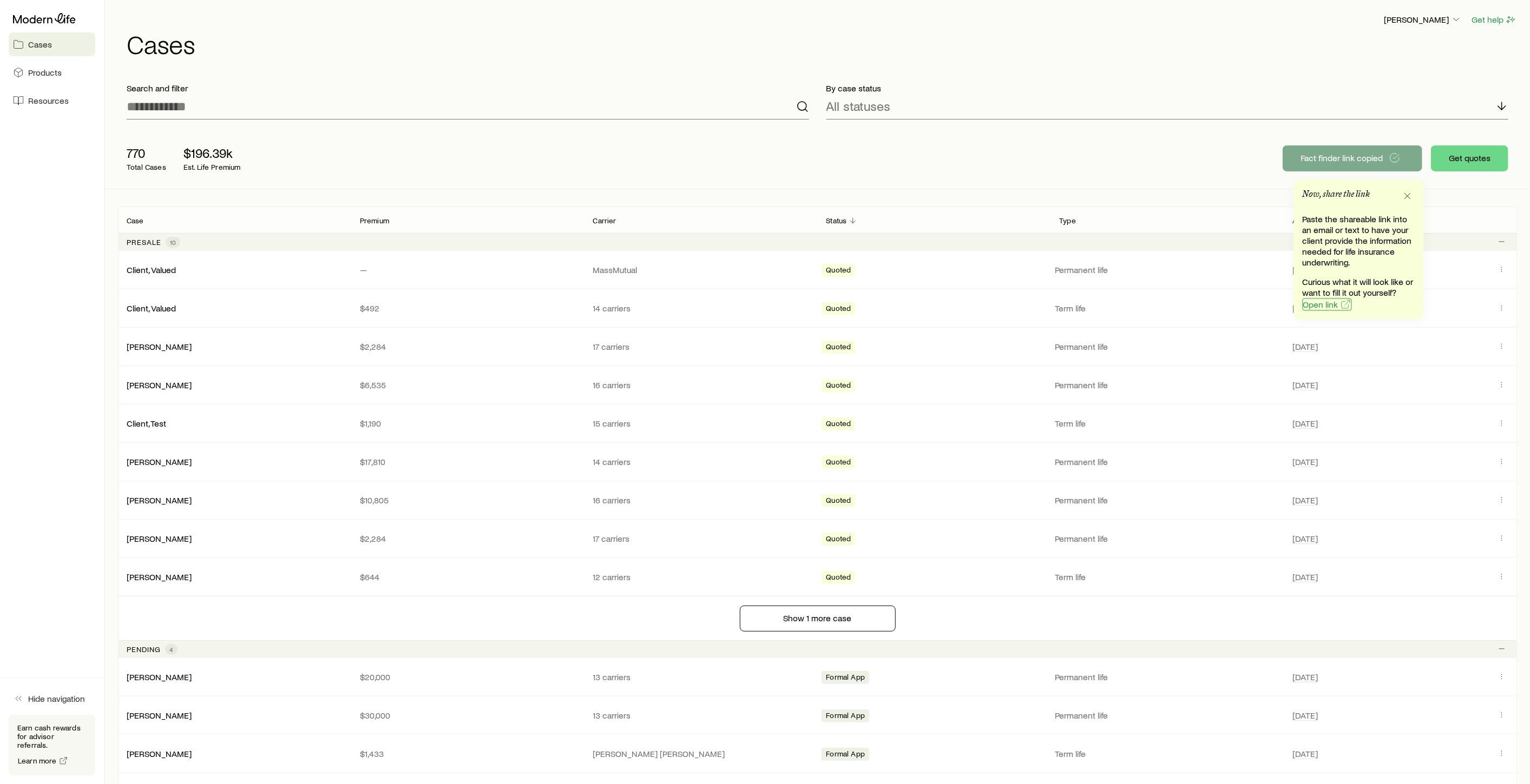
click at [1328, 305] on span "Open link" at bounding box center [1320, 305] width 35 height 8
click at [1406, 200] on icon "button" at bounding box center [1408, 196] width 11 height 11
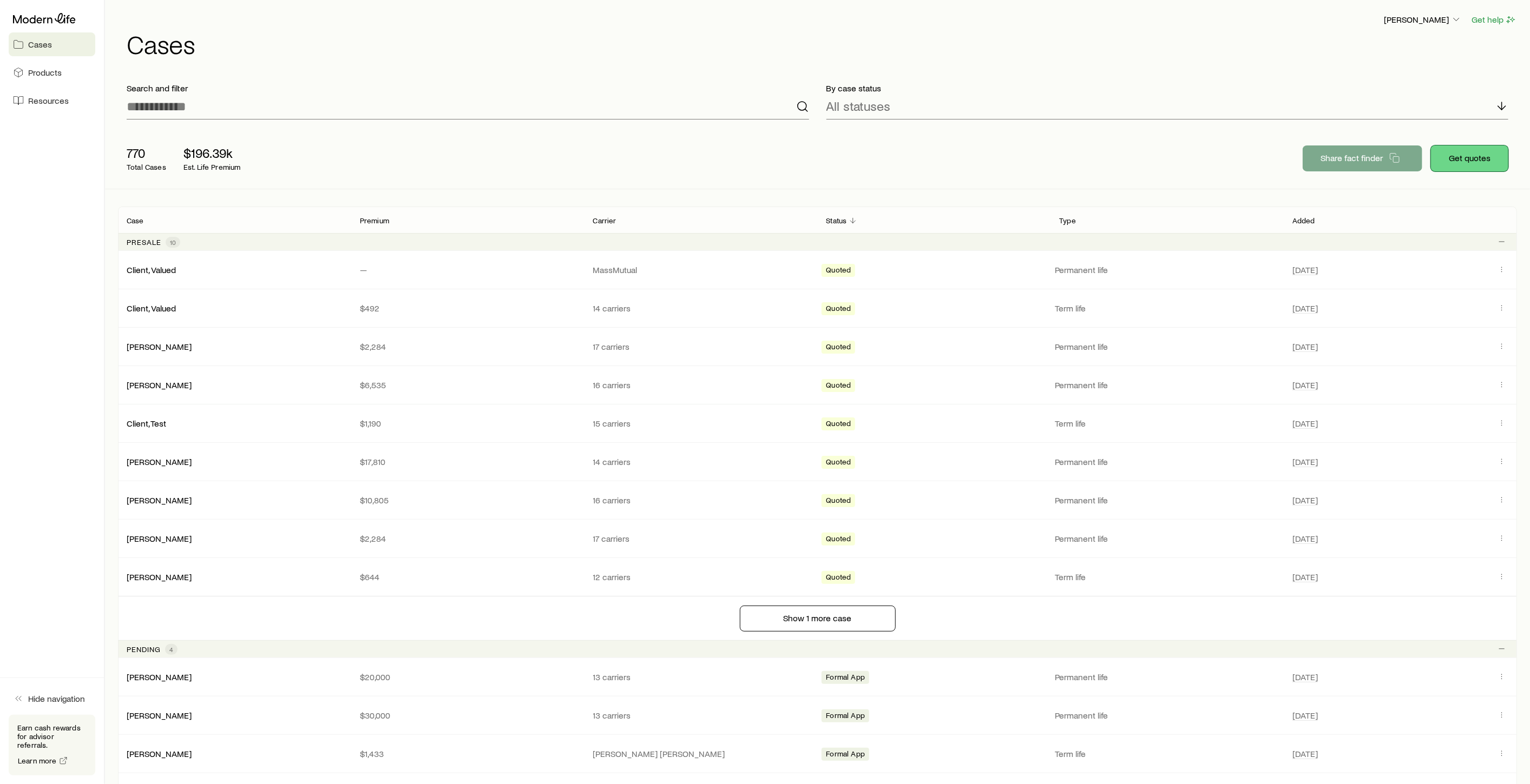
click at [1460, 161] on button "Get quotes" at bounding box center [1470, 158] width 78 height 26
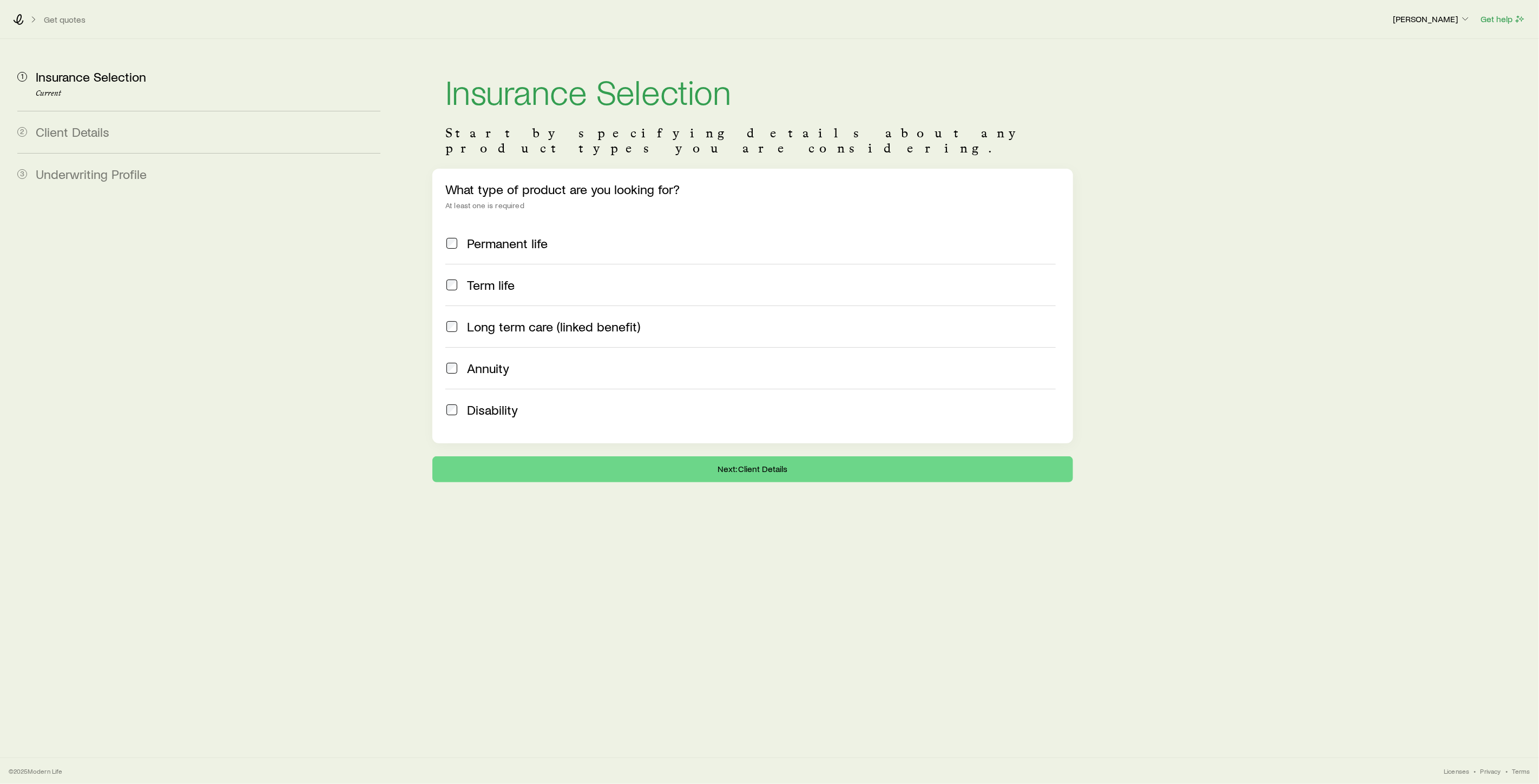
click at [459, 278] on div "Term life" at bounding box center [750, 285] width 611 height 15
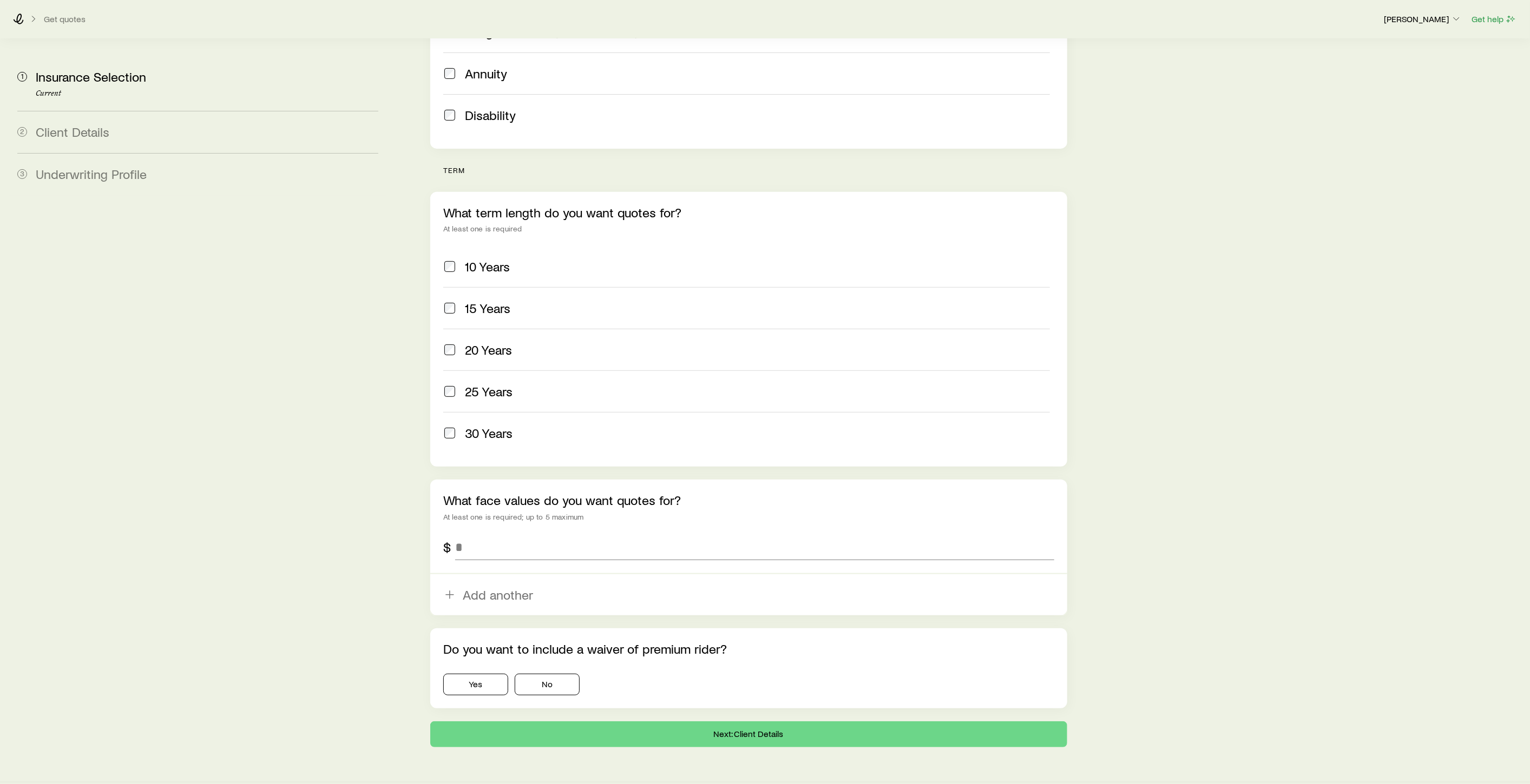
scroll to position [302, 0]
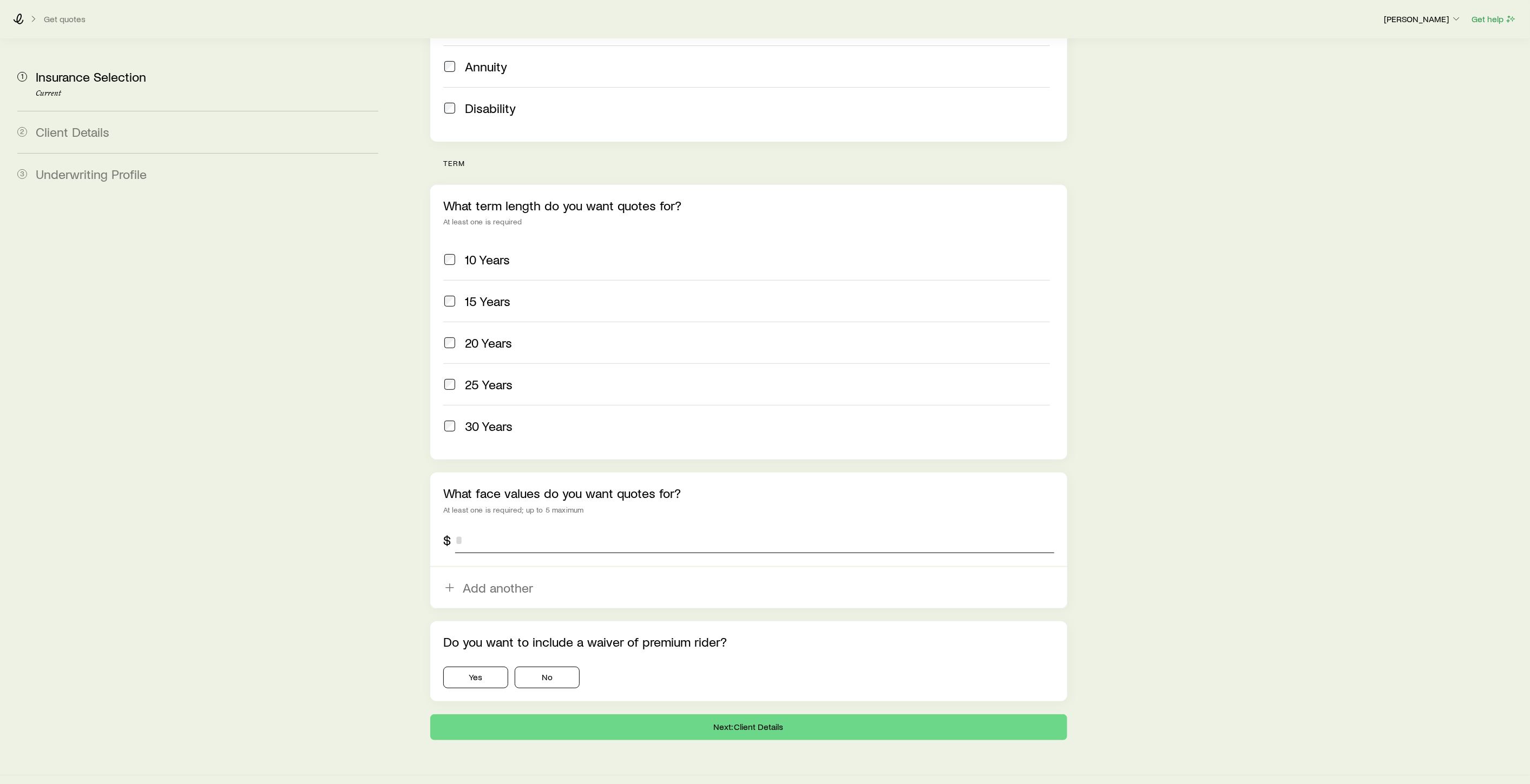
click at [494, 527] on input "tel" at bounding box center [755, 540] width 599 height 26
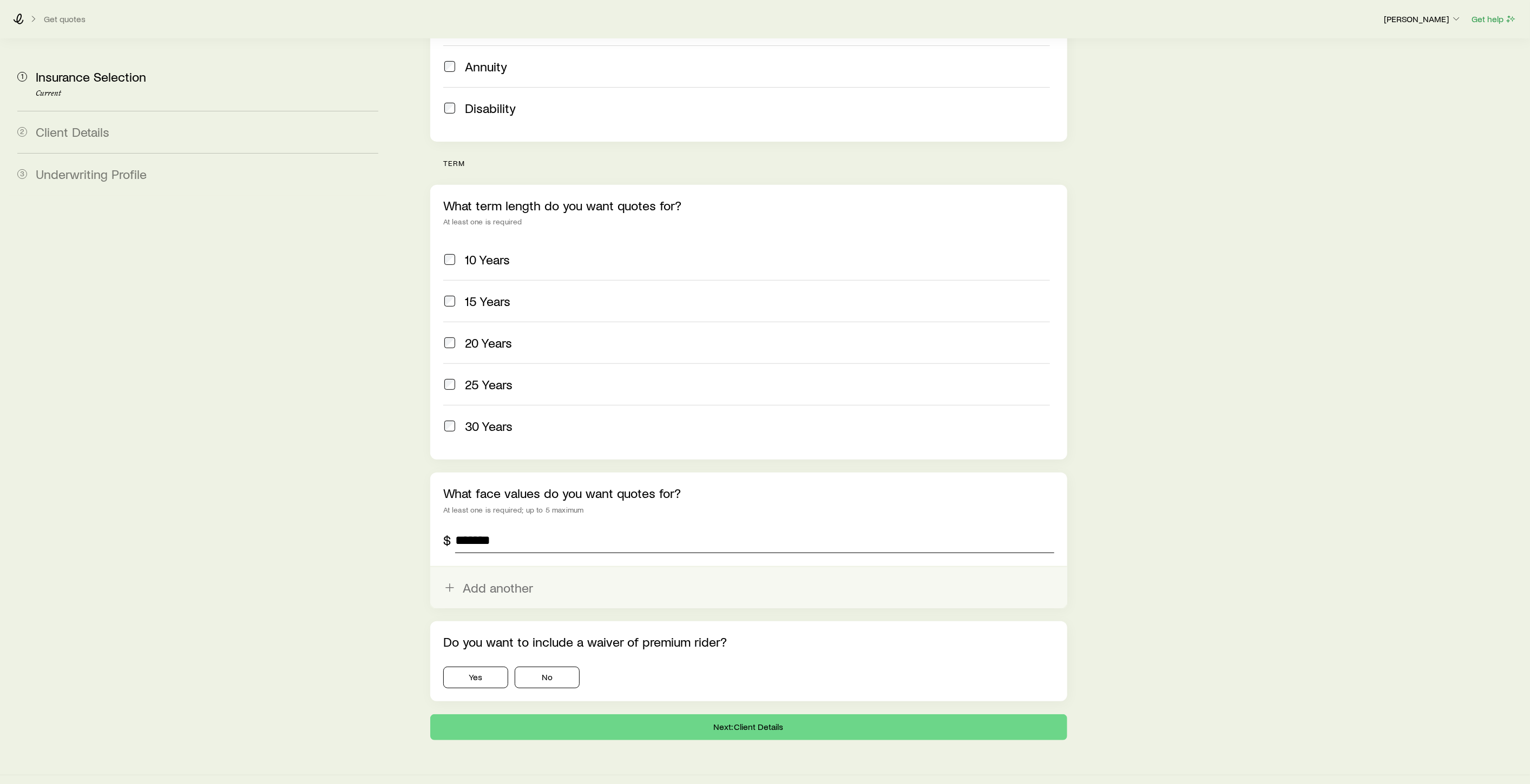
type input "*******"
click at [453, 582] on icon "button" at bounding box center [450, 588] width 13 height 13
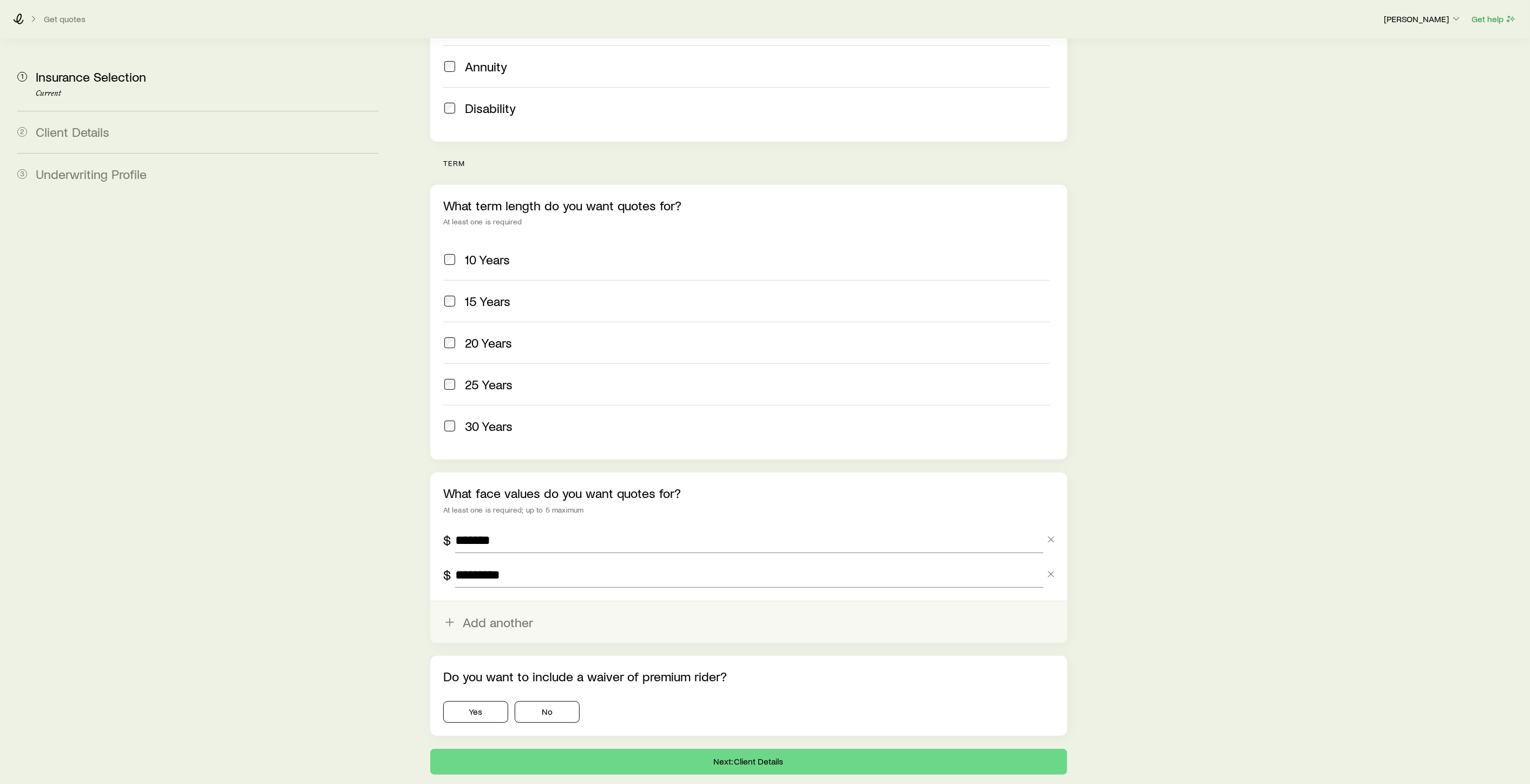
type input "*********"
click at [450, 616] on icon "button" at bounding box center [450, 623] width 13 height 13
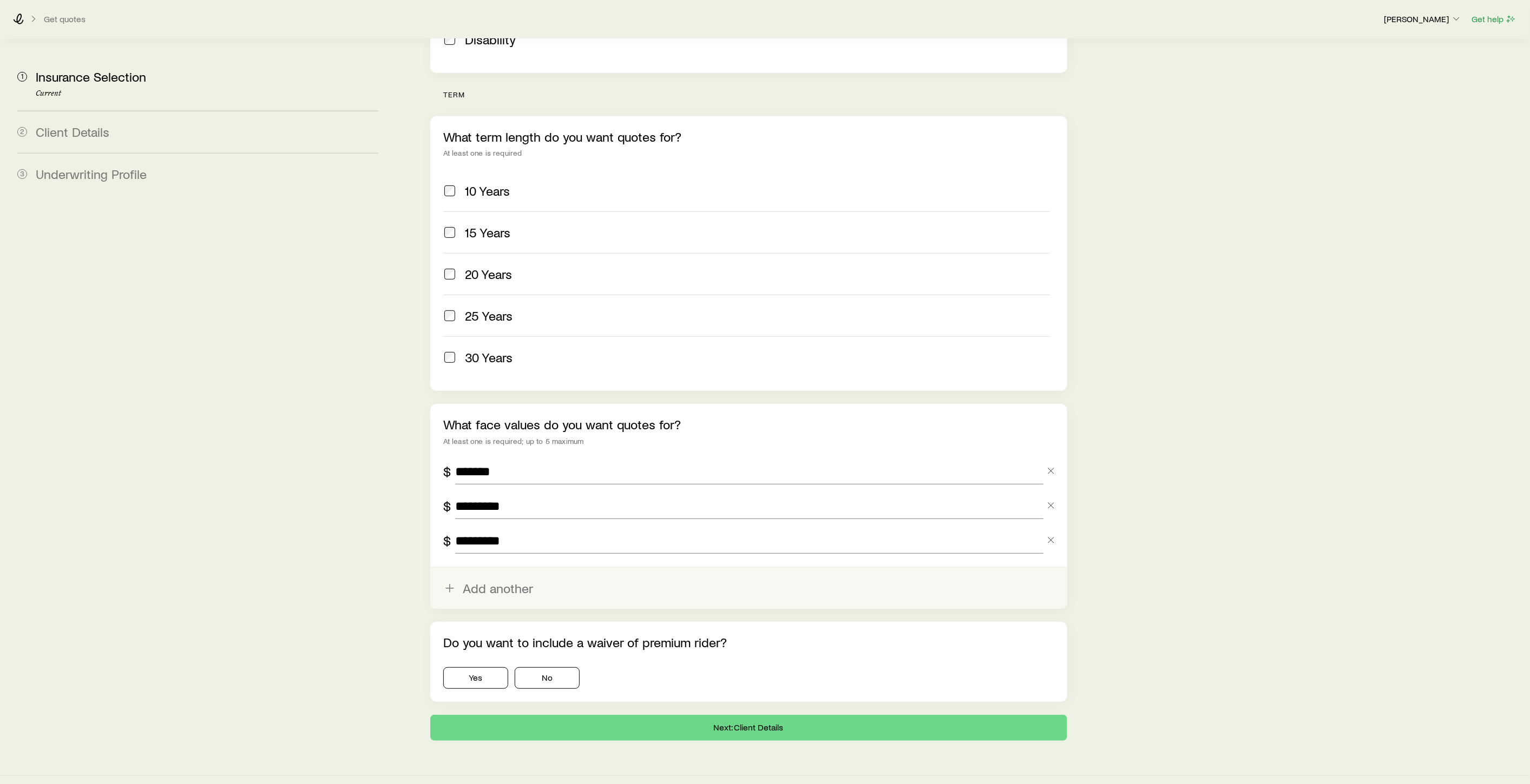
scroll to position [371, 0]
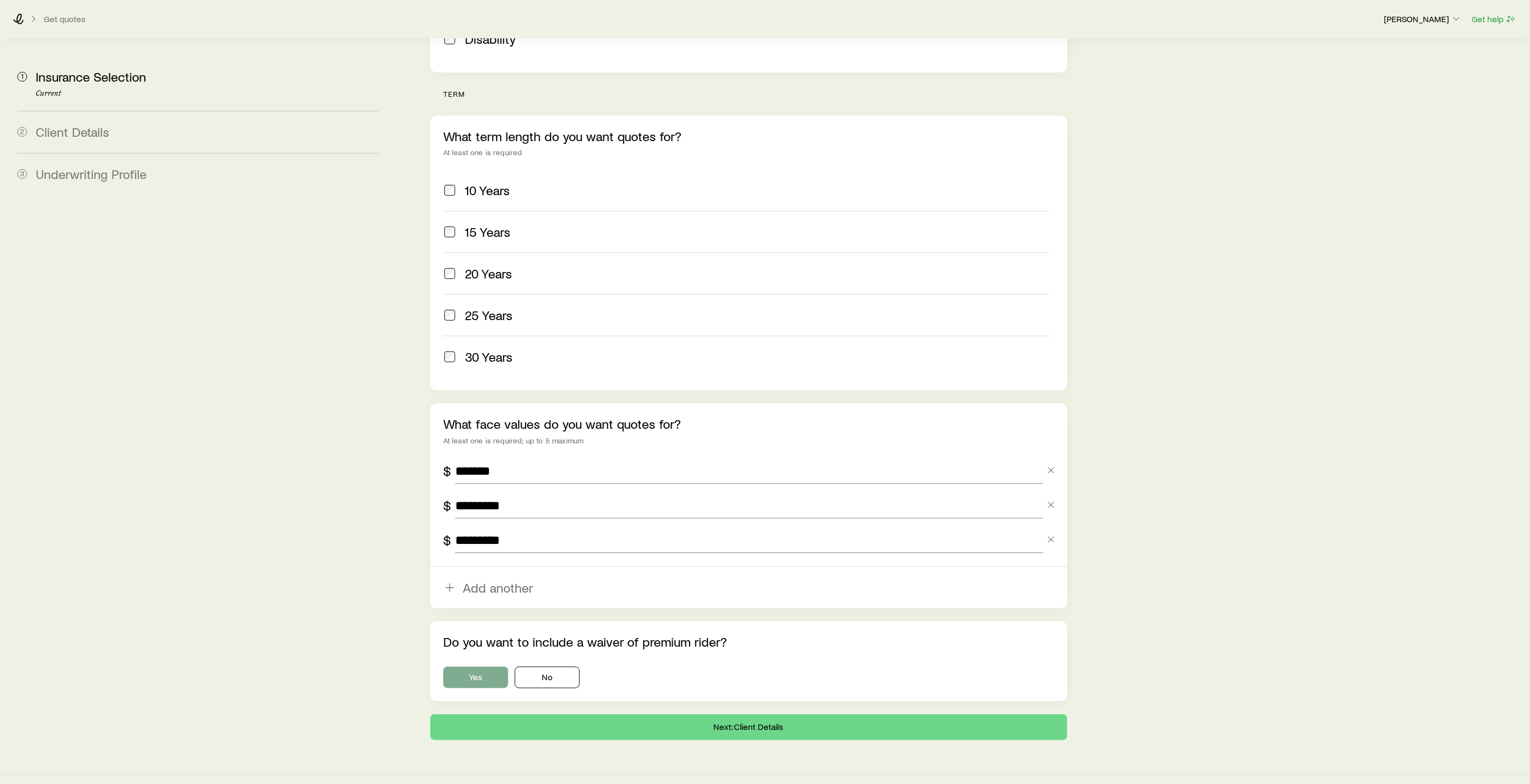
type input "*********"
click at [490, 667] on button "Yes" at bounding box center [476, 678] width 65 height 21
click at [755, 715] on button "Next: Client Details" at bounding box center [749, 727] width 637 height 26
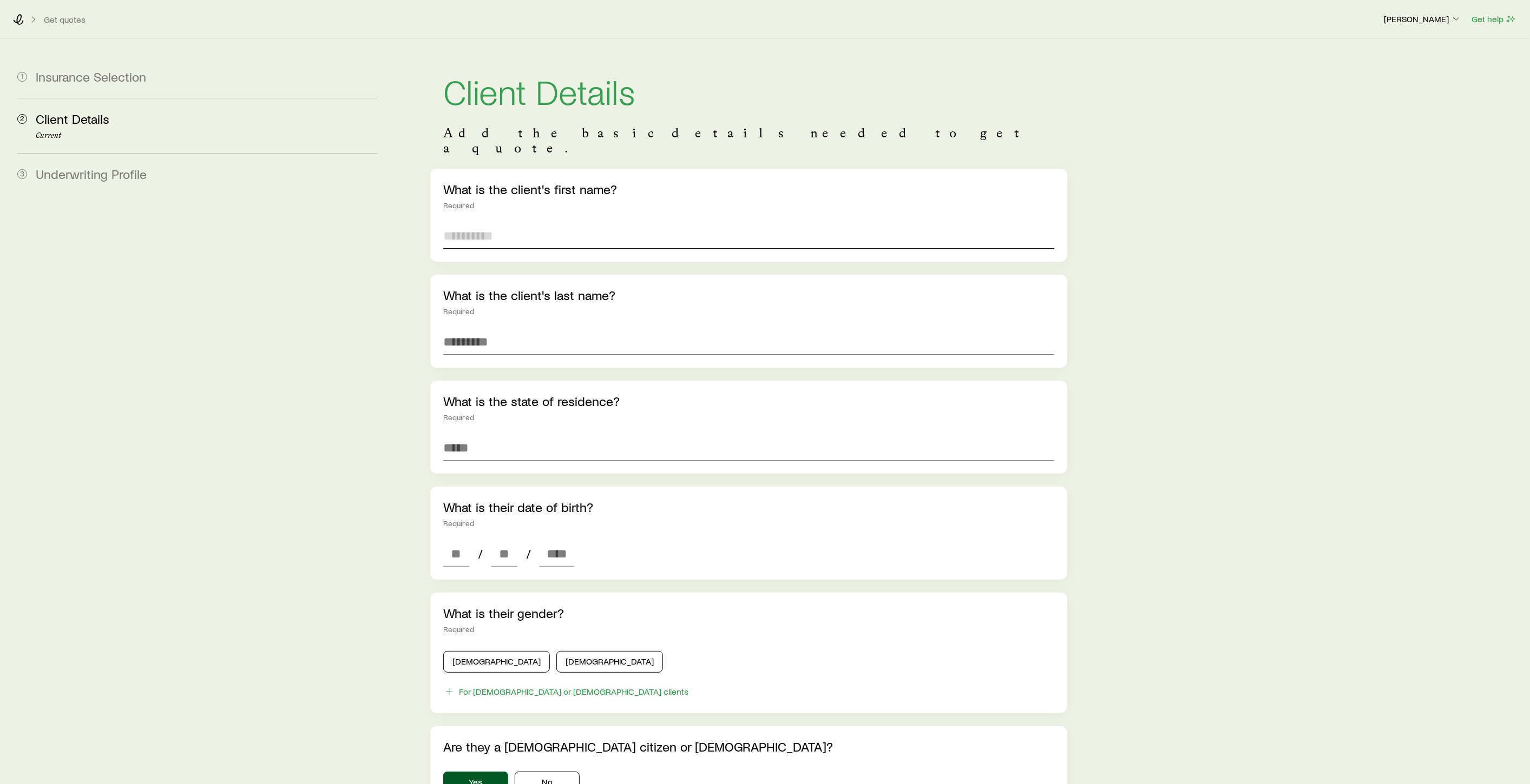
click at [488, 225] on input "text" at bounding box center [749, 235] width 611 height 26
type input "******"
click at [496, 330] on input "text" at bounding box center [749, 342] width 611 height 26
type input "******"
click at [475, 435] on input at bounding box center [749, 447] width 611 height 26
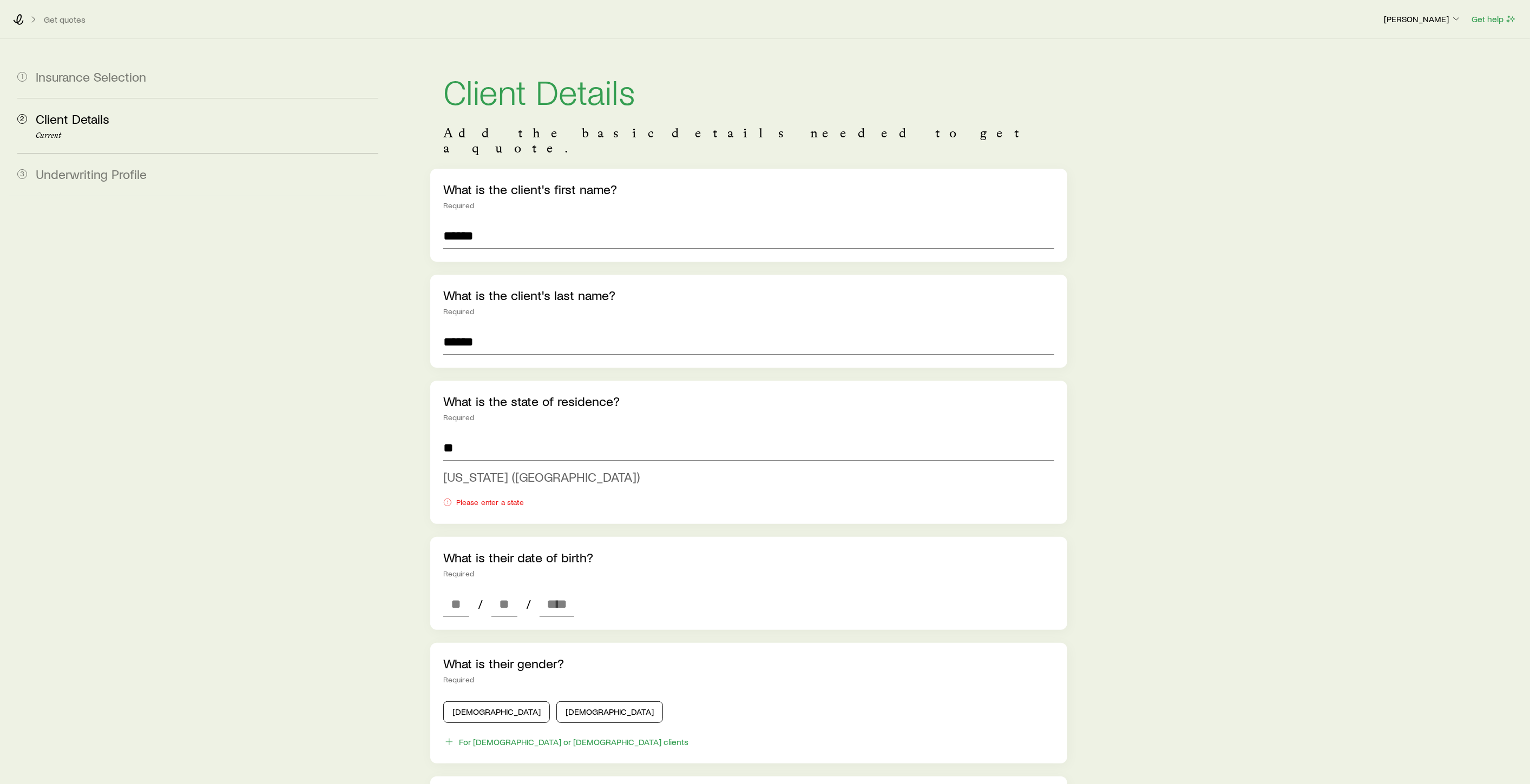
click at [492, 469] on li "Minnesota (MN)" at bounding box center [746, 477] width 605 height 24
type input "**********"
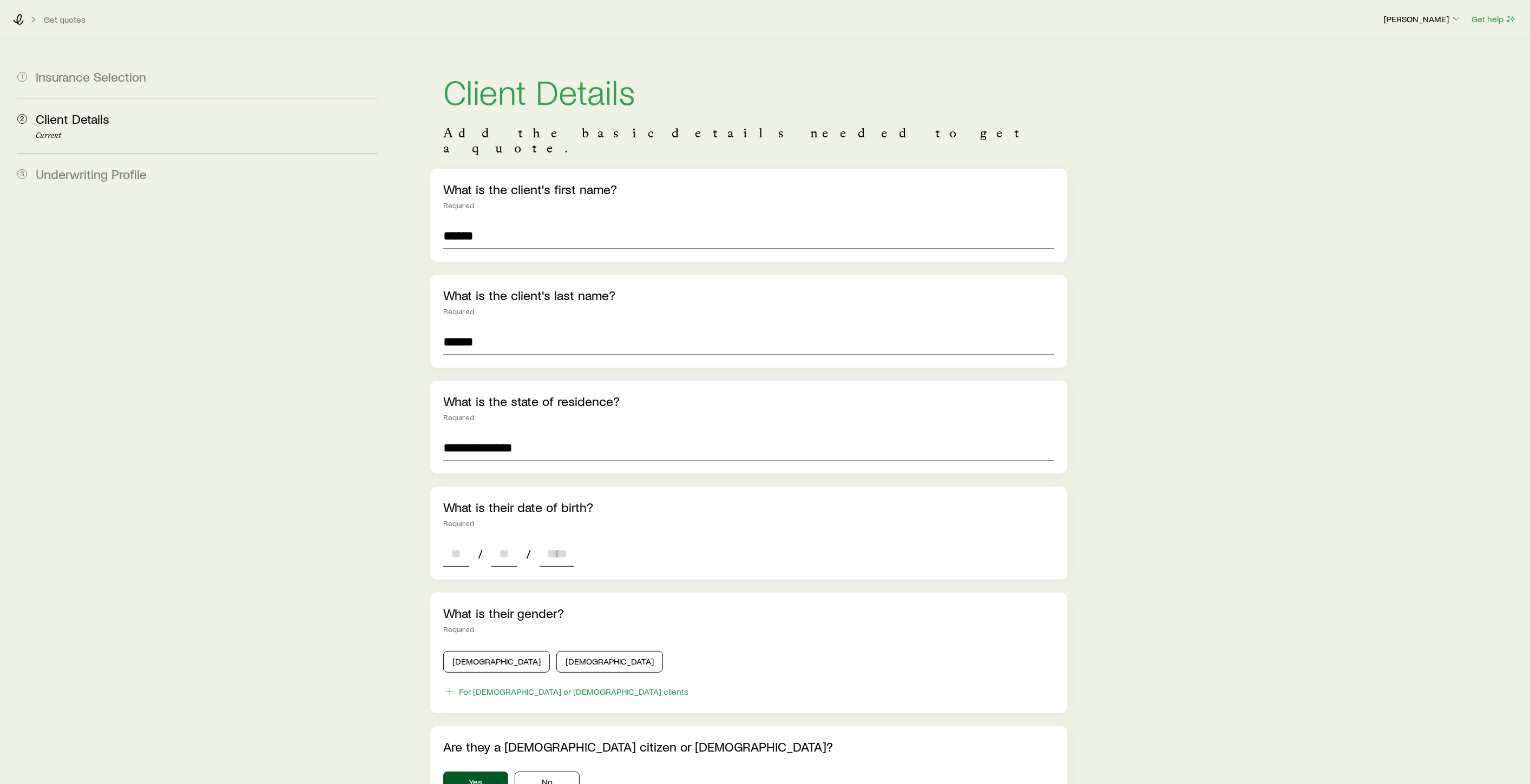
click at [465, 541] on input at bounding box center [456, 554] width 26 height 26
type input "**"
type input "****"
type input "*"
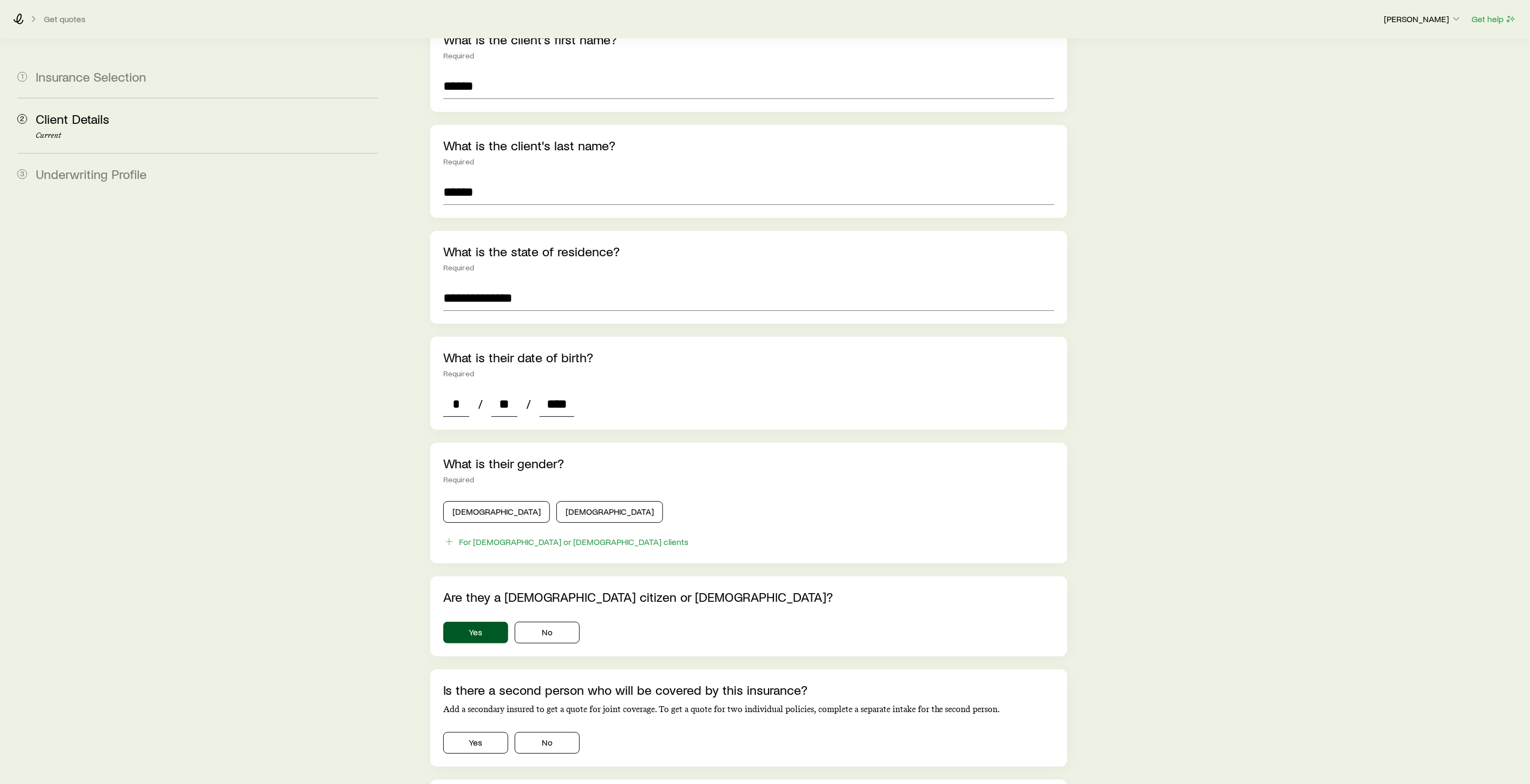
scroll to position [180, 0]
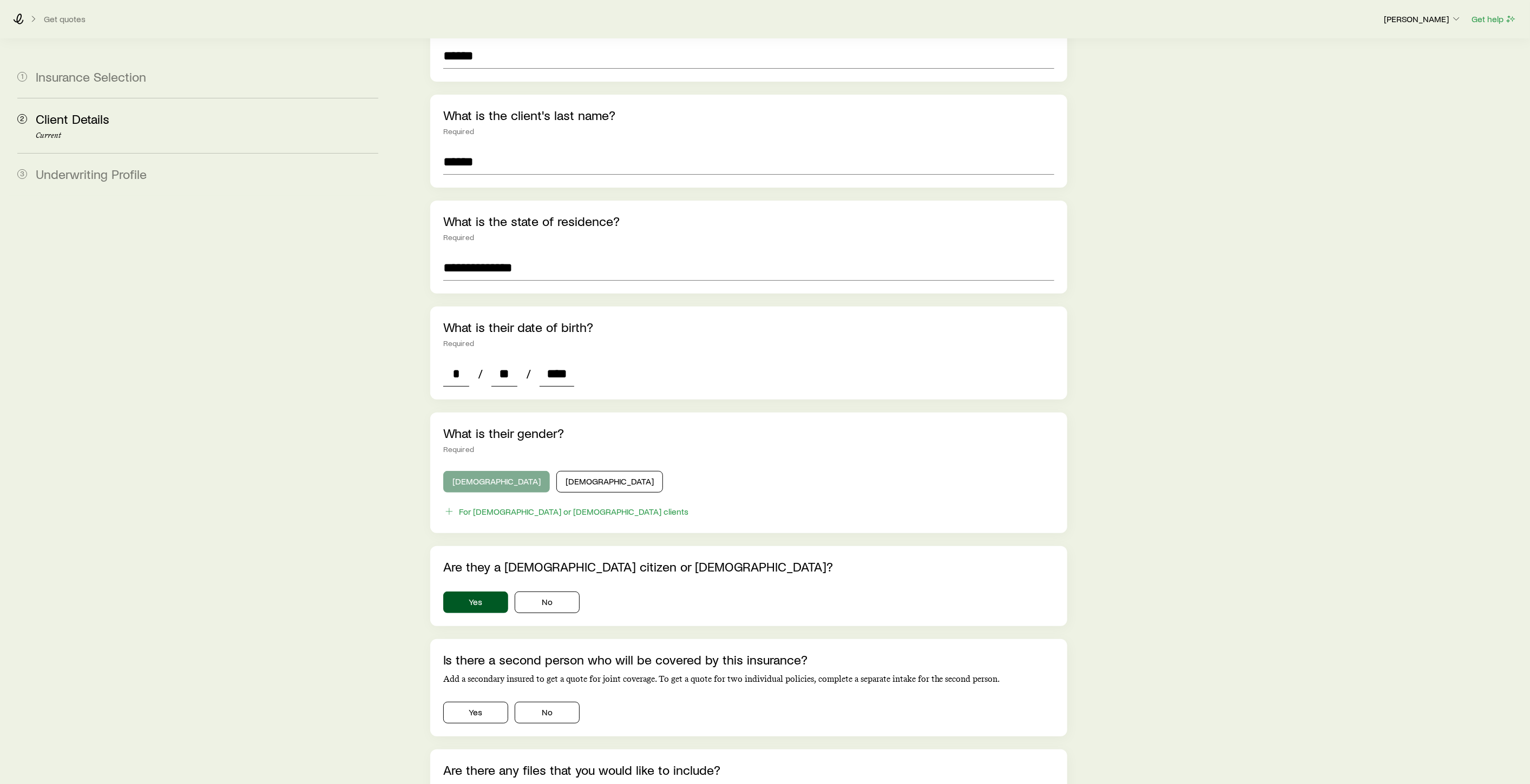
type input "****"
click at [476, 471] on button "Male" at bounding box center [496, 482] width 106 height 21
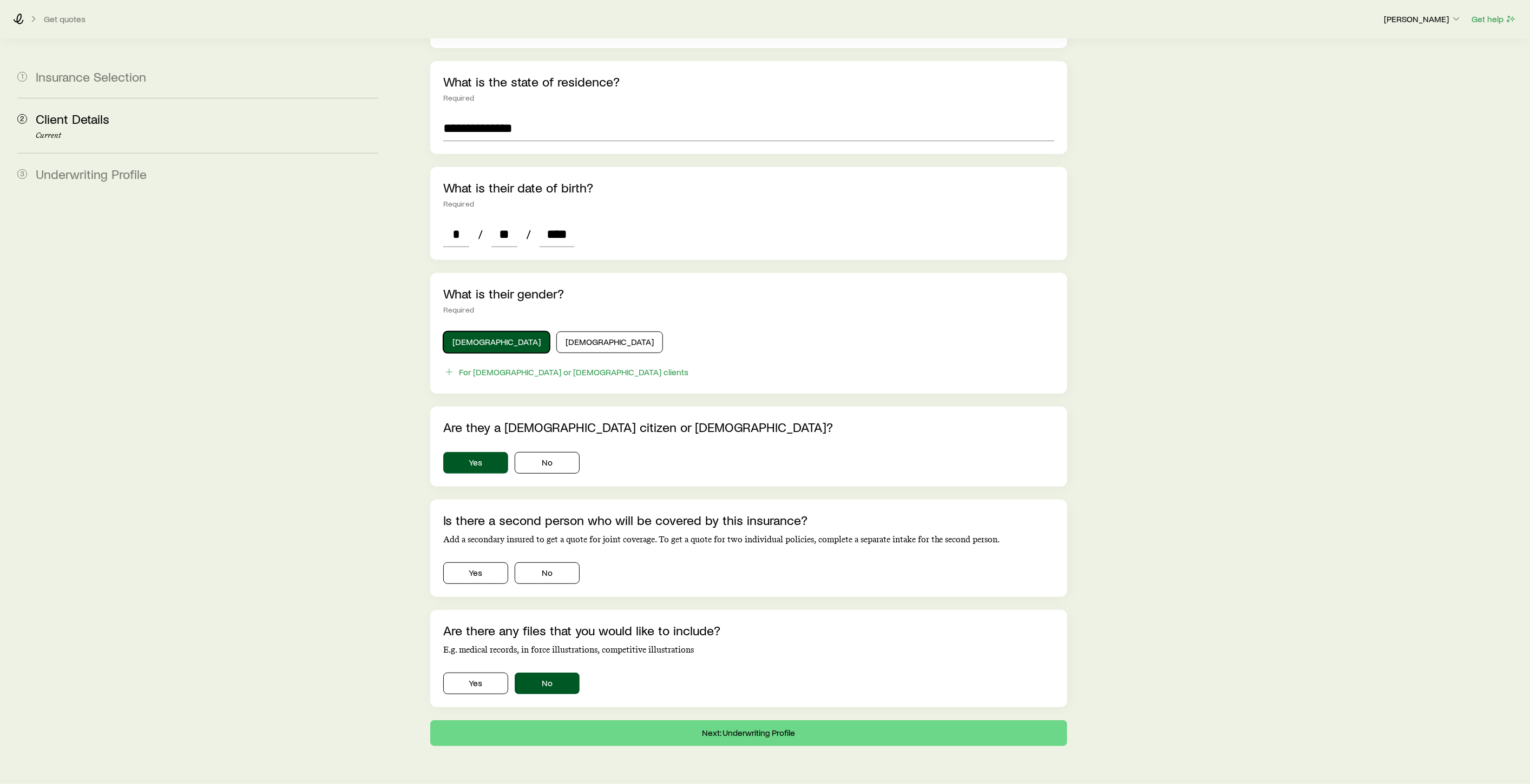
scroll to position [327, 0]
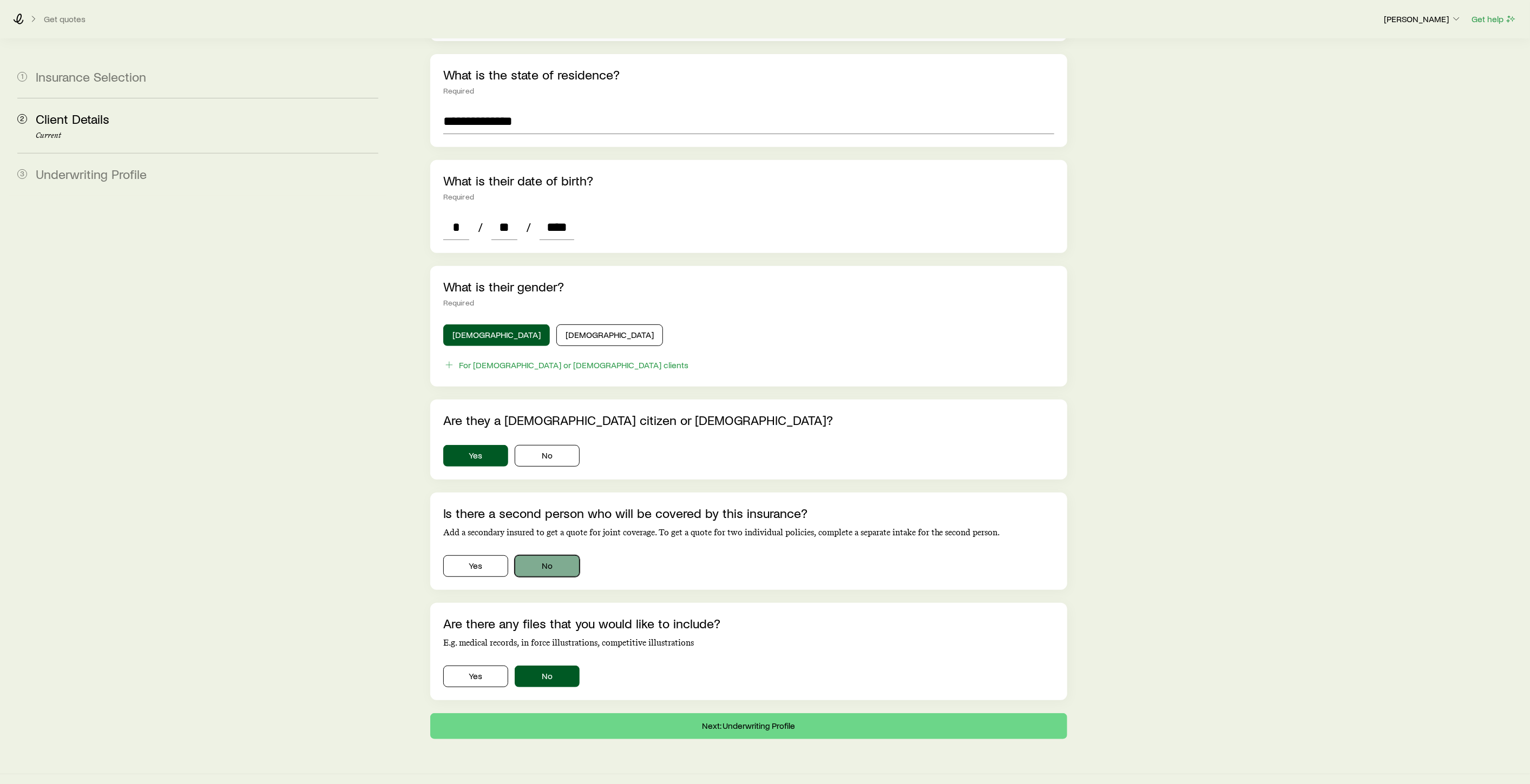
click at [545, 555] on button "No" at bounding box center [547, 566] width 65 height 21
click at [787, 714] on button "Next: Underwriting Profile" at bounding box center [749, 726] width 637 height 26
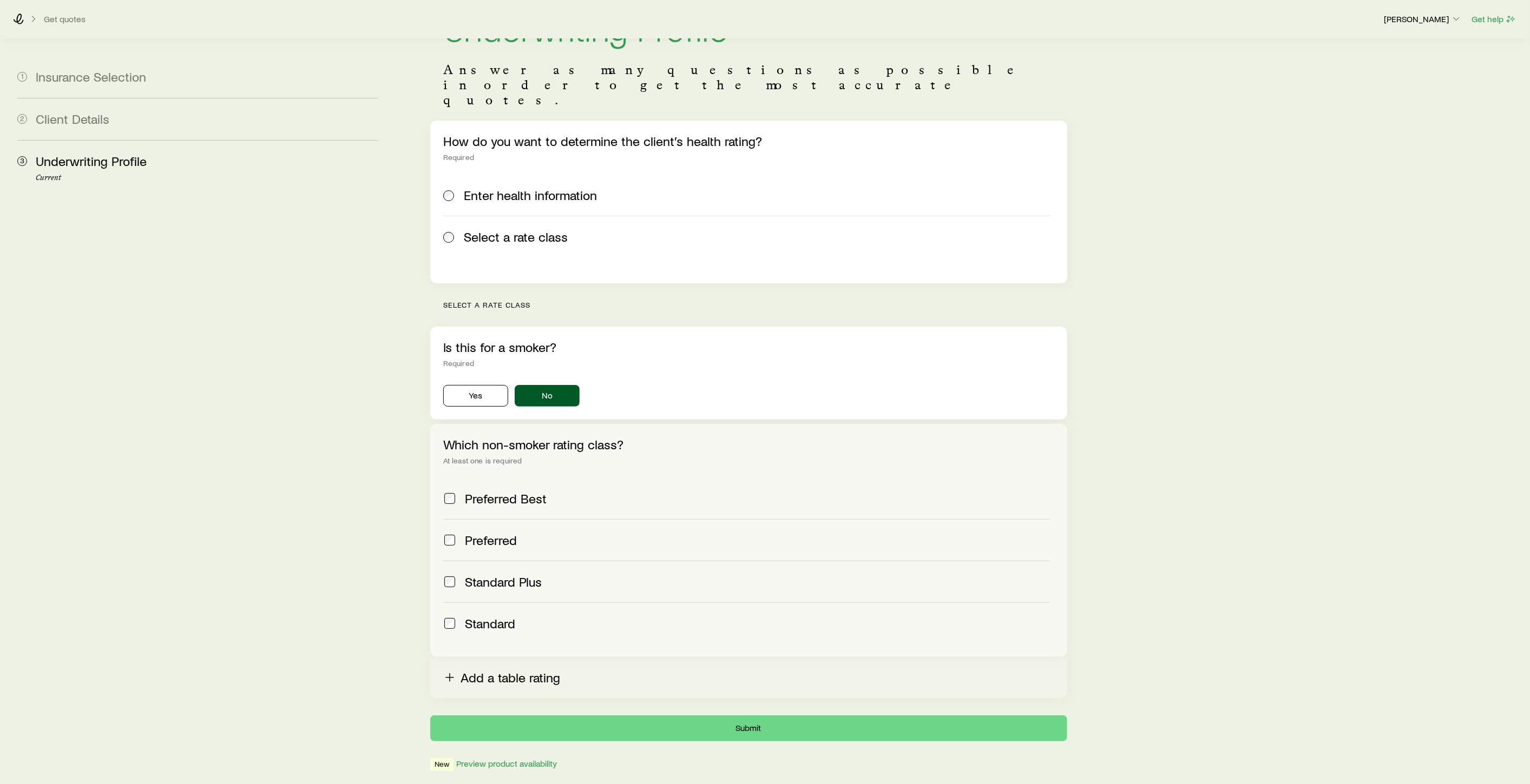
scroll to position [79, 0]
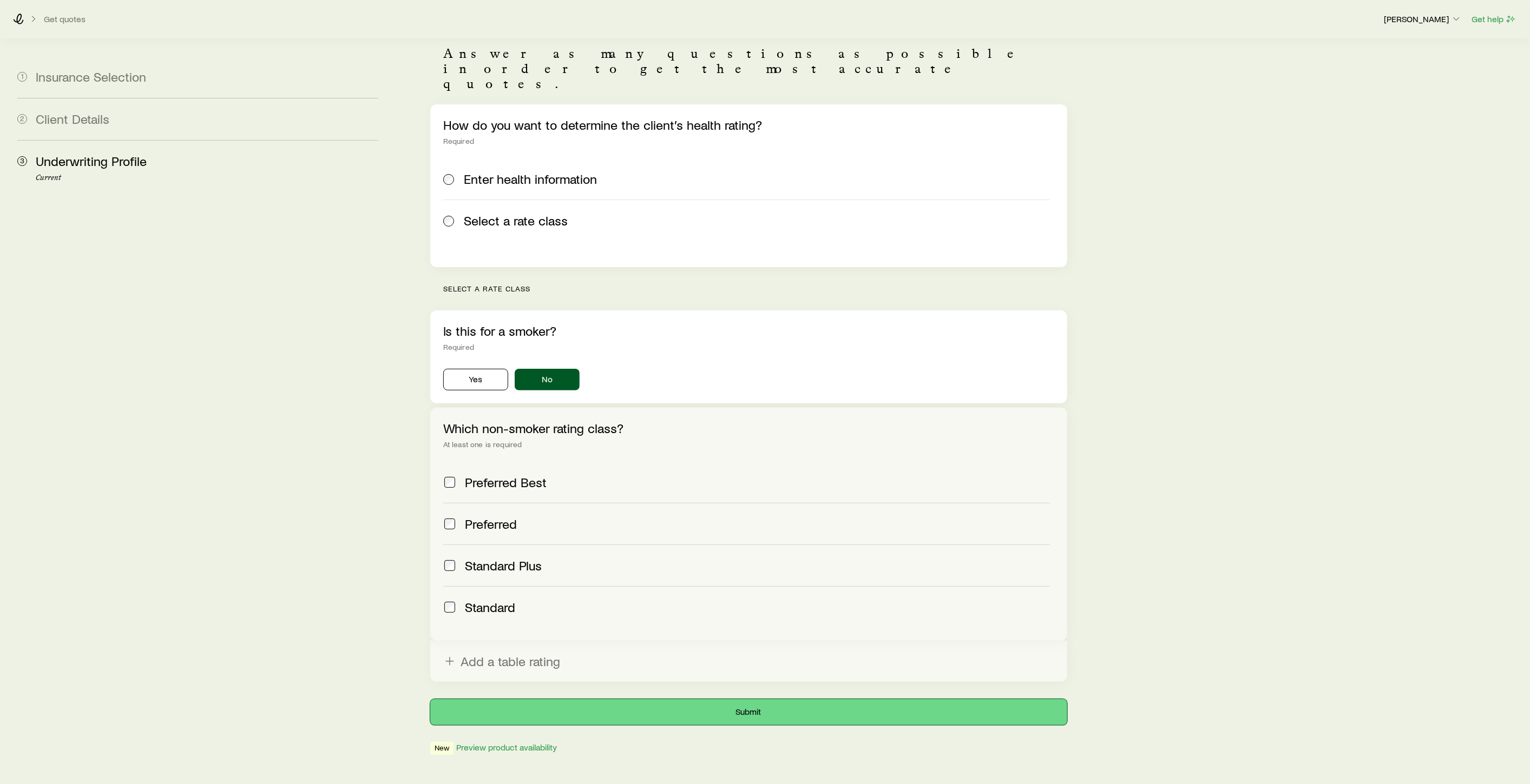
click at [743, 699] on button "Submit" at bounding box center [749, 712] width 637 height 26
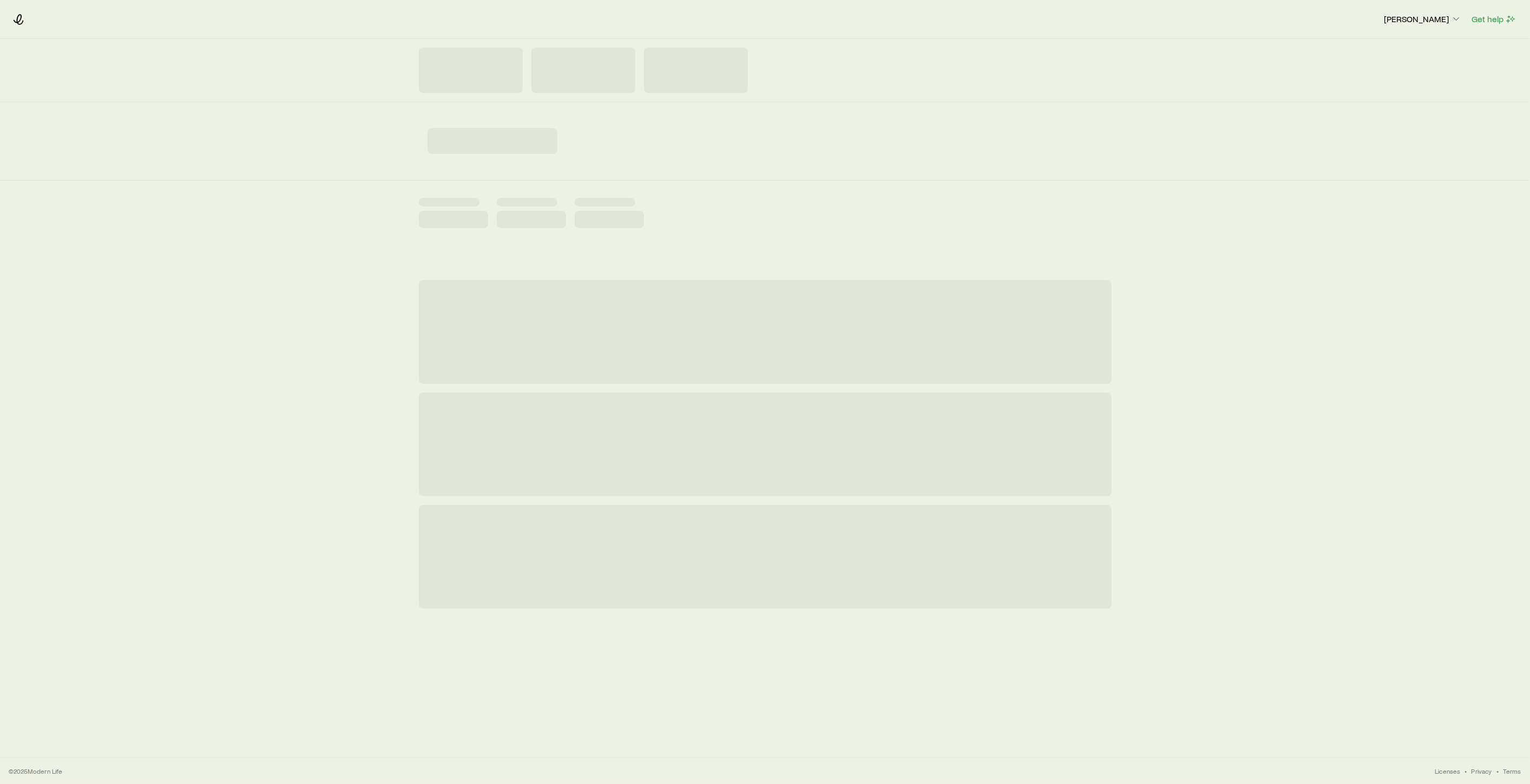
scroll to position [0, 0]
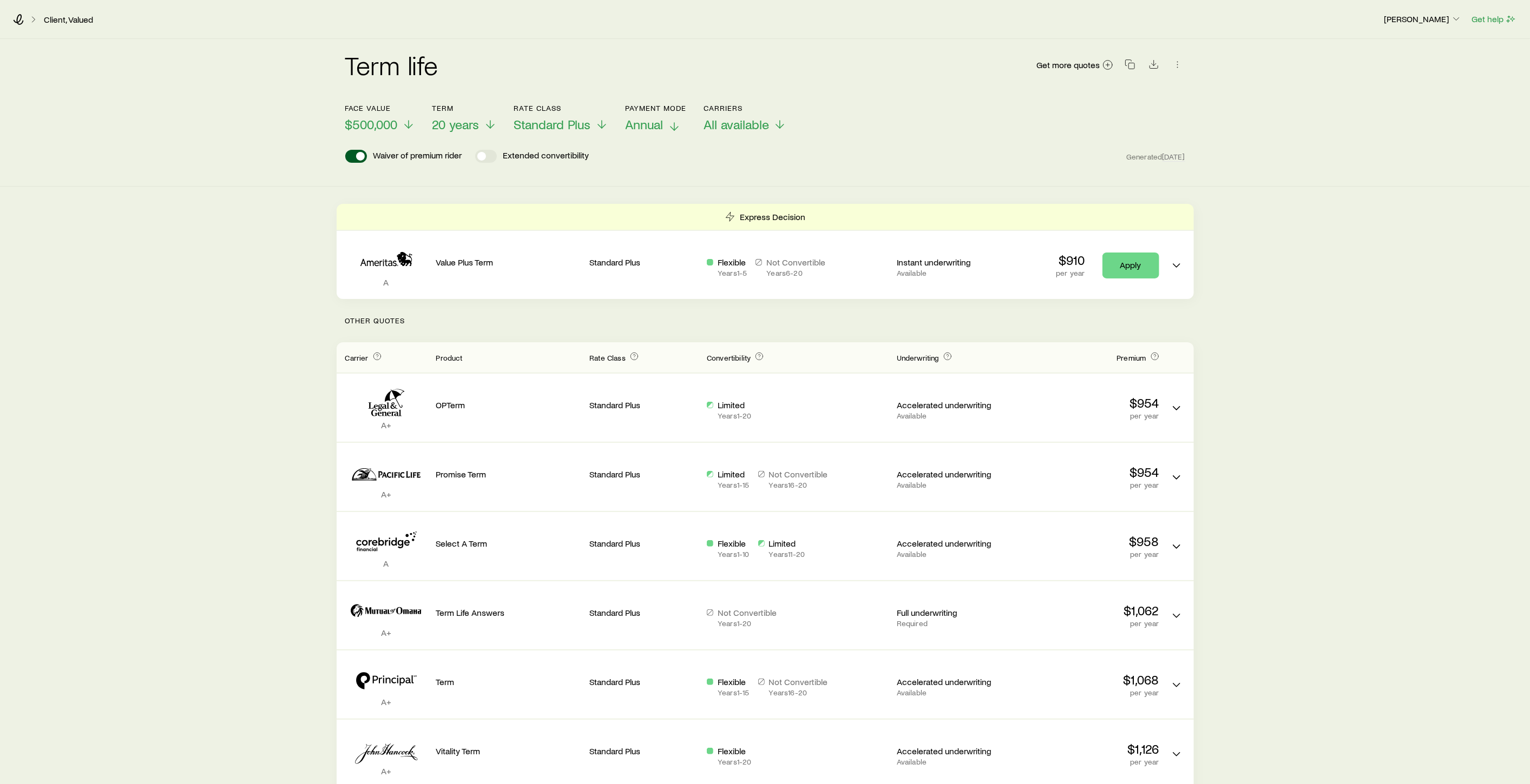
click at [677, 130] on icon at bounding box center [674, 127] width 13 height 13
click at [410, 125] on icon at bounding box center [409, 127] width 13 height 13
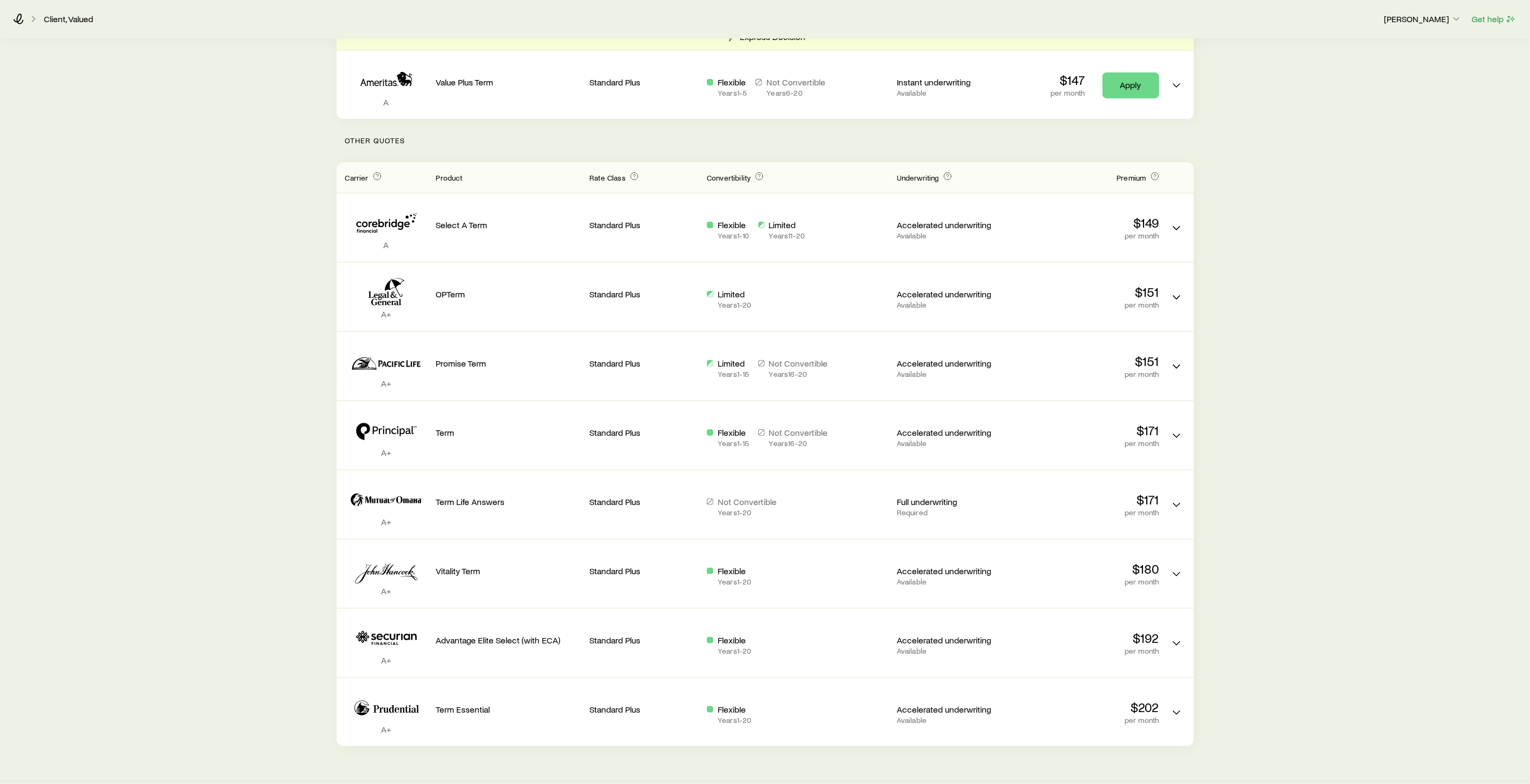
scroll to position [60, 0]
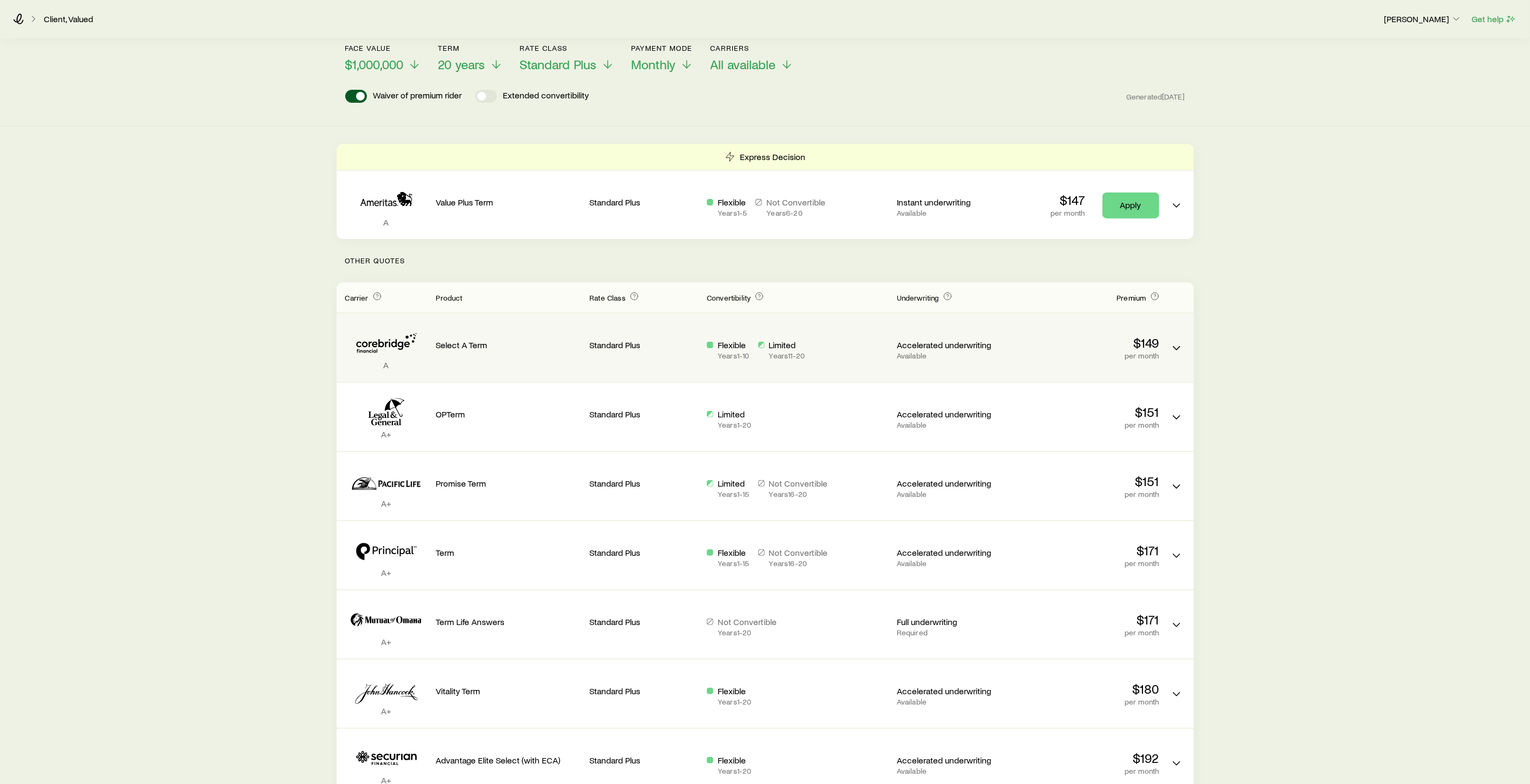
click at [439, 362] on div "Select A Term" at bounding box center [508, 348] width 145 height 51
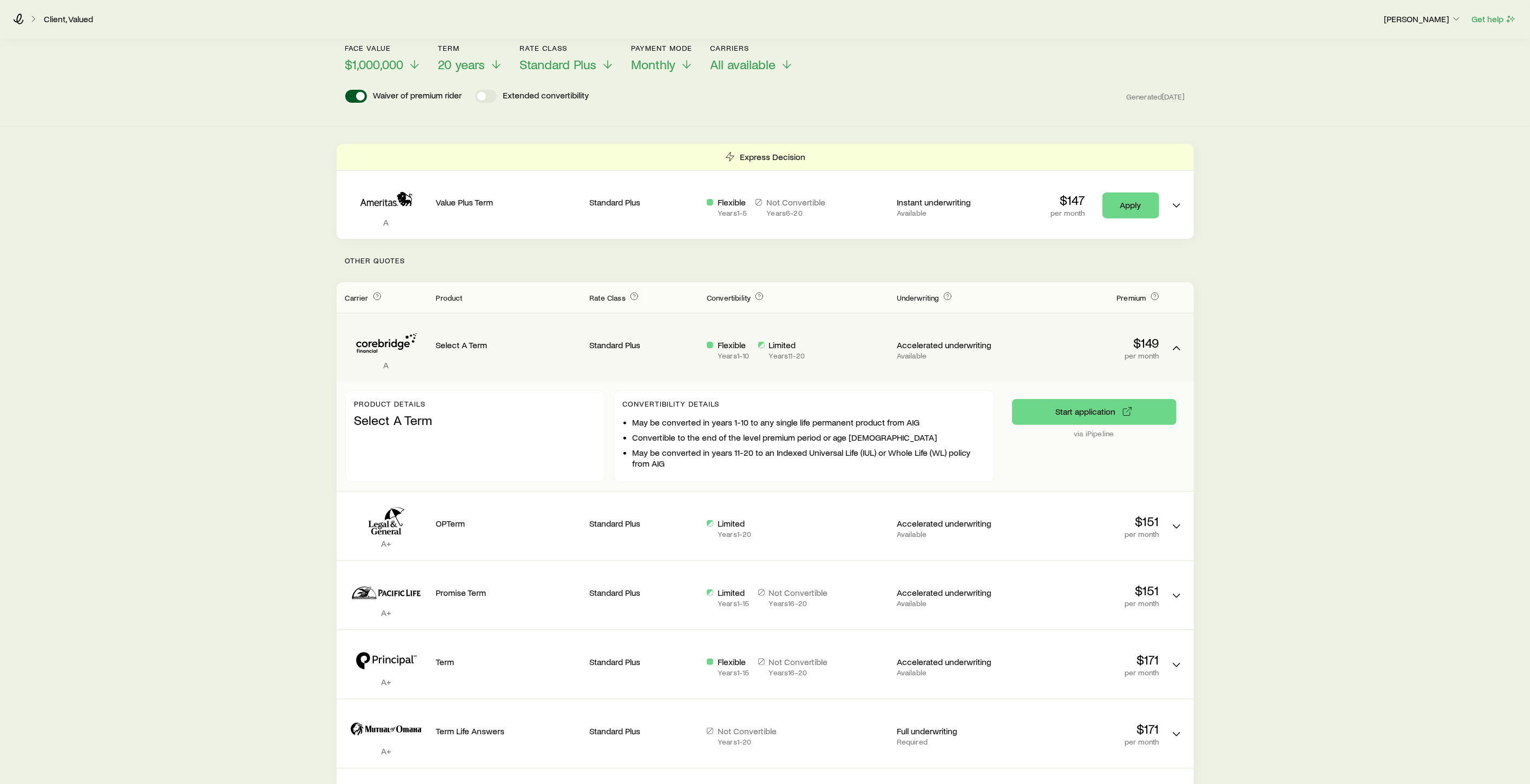
scroll to position [0, 0]
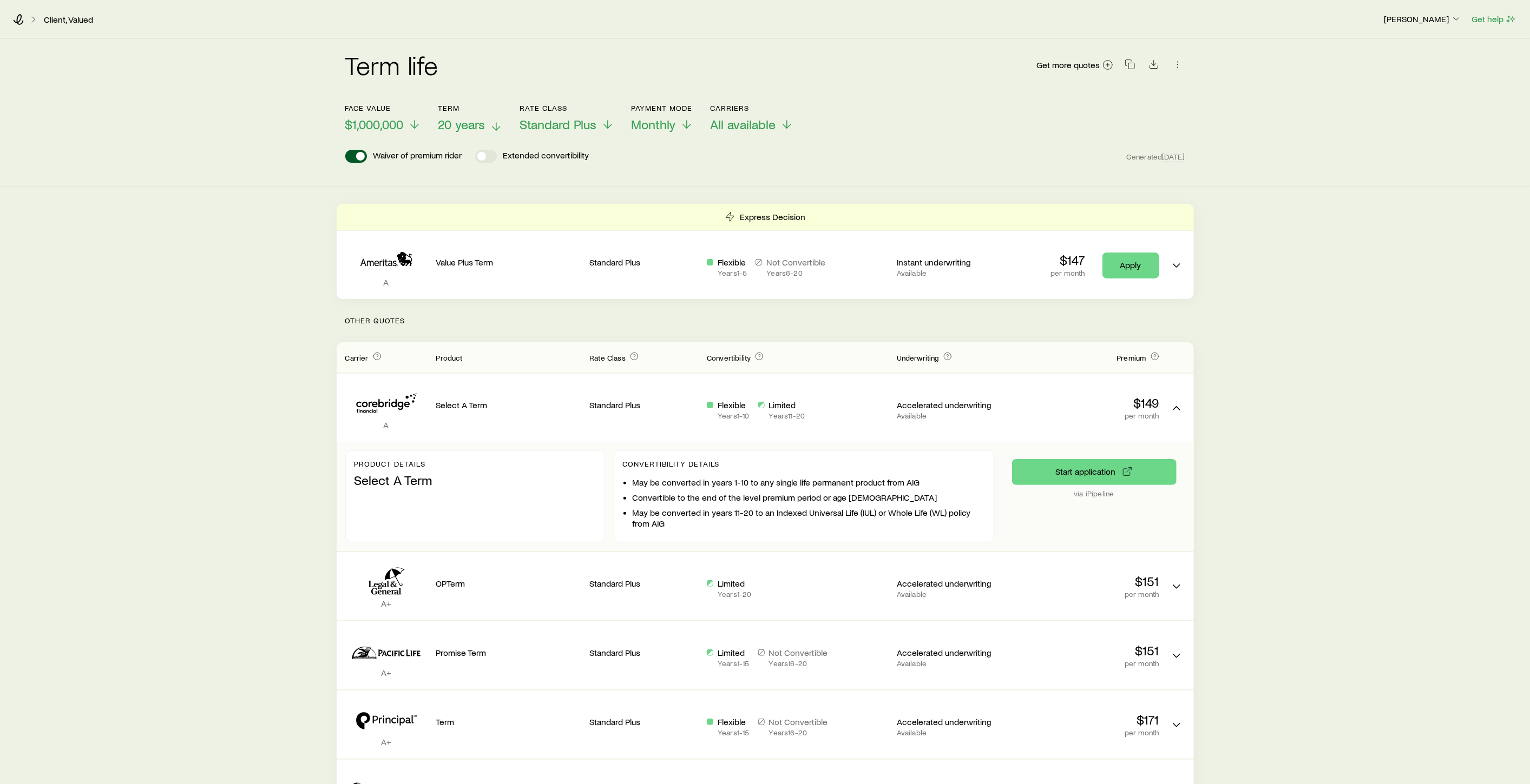
click at [496, 125] on icon at bounding box center [496, 127] width 13 height 13
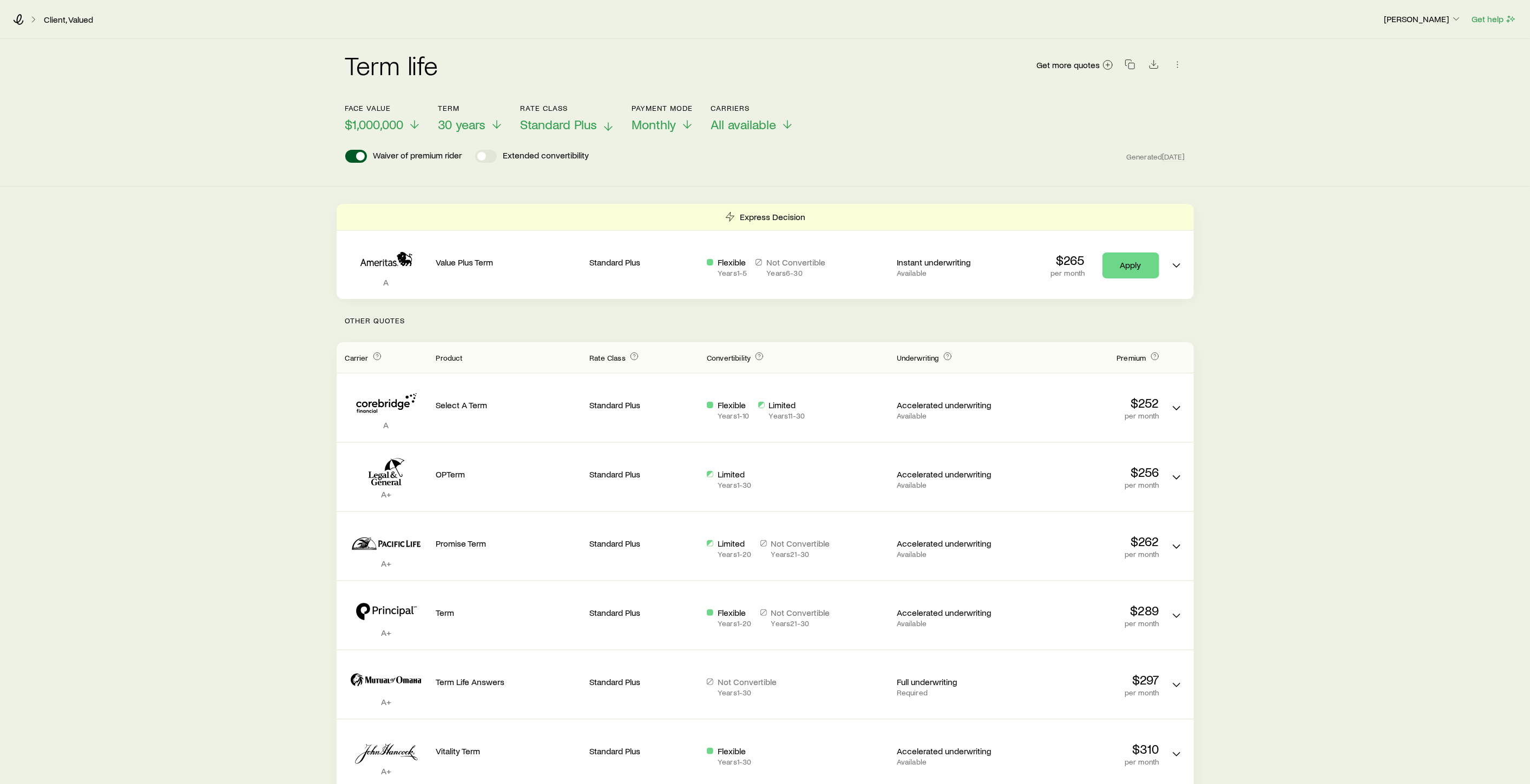
click at [608, 125] on line at bounding box center [608, 127] width 0 height 8
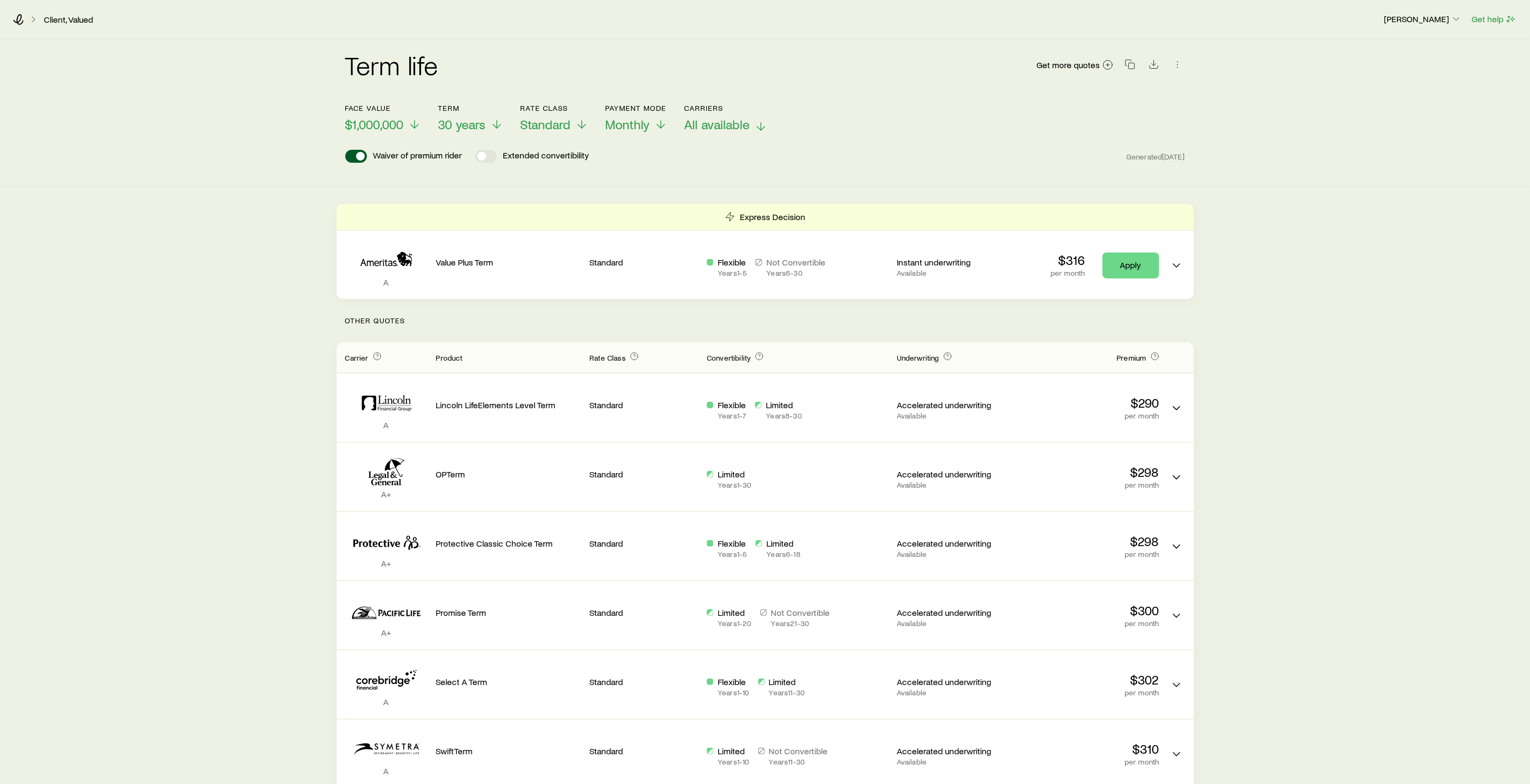
click at [761, 127] on line at bounding box center [761, 127] width 0 height 8
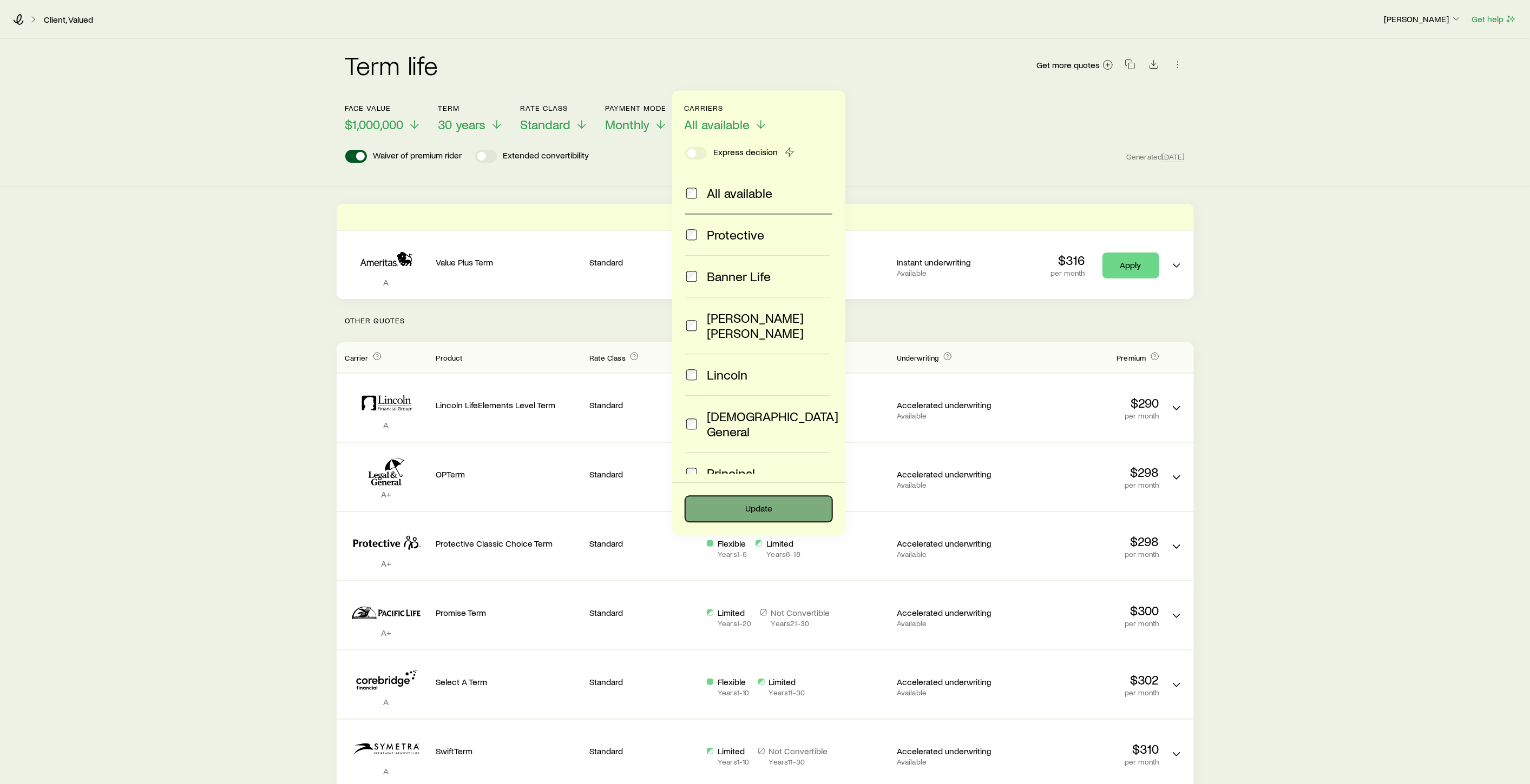
click at [756, 510] on button "Update" at bounding box center [759, 509] width 147 height 26
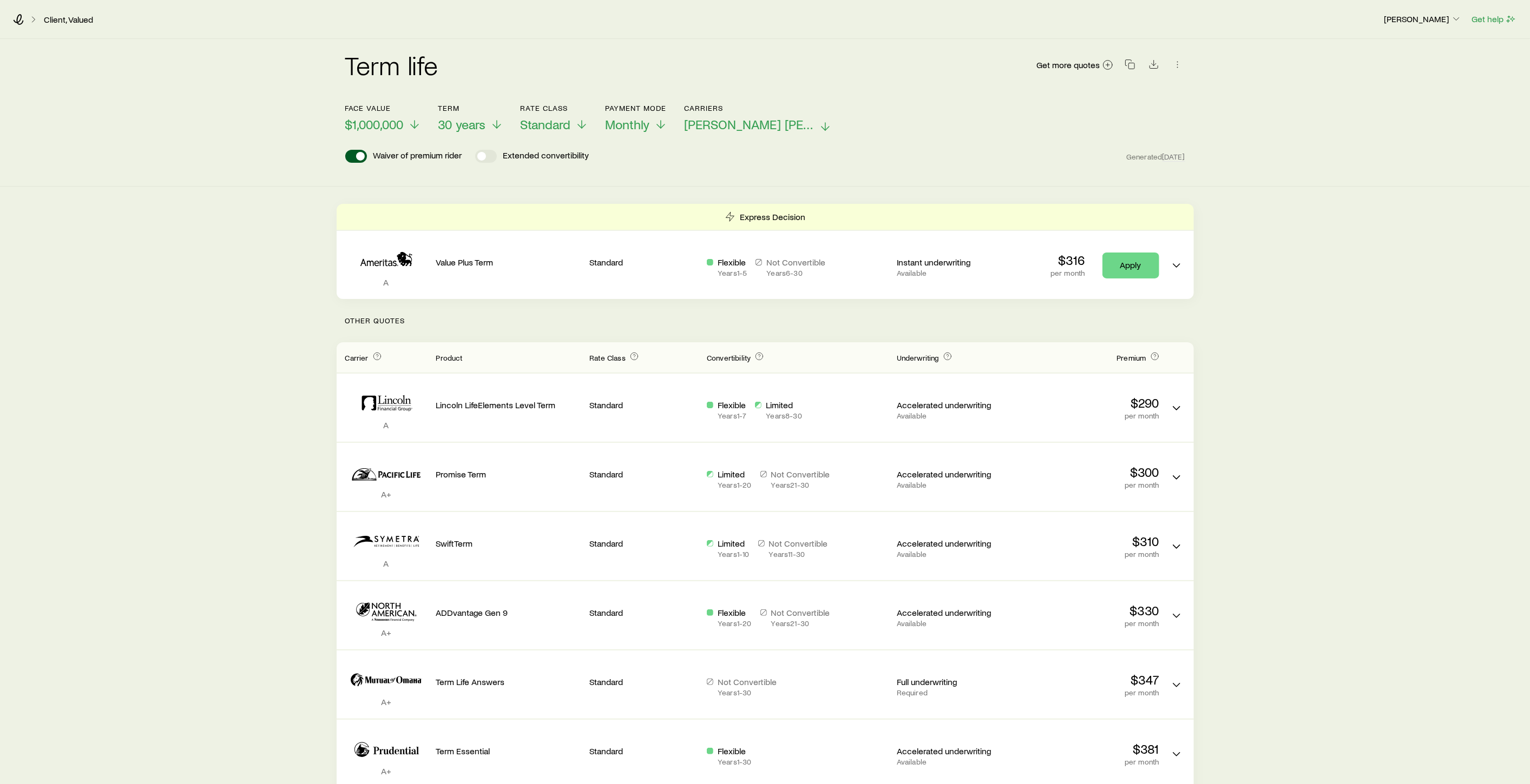
click at [776, 127] on span "John Hancock +9" at bounding box center [749, 124] width 130 height 15
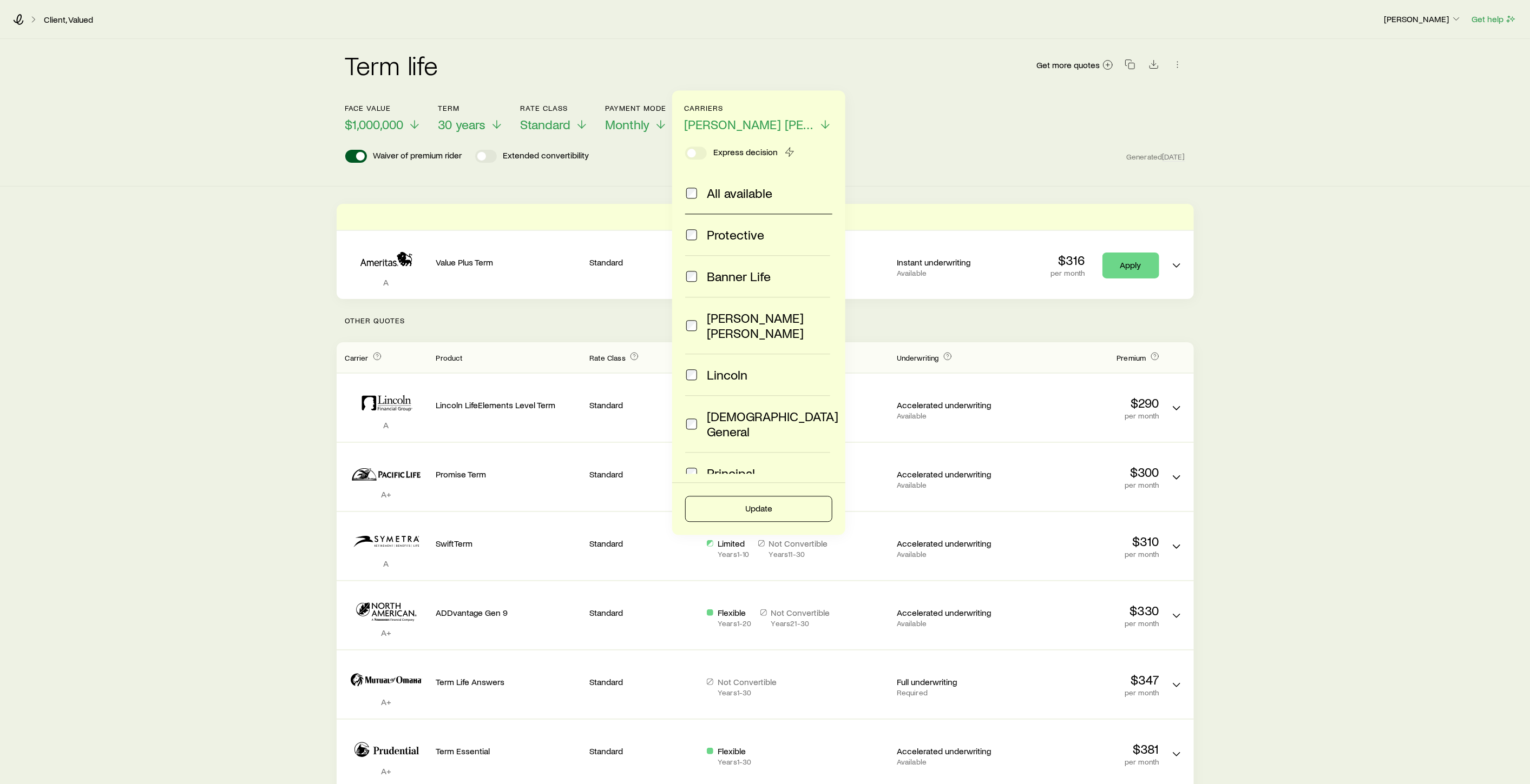
click at [883, 152] on div "Waiver of premium rider Extended convertibility Generated Today" at bounding box center [765, 156] width 840 height 13
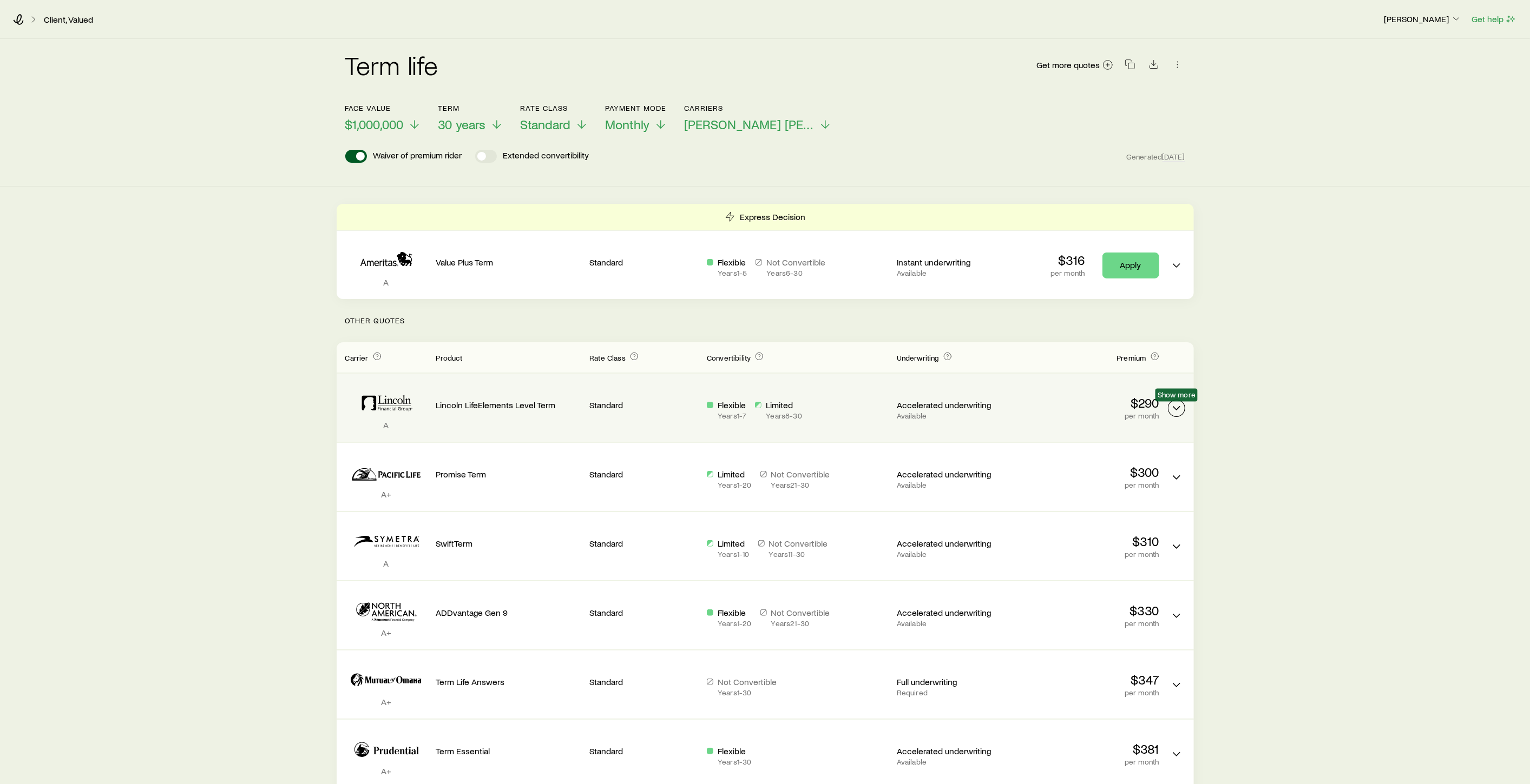
click at [1177, 411] on icon "Term quotes" at bounding box center [1176, 408] width 13 height 13
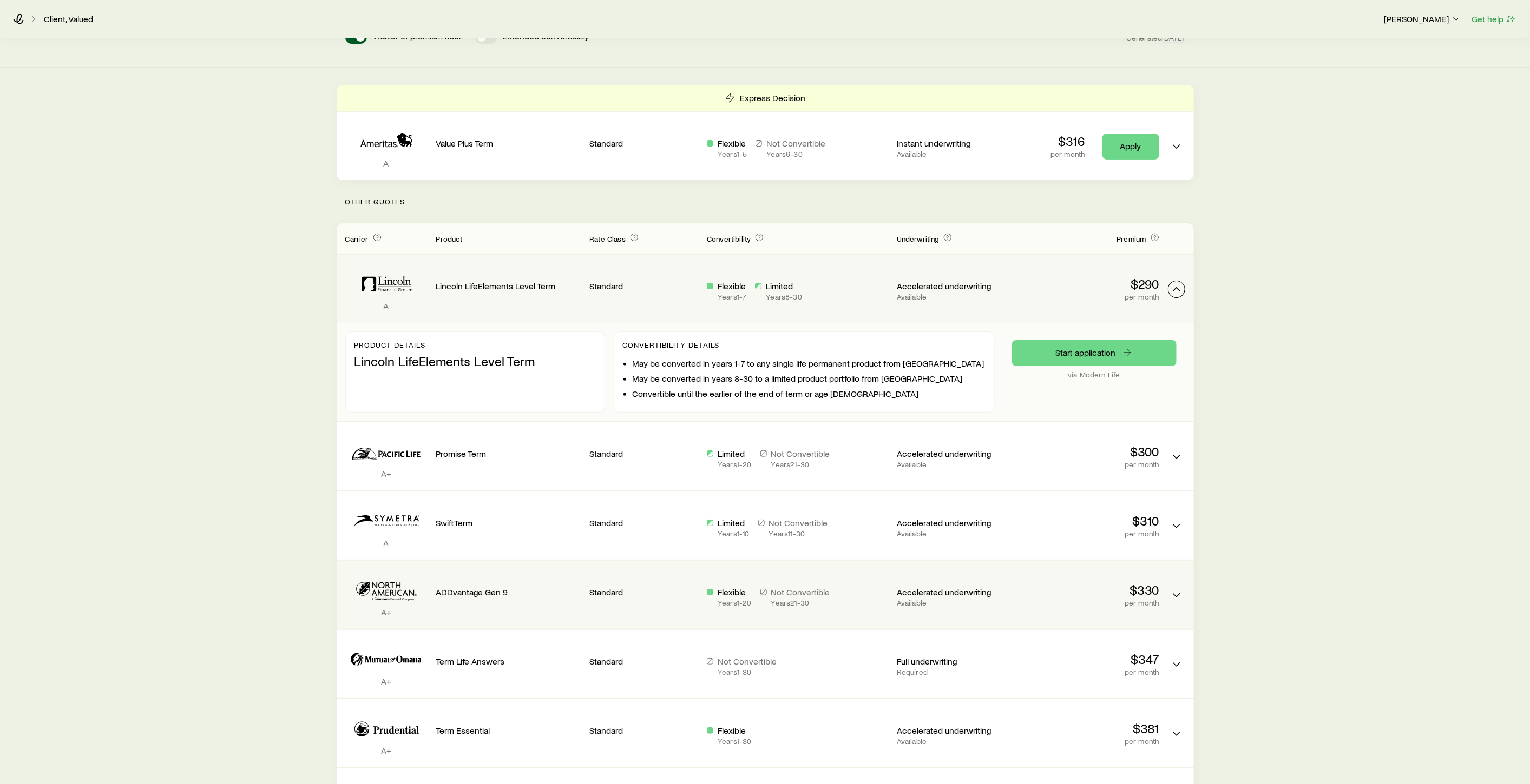
scroll to position [120, 0]
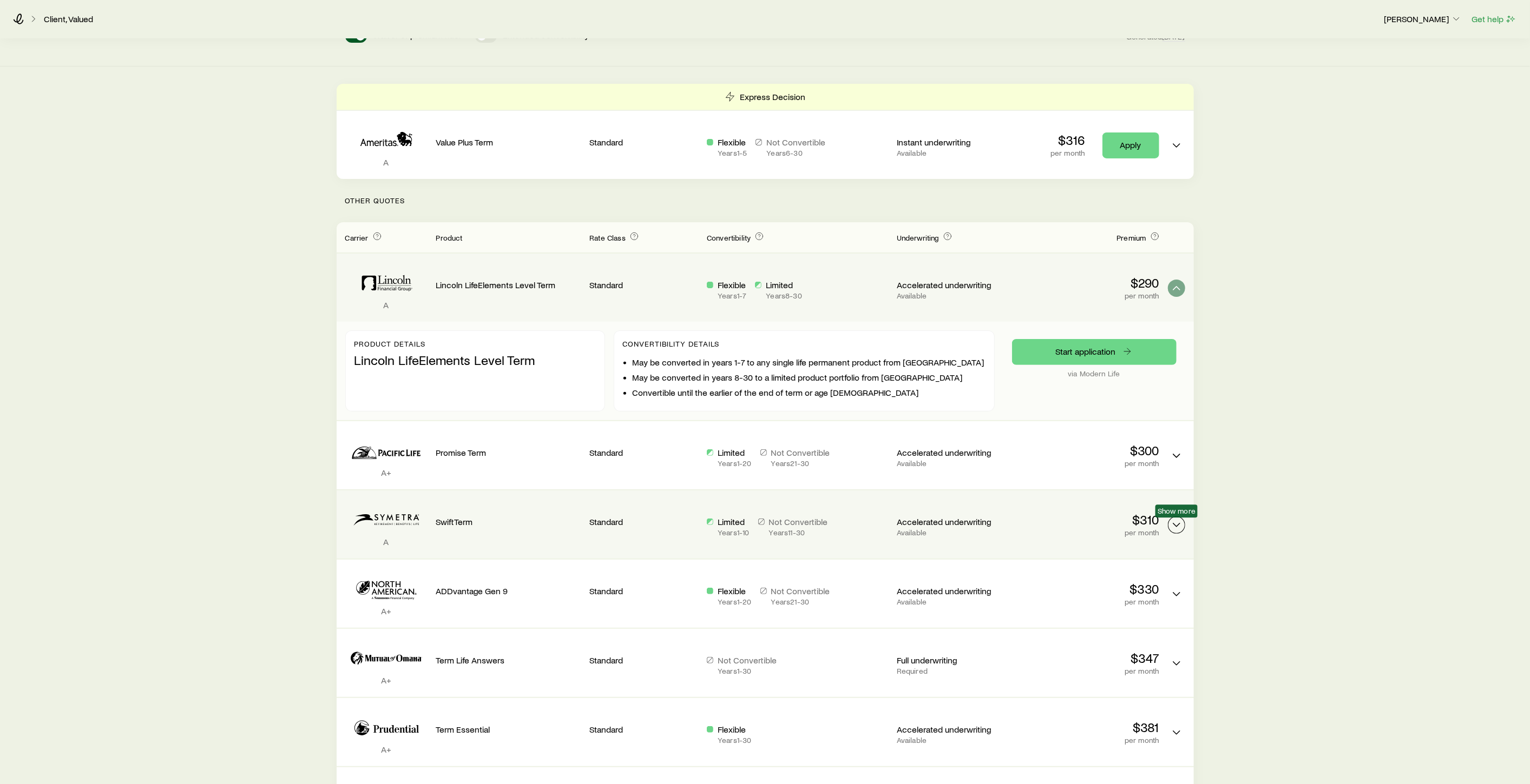
click at [1177, 527] on icon "Term quotes" at bounding box center [1176, 525] width 13 height 13
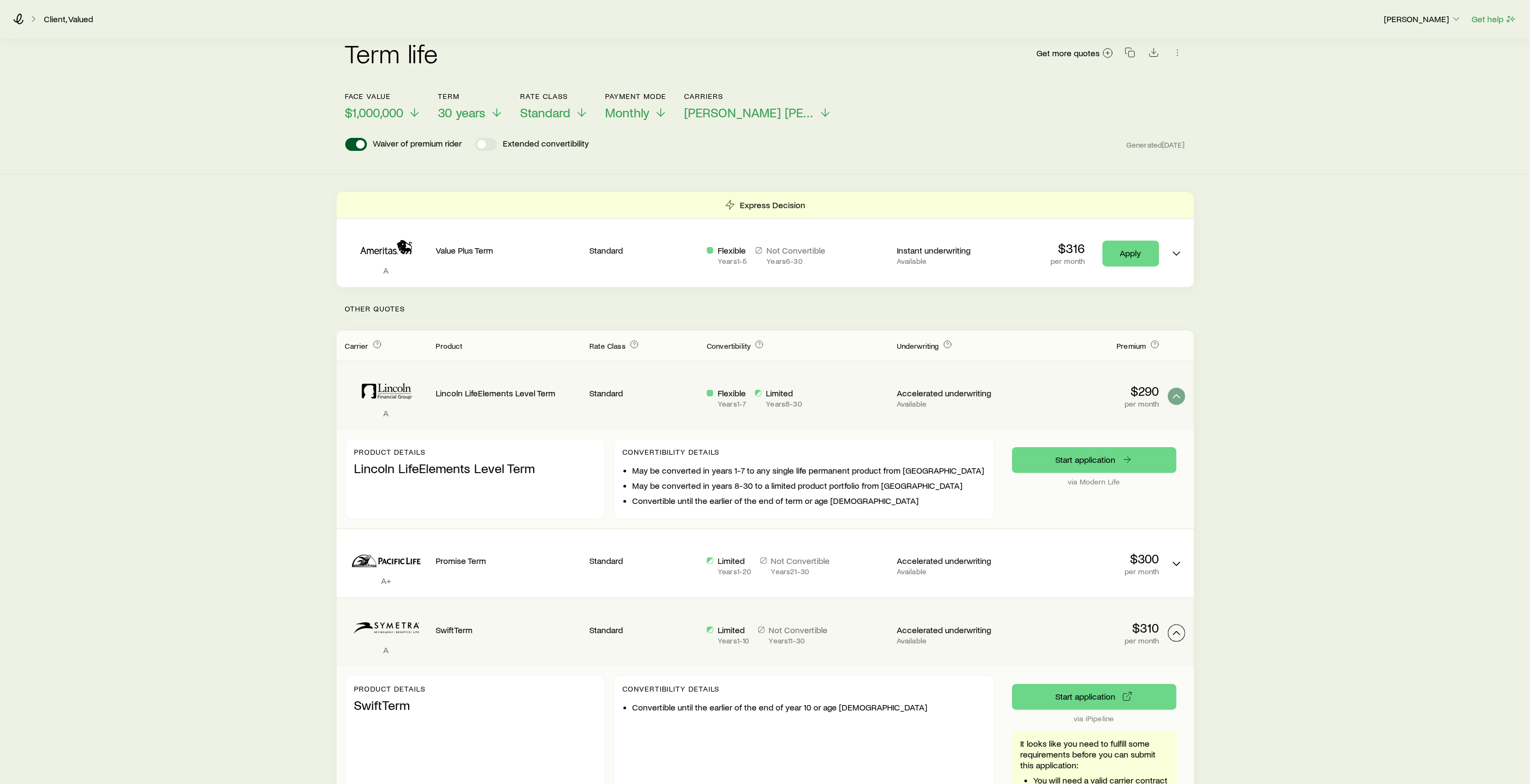
scroll to position [0, 0]
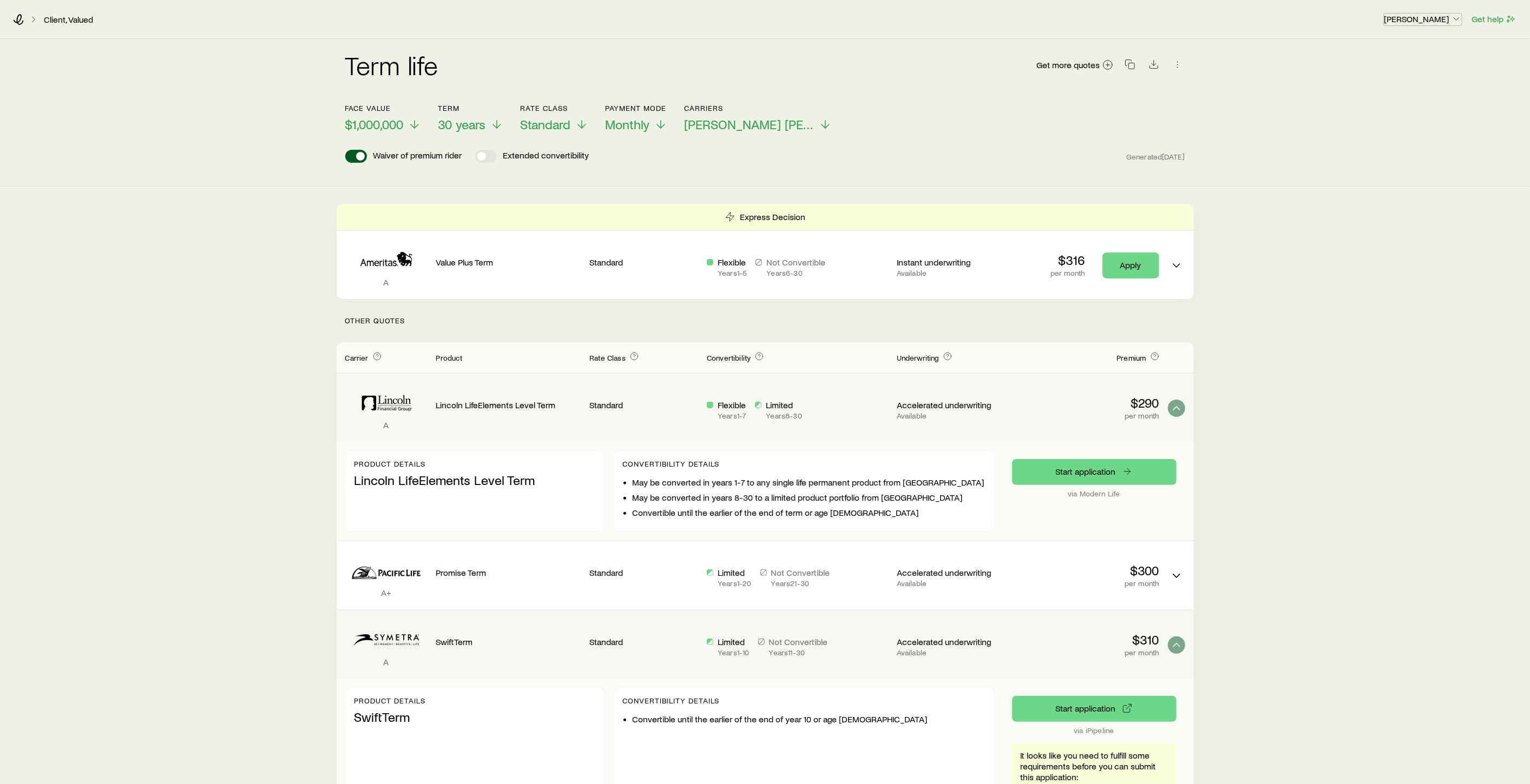
click at [1455, 17] on icon "button" at bounding box center [1456, 19] width 11 height 11
click at [1404, 47] on span "Licenses and contracts" at bounding box center [1401, 48] width 89 height 11
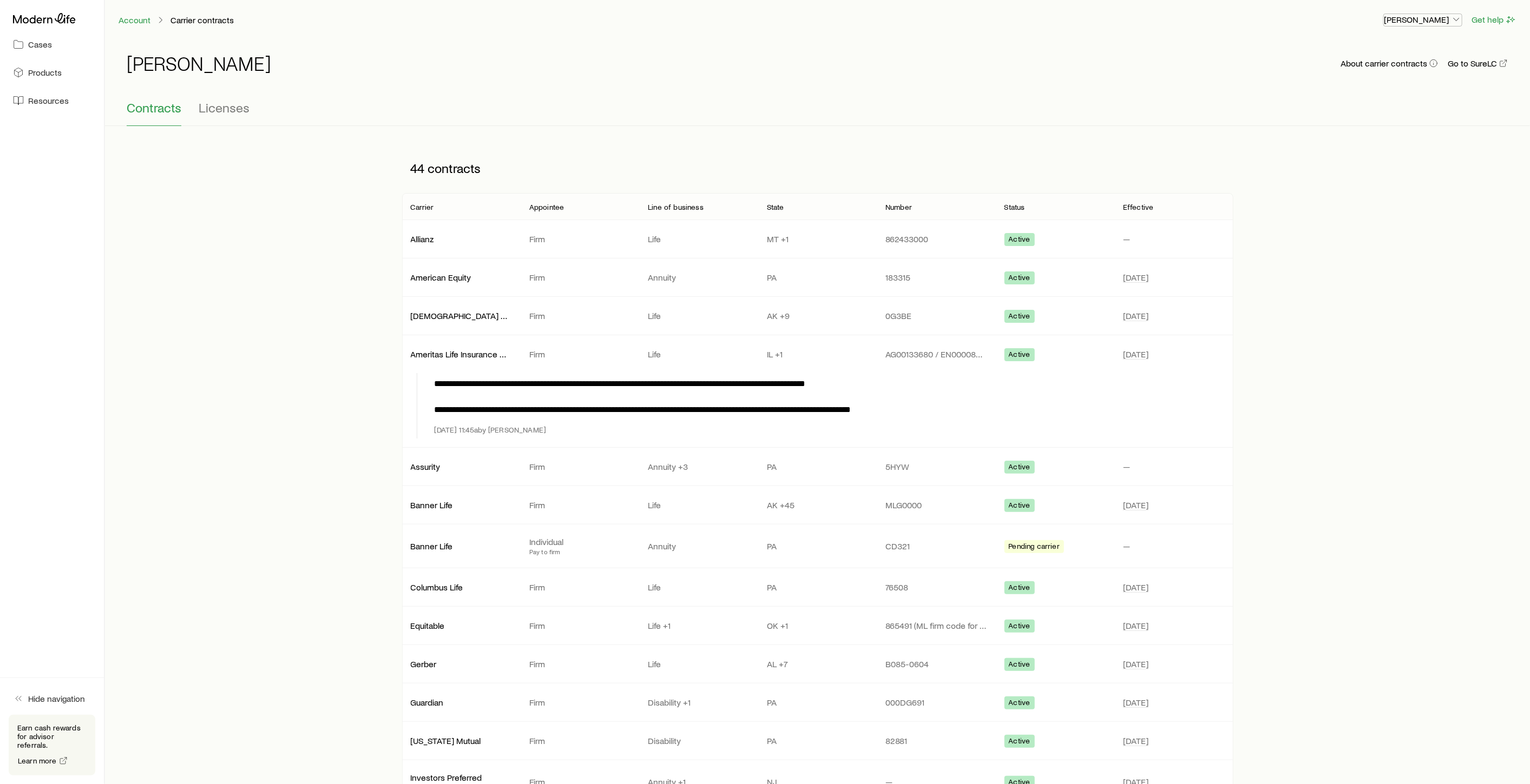
click at [1451, 22] on icon "button" at bounding box center [1456, 20] width 11 height 11
click at [1413, 75] on span "Commission schedule" at bounding box center [1398, 73] width 83 height 11
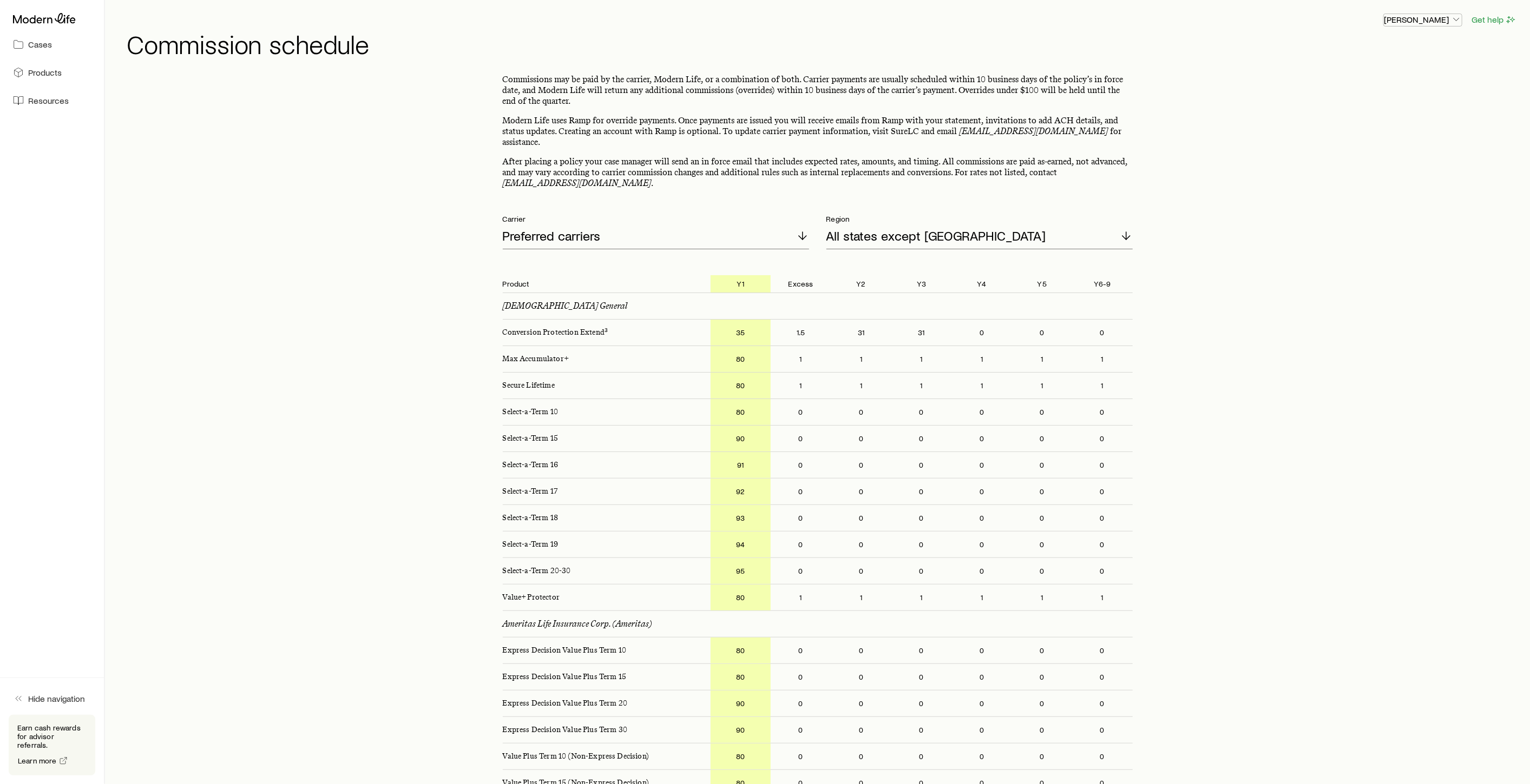
click at [1456, 20] on polyline "button" at bounding box center [1456, 20] width 5 height 3
click at [1492, 24] on button "Get help" at bounding box center [1494, 20] width 46 height 13
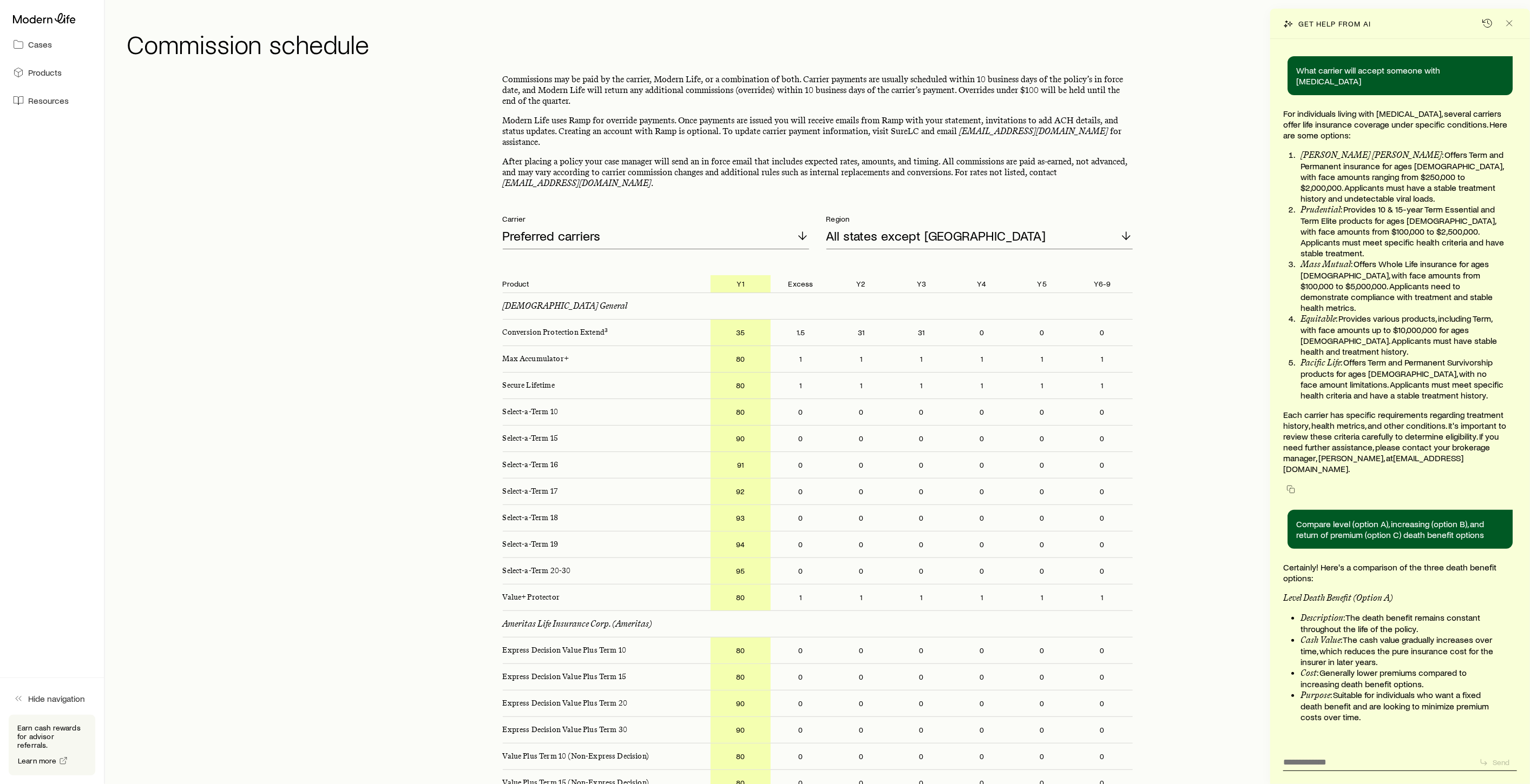
scroll to position [113035, 0]
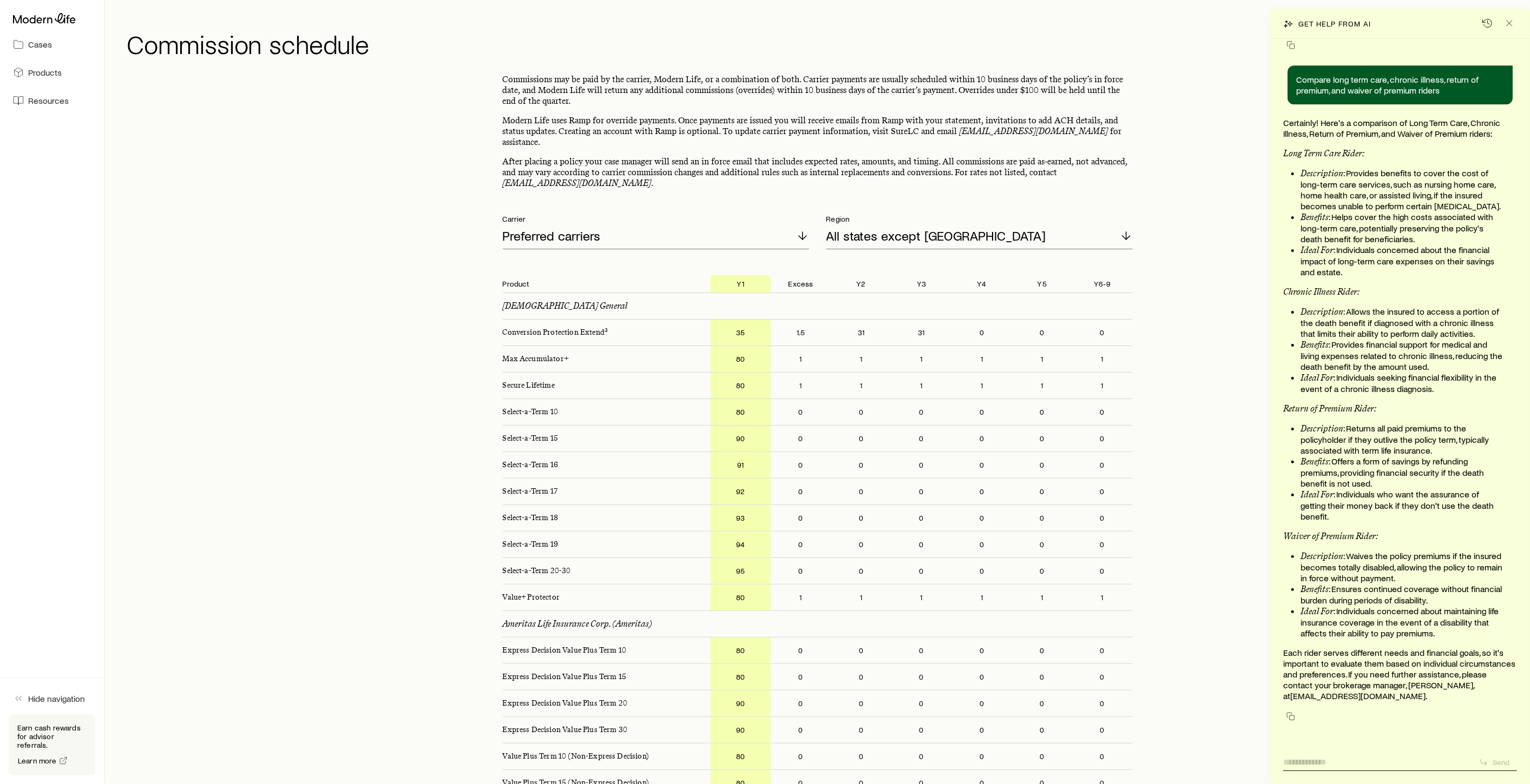
click at [1341, 763] on textarea at bounding box center [1376, 759] width 187 height 17
type textarea "**********"
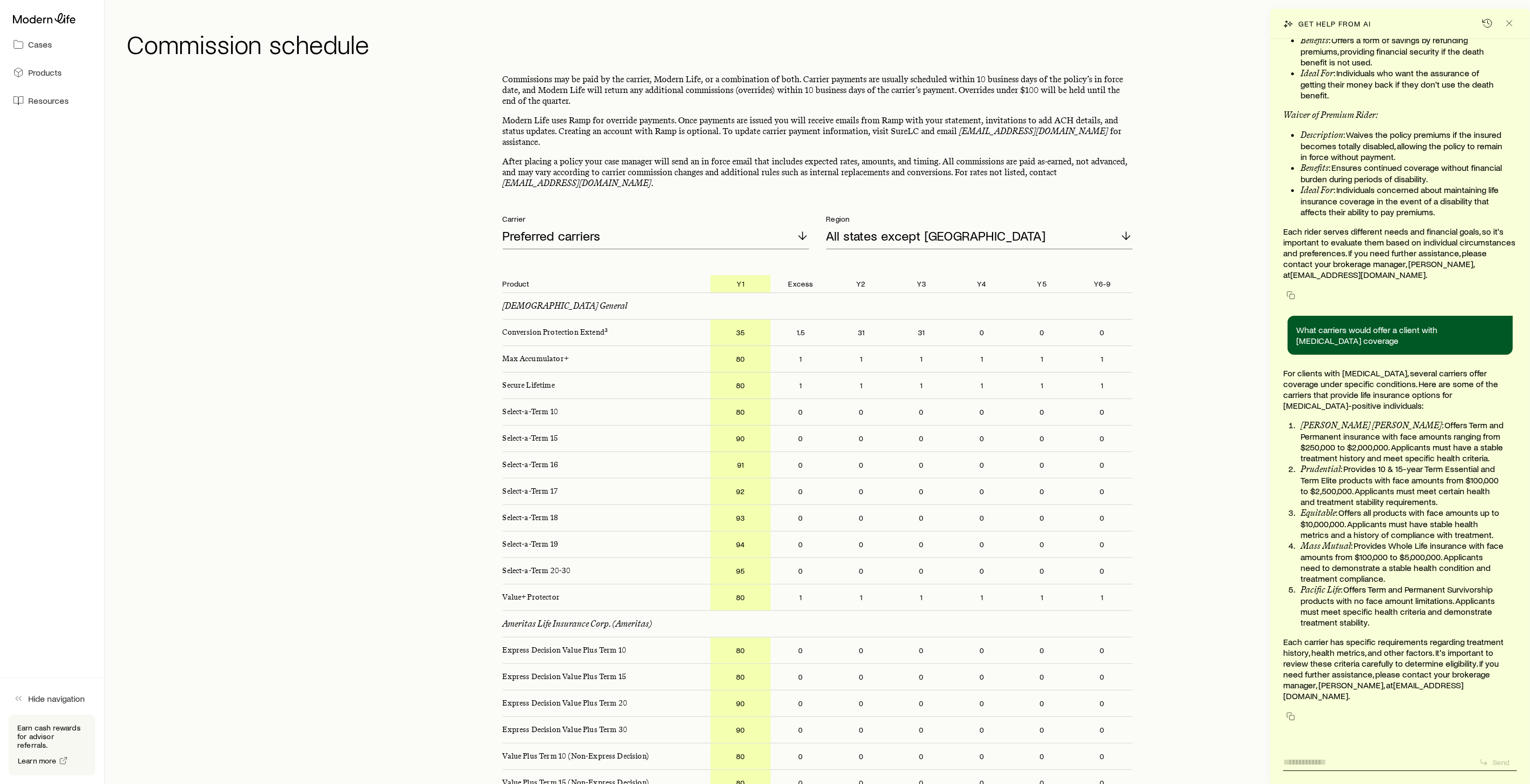
scroll to position [113423, 0]
click at [1513, 27] on icon "Close" at bounding box center [1509, 23] width 11 height 11
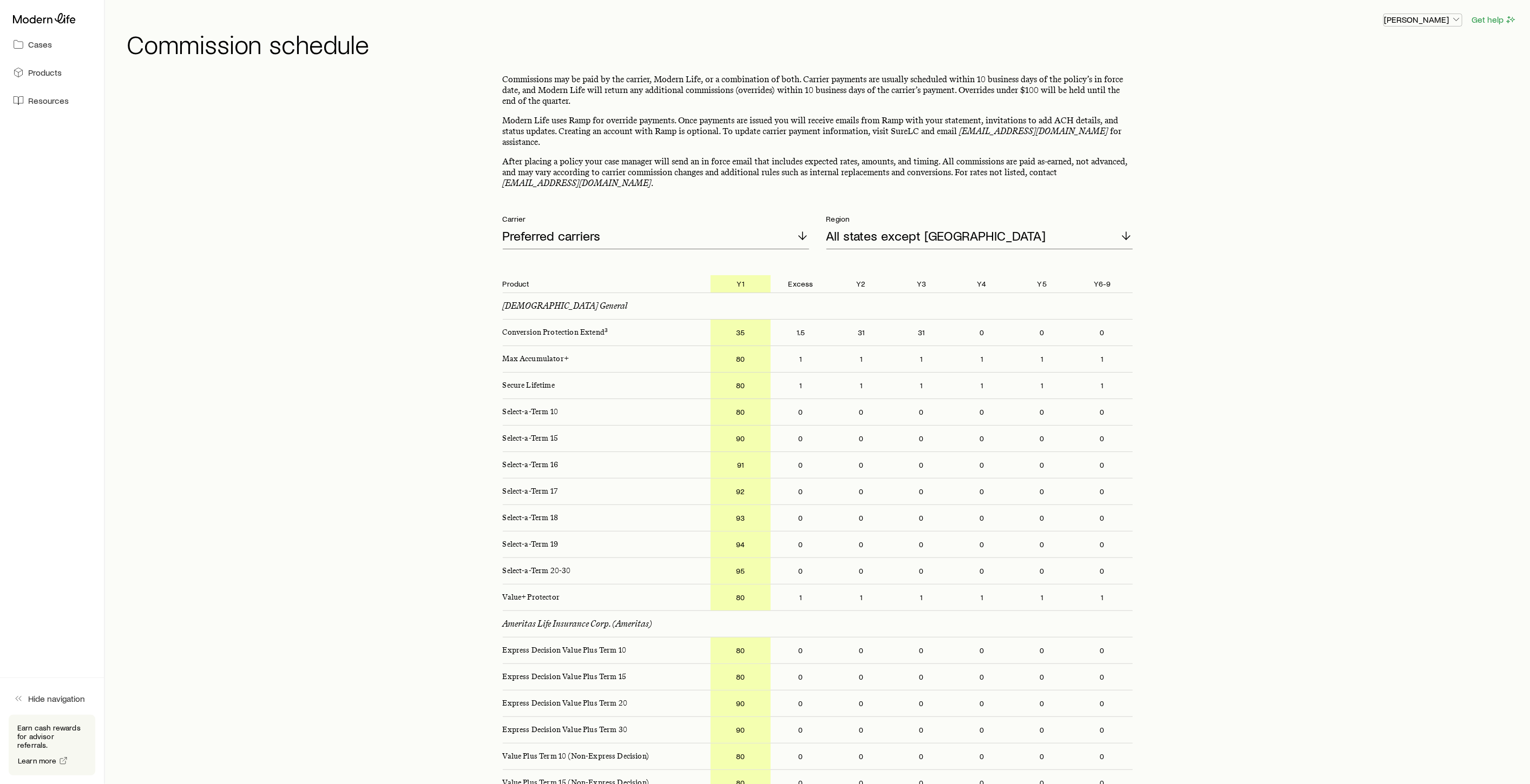
click at [1436, 19] on p "[PERSON_NAME]" at bounding box center [1422, 20] width 78 height 11
click at [1375, 102] on span "Sign out" at bounding box center [1372, 102] width 30 height 11
